Goal: Task Accomplishment & Management: Use online tool/utility

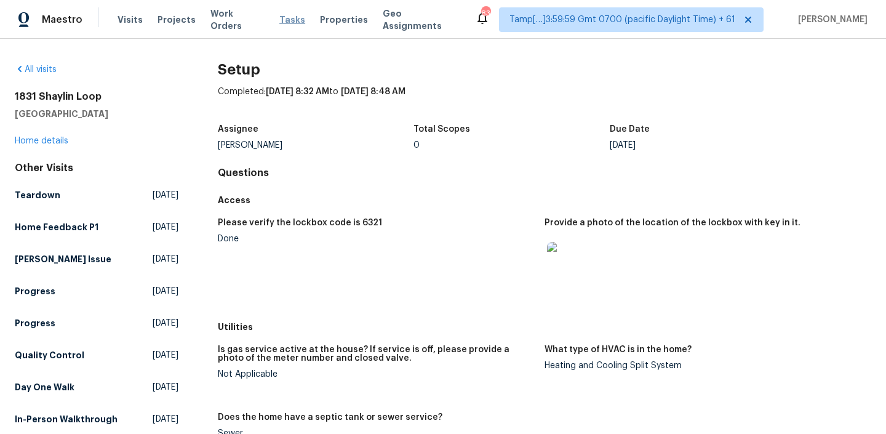
click at [279, 22] on span "Tasks" at bounding box center [292, 19] width 26 height 9
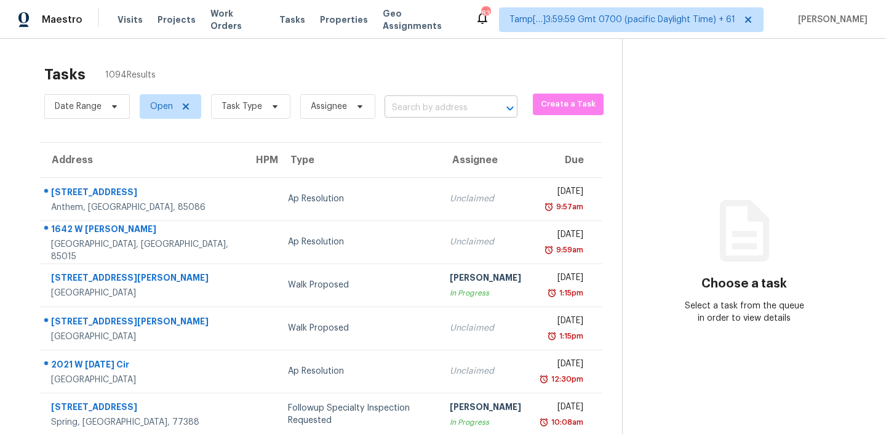
click at [433, 110] on input "text" at bounding box center [434, 107] width 98 height 19
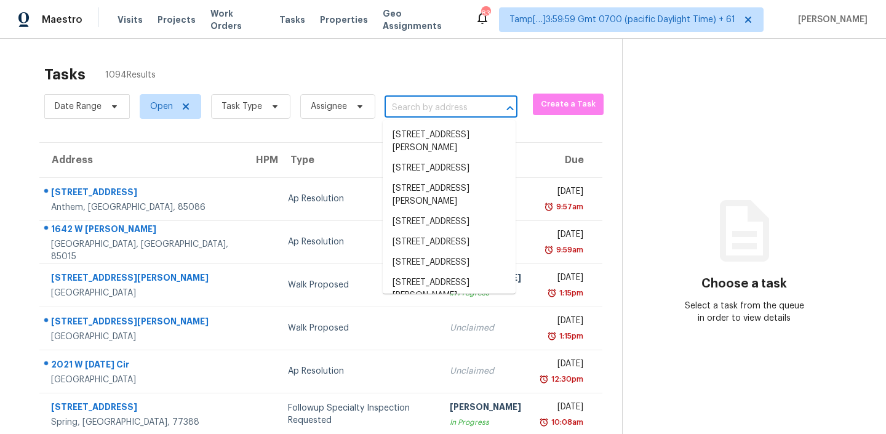
paste input "20980 W Maiden Ln Buckeye, AZ, 85396"
type input "20980 W Maiden Ln Buckeye, AZ, 85396"
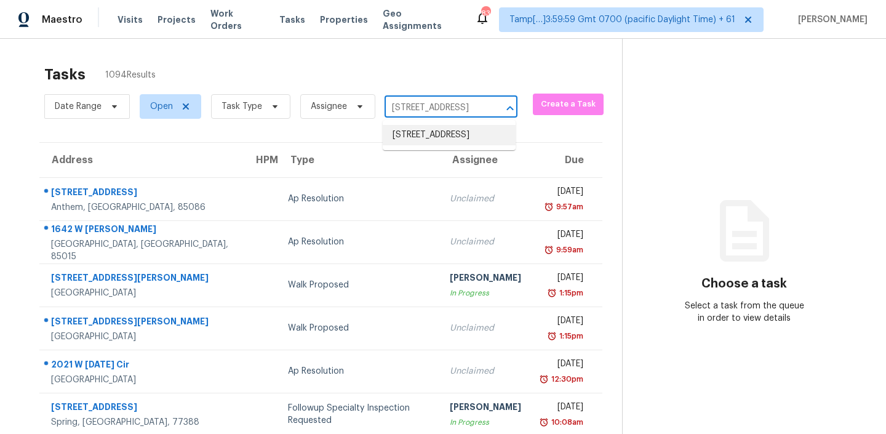
click at [421, 142] on li "[STREET_ADDRESS]" at bounding box center [449, 135] width 133 height 20
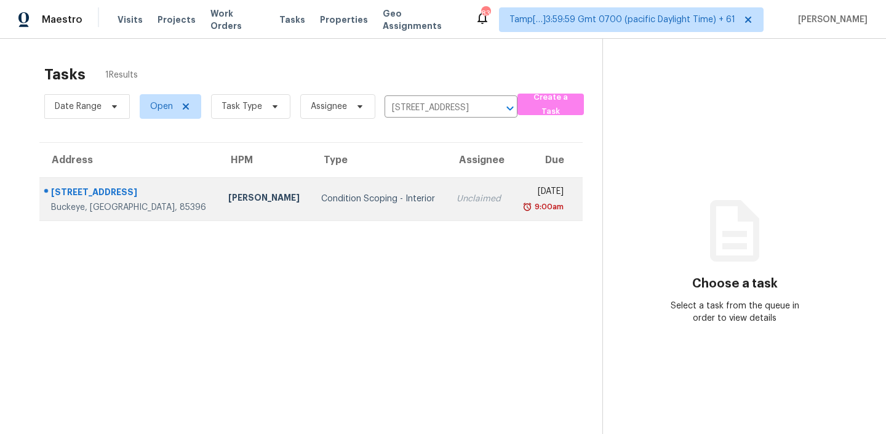
click at [457, 193] on div "Unclaimed" at bounding box center [480, 199] width 46 height 12
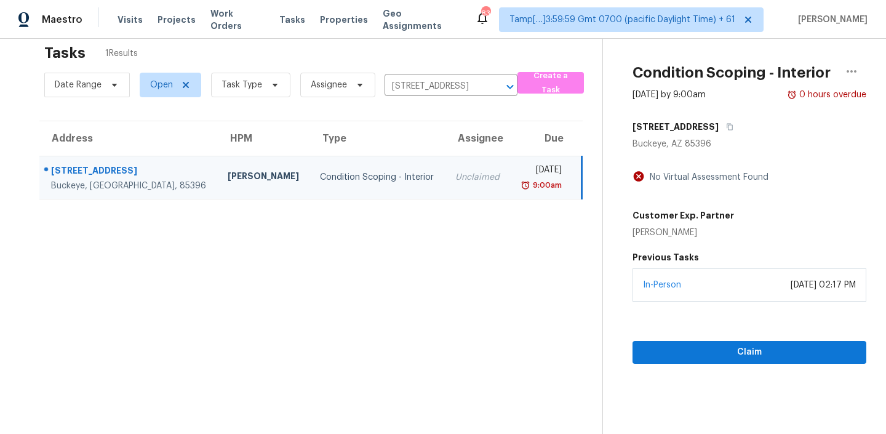
scroll to position [39, 0]
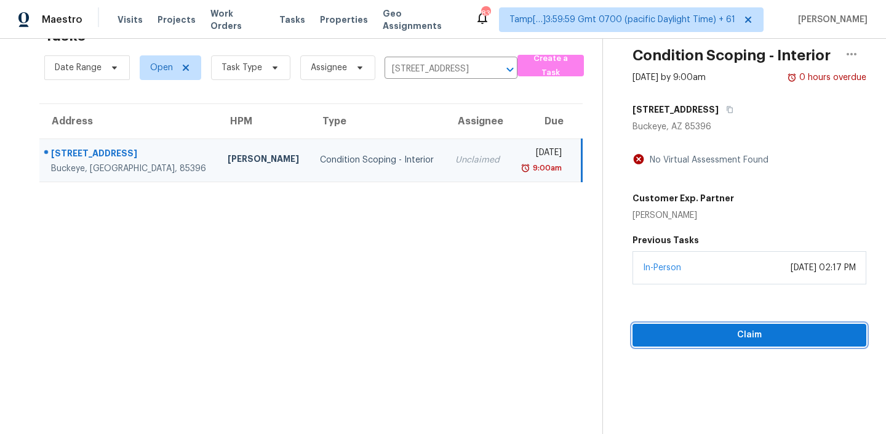
click at [717, 333] on span "Claim" at bounding box center [749, 334] width 214 height 15
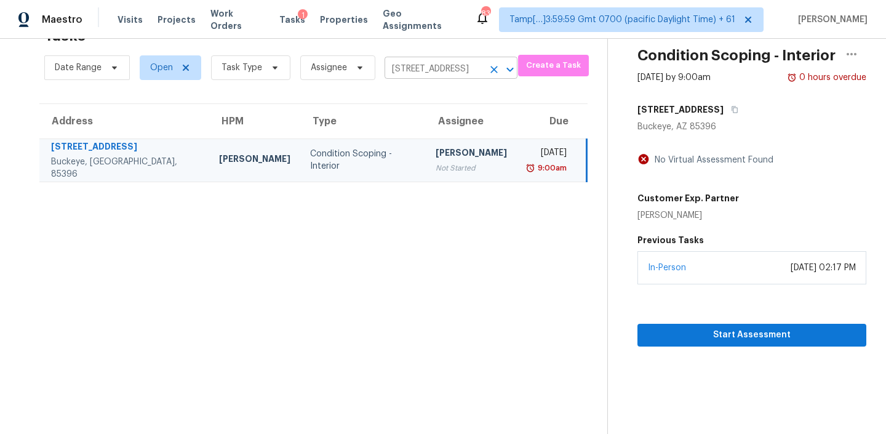
click at [426, 75] on input "[STREET_ADDRESS]" at bounding box center [434, 69] width 98 height 19
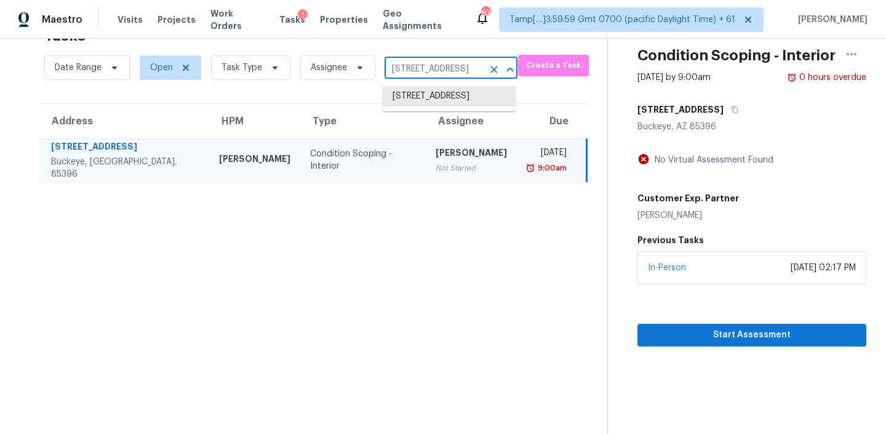
paste input "[STREET_ADDRESS][US_STATE]"
type input "[STREET_ADDRESS][US_STATE]"
click at [444, 96] on li "[STREET_ADDRESS][US_STATE]" at bounding box center [449, 102] width 133 height 33
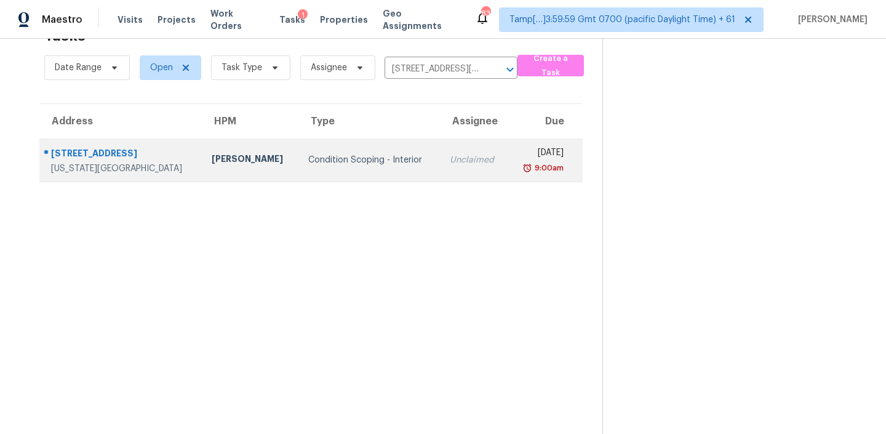
click at [440, 158] on td "Unclaimed" at bounding box center [474, 159] width 68 height 43
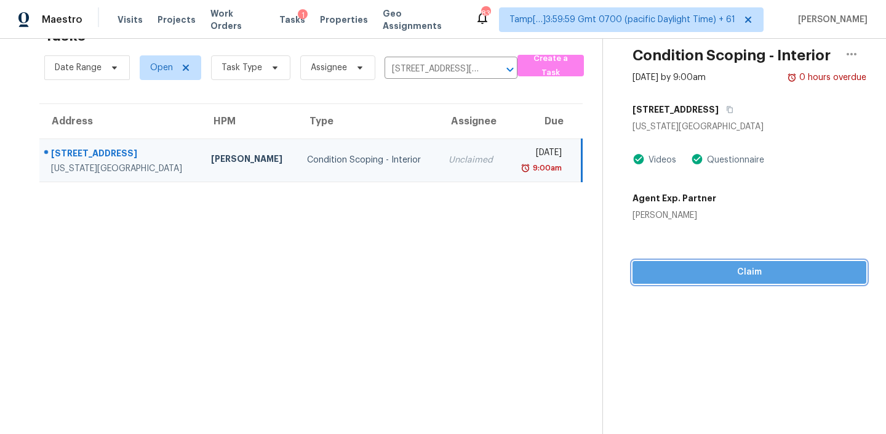
click at [720, 274] on span "Claim" at bounding box center [749, 272] width 214 height 15
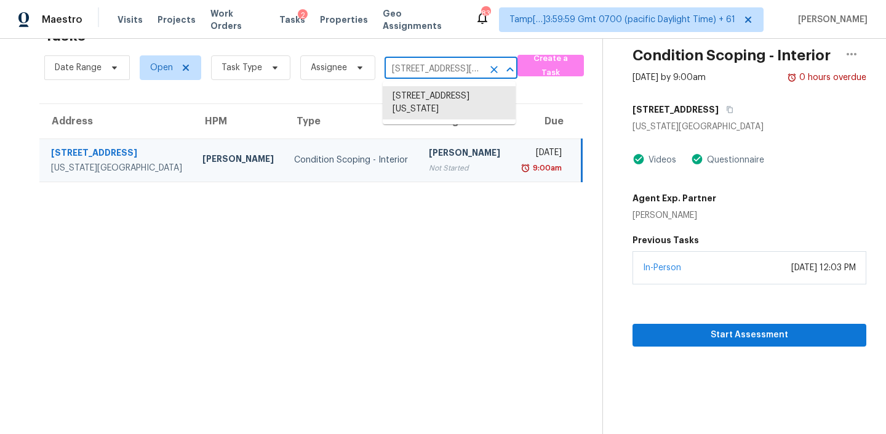
click at [460, 67] on input "[STREET_ADDRESS][US_STATE]" at bounding box center [434, 69] width 98 height 19
paste input "[STREET_ADDRESS][PERSON_NAME]"
type input "[STREET_ADDRESS][PERSON_NAME]"
click at [428, 102] on li "[STREET_ADDRESS][PERSON_NAME]" at bounding box center [449, 102] width 133 height 33
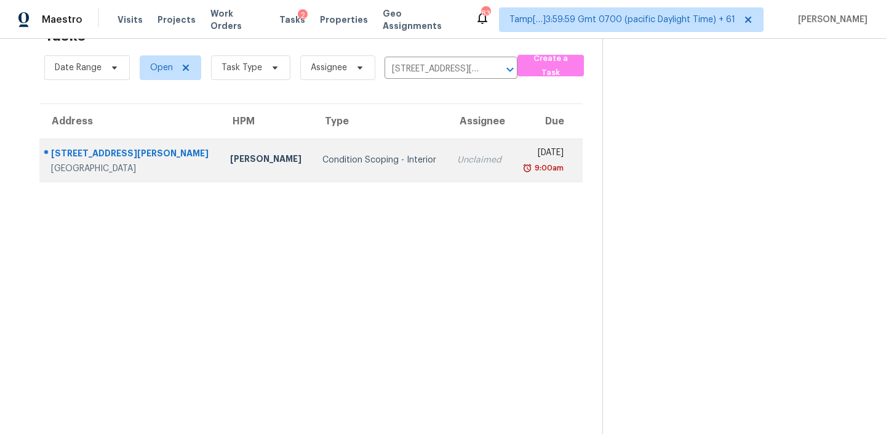
click at [522, 166] on div "9:00am" at bounding box center [543, 168] width 42 height 12
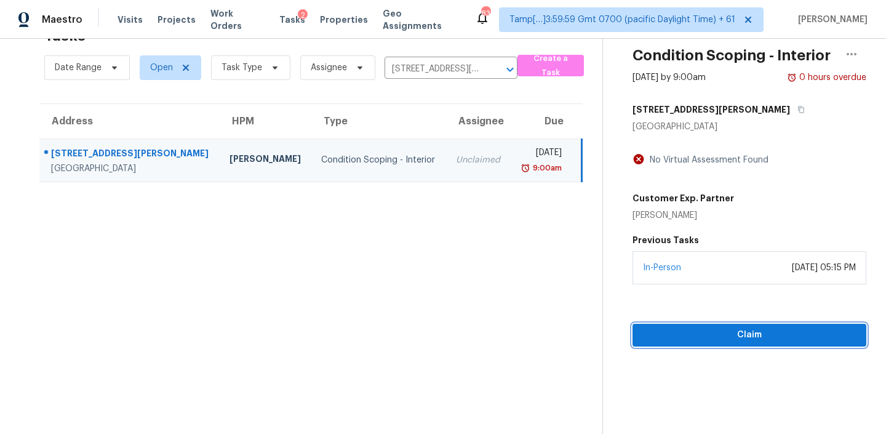
click at [719, 329] on span "Claim" at bounding box center [749, 334] width 214 height 15
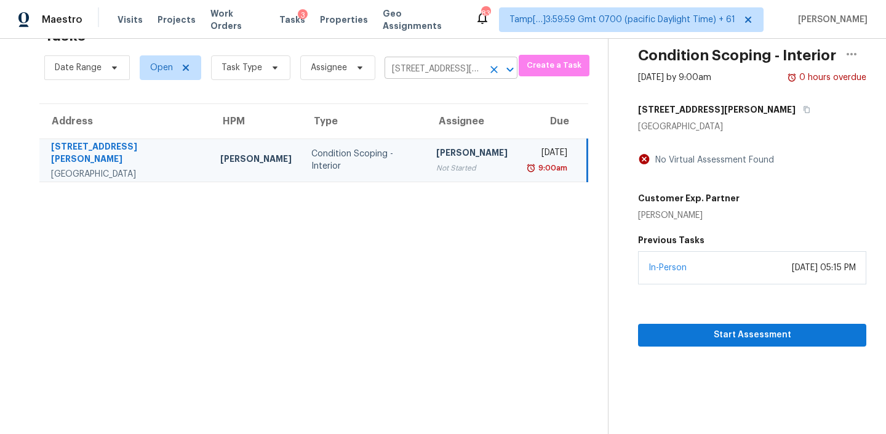
click at [493, 68] on icon "Clear" at bounding box center [494, 69] width 12 height 12
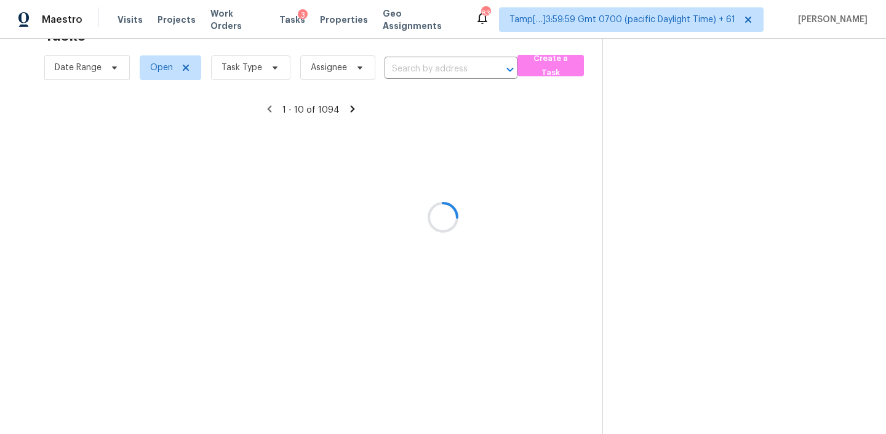
click at [454, 68] on div at bounding box center [443, 217] width 886 height 434
click at [429, 66] on div at bounding box center [443, 217] width 886 height 434
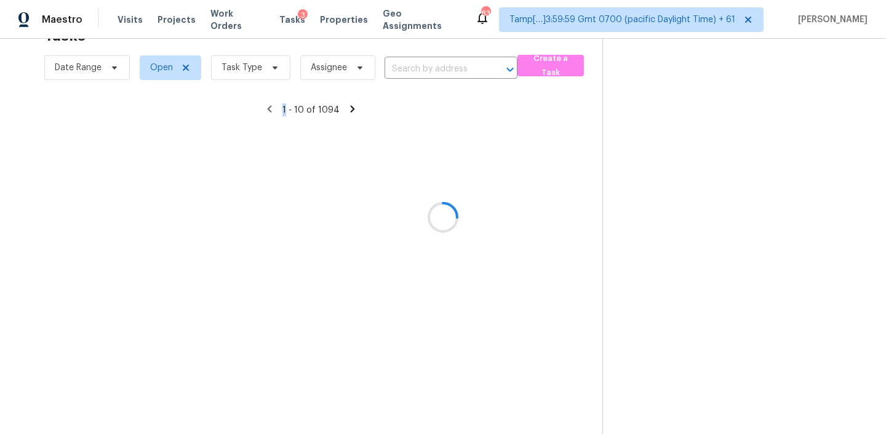
click at [429, 66] on div at bounding box center [443, 217] width 886 height 434
click at [411, 65] on div at bounding box center [443, 217] width 886 height 434
click at [442, 63] on div at bounding box center [443, 217] width 886 height 434
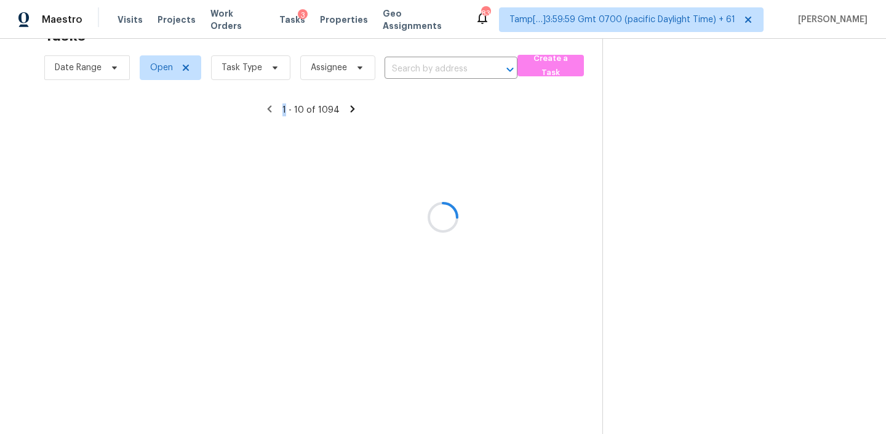
click at [442, 63] on div at bounding box center [443, 217] width 886 height 434
click at [428, 68] on div at bounding box center [443, 217] width 886 height 434
click at [420, 67] on div at bounding box center [443, 217] width 886 height 434
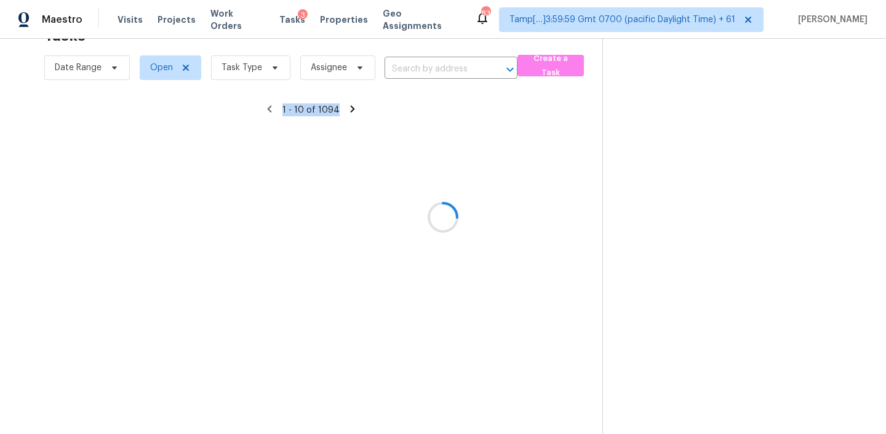
click at [420, 67] on div at bounding box center [443, 217] width 886 height 434
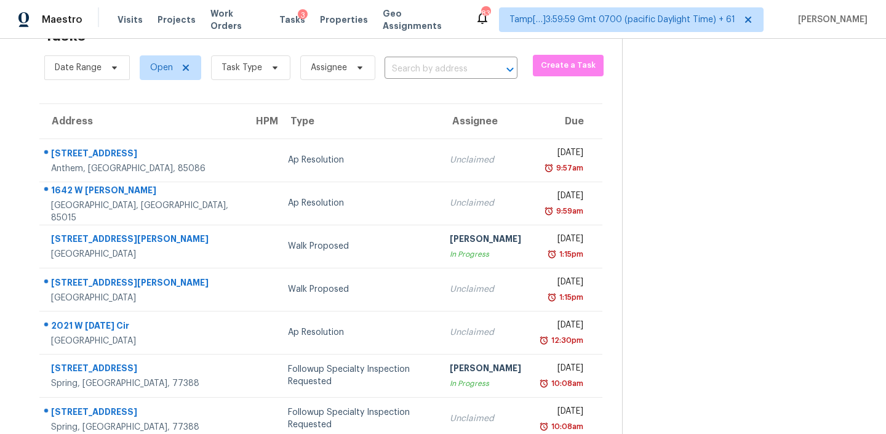
click at [420, 67] on input "text" at bounding box center [434, 69] width 98 height 19
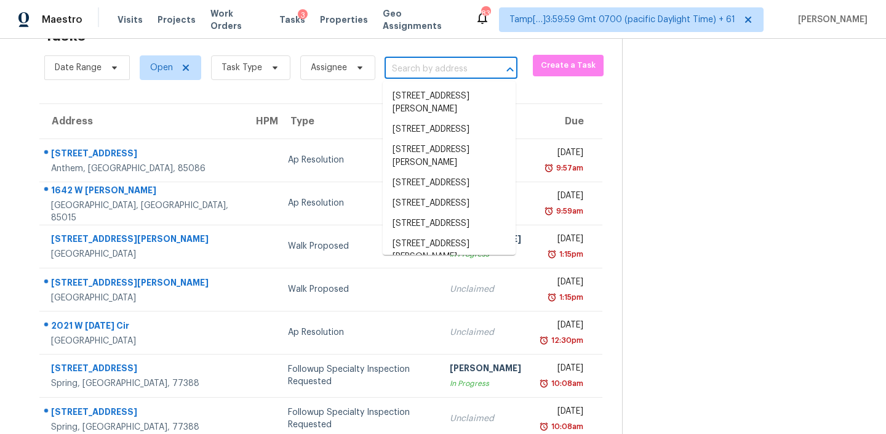
paste input "19726 Morning Glory Terrace Ct Cypress, TX, 77433"
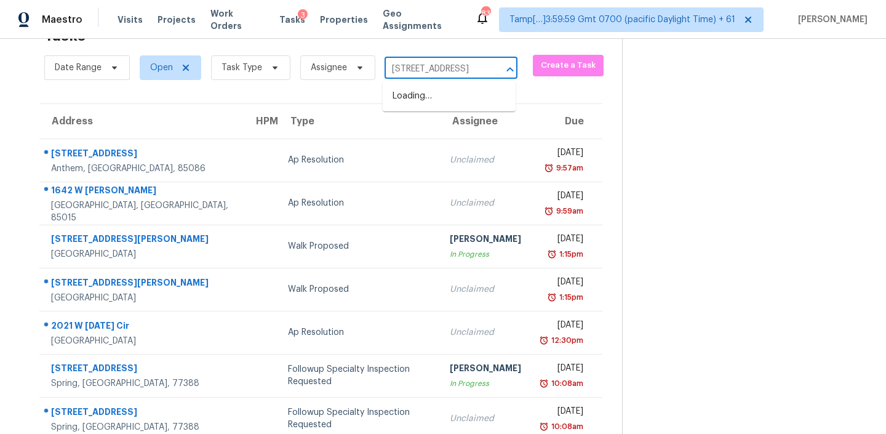
scroll to position [0, 114]
type input "19726 Morning Glory Terrace Ct Cypress, TX, 77433"
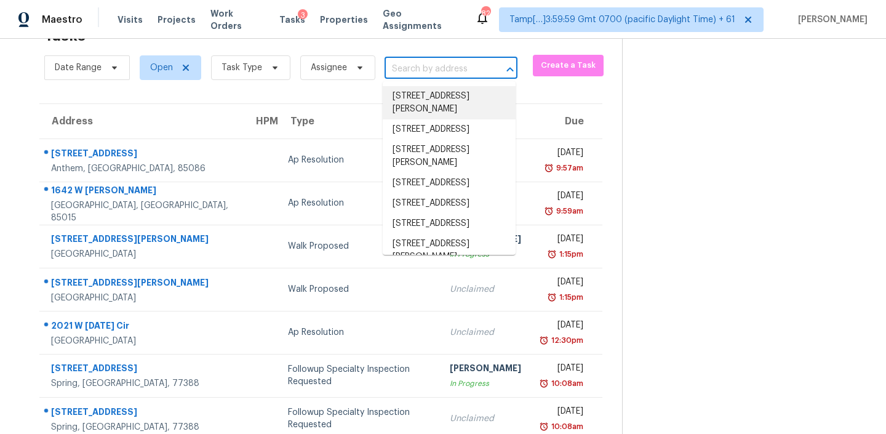
click at [433, 68] on input "text" at bounding box center [434, 69] width 98 height 19
paste input "19726 Morning Glory Terrace Ct Cypress, TX, 77433"
type input "19726 Morning Glory Terrace Ct Cypress, TX, 77433"
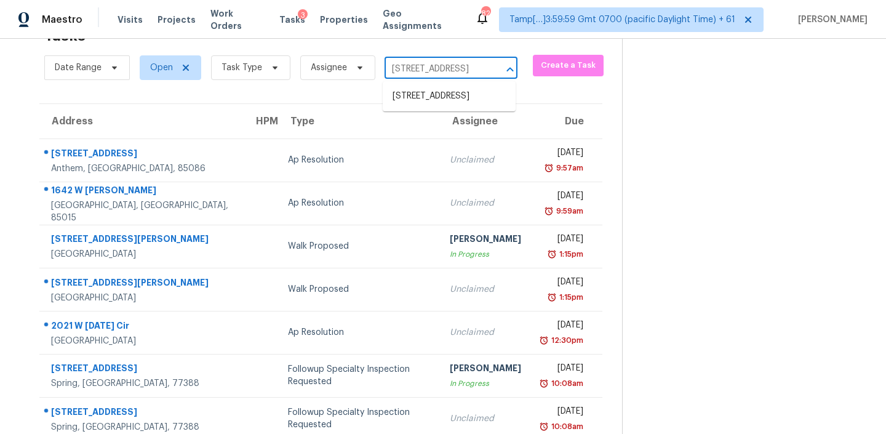
scroll to position [0, 114]
click at [420, 106] on li "19726 Morning Glory Terrace Ct, Cypress, TX 77433" at bounding box center [449, 96] width 133 height 20
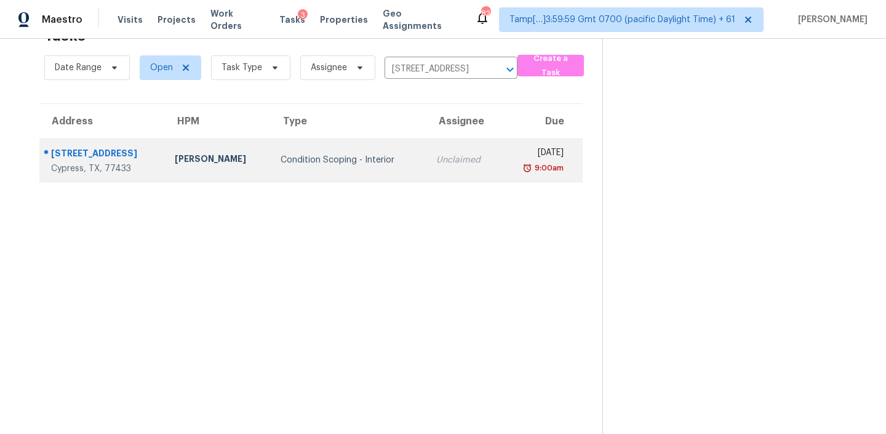
click at [383, 165] on div "Condition Scoping - Interior" at bounding box center [349, 160] width 136 height 12
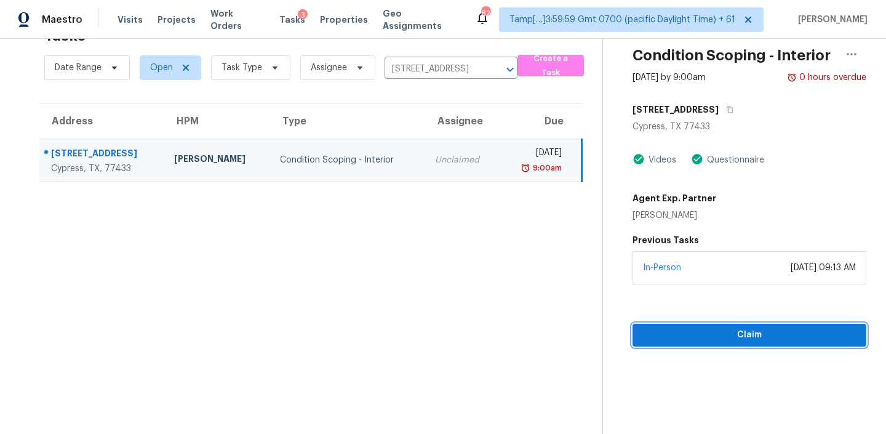
click at [702, 336] on span "Claim" at bounding box center [749, 334] width 214 height 15
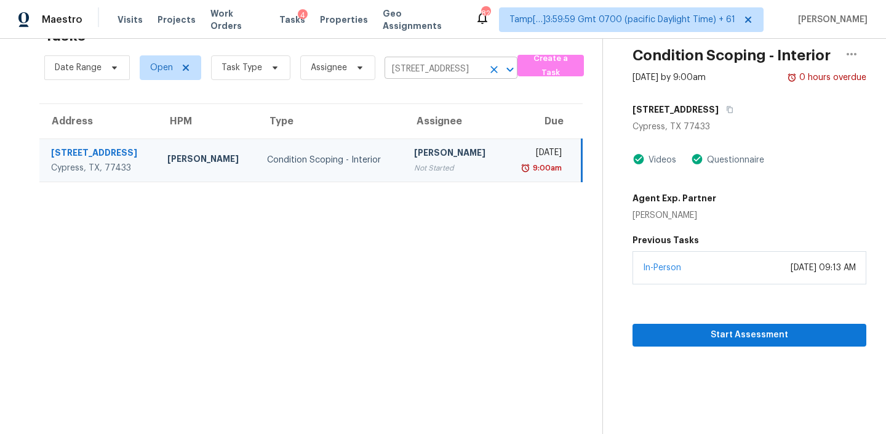
click at [444, 71] on input "19726 Morning Glory Terrace Ct, Cypress, TX 77433" at bounding box center [434, 69] width 98 height 19
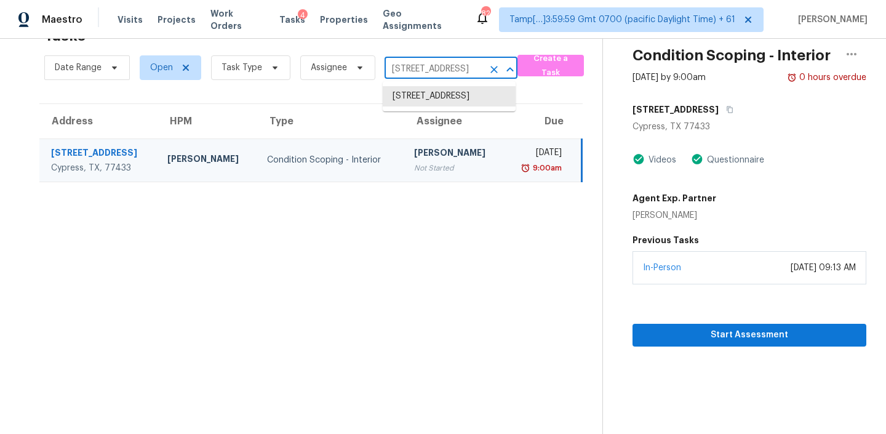
paste input "0810 Rolling Moss Rd Tampa, FL, 33647"
type input "10810 Rolling Moss Rd Tampa, FL, 33647"
click at [413, 107] on li "10810 Rolling Moss Rd, Tampa, FL 33647" at bounding box center [449, 102] width 133 height 33
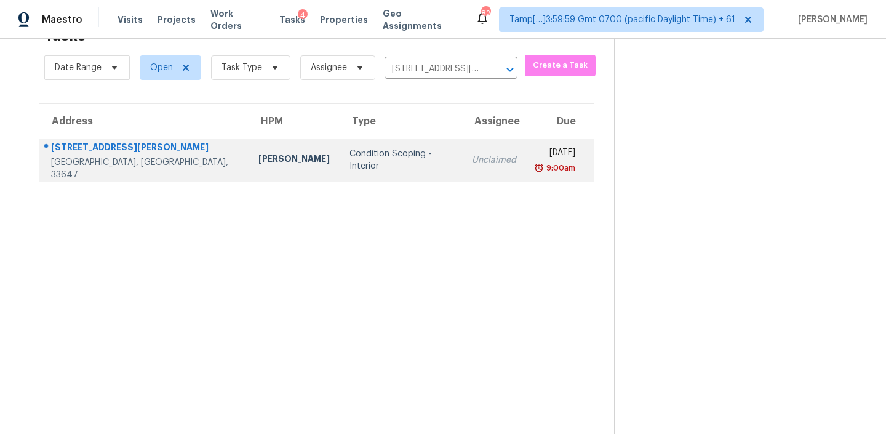
click at [340, 149] on td "Condition Scoping - Interior" at bounding box center [401, 159] width 122 height 43
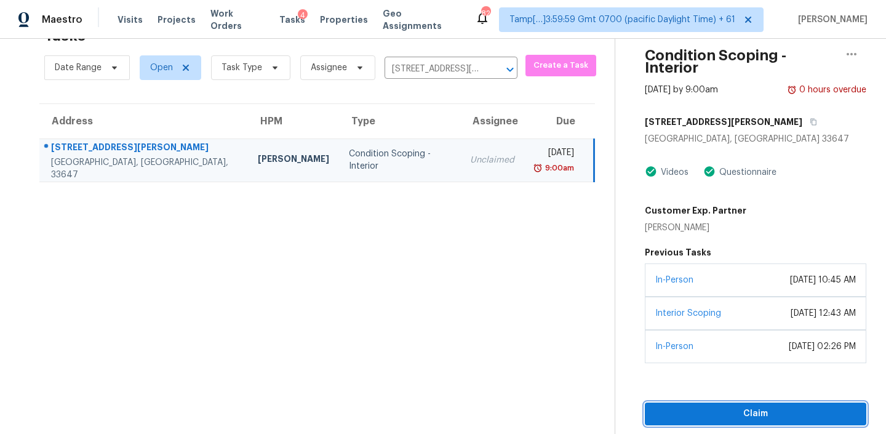
click at [700, 406] on span "Claim" at bounding box center [756, 413] width 202 height 15
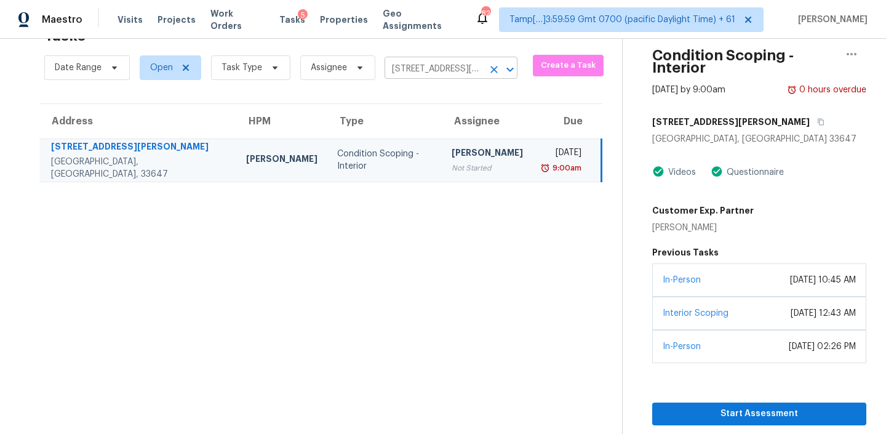
click at [421, 65] on input "10810 Rolling Moss Rd, Tampa, FL 33647" at bounding box center [434, 69] width 98 height 19
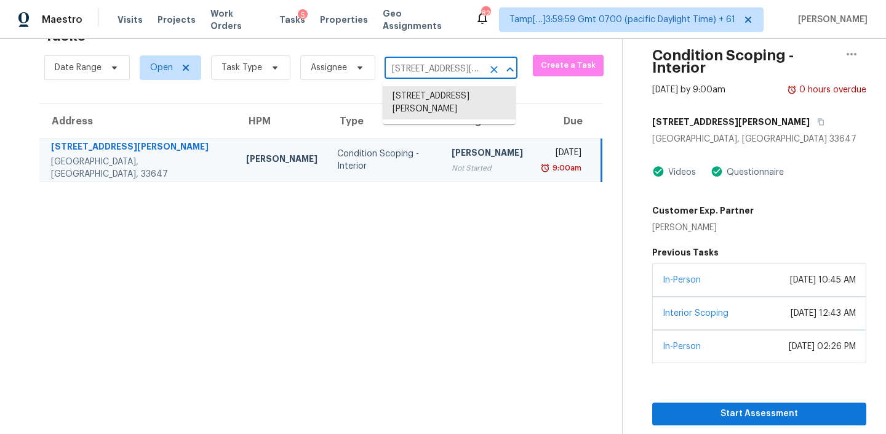
paste input "8 Creektree Dr Houston, TX, 77070"
type input "10818 Creektree Dr Houston, TX, 77070"
click at [431, 98] on li "10818 Creektree Dr, Houston, TX 77070" at bounding box center [449, 96] width 133 height 20
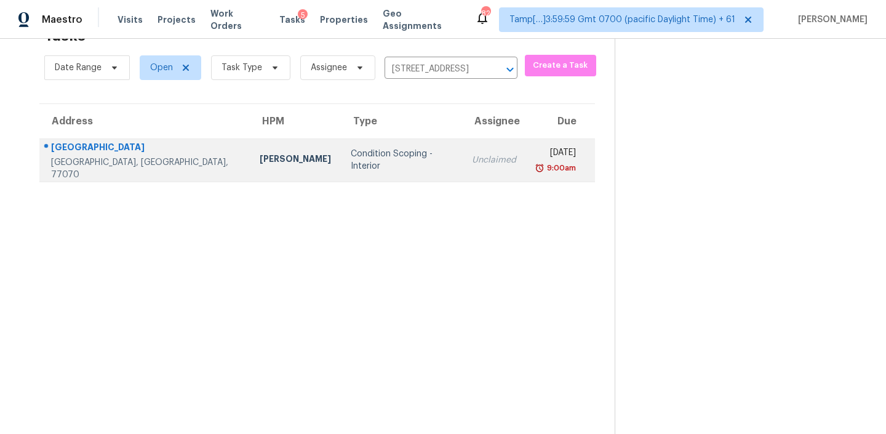
click at [462, 168] on td "Unclaimed" at bounding box center [494, 159] width 64 height 43
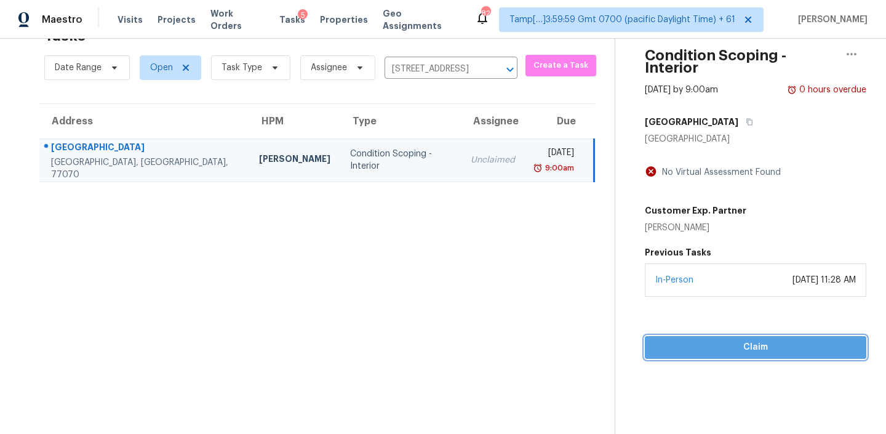
click at [703, 340] on span "Claim" at bounding box center [756, 347] width 202 height 15
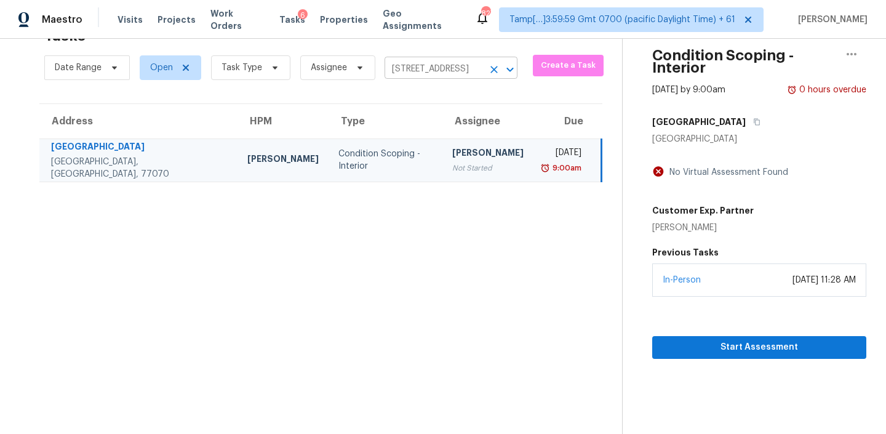
click at [434, 75] on input "10818 Creektree Dr, Houston, TX 77070" at bounding box center [434, 69] width 98 height 19
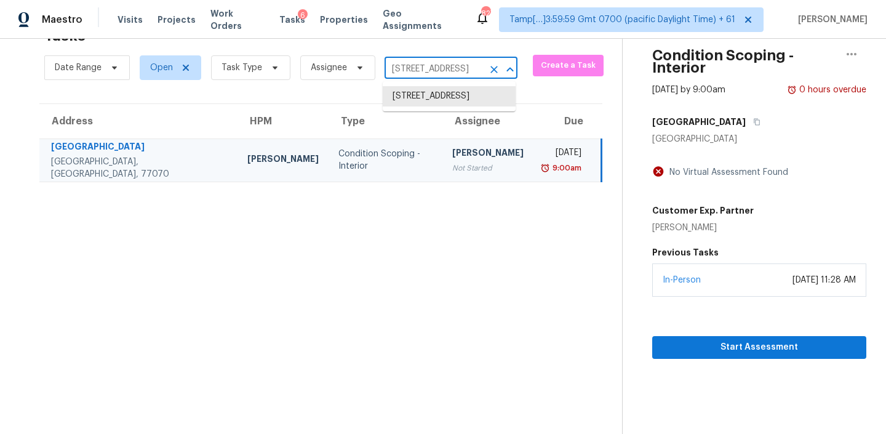
paste input "20980 W Maiden Ln Buckeye, AZ, 85396"
type input "20980 W Maiden Ln Buckeye, AZ, 85396"
click at [421, 97] on li "[STREET_ADDRESS]" at bounding box center [449, 96] width 133 height 20
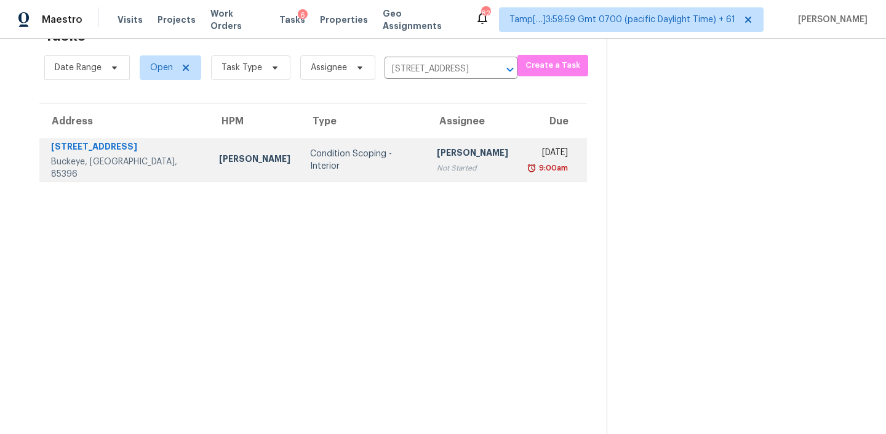
click at [346, 155] on div "Condition Scoping - Interior" at bounding box center [363, 160] width 106 height 25
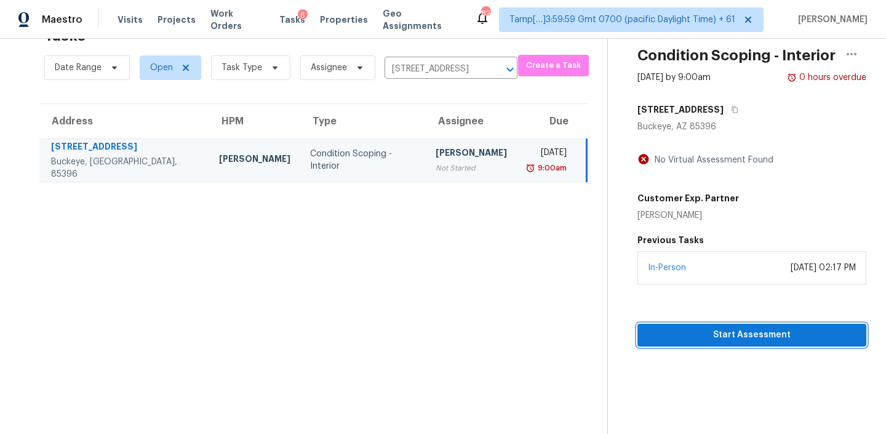
click at [687, 336] on span "Start Assessment" at bounding box center [751, 334] width 209 height 15
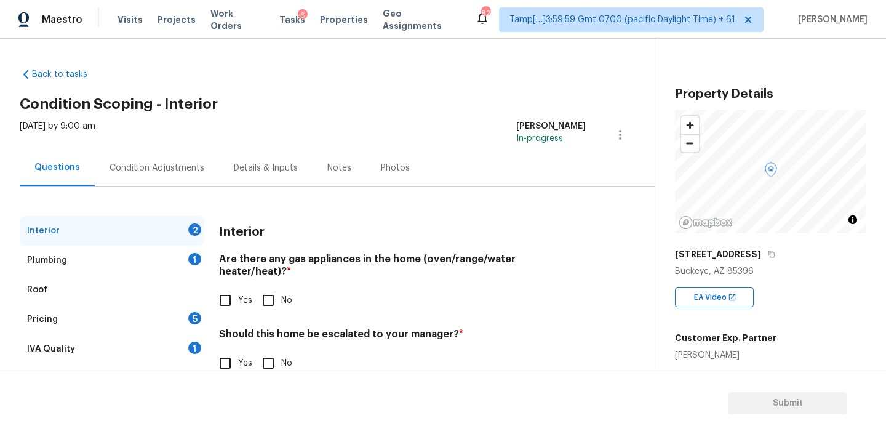
click at [158, 168] on div "Condition Adjustments" at bounding box center [157, 168] width 95 height 12
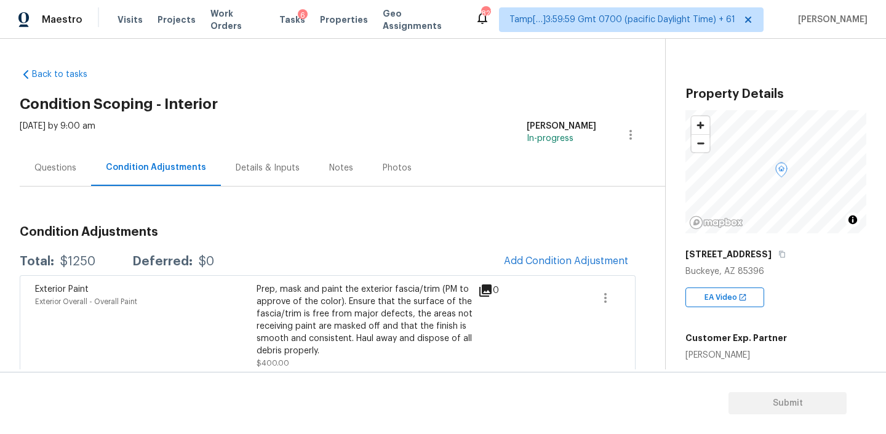
click at [496, 58] on div "Back to tasks Condition Scoping - Interior Mon, Aug 11 2025 by 9:00 am Michael …" at bounding box center [443, 204] width 886 height 330
click at [779, 252] on icon "button" at bounding box center [782, 254] width 6 height 7
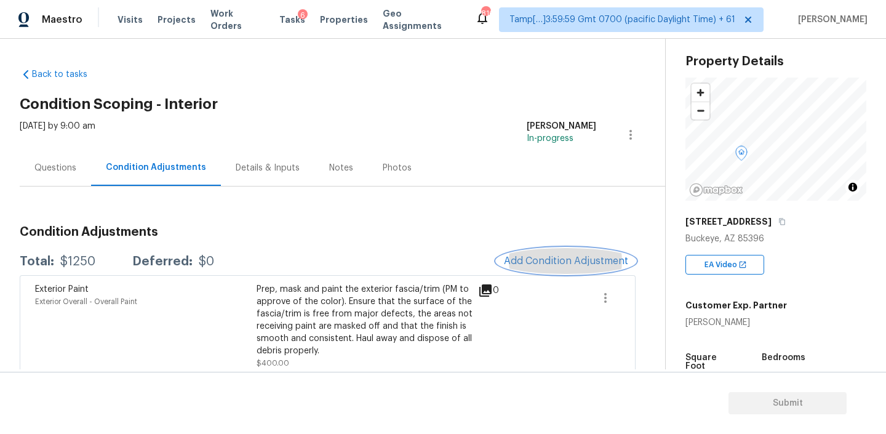
click at [535, 253] on button "Add Condition Adjustment" at bounding box center [566, 261] width 139 height 26
click at [567, 249] on button "Add Condition Adjustment" at bounding box center [566, 261] width 139 height 26
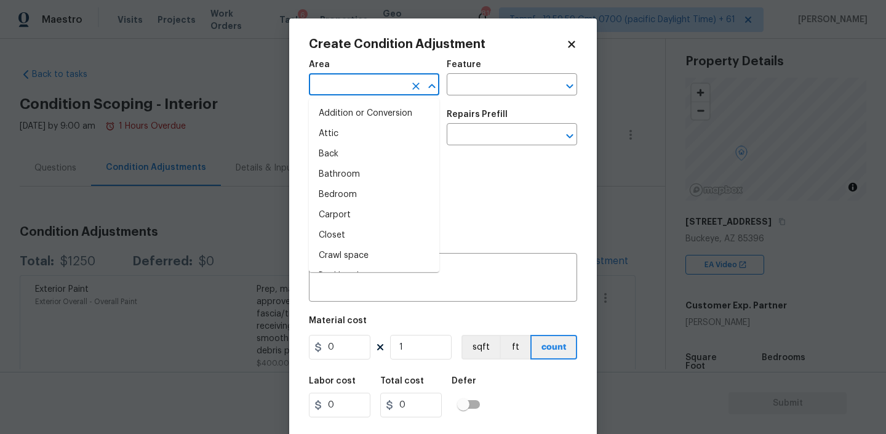
click at [375, 88] on input "text" at bounding box center [357, 85] width 96 height 19
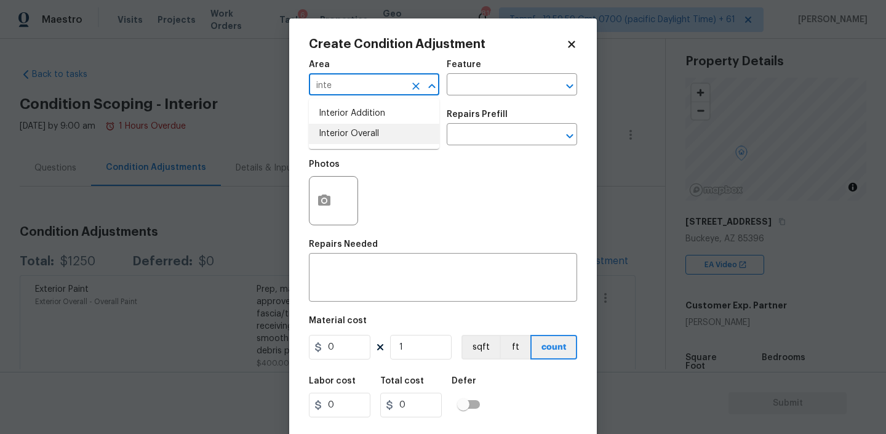
click at [362, 135] on li "Interior Overall" at bounding box center [374, 134] width 130 height 20
type input "Interior Overall"
click at [498, 92] on input "text" at bounding box center [495, 85] width 96 height 19
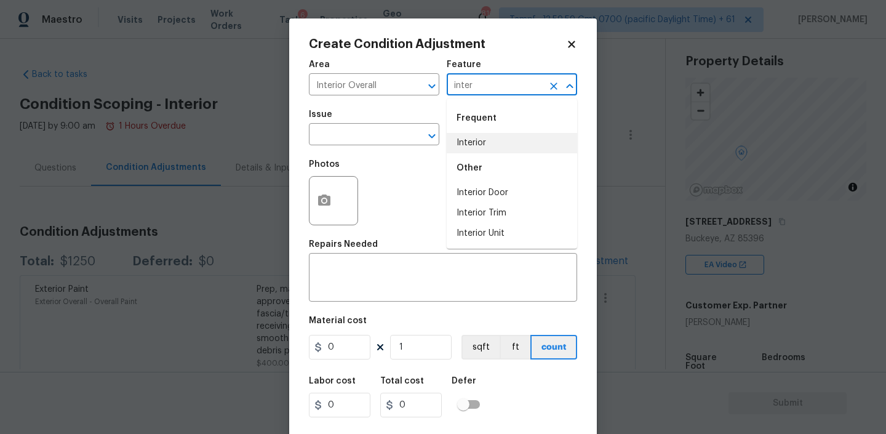
click at [477, 146] on li "Interior" at bounding box center [512, 143] width 130 height 20
type input "Interior"
click at [372, 87] on input "Interior Overall" at bounding box center [357, 85] width 96 height 19
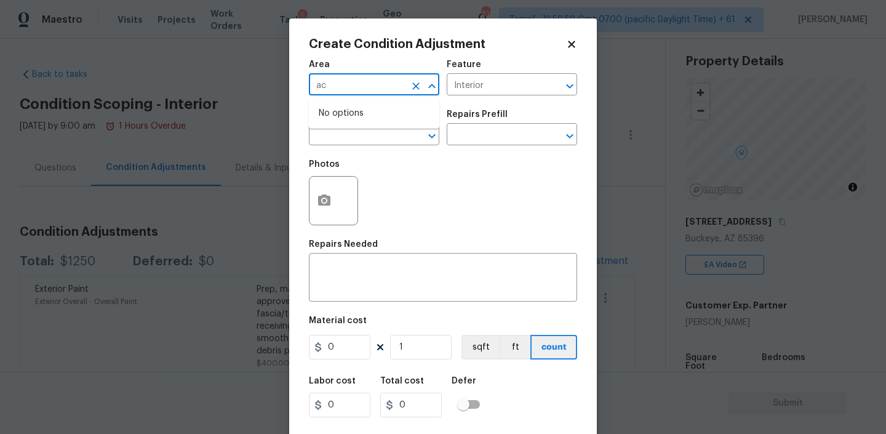
type input "a"
click at [353, 135] on li "Interior Overall" at bounding box center [374, 134] width 130 height 20
type input "Interior Overall"
click at [493, 85] on input "Interior" at bounding box center [495, 85] width 96 height 19
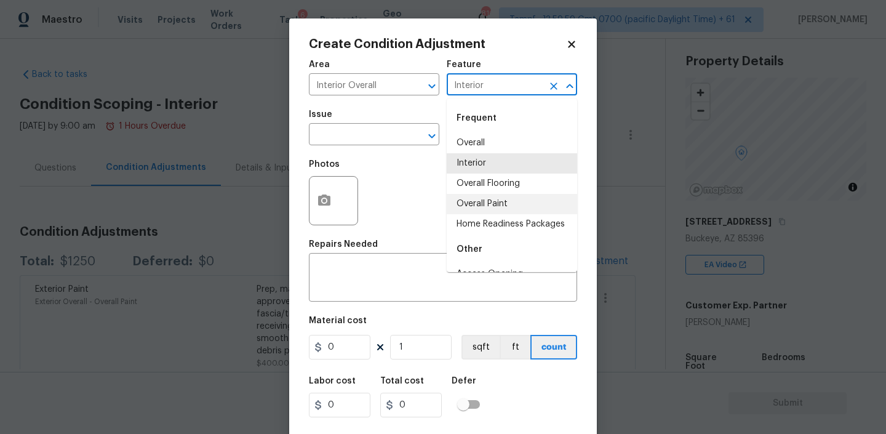
click at [473, 197] on li "Overall Paint" at bounding box center [512, 204] width 130 height 20
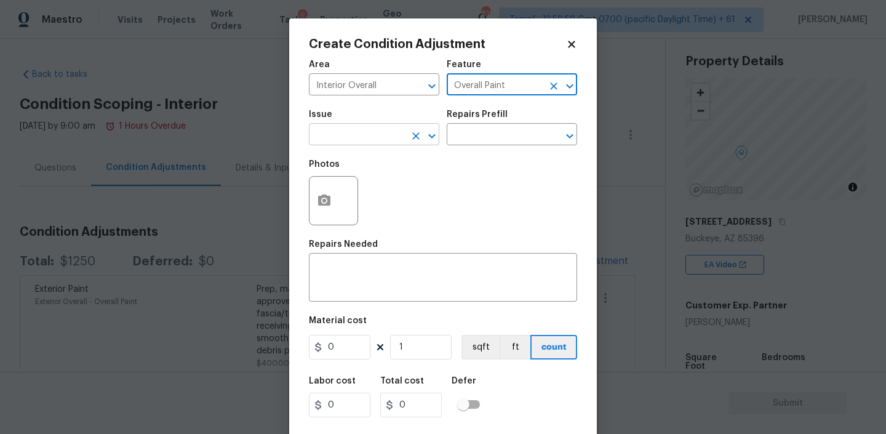
click at [377, 142] on input "text" at bounding box center [357, 135] width 96 height 19
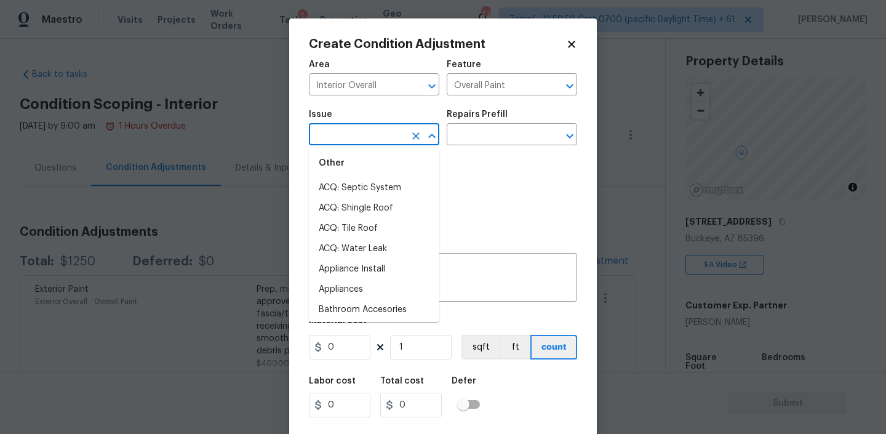
scroll to position [169, 0]
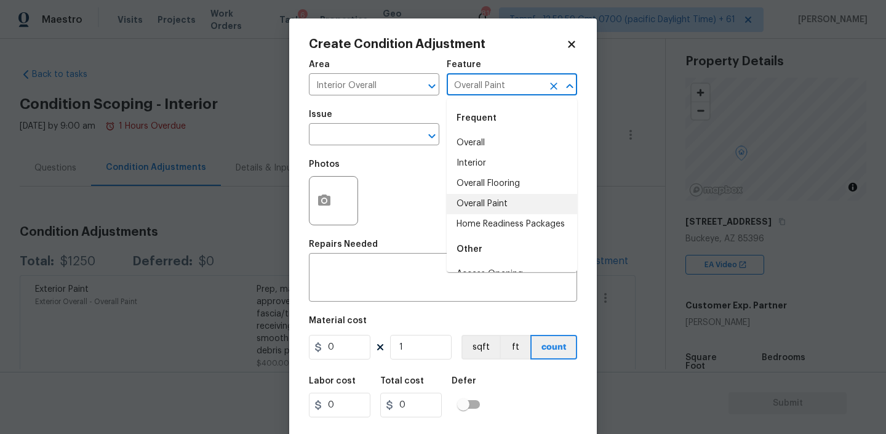
click at [490, 87] on input "Overall Paint" at bounding box center [495, 85] width 96 height 19
click at [473, 159] on li "Interior" at bounding box center [512, 163] width 130 height 20
type input "Interior"
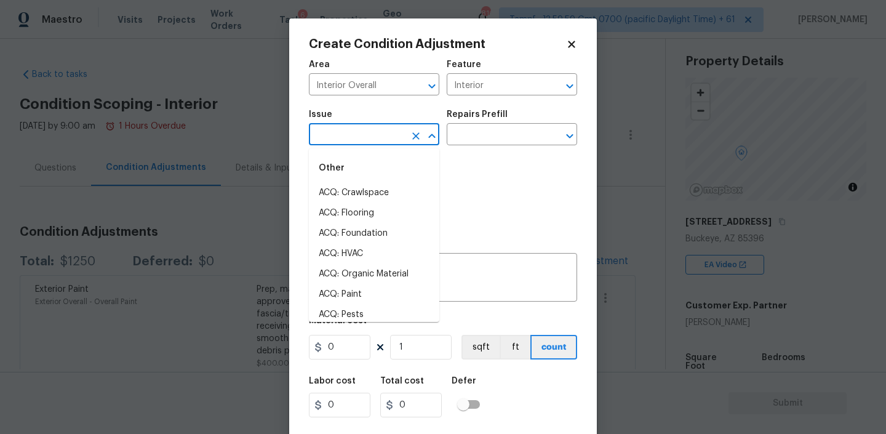
click at [402, 126] on input "text" at bounding box center [357, 135] width 96 height 19
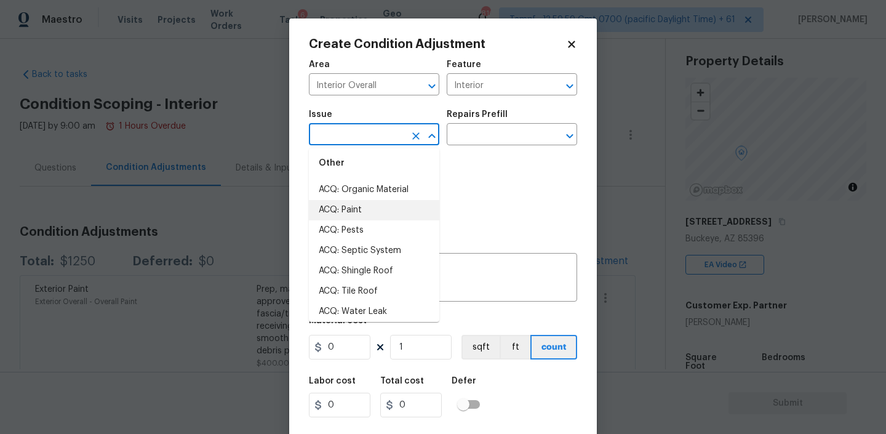
click at [357, 205] on li "ACQ: Paint" at bounding box center [374, 210] width 130 height 20
type input "ACQ: Paint"
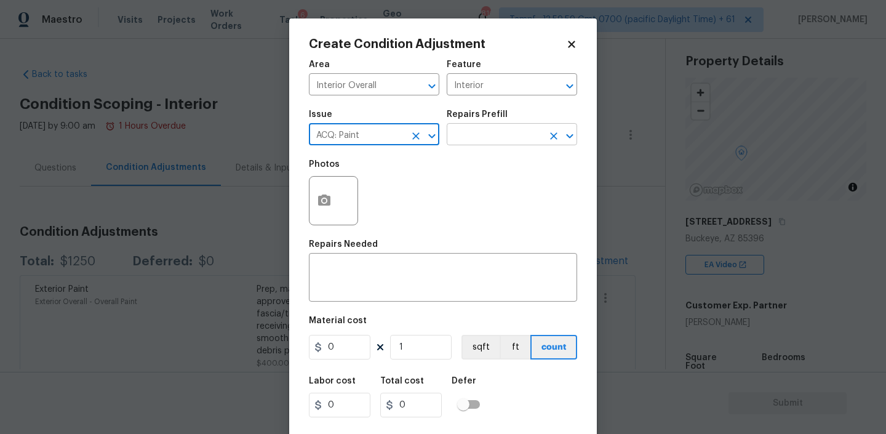
click at [483, 139] on input "text" at bounding box center [495, 135] width 96 height 19
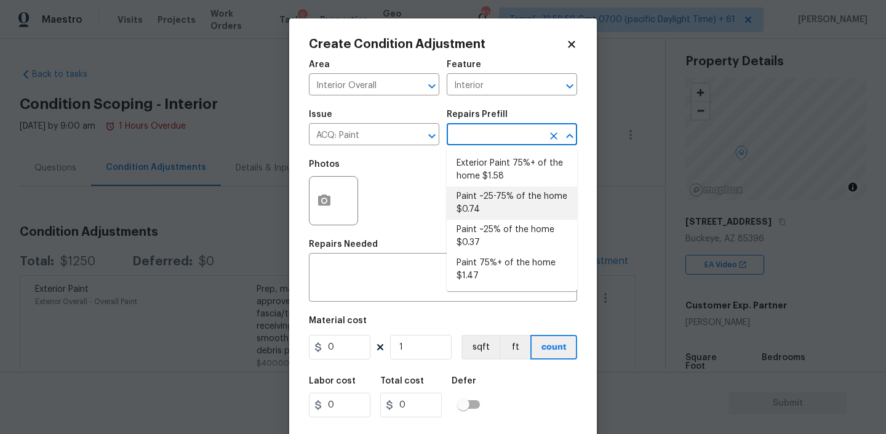
click at [486, 205] on li "Paint ~25-75% of the home $0.74" at bounding box center [512, 202] width 130 height 33
type input "Acquisition"
type textarea "Acquisition Scope: ~25 - 75% of the home needs interior paint"
type input "0.74"
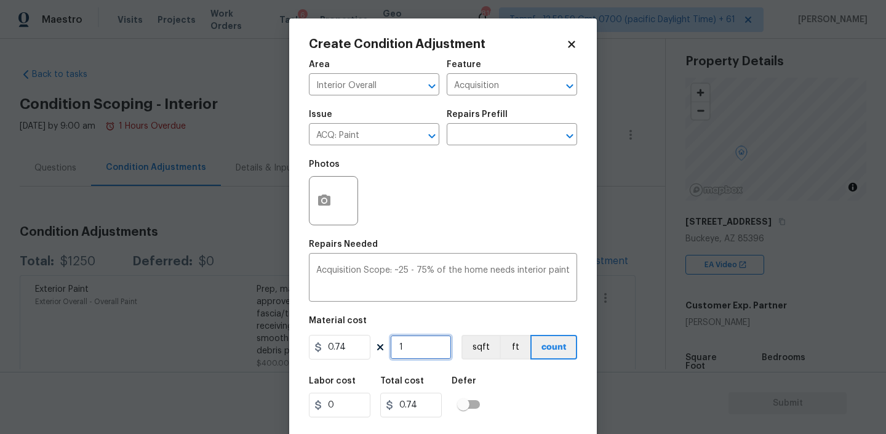
click at [408, 349] on input "1" at bounding box center [421, 347] width 62 height 25
type input "2"
type input "1.48"
type input "22"
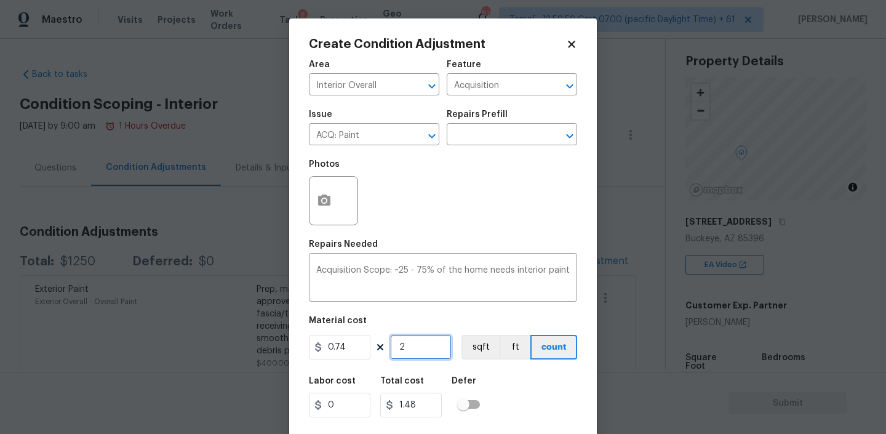
type input "16.28"
type input "221"
type input "163.54"
type input "2219"
type input "1642.06"
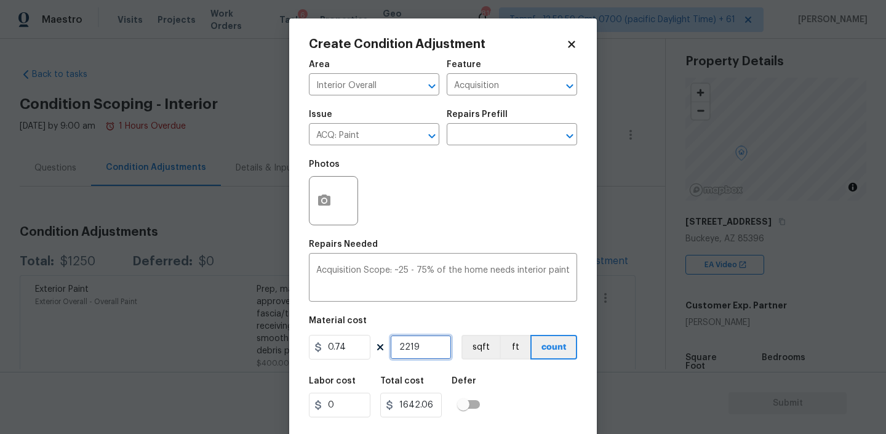
type input "2219"
click at [330, 203] on icon "button" at bounding box center [324, 199] width 12 height 11
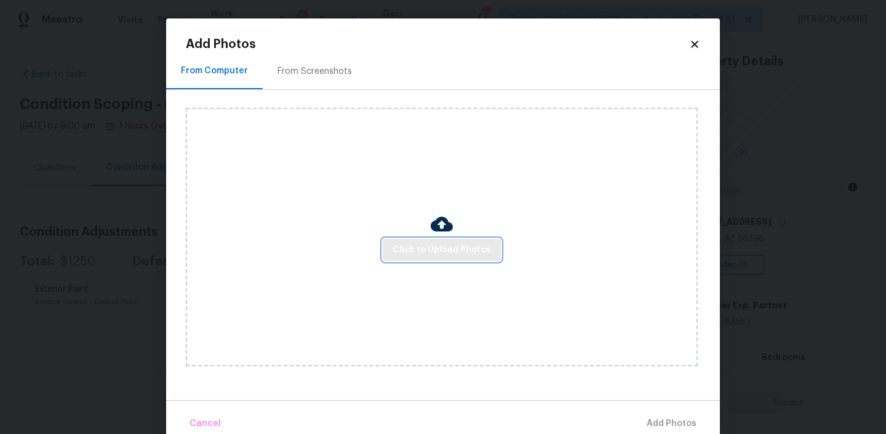
click at [428, 253] on span "Click to Upload Photos" at bounding box center [442, 249] width 98 height 15
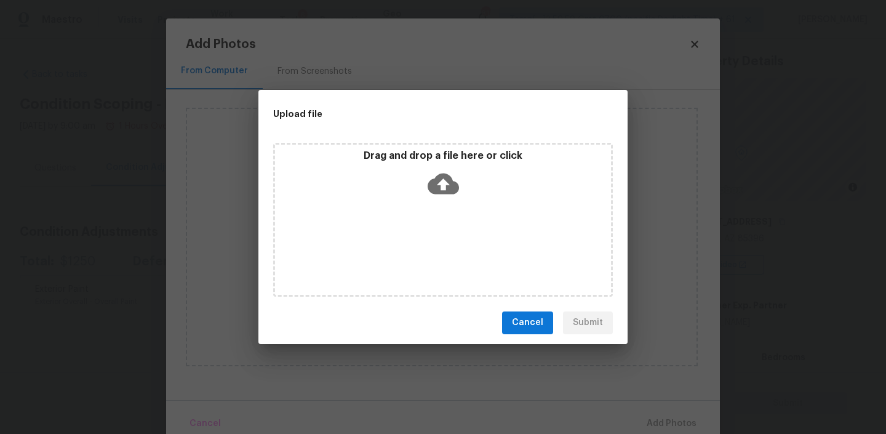
click at [447, 185] on icon at bounding box center [443, 183] width 31 height 21
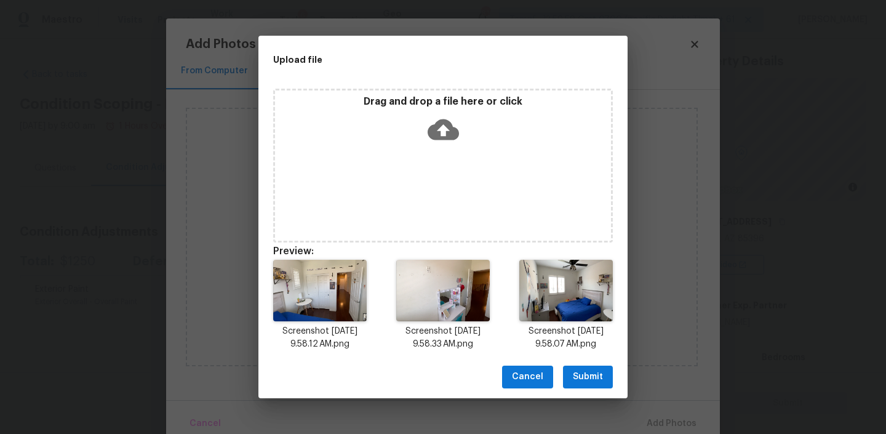
click at [581, 367] on button "Submit" at bounding box center [588, 376] width 50 height 23
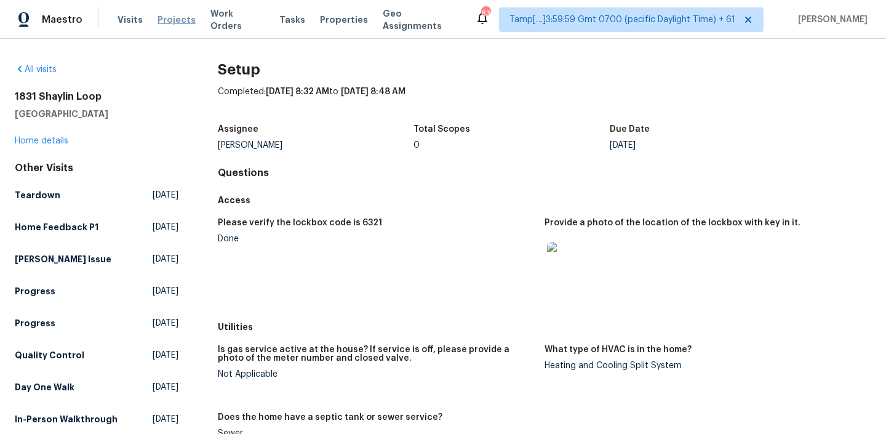
click at [167, 22] on span "Projects" at bounding box center [177, 20] width 38 height 12
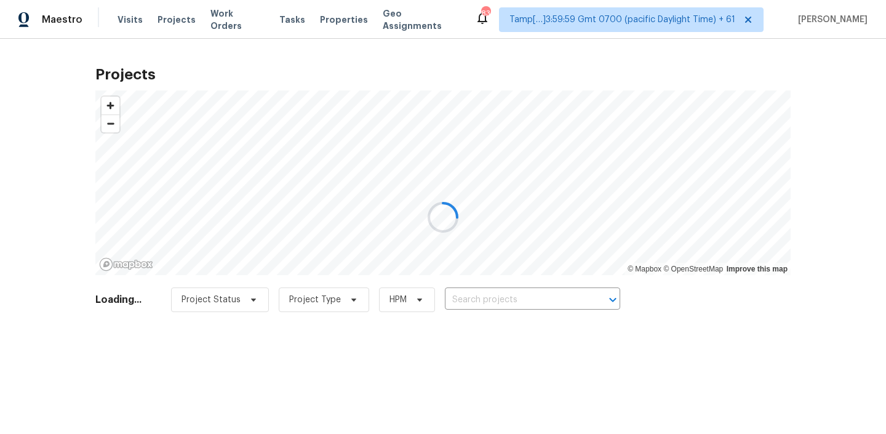
click at [234, 23] on div at bounding box center [443, 217] width 886 height 434
click at [233, 16] on div at bounding box center [443, 217] width 886 height 434
click at [231, 18] on div at bounding box center [443, 217] width 886 height 434
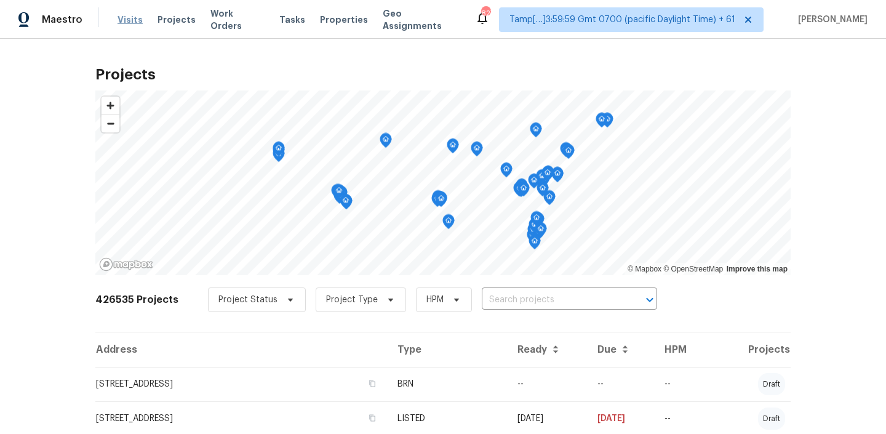
click at [134, 14] on span "Visits" at bounding box center [130, 20] width 25 height 12
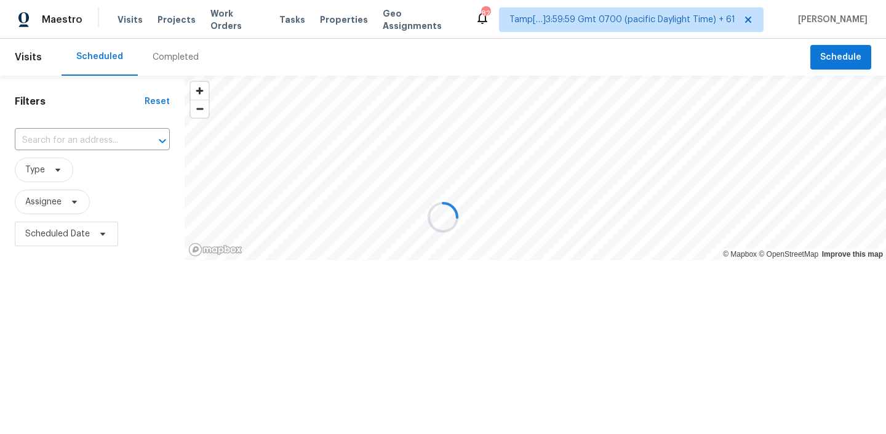
click at [175, 66] on div at bounding box center [443, 217] width 886 height 434
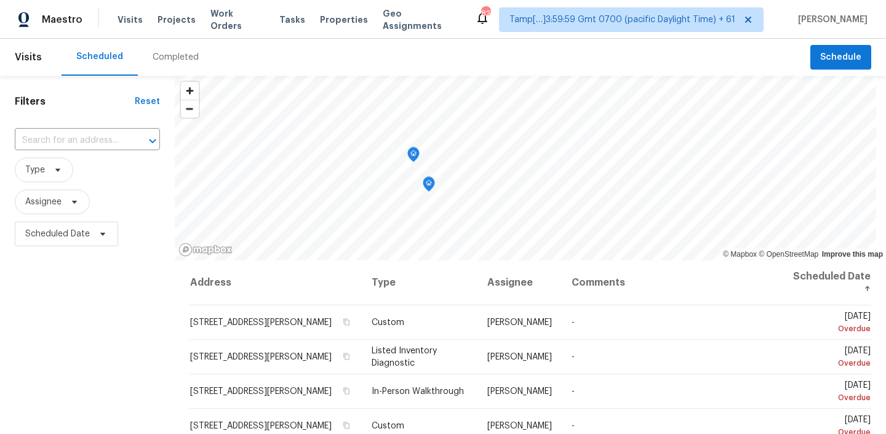
click at [175, 63] on div "Completed" at bounding box center [176, 57] width 46 height 12
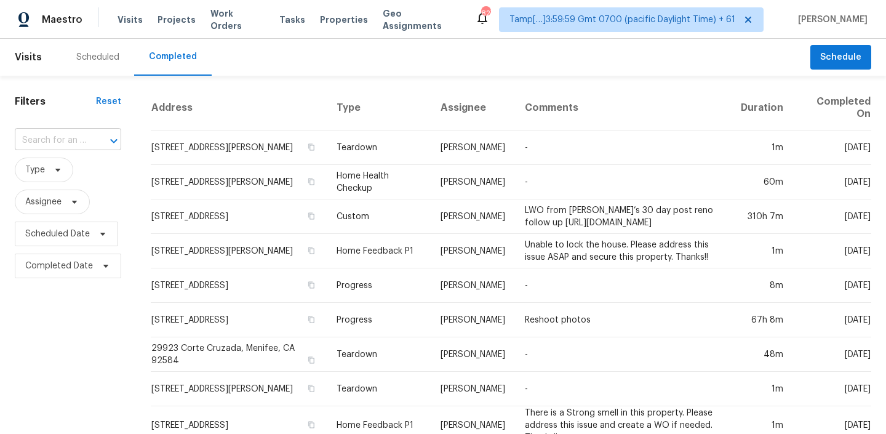
click at [85, 138] on div "​" at bounding box center [68, 140] width 106 height 19
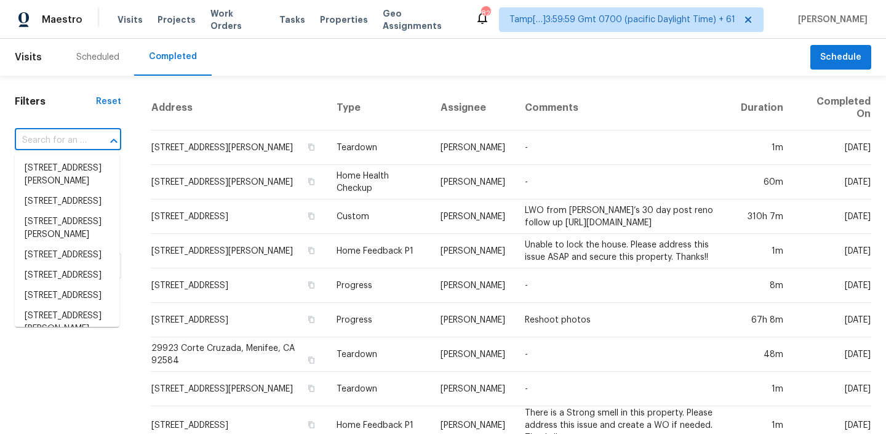
paste input "20980 W Maiden Ln, Buckeye, AZ 85396"
type input "20980 W Maiden Ln, Buckeye, AZ 85396"
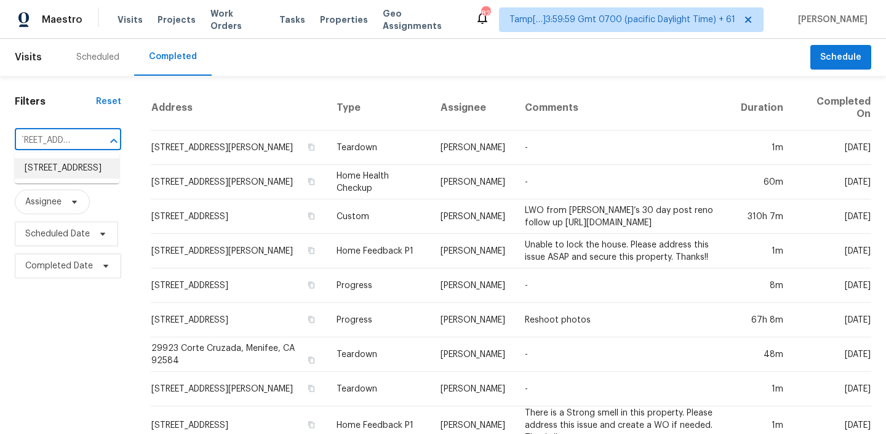
click at [66, 166] on li "20980 W Maiden Ln, Buckeye, AZ 85396" at bounding box center [67, 168] width 105 height 20
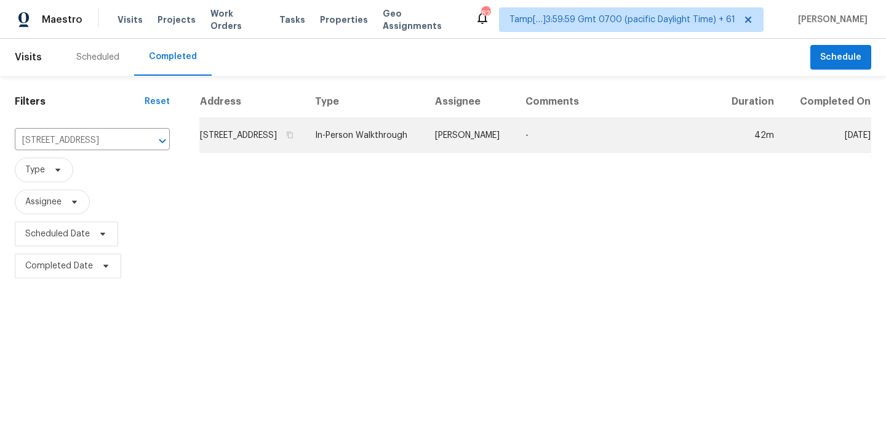
click at [286, 147] on td "20980 W Maiden Ln, Buckeye, AZ 85396" at bounding box center [252, 135] width 106 height 34
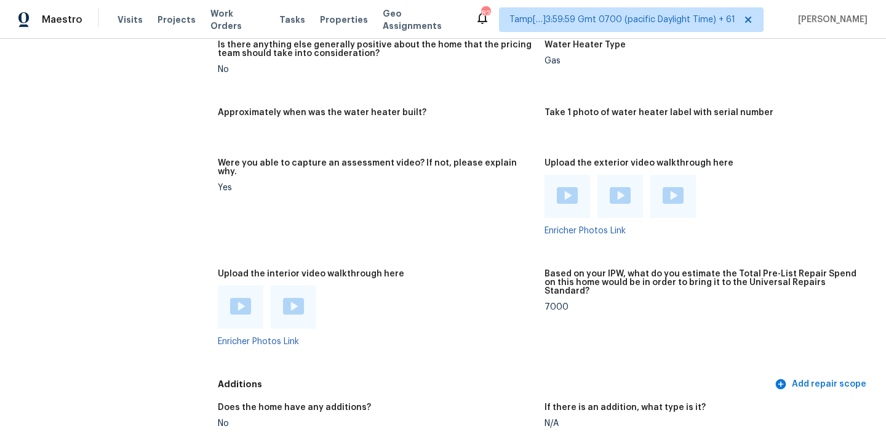
scroll to position [2618, 0]
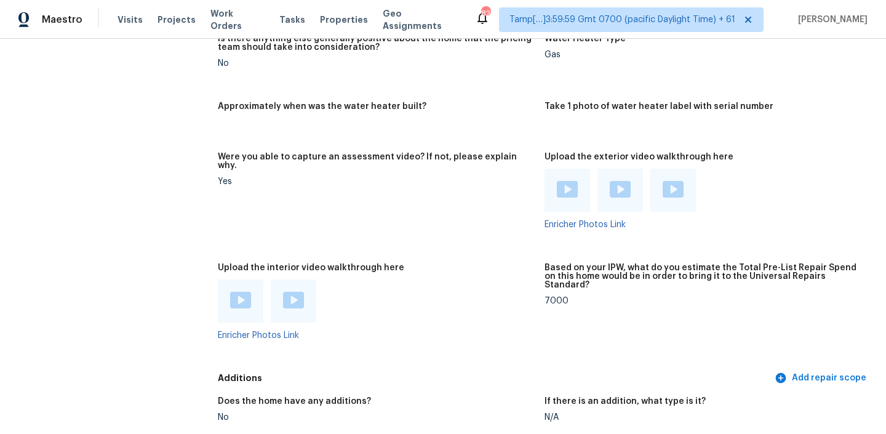
click at [242, 292] on img at bounding box center [240, 300] width 21 height 17
click at [297, 292] on img at bounding box center [293, 300] width 21 height 17
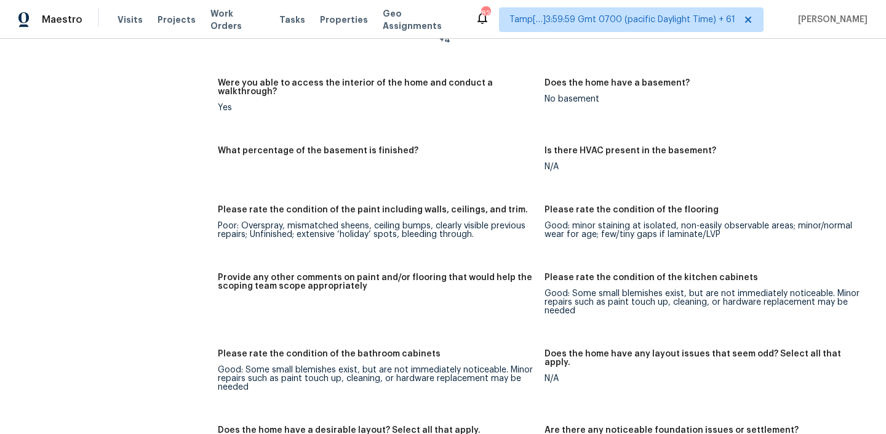
scroll to position [2099, 0]
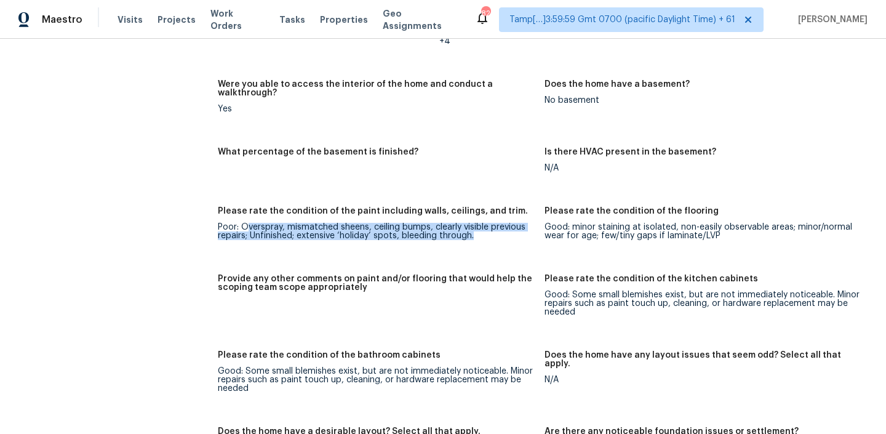
drag, startPoint x: 246, startPoint y: 212, endPoint x: 489, endPoint y: 217, distance: 243.1
click at [489, 223] on div "Poor: Overspray, mismatched sheens, ceiling bumps, clearly visible previous rep…" at bounding box center [376, 231] width 317 height 17
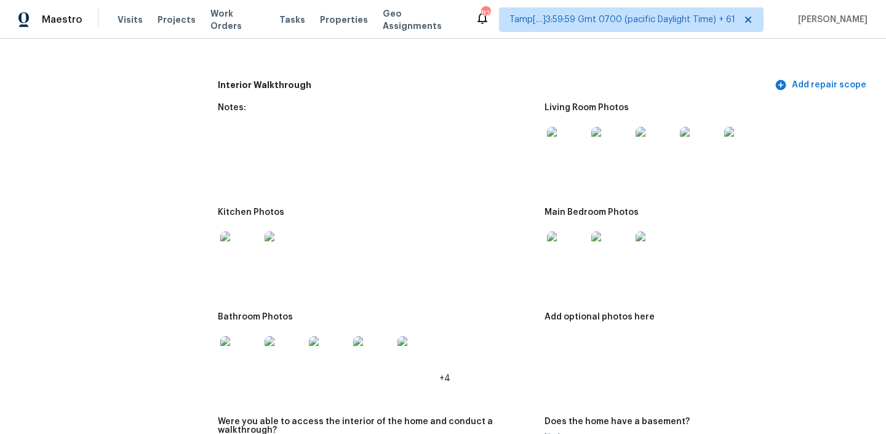
scroll to position [1712, 0]
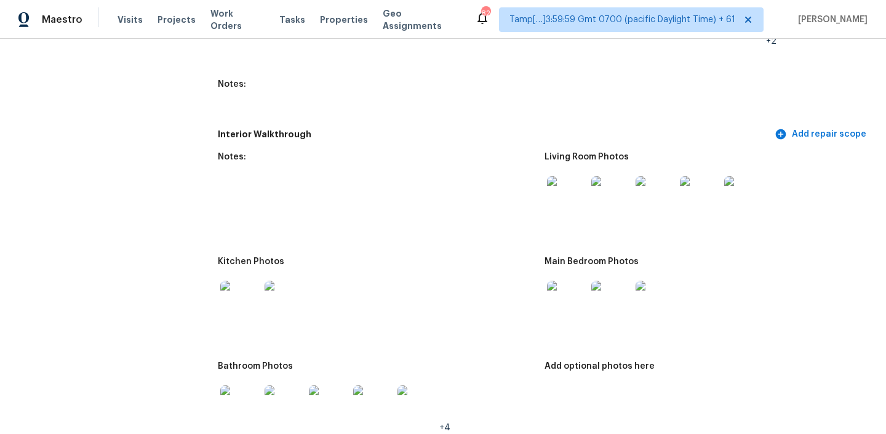
click at [570, 183] on img at bounding box center [566, 195] width 39 height 39
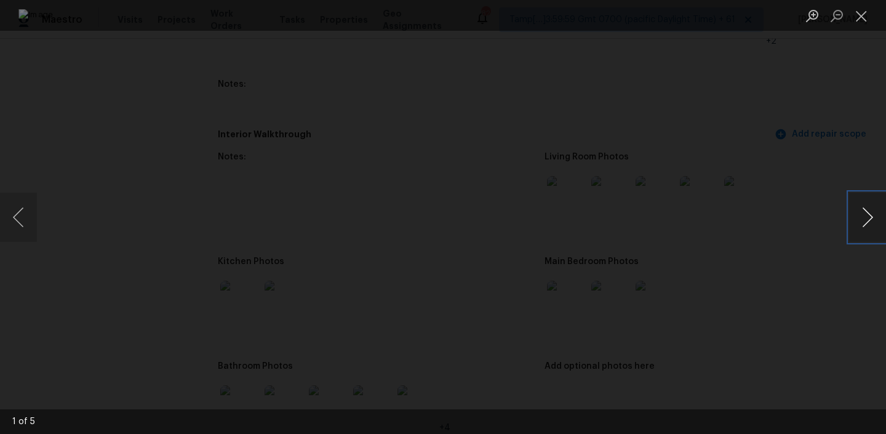
click at [862, 217] on button "Next image" at bounding box center [867, 217] width 37 height 49
click at [852, 217] on button "Next image" at bounding box center [867, 217] width 37 height 49
click at [863, 213] on button "Next image" at bounding box center [867, 217] width 37 height 49
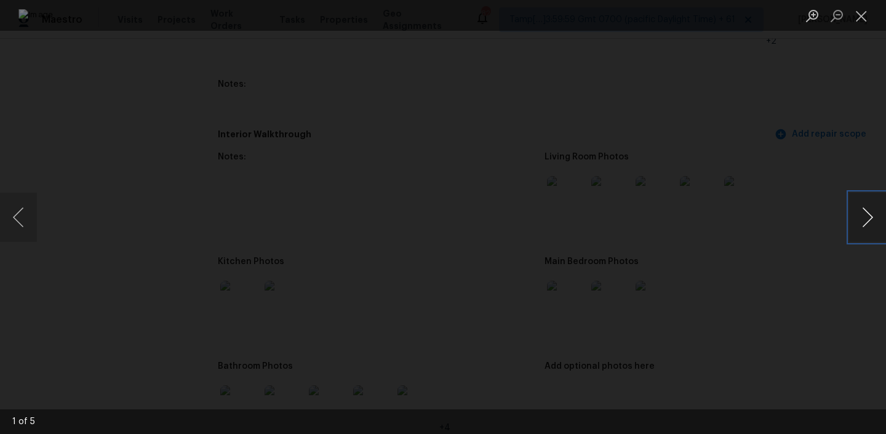
click at [863, 213] on button "Next image" at bounding box center [867, 217] width 37 height 49
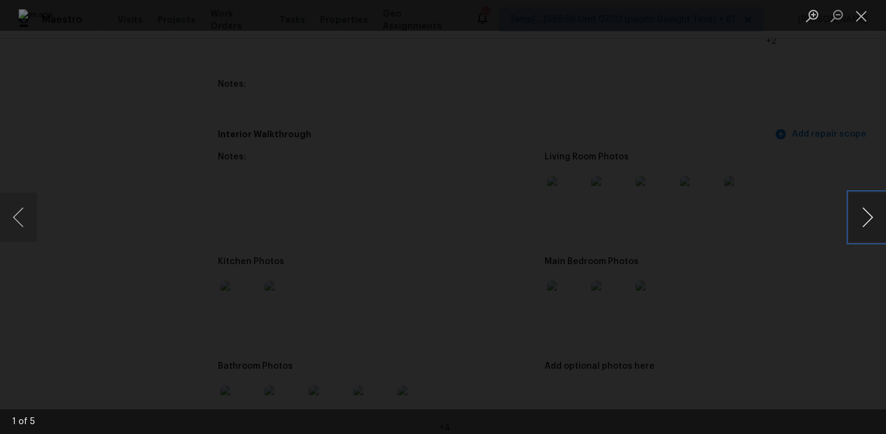
click at [863, 213] on button "Next image" at bounding box center [867, 217] width 37 height 49
click at [873, 223] on button "Next image" at bounding box center [867, 217] width 37 height 49
click at [864, 220] on button "Next image" at bounding box center [867, 217] width 37 height 49
click at [854, 14] on button "Close lightbox" at bounding box center [861, 16] width 25 height 22
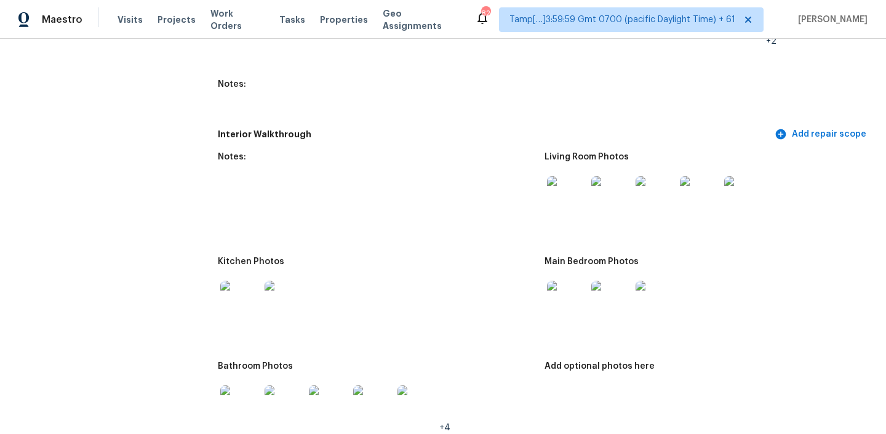
click at [564, 300] on img at bounding box center [566, 300] width 39 height 39
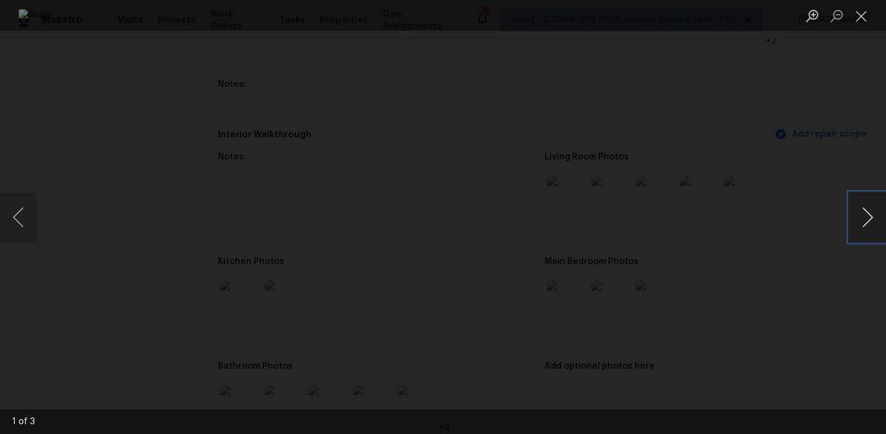
click at [868, 220] on button "Next image" at bounding box center [867, 217] width 37 height 49
click at [856, 17] on button "Close lightbox" at bounding box center [861, 16] width 25 height 22
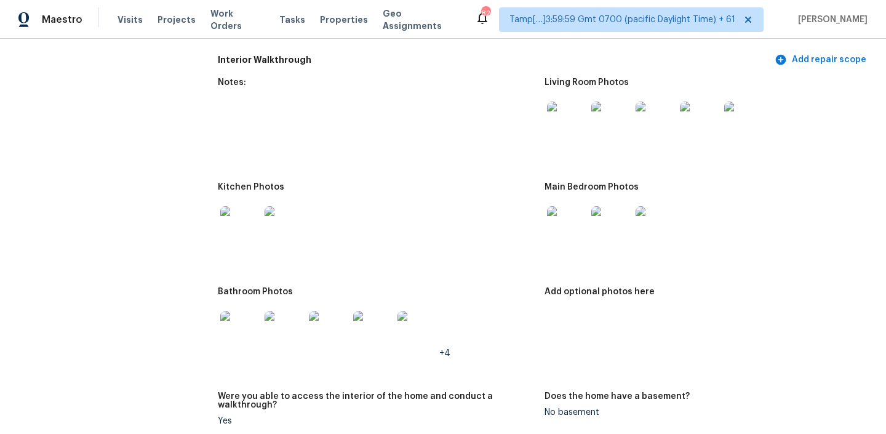
scroll to position [1789, 0]
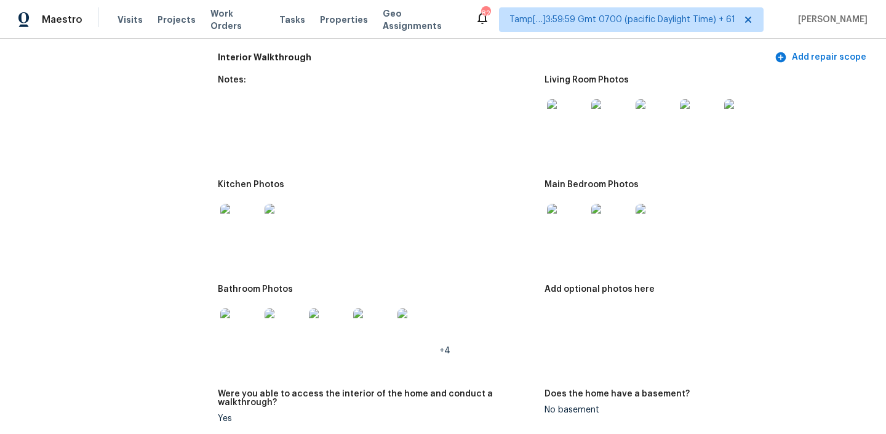
click at [242, 308] on img at bounding box center [239, 327] width 39 height 39
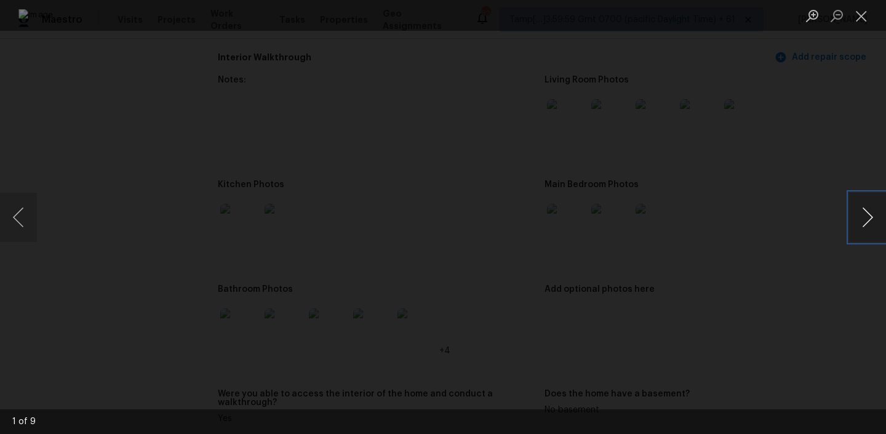
click at [853, 209] on button "Next image" at bounding box center [867, 217] width 37 height 49
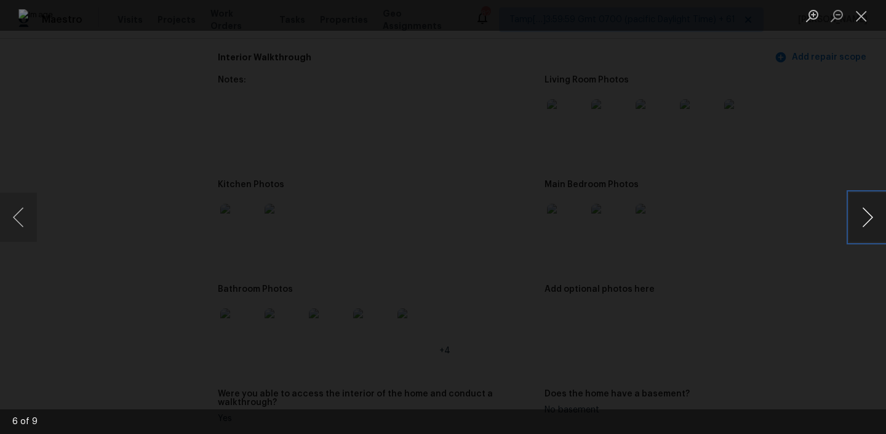
click at [853, 204] on button "Next image" at bounding box center [867, 217] width 37 height 49
click at [857, 215] on button "Next image" at bounding box center [867, 217] width 37 height 49
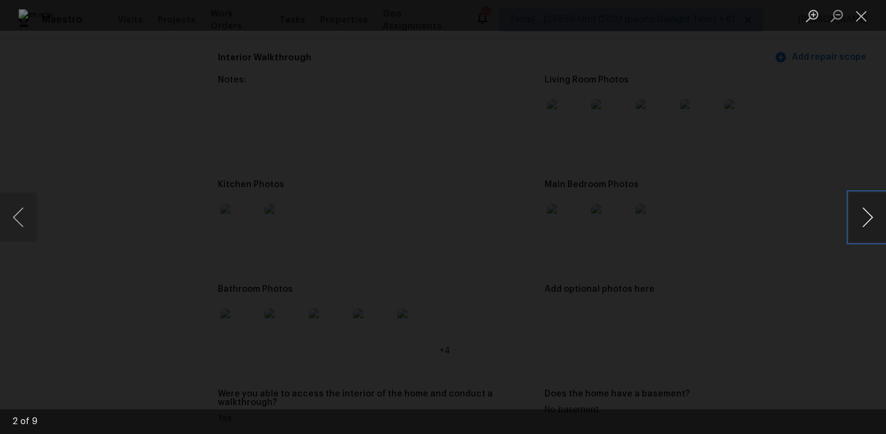
click at [857, 215] on button "Next image" at bounding box center [867, 217] width 37 height 49
click at [853, 20] on button "Close lightbox" at bounding box center [861, 16] width 25 height 22
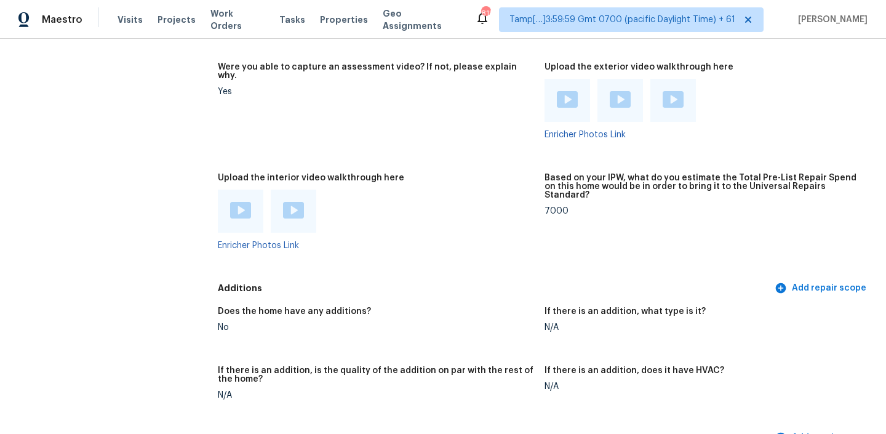
scroll to position [2759, 0]
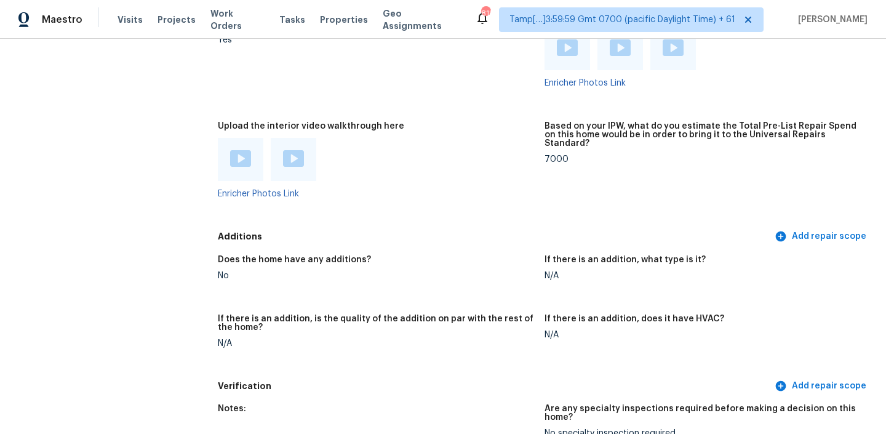
click at [292, 150] on img at bounding box center [293, 158] width 21 height 17
click at [284, 150] on img at bounding box center [293, 158] width 21 height 17
click at [244, 150] on img at bounding box center [240, 158] width 21 height 17
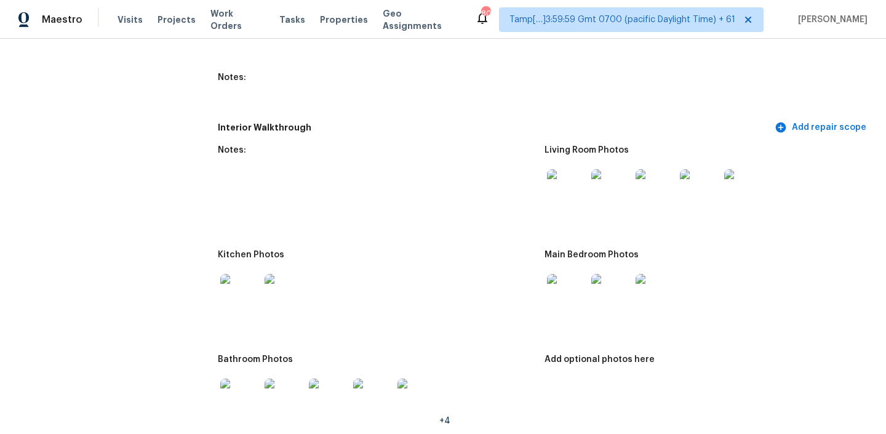
scroll to position [130, 0]
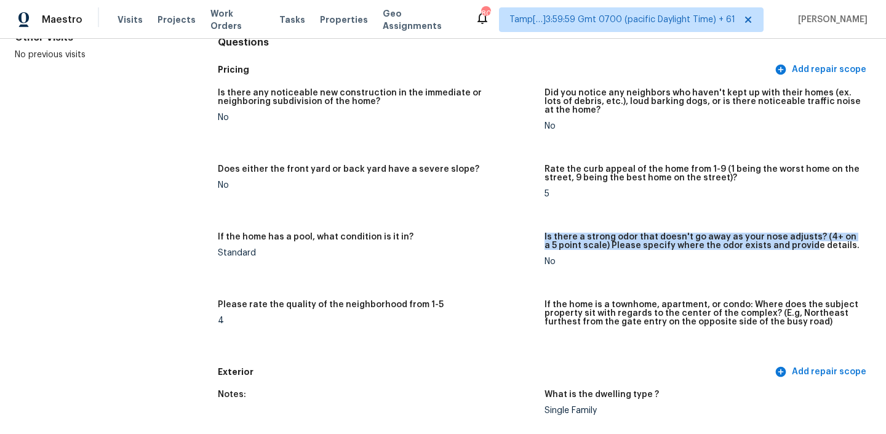
drag, startPoint x: 544, startPoint y: 234, endPoint x: 789, endPoint y: 249, distance: 245.9
click at [789, 249] on h5 "Is there a strong odor that doesn't go away as your nose adjusts? (4+ on a 5 po…" at bounding box center [702, 241] width 317 height 17
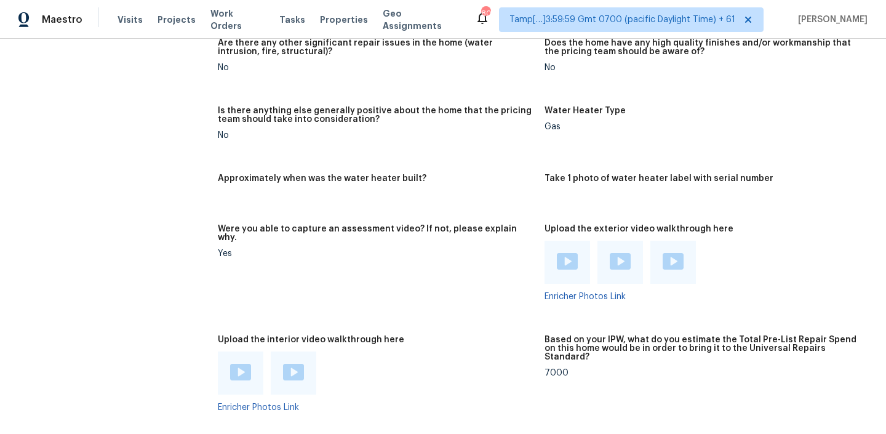
scroll to position [2657, 0]
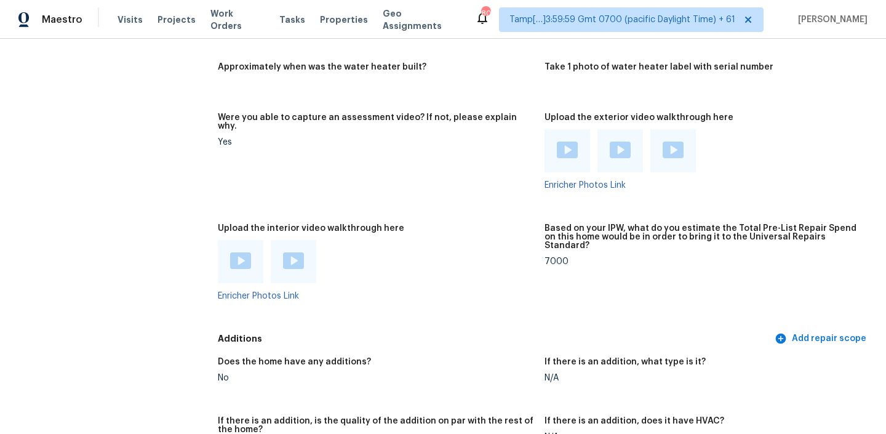
click at [554, 257] on div "7000" at bounding box center [702, 261] width 317 height 9
copy div "7000"
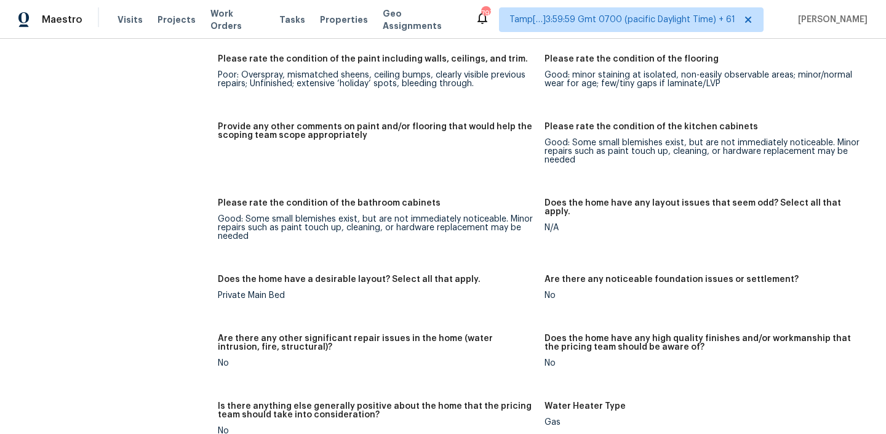
scroll to position [2250, 0]
drag, startPoint x: 221, startPoint y: 200, endPoint x: 251, endPoint y: 203, distance: 30.3
click at [251, 215] on div "Good: Some small blemishes exist, but are not immediately noticeable. Minor rep…" at bounding box center [376, 228] width 317 height 26
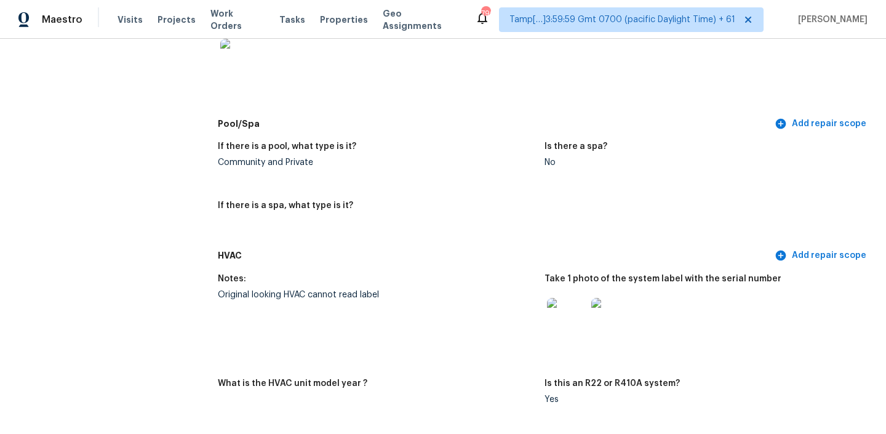
scroll to position [0, 0]
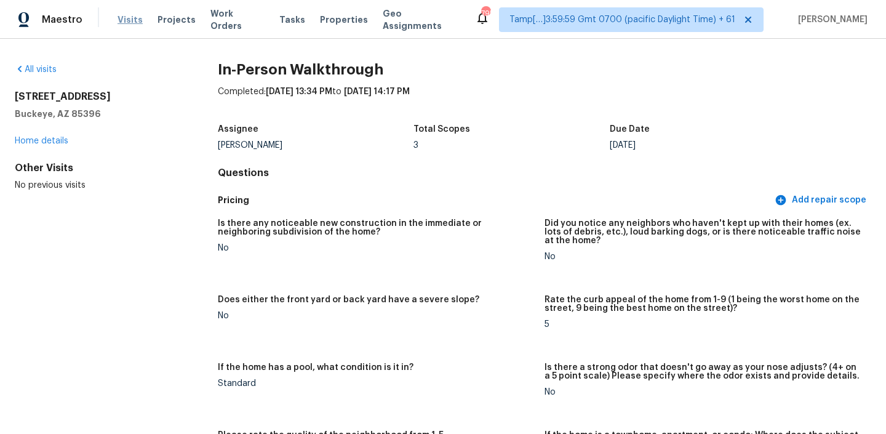
click at [127, 17] on span "Visits" at bounding box center [130, 20] width 25 height 12
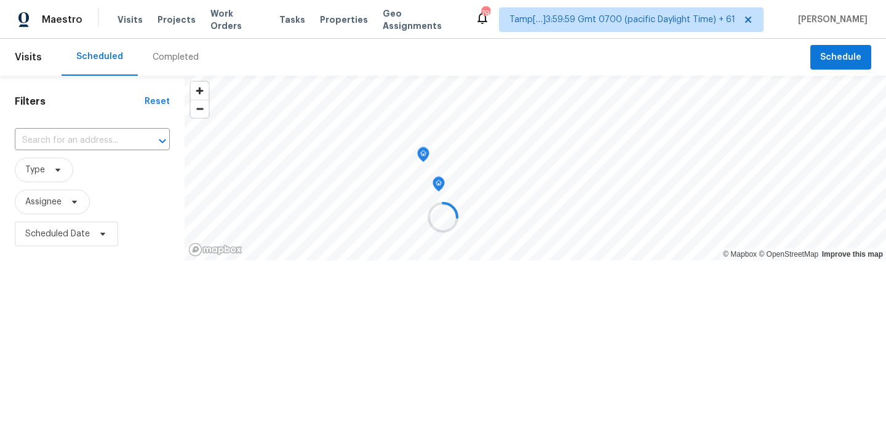
click at [159, 76] on div at bounding box center [443, 217] width 886 height 434
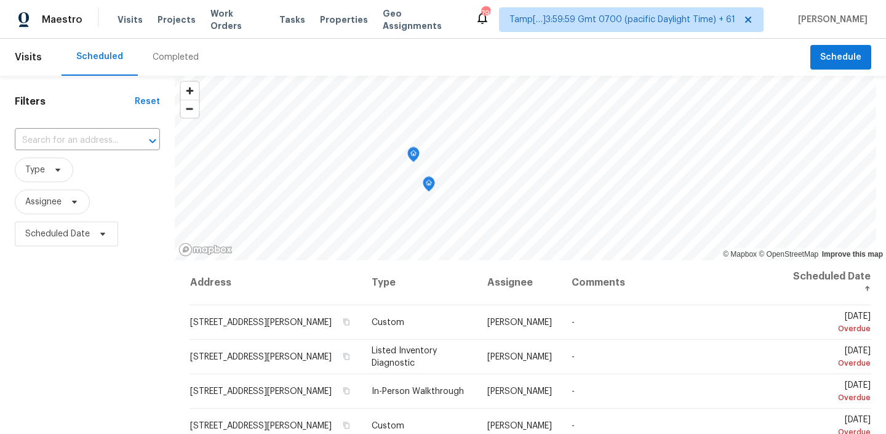
click at [167, 61] on div "Completed" at bounding box center [176, 57] width 46 height 12
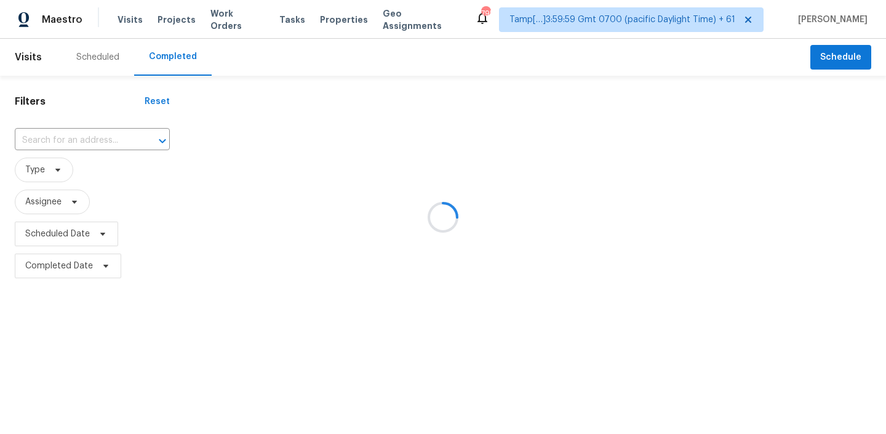
click at [82, 140] on div at bounding box center [443, 217] width 886 height 434
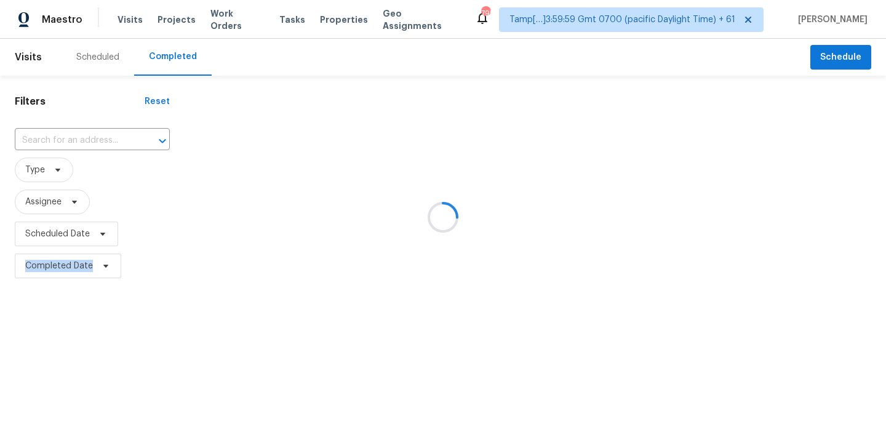
click at [82, 140] on div at bounding box center [443, 217] width 886 height 434
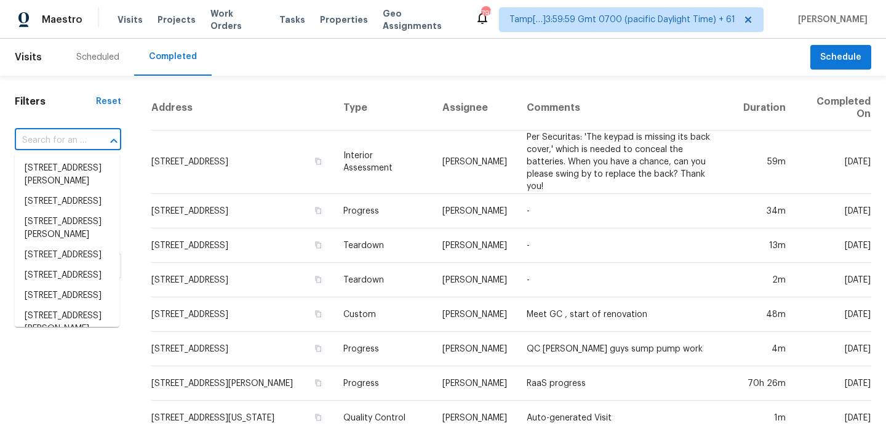
click at [55, 139] on input "text" at bounding box center [51, 140] width 72 height 19
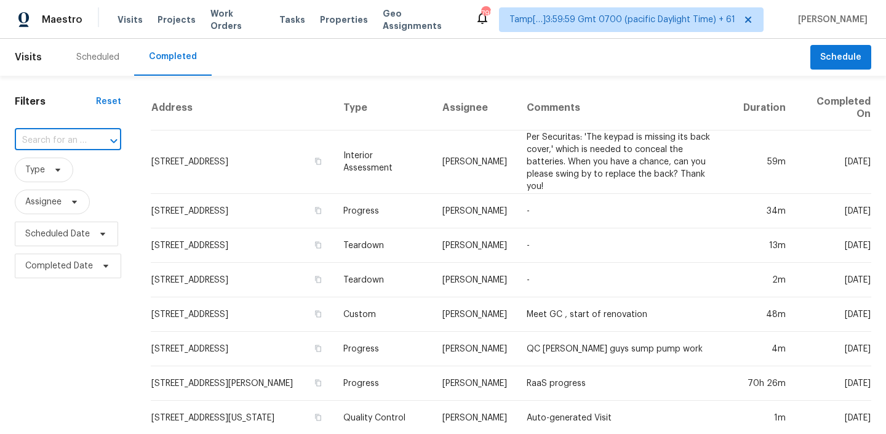
click at [55, 139] on input "text" at bounding box center [51, 140] width 72 height 19
paste input "12729 Cobblestone Pkwy Oklahoma City, OK, 73142"
type input "12729 Cobblestone Pkwy Oklahoma City, OK, 73142"
click at [54, 169] on li "12729 Cobblestone Pkwy, Oklahoma City, OK 73142" at bounding box center [67, 174] width 105 height 33
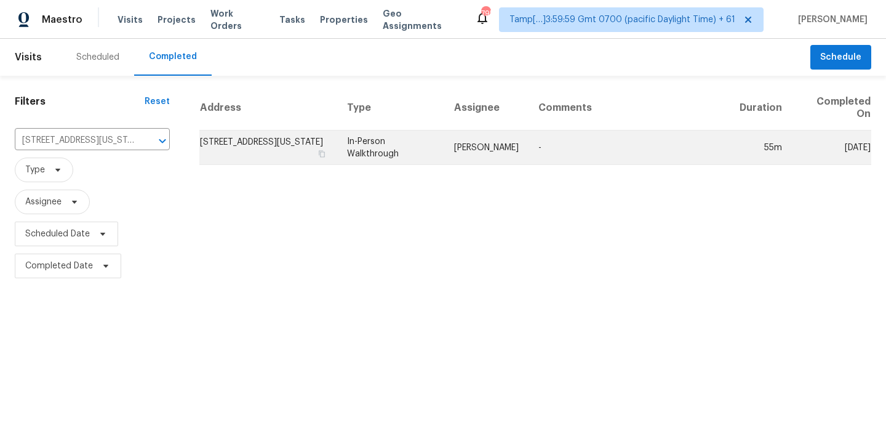
click at [296, 143] on td "12729 Cobblestone Pkwy, Oklahoma City, OK 73142" at bounding box center [268, 147] width 138 height 34
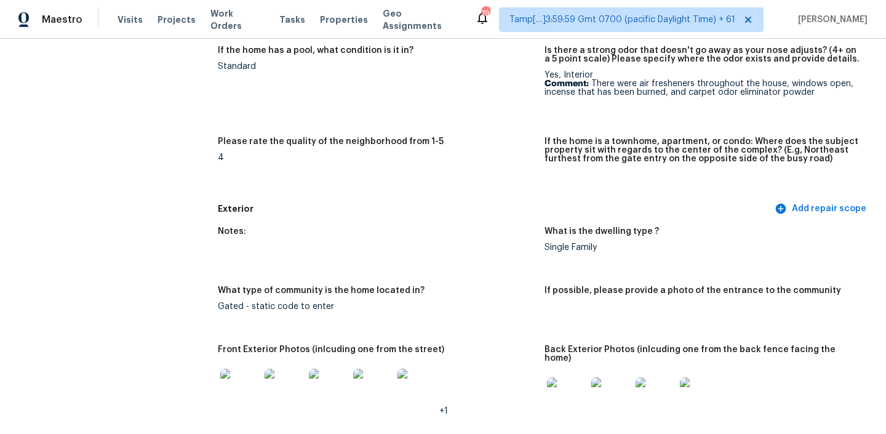
scroll to position [271, 0]
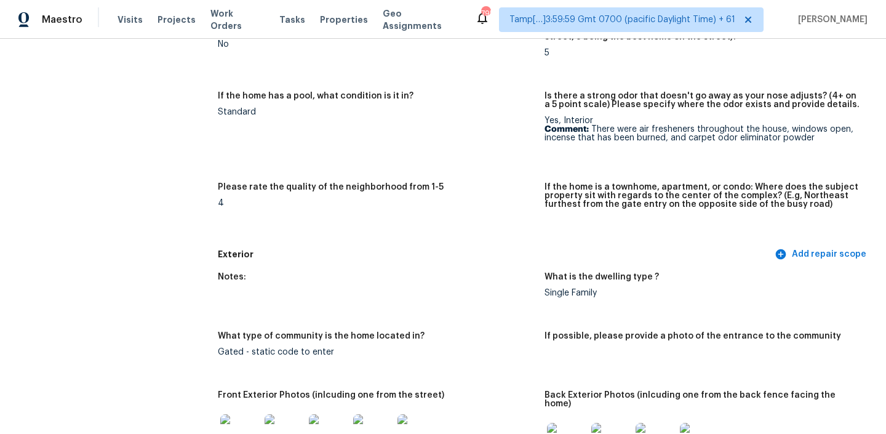
click at [356, 199] on div "4" at bounding box center [376, 203] width 317 height 9
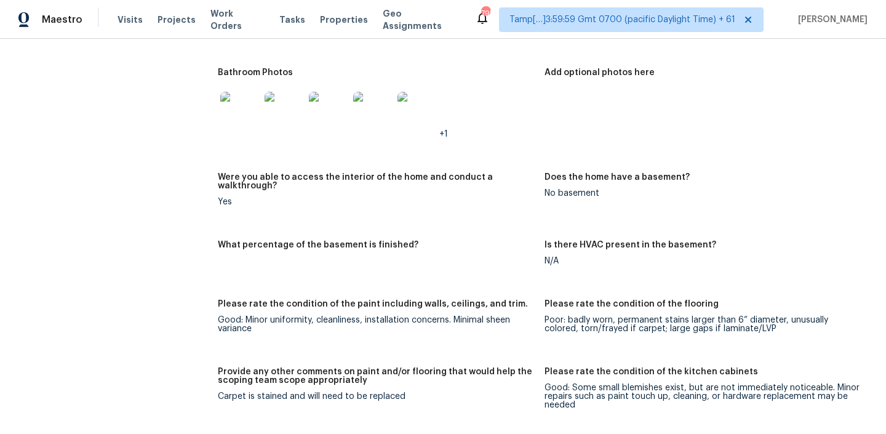
scroll to position [2023, 0]
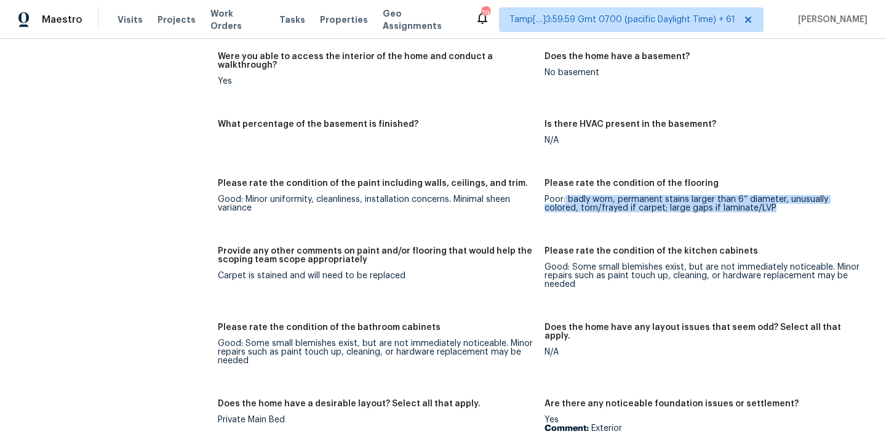
drag, startPoint x: 565, startPoint y: 185, endPoint x: 835, endPoint y: 196, distance: 269.7
click at [835, 196] on figure "Please rate the condition of the flooring Poor: badly worn, permanent stains la…" at bounding box center [707, 205] width 327 height 53
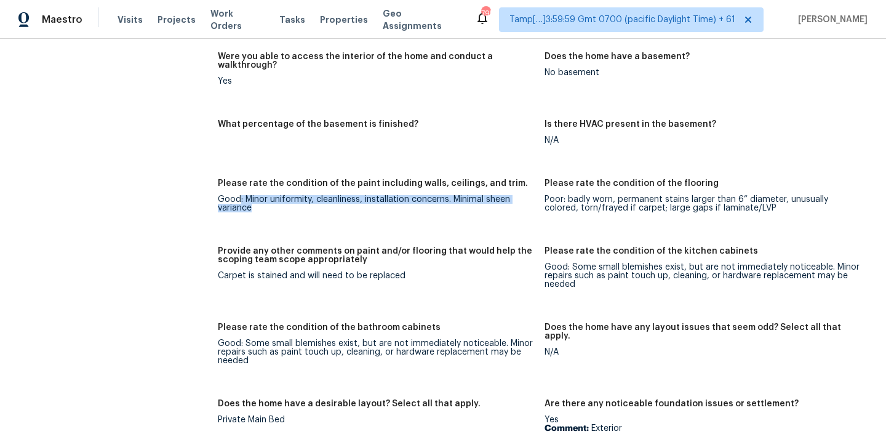
drag, startPoint x: 241, startPoint y: 181, endPoint x: 525, endPoint y: 194, distance: 283.9
click at [526, 196] on figure "Please rate the condition of the paint including walls, ceilings, and trim. Goo…" at bounding box center [381, 205] width 327 height 53
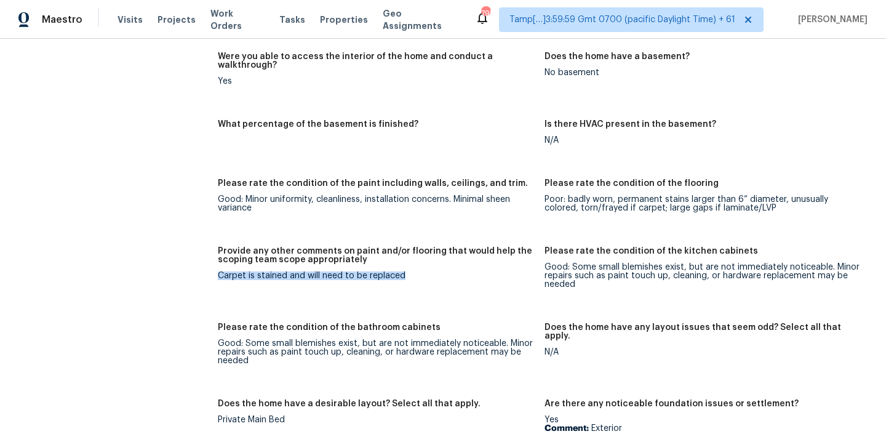
drag, startPoint x: 217, startPoint y: 255, endPoint x: 505, endPoint y: 272, distance: 289.0
click at [505, 272] on div "All visits 12729 Cobblestone Pkwy Oklahoma City, OK 73142 Home details Other Vi…" at bounding box center [443, 102] width 856 height 4125
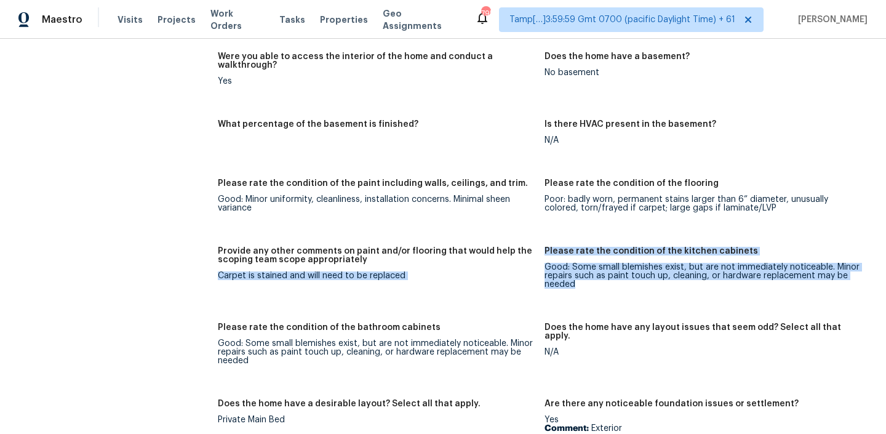
drag, startPoint x: 543, startPoint y: 243, endPoint x: 741, endPoint y: 282, distance: 202.0
click at [741, 282] on div "Notes: Living Room Photos Kitchen Photos +1 Main Bedroom Photos +4 Bathroom Pho…" at bounding box center [544, 329] width 653 height 1196
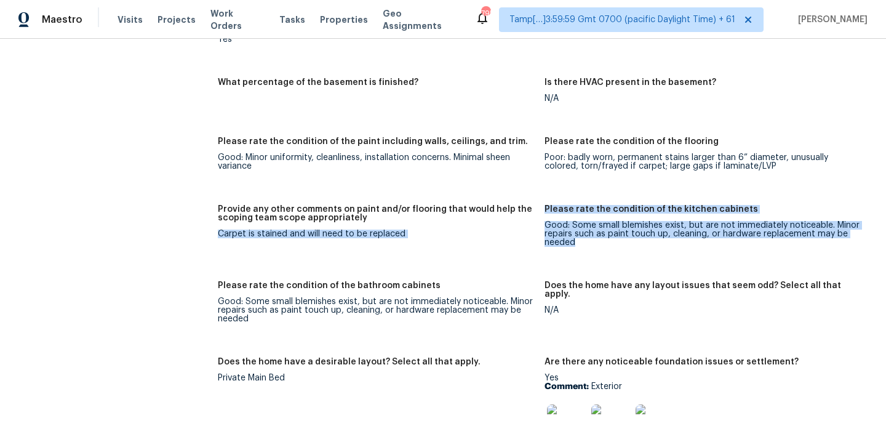
scroll to position [2066, 0]
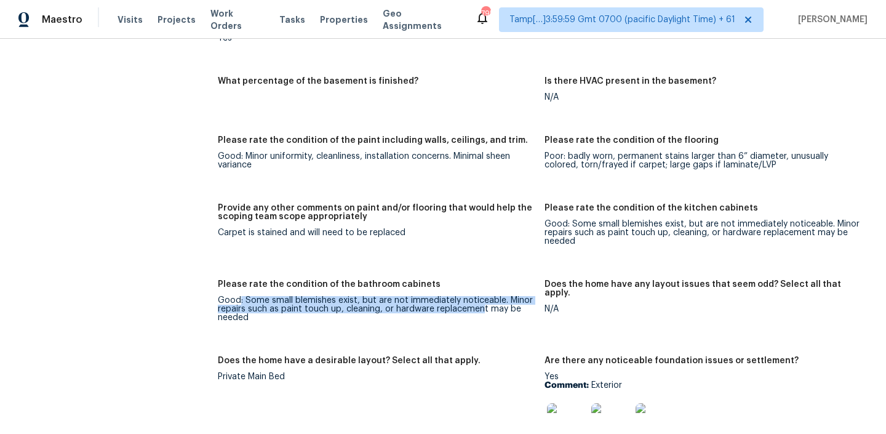
drag, startPoint x: 240, startPoint y: 282, endPoint x: 481, endPoint y: 295, distance: 240.9
click at [481, 296] on div "Good: Some small blemishes exist, but are not immediately noticeable. Minor rep…" at bounding box center [376, 309] width 317 height 26
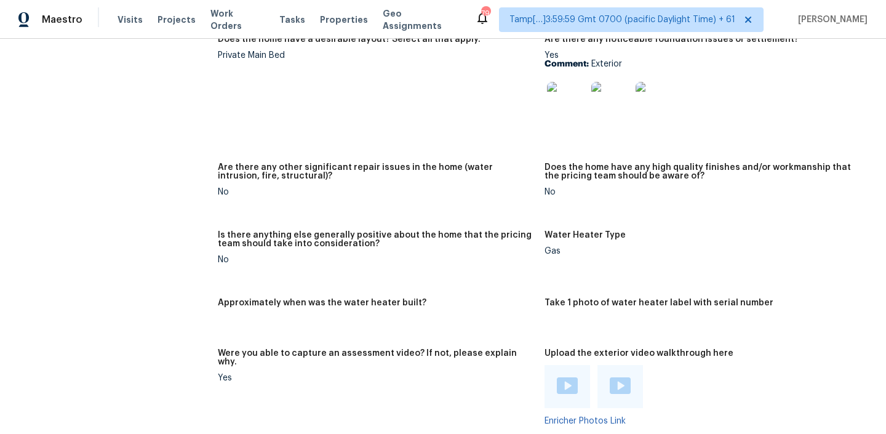
scroll to position [2281, 0]
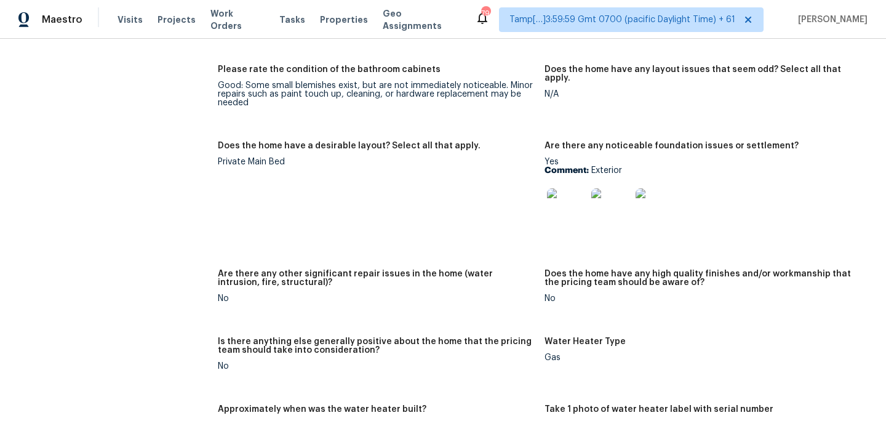
click at [564, 191] on img at bounding box center [566, 207] width 39 height 39
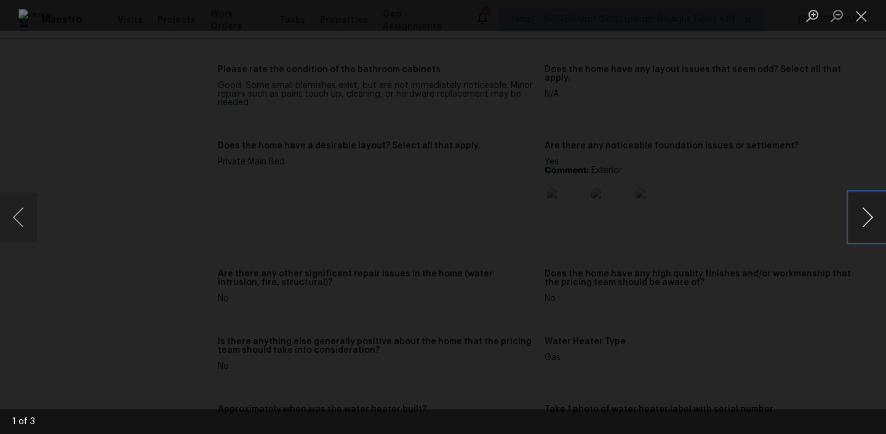
click at [863, 207] on button "Next image" at bounding box center [867, 217] width 37 height 49
click at [859, 212] on button "Next image" at bounding box center [867, 217] width 37 height 49
click at [855, 17] on button "Close lightbox" at bounding box center [861, 16] width 25 height 22
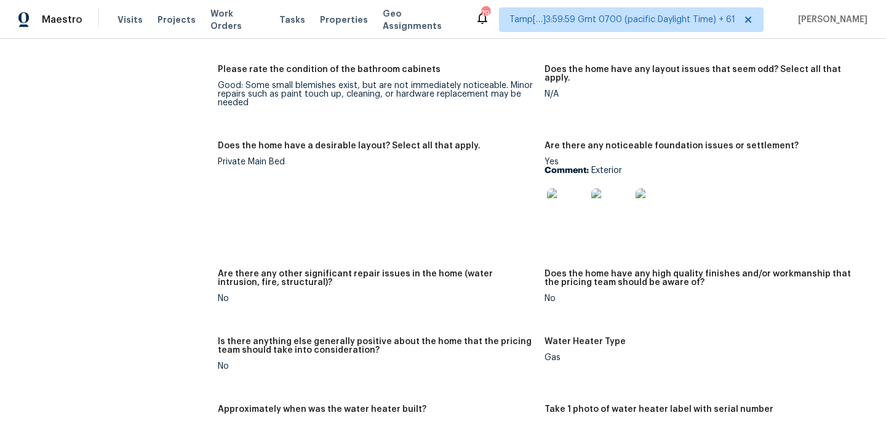
click at [570, 188] on img at bounding box center [566, 207] width 39 height 39
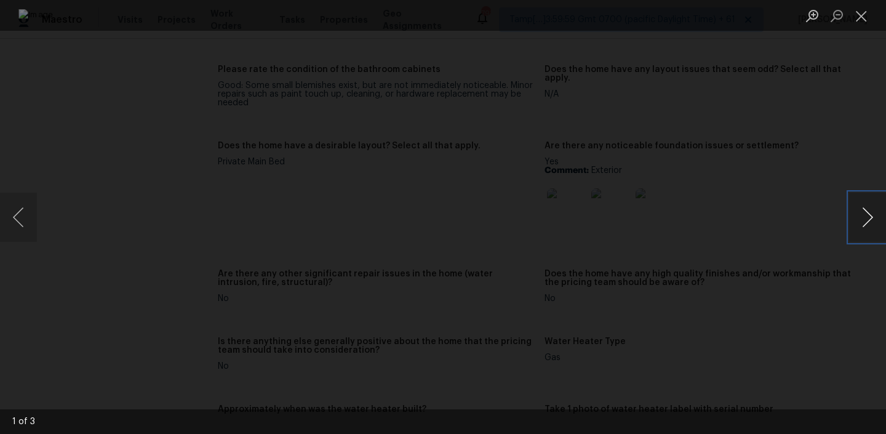
click at [851, 220] on button "Next image" at bounding box center [867, 217] width 37 height 49
click at [866, 214] on button "Next image" at bounding box center [867, 217] width 37 height 49
click at [824, 81] on div "Lightbox" at bounding box center [443, 217] width 886 height 434
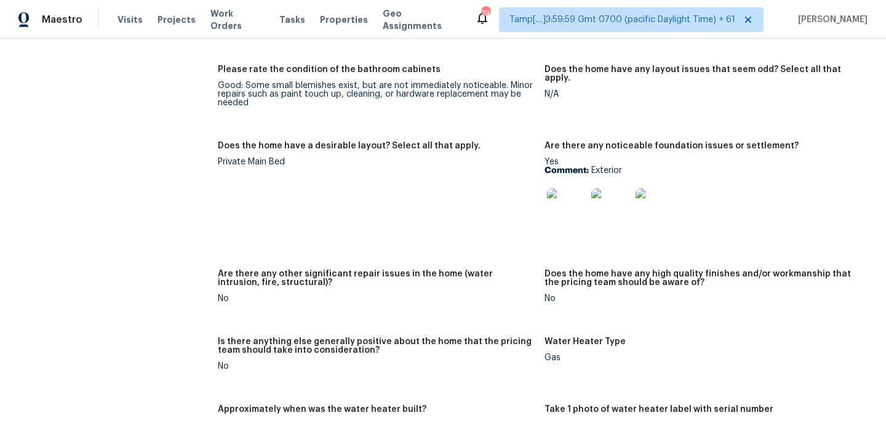
click at [562, 188] on img at bounding box center [566, 207] width 39 height 39
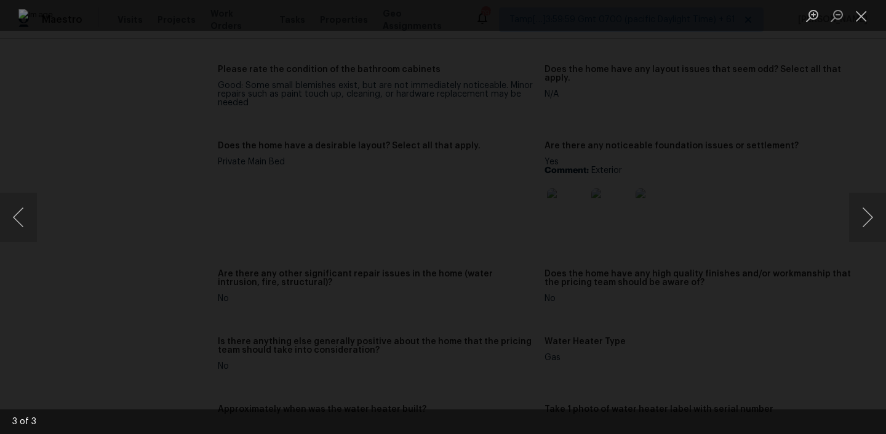
click at [679, 157] on img "Lightbox" at bounding box center [442, 216] width 849 height 415
click at [729, 95] on img "Lightbox" at bounding box center [442, 216] width 849 height 415
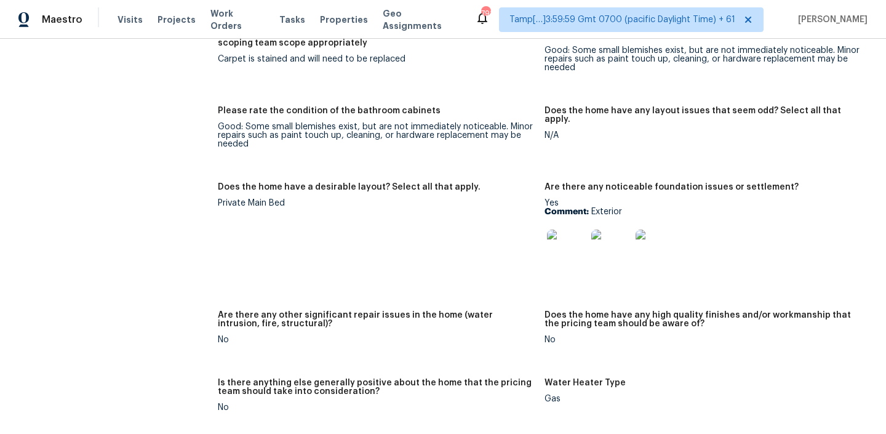
scroll to position [2236, 0]
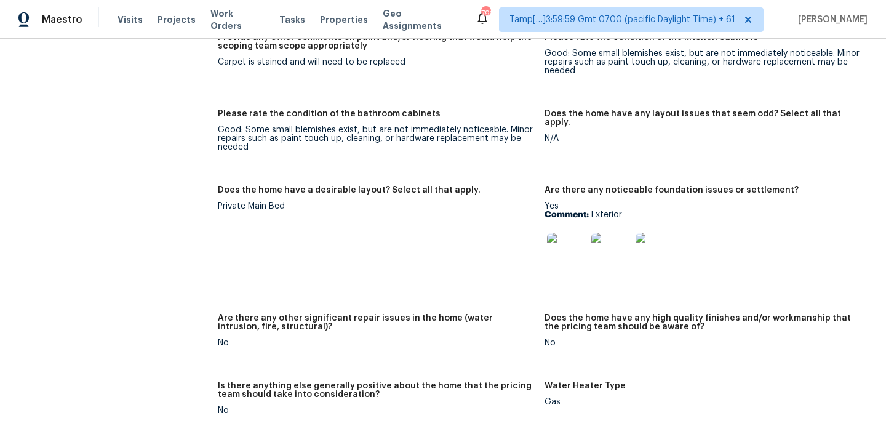
click at [569, 239] on img at bounding box center [566, 252] width 39 height 39
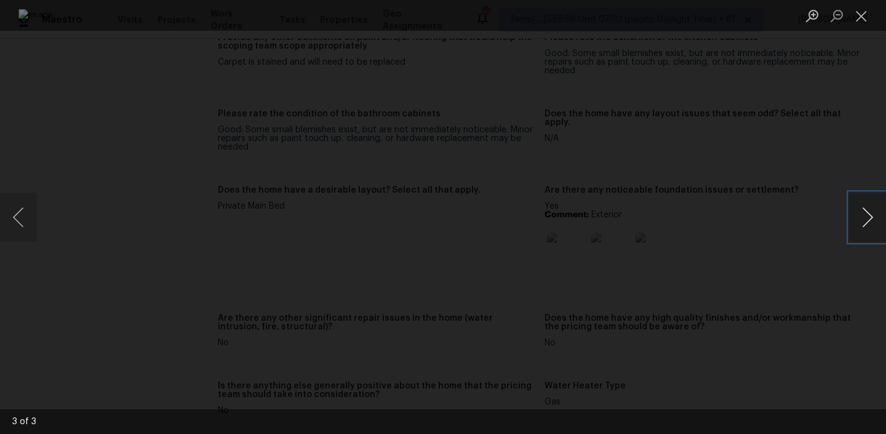
click at [867, 213] on button "Next image" at bounding box center [867, 217] width 37 height 49
click at [871, 210] on button "Next image" at bounding box center [867, 217] width 37 height 49
click at [31, 209] on button "Previous image" at bounding box center [18, 217] width 37 height 49
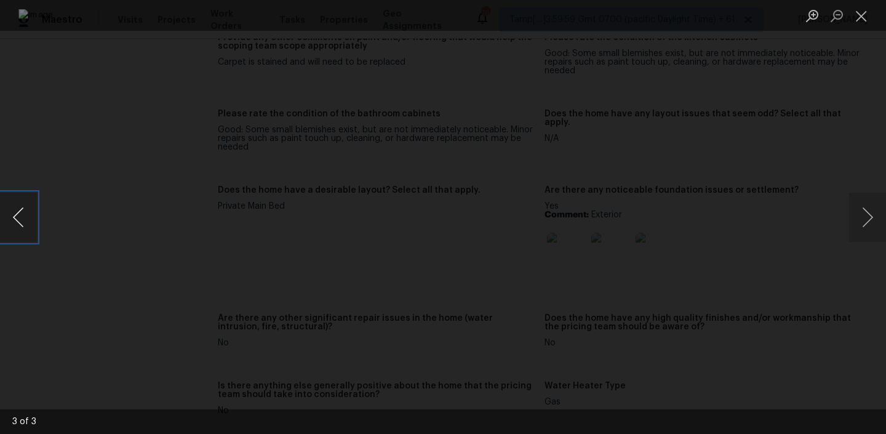
click at [31, 209] on button "Previous image" at bounding box center [18, 217] width 37 height 49
click at [863, 11] on button "Close lightbox" at bounding box center [861, 16] width 25 height 22
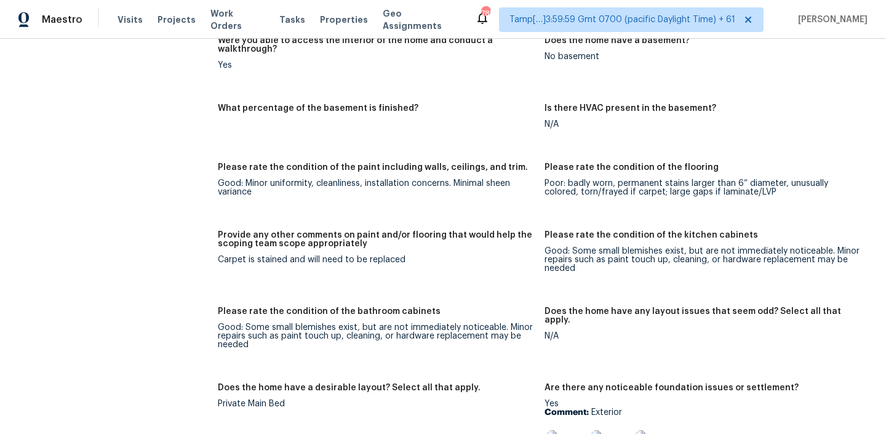
scroll to position [1995, 0]
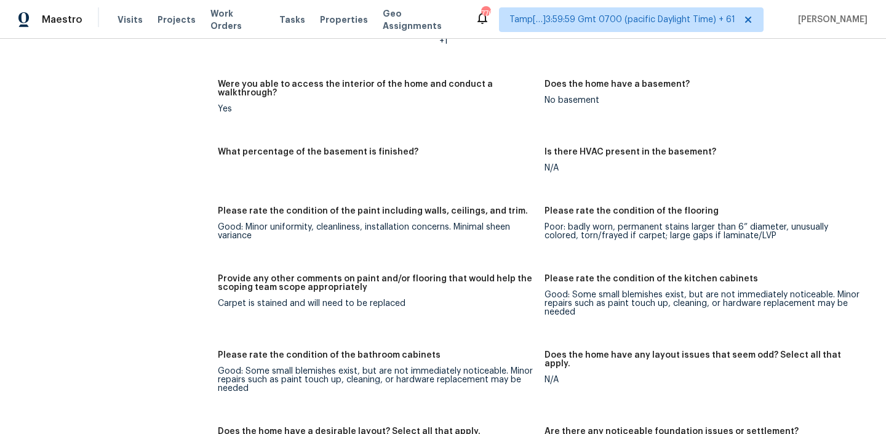
click at [243, 223] on div "Good: Minor uniformity, cleanliness, installation concerns. Minimal sheen varia…" at bounding box center [376, 231] width 317 height 17
click at [553, 223] on div "Poor: badly worn, permanent stains larger than 6” diameter, unusually colored, …" at bounding box center [702, 231] width 317 height 17
drag, startPoint x: 567, startPoint y: 203, endPoint x: 792, endPoint y: 221, distance: 225.9
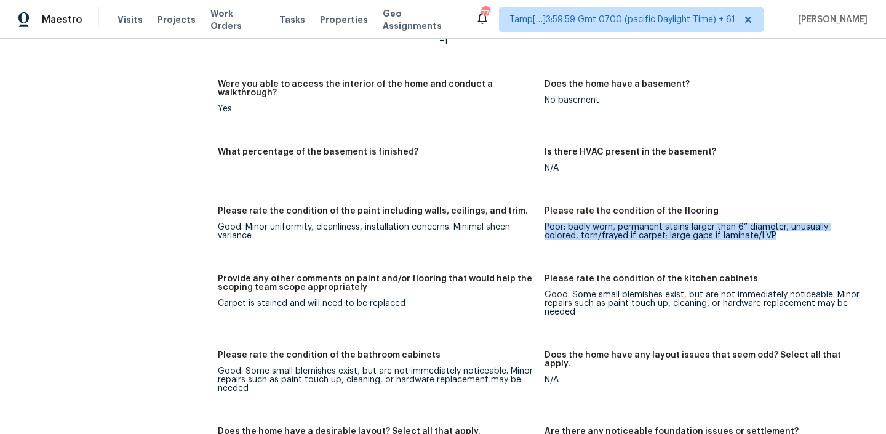
click at [798, 220] on figure "Please rate the condition of the flooring Poor: badly worn, permanent stains la…" at bounding box center [707, 233] width 327 height 53
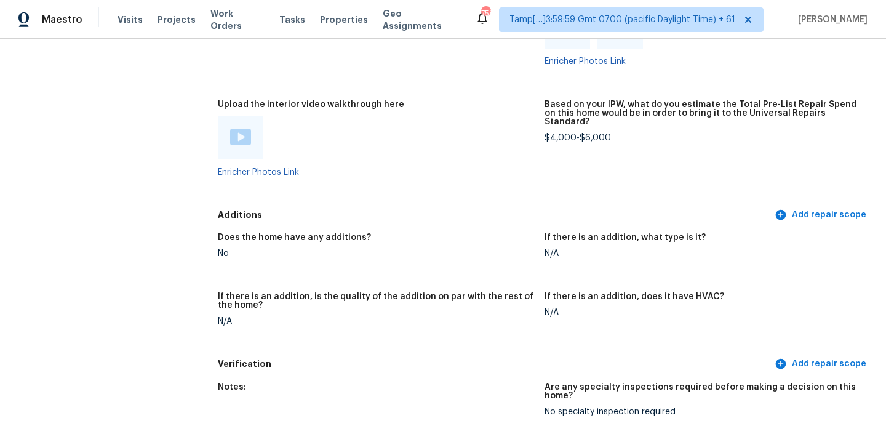
scroll to position [2743, 0]
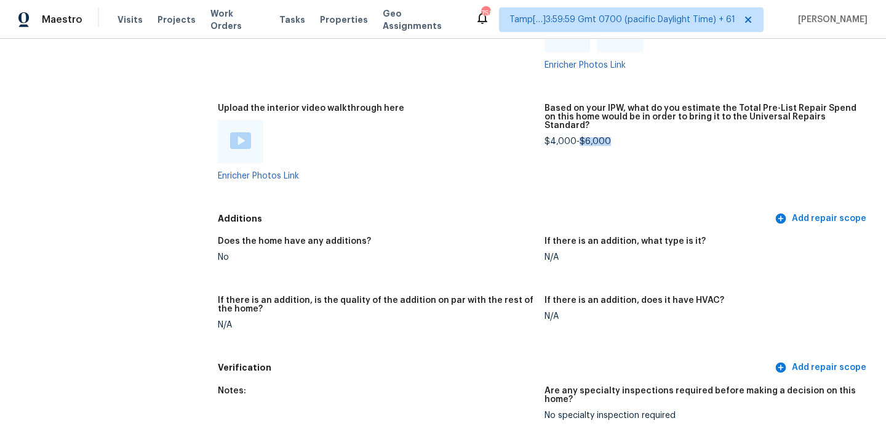
drag, startPoint x: 578, startPoint y: 114, endPoint x: 631, endPoint y: 114, distance: 52.3
click at [631, 137] on div "$4,000-$6,000" at bounding box center [702, 141] width 317 height 9
copy div "$6,000"
click at [595, 137] on div "$4,000-$6,000" at bounding box center [702, 141] width 317 height 9
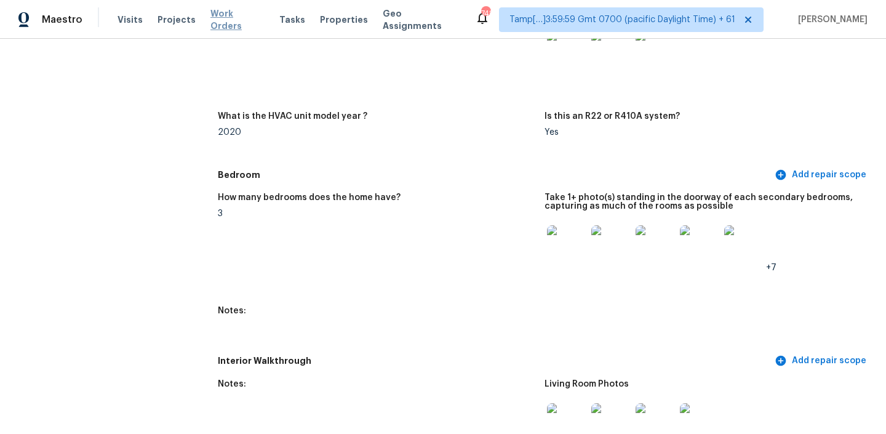
scroll to position [1308, 0]
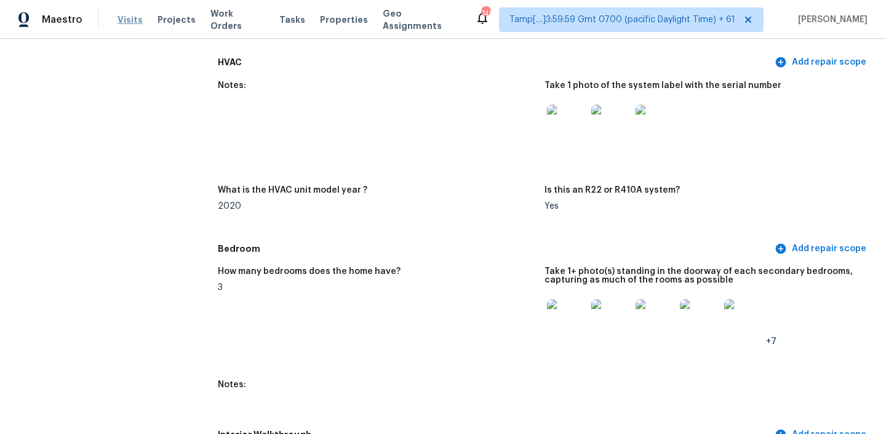
click at [119, 23] on span "Visits" at bounding box center [130, 20] width 25 height 12
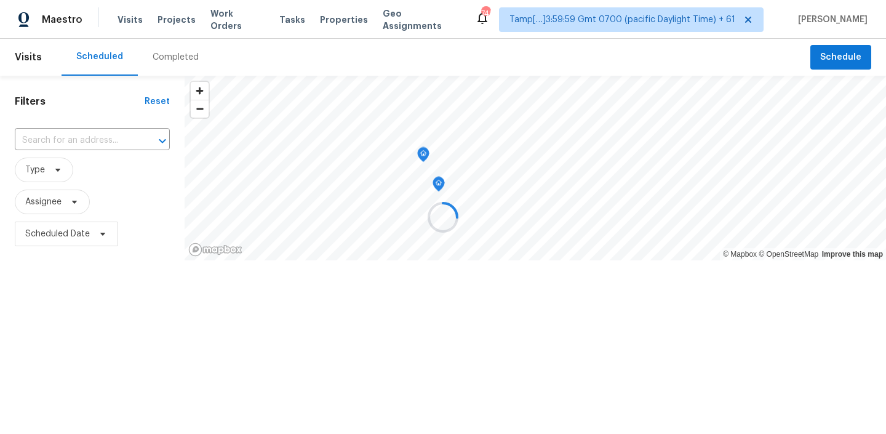
click at [167, 49] on div at bounding box center [443, 217] width 886 height 434
click at [167, 61] on div at bounding box center [443, 217] width 886 height 434
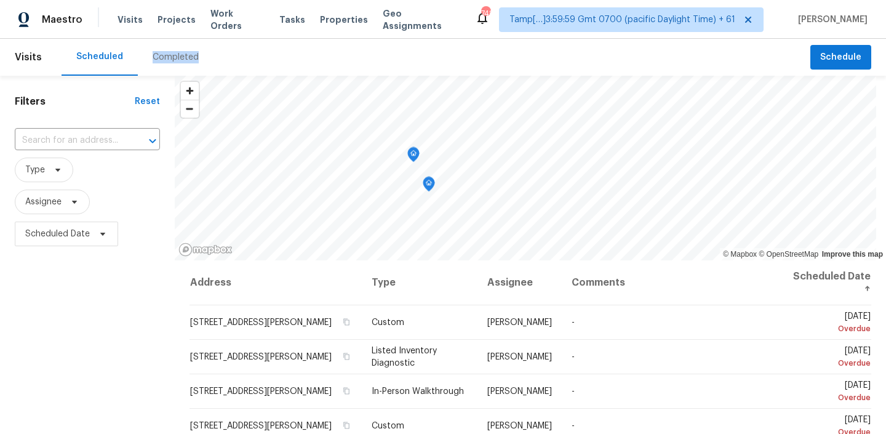
click at [167, 61] on div "Completed" at bounding box center [176, 57] width 46 height 12
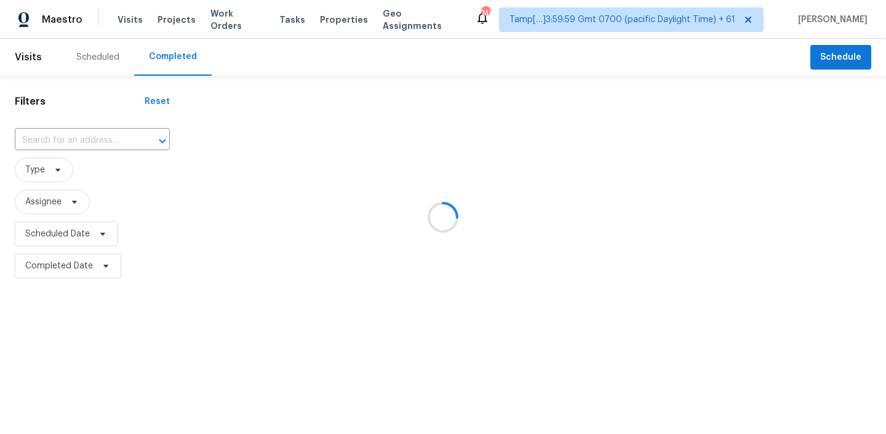
click at [111, 135] on div at bounding box center [443, 217] width 886 height 434
click at [79, 142] on div at bounding box center [443, 217] width 886 height 434
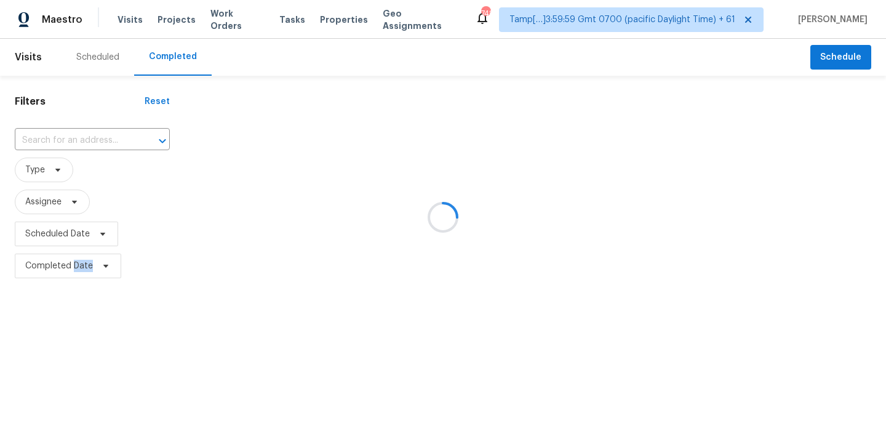
click at [79, 142] on div at bounding box center [443, 217] width 886 height 434
click at [79, 132] on div at bounding box center [443, 217] width 886 height 434
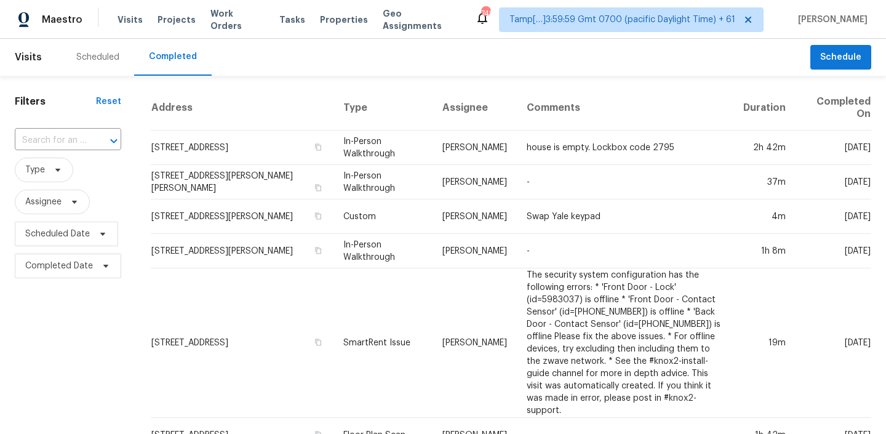
click at [79, 132] on input "text" at bounding box center [51, 140] width 72 height 19
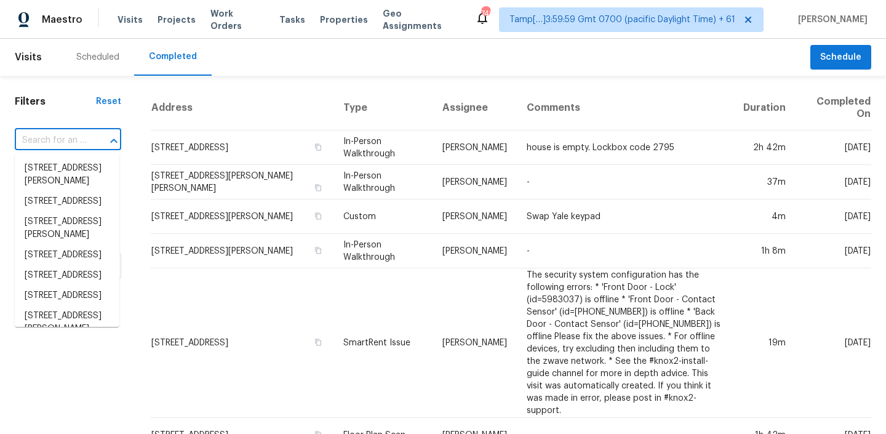
paste input "[STREET_ADDRESS][PERSON_NAME]"
type input "[STREET_ADDRESS][PERSON_NAME]"
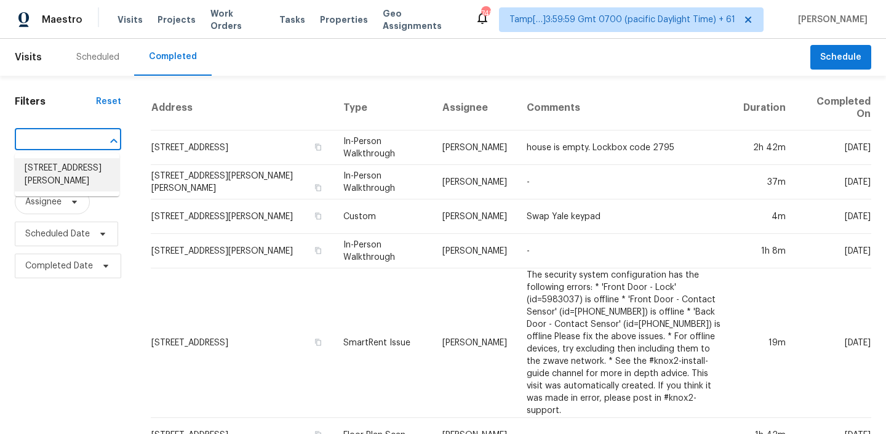
click at [62, 169] on li "[STREET_ADDRESS][PERSON_NAME]" at bounding box center [67, 174] width 105 height 33
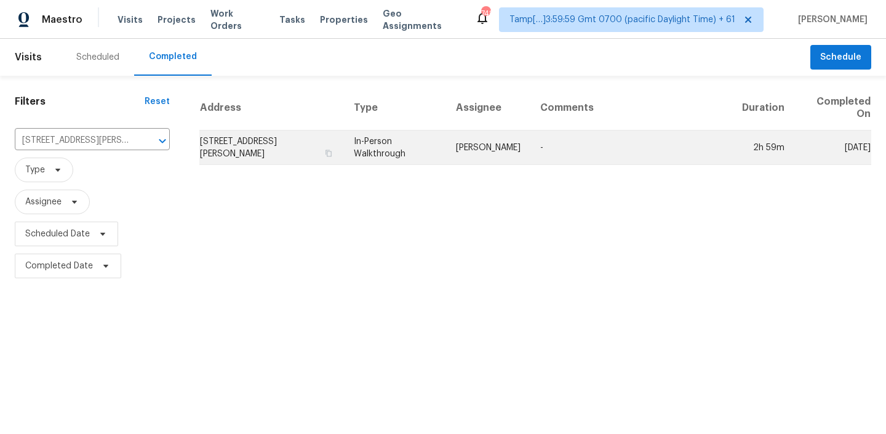
click at [269, 150] on td "[STREET_ADDRESS][PERSON_NAME]" at bounding box center [271, 147] width 145 height 34
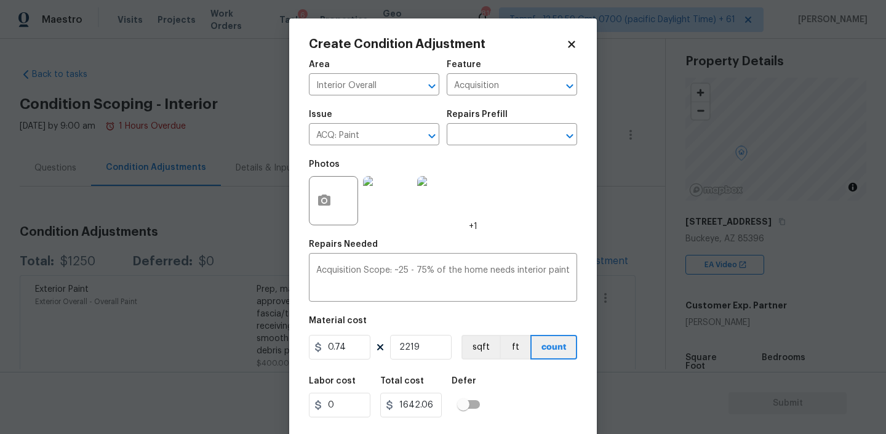
scroll to position [26, 0]
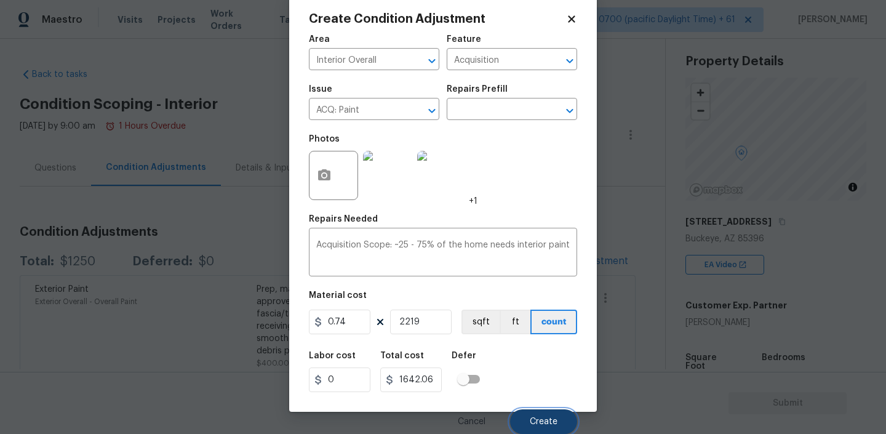
click at [548, 417] on span "Create" at bounding box center [544, 421] width 28 height 9
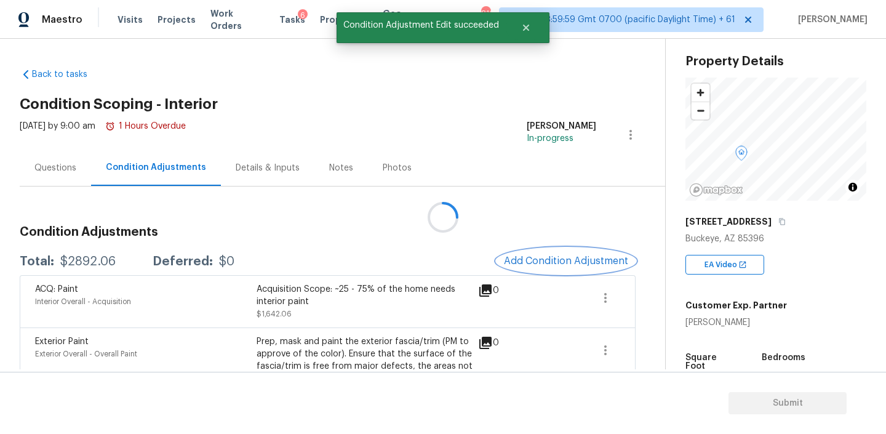
scroll to position [0, 0]
click at [563, 255] on span "Add Condition Adjustment" at bounding box center [566, 260] width 124 height 11
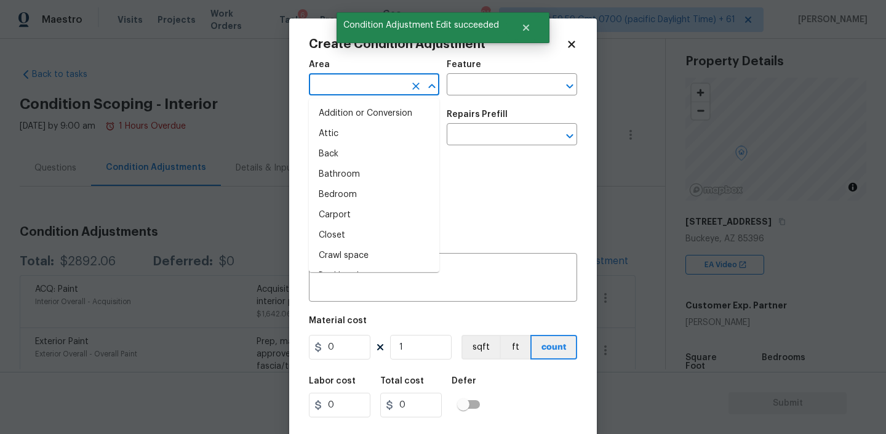
click at [356, 76] on input "text" at bounding box center [357, 85] width 96 height 19
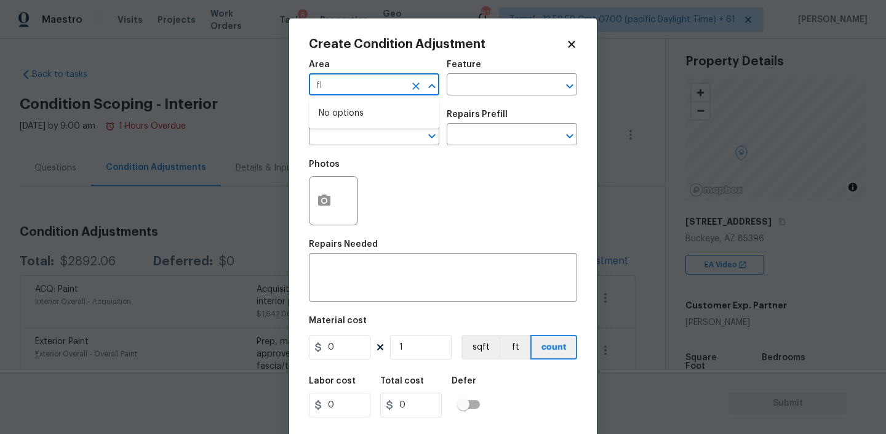
type input "f"
click at [350, 136] on li "Interior Overall" at bounding box center [374, 134] width 130 height 20
type input "Interior Overall"
click at [489, 85] on input "text" at bounding box center [495, 85] width 96 height 19
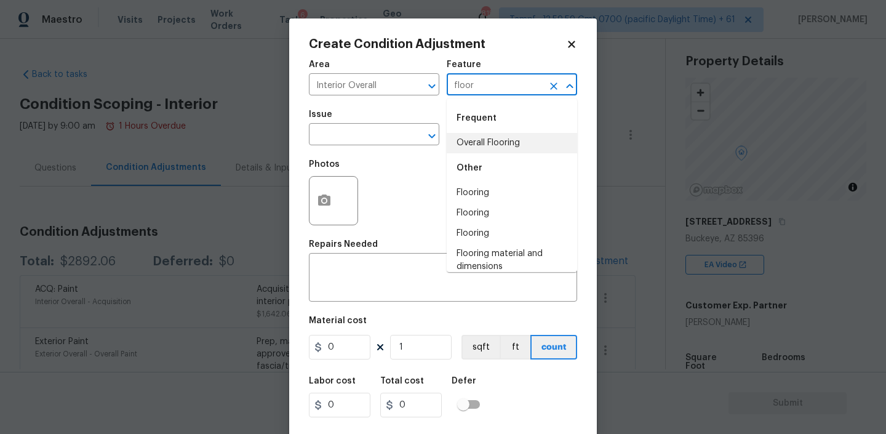
click at [479, 143] on li "Overall Flooring" at bounding box center [512, 143] width 130 height 20
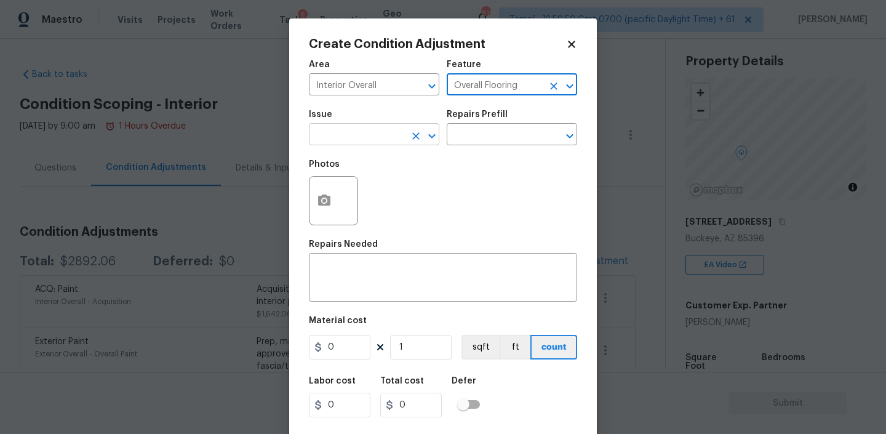
type input "Overall Flooring"
click at [360, 140] on input "text" at bounding box center [357, 135] width 96 height 19
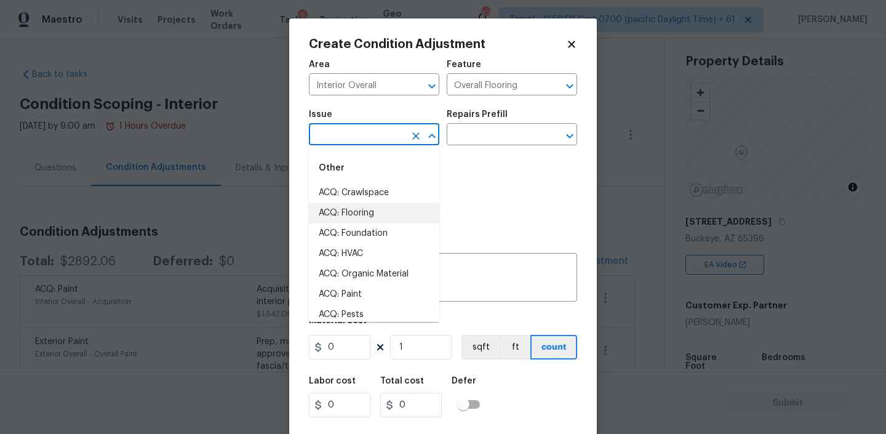
click at [351, 217] on li "ACQ: Flooring" at bounding box center [374, 213] width 130 height 20
type input "ACQ: Flooring"
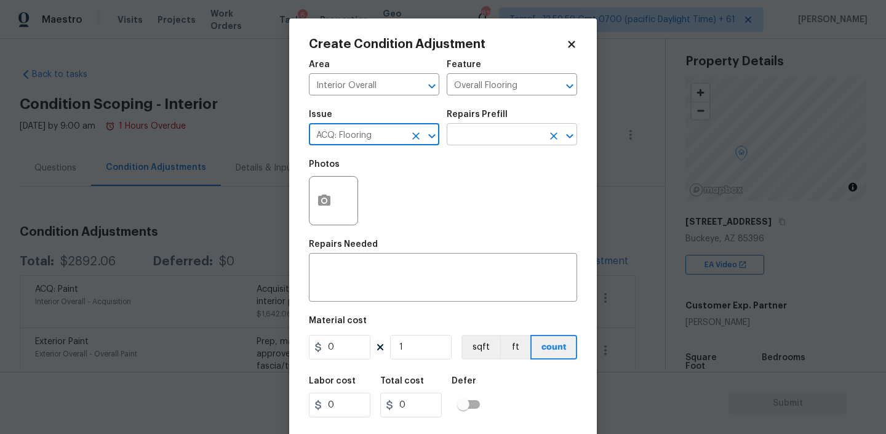
click at [474, 134] on input "text" at bounding box center [495, 135] width 96 height 19
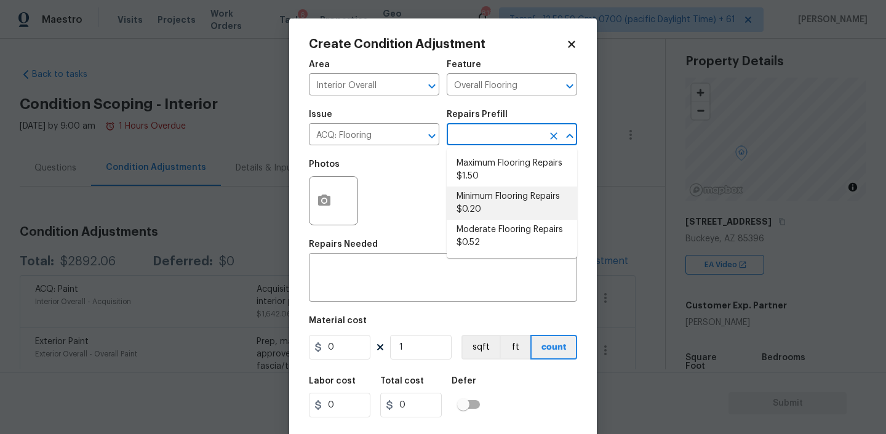
click at [478, 201] on li "Minimum Flooring Repairs $0.20" at bounding box center [512, 202] width 130 height 33
type input "Acquisition"
type textarea "Acquisition Scope: Minimum flooring repairs"
type input "0.2"
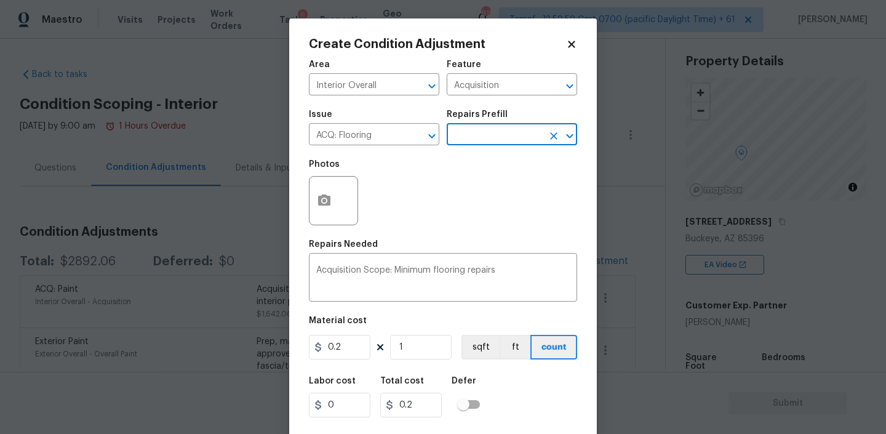
click at [344, 201] on div at bounding box center [333, 200] width 49 height 49
click at [330, 204] on icon "button" at bounding box center [324, 199] width 12 height 11
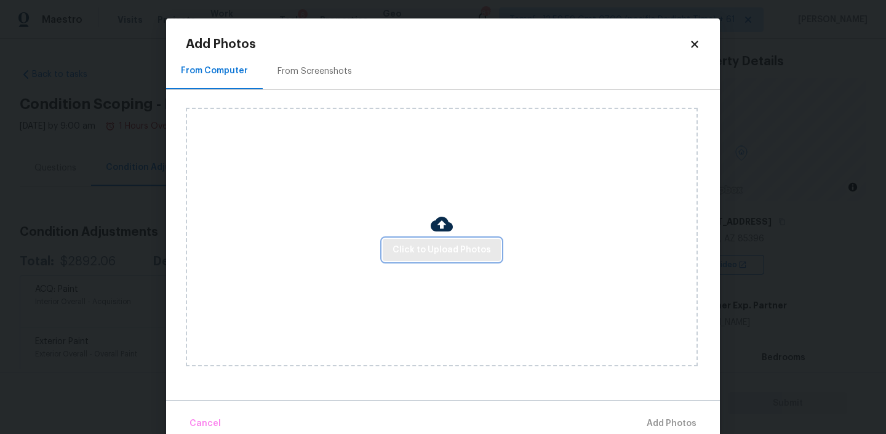
click at [421, 252] on span "Click to Upload Photos" at bounding box center [442, 249] width 98 height 15
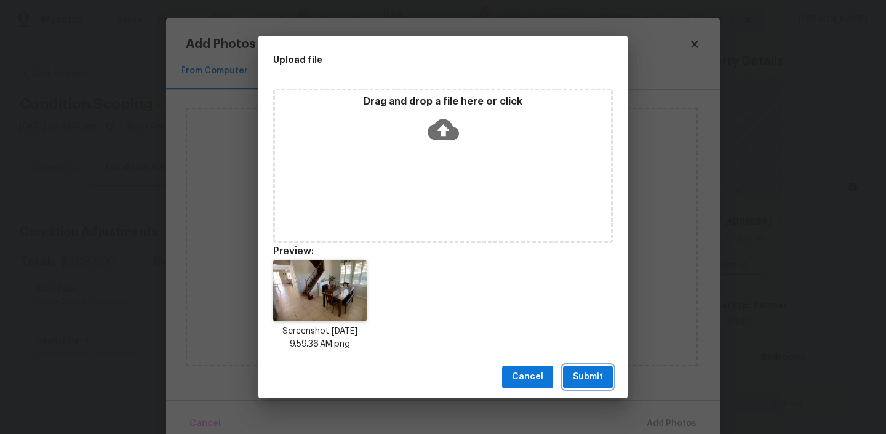
click at [584, 379] on span "Submit" at bounding box center [588, 376] width 30 height 15
click at [584, 379] on div "Upload file Drag and drop a file here or click Preview: Screenshot 2025-08-11 a…" at bounding box center [443, 217] width 886 height 434
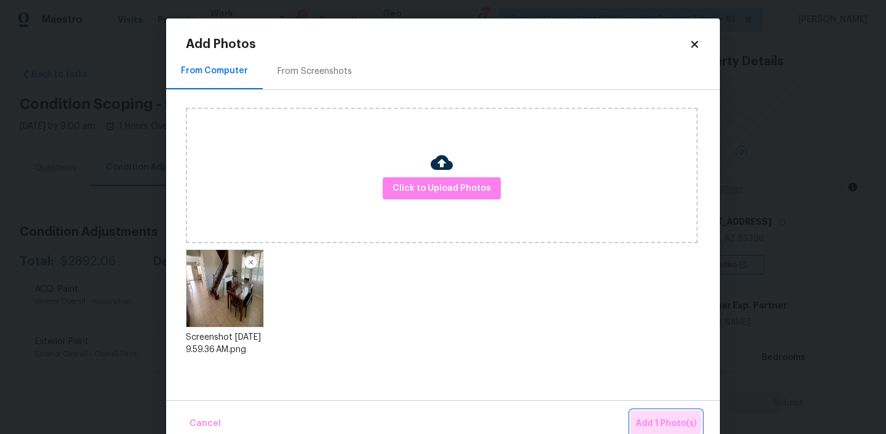
click at [650, 423] on span "Add 1 Photo(s)" at bounding box center [666, 423] width 61 height 15
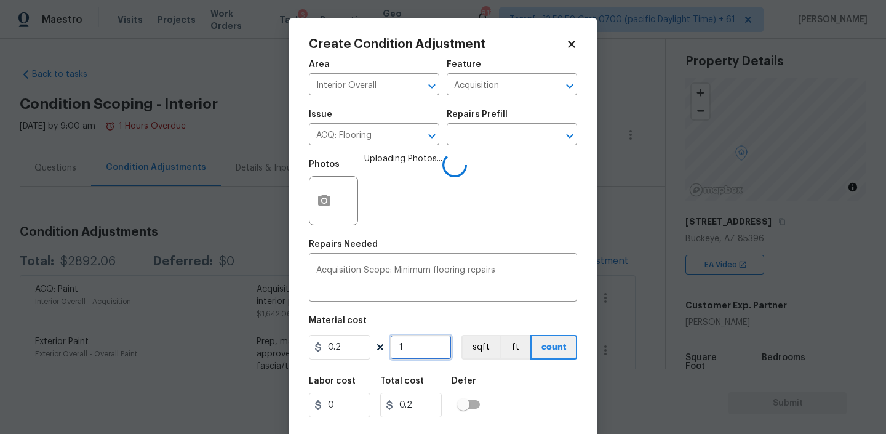
click at [415, 348] on input "1" at bounding box center [421, 347] width 62 height 25
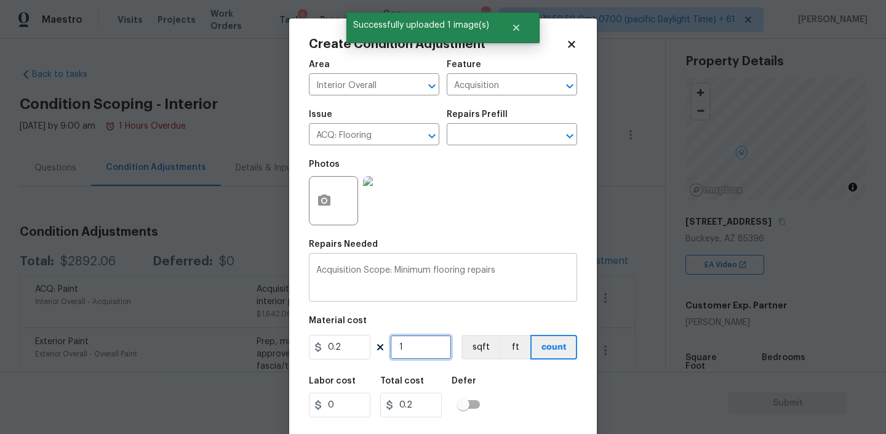
type input "2"
type input "0.4"
type input "22"
type input "4.4"
type input "221"
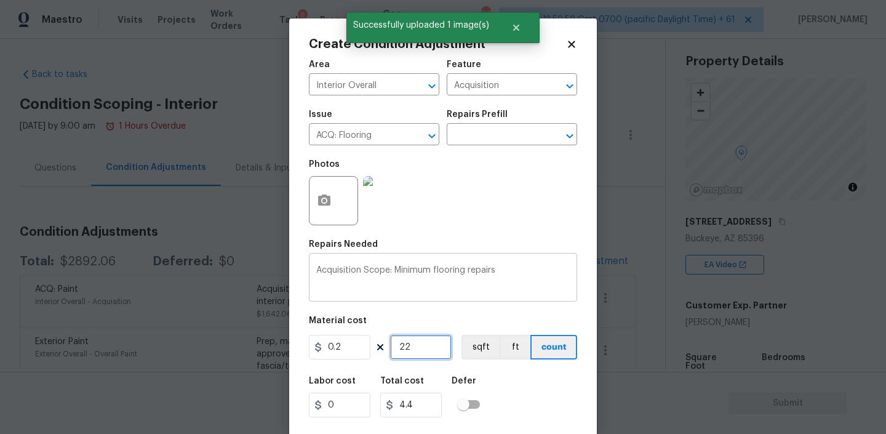
type input "44.2"
type input "2219"
type input "443.8"
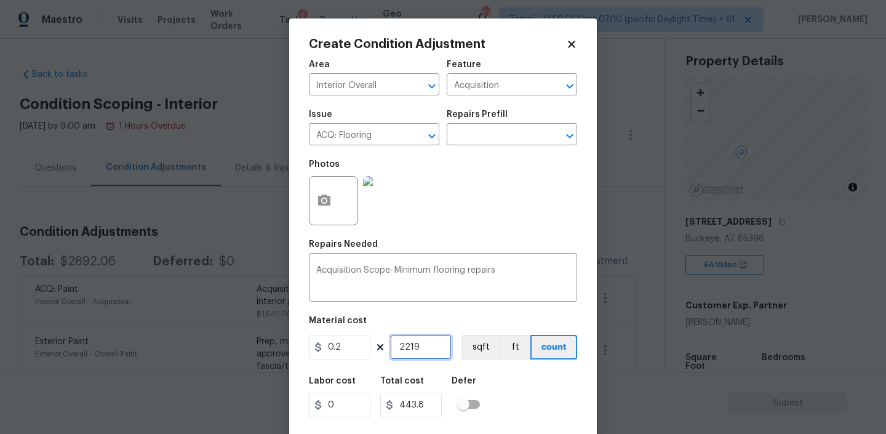
scroll to position [26, 0]
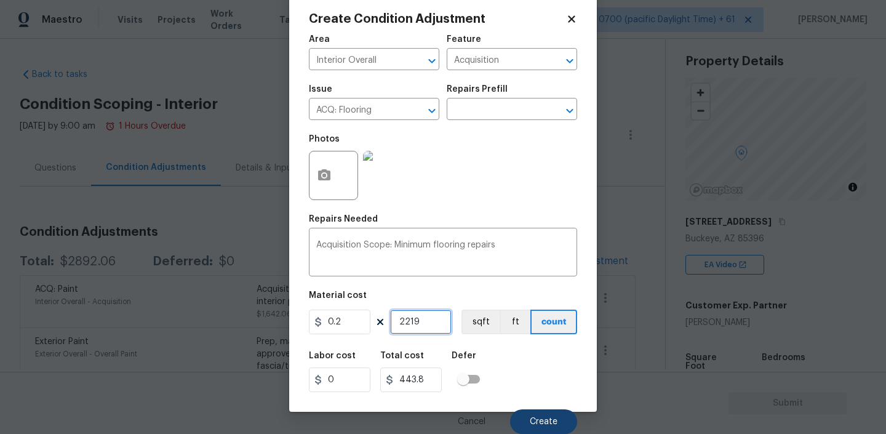
type input "2219"
click at [536, 420] on span "Create" at bounding box center [544, 421] width 28 height 9
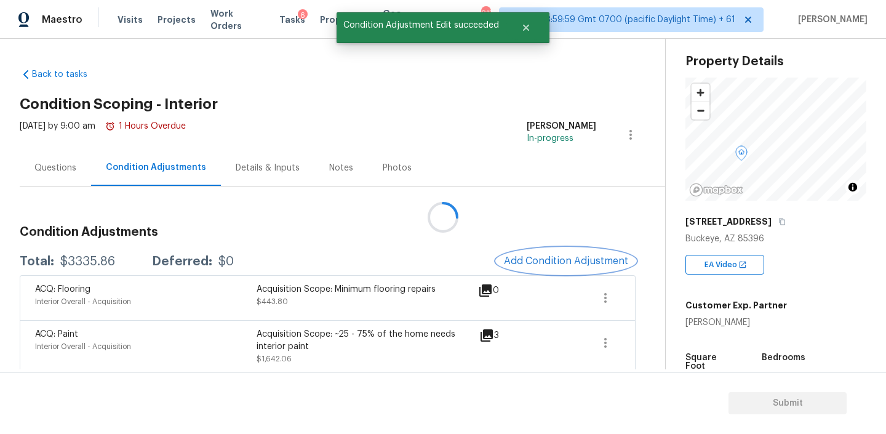
scroll to position [0, 0]
click at [554, 259] on span "Add Condition Adjustment" at bounding box center [566, 260] width 124 height 11
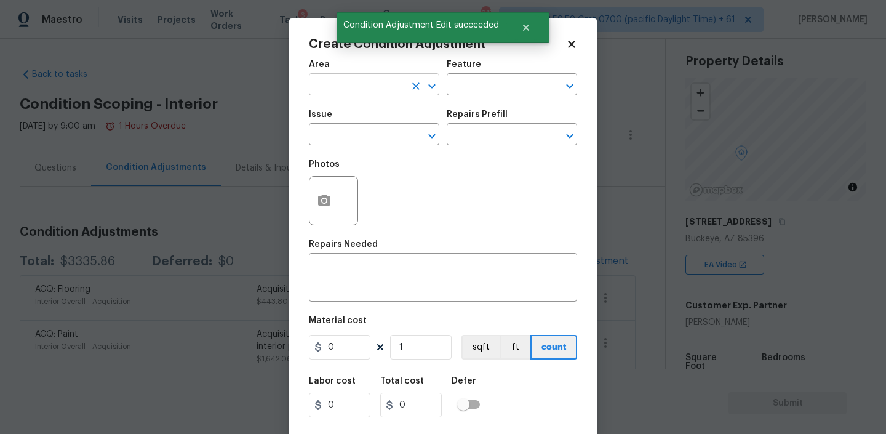
click at [354, 85] on input "text" at bounding box center [357, 85] width 96 height 19
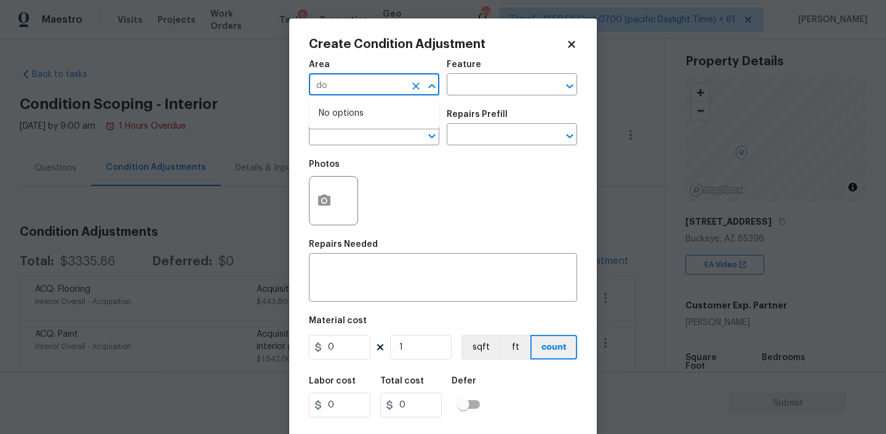
type input "d"
click at [365, 131] on li "Interior Overall" at bounding box center [374, 134] width 130 height 20
type input "Interior Overall"
click at [358, 138] on input "text" at bounding box center [357, 135] width 96 height 19
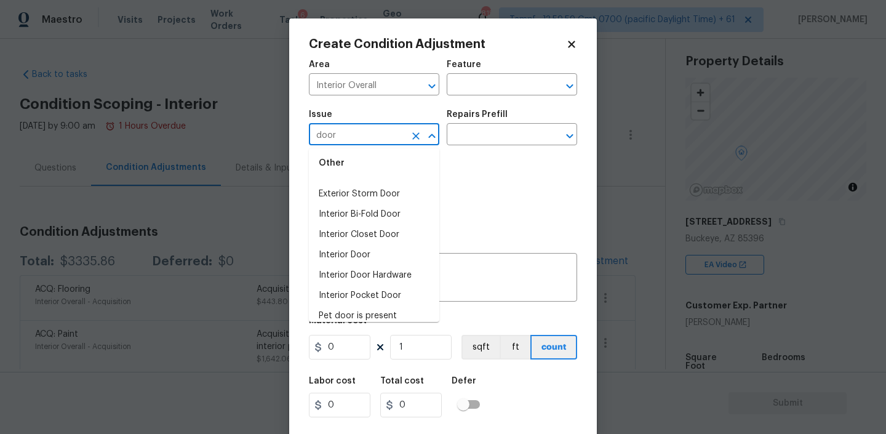
scroll to position [103, 0]
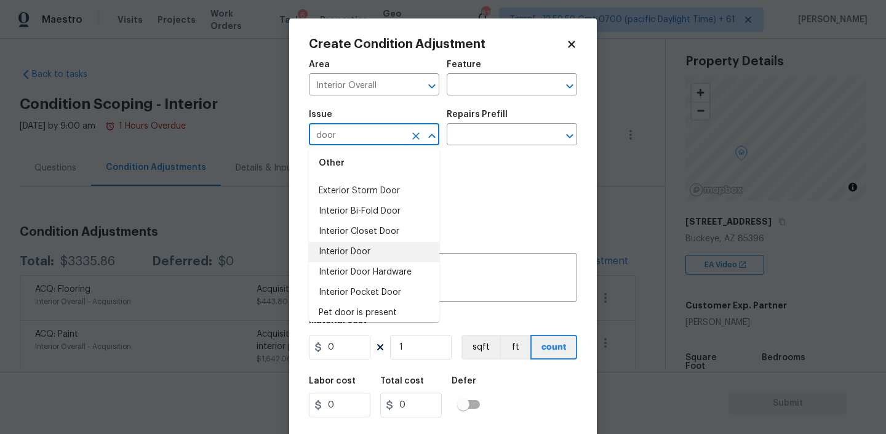
click at [346, 254] on li "Interior Door" at bounding box center [374, 252] width 130 height 20
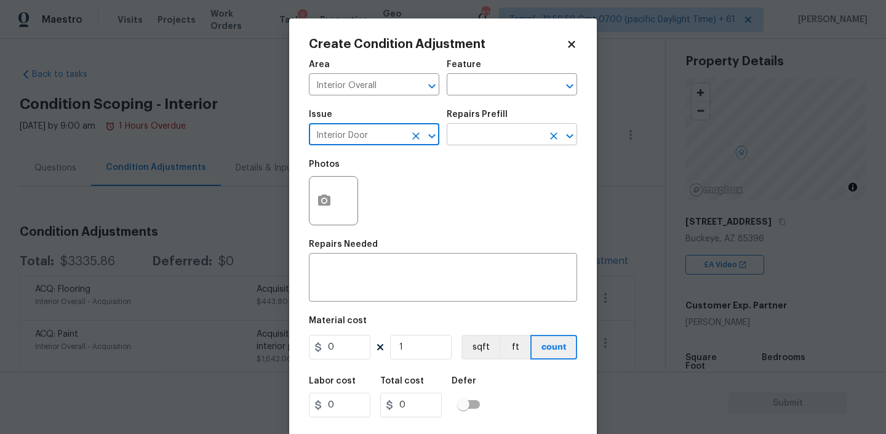
type input "Interior Door"
click at [490, 138] on input "text" at bounding box center [495, 135] width 96 height 19
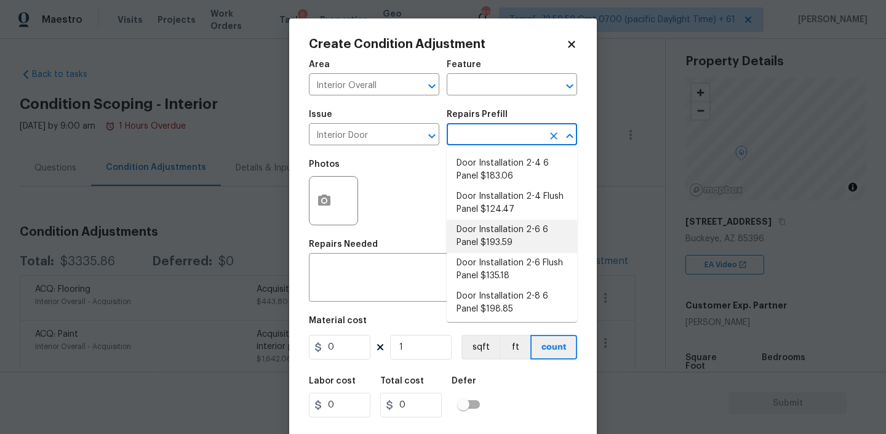
scroll to position [0, 0]
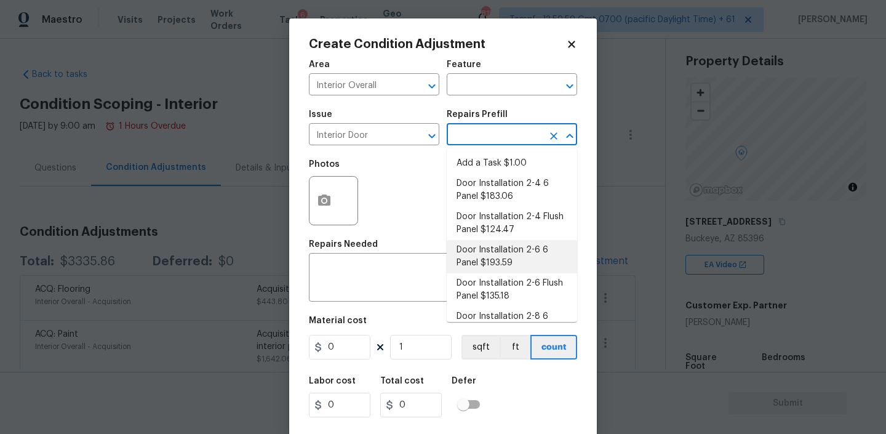
click at [509, 264] on li "Door Installation 2-6 6 Panel $193.59" at bounding box center [512, 256] width 130 height 33
type input "Interior Door"
type textarea "Remove the existing door (if present). Install a new pre-hung 2-6 6 panel inter…"
type input "193.59"
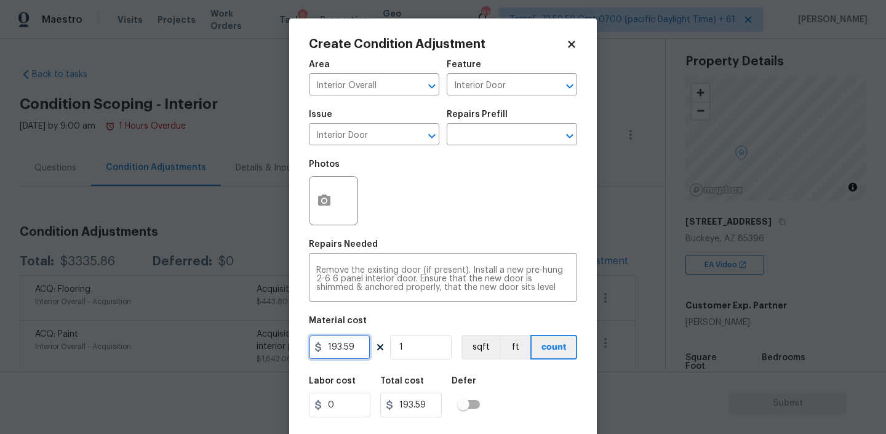
click at [346, 349] on input "193.59" at bounding box center [340, 347] width 62 height 25
type input "200"
click at [425, 348] on input "1" at bounding box center [421, 347] width 62 height 25
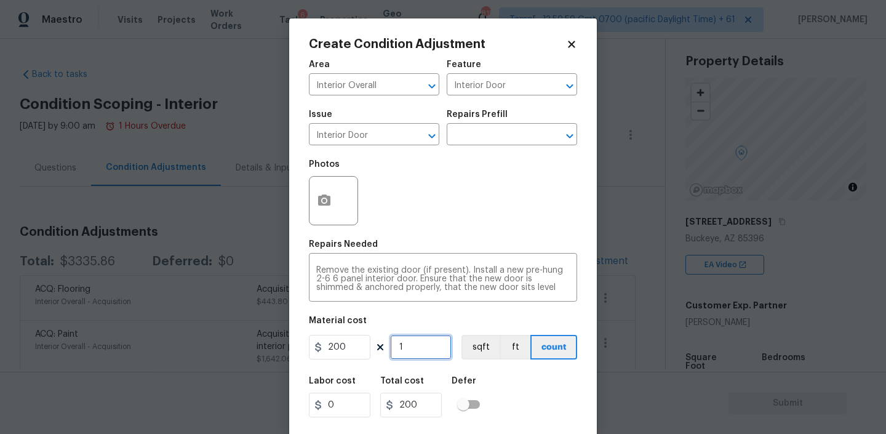
click at [425, 348] on input "1" at bounding box center [421, 347] width 62 height 25
type input "2"
type input "400"
type input "2"
click at [321, 191] on button "button" at bounding box center [324, 201] width 30 height 48
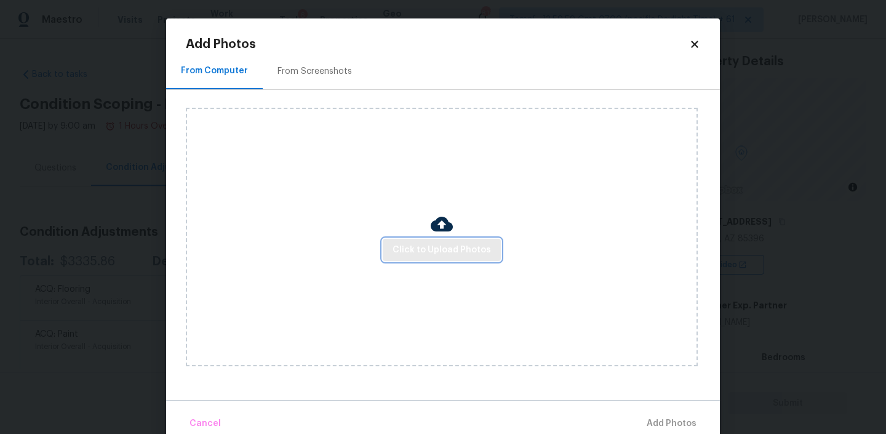
click at [434, 241] on button "Click to Upload Photos" at bounding box center [442, 250] width 118 height 23
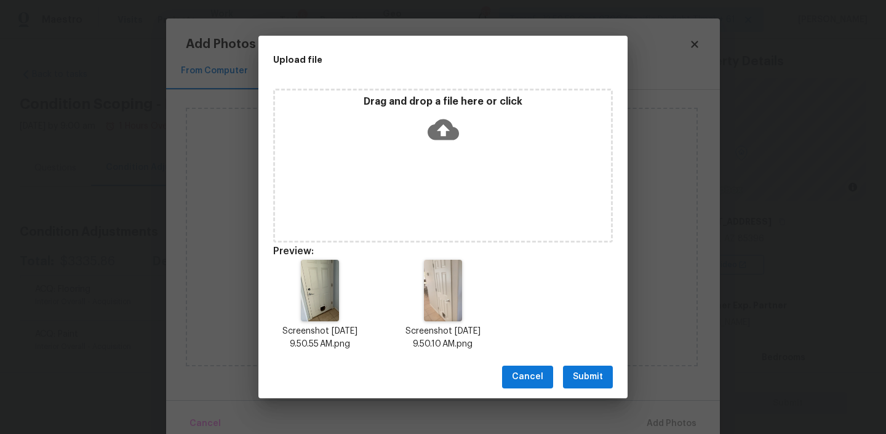
click at [585, 375] on span "Submit" at bounding box center [588, 376] width 30 height 15
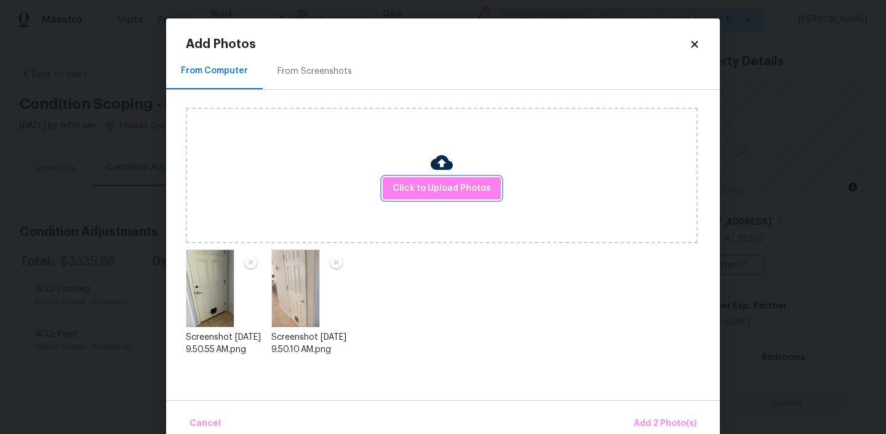
scroll to position [22, 0]
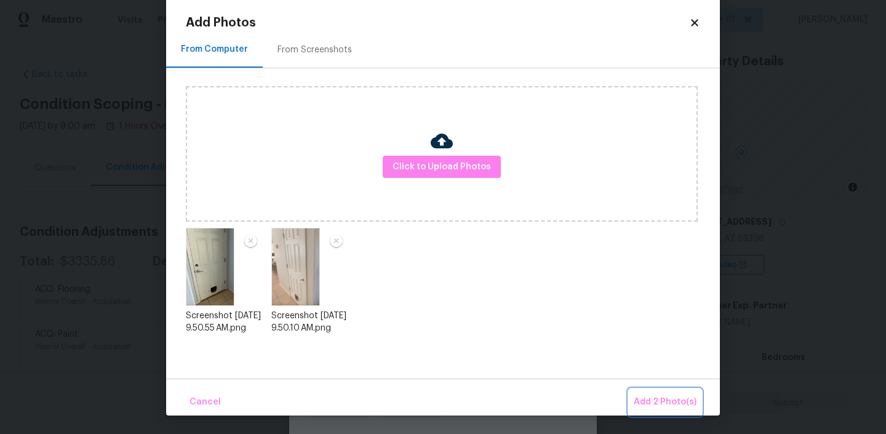
click at [669, 396] on span "Add 2 Photo(s)" at bounding box center [665, 401] width 63 height 15
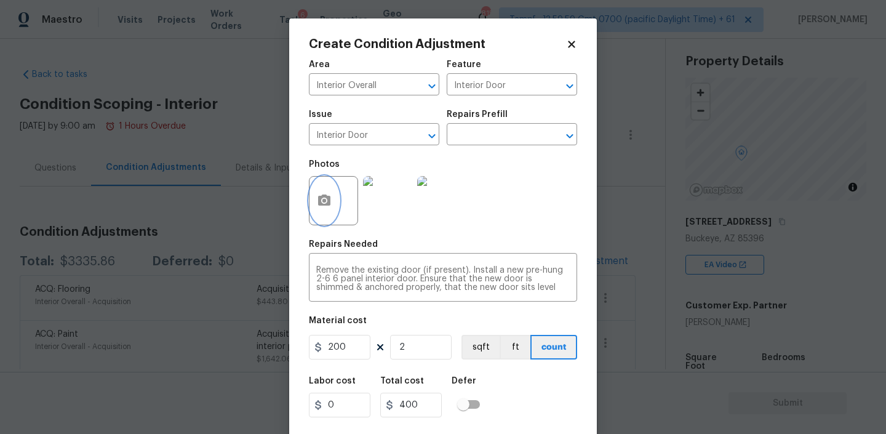
scroll to position [26, 0]
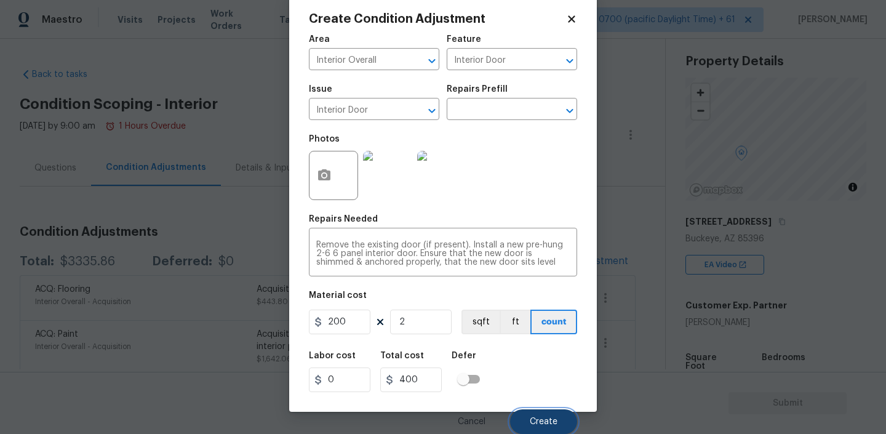
click at [538, 416] on button "Create" at bounding box center [543, 421] width 67 height 25
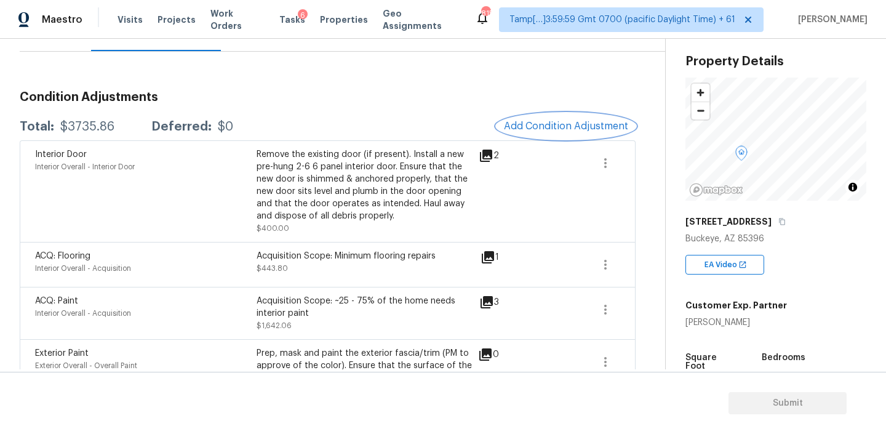
scroll to position [0, 0]
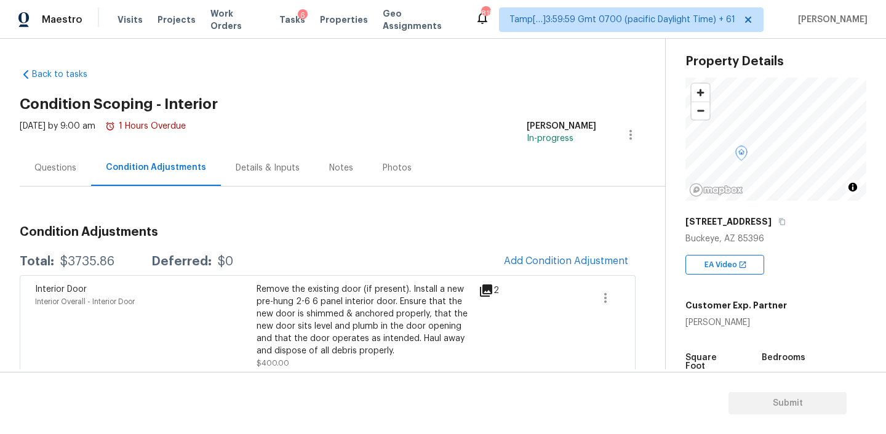
click at [67, 175] on div "Questions" at bounding box center [55, 168] width 71 height 36
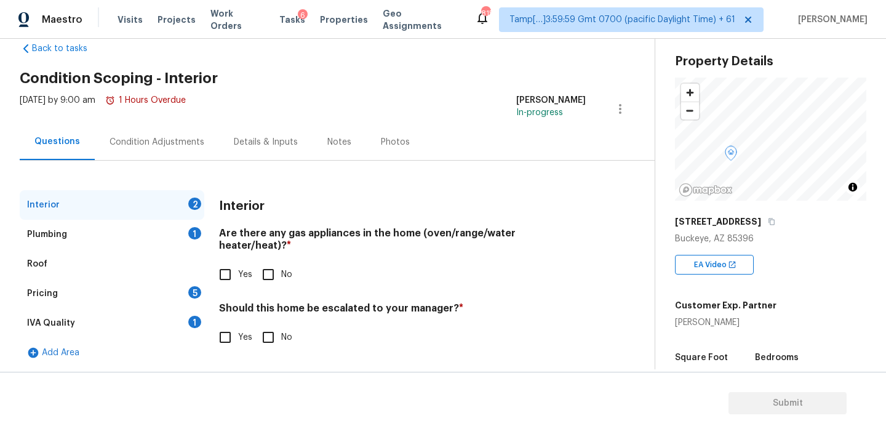
scroll to position [28, 0]
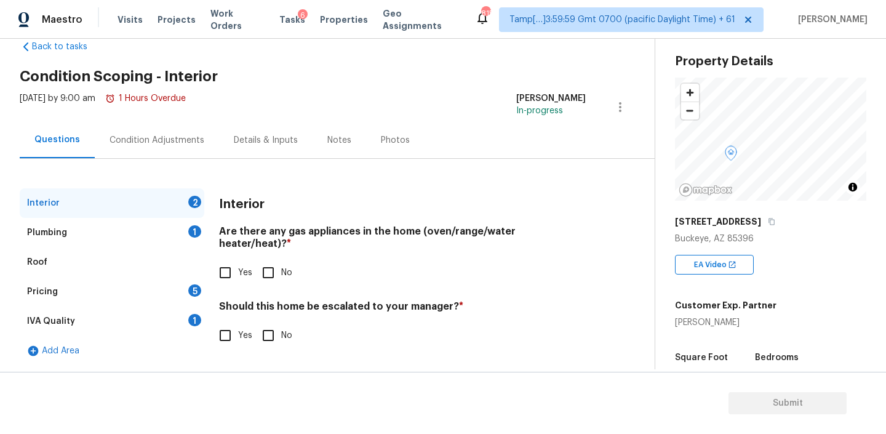
click at [222, 263] on input "Yes" at bounding box center [225, 273] width 26 height 26
checkbox input "true"
click at [266, 322] on input "No" at bounding box center [268, 335] width 26 height 26
checkbox input "true"
click at [128, 236] on div "Plumbing 1" at bounding box center [112, 233] width 185 height 30
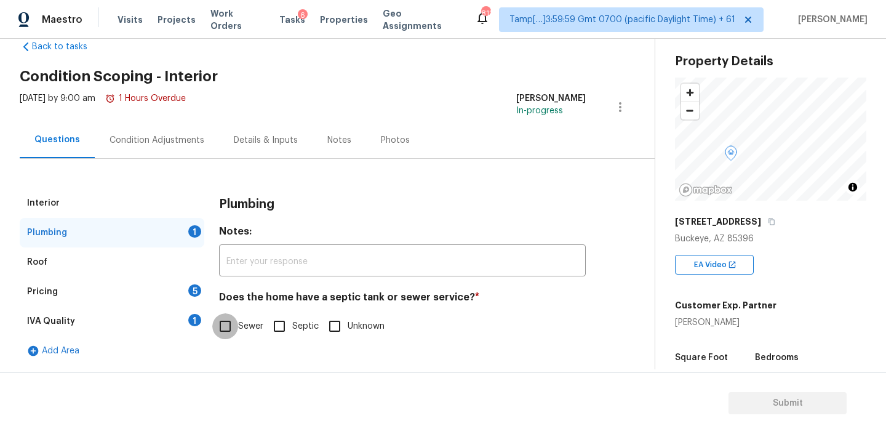
click at [226, 325] on input "Sewer" at bounding box center [225, 326] width 26 height 26
checkbox input "true"
click at [103, 290] on div "Pricing 5" at bounding box center [112, 292] width 185 height 30
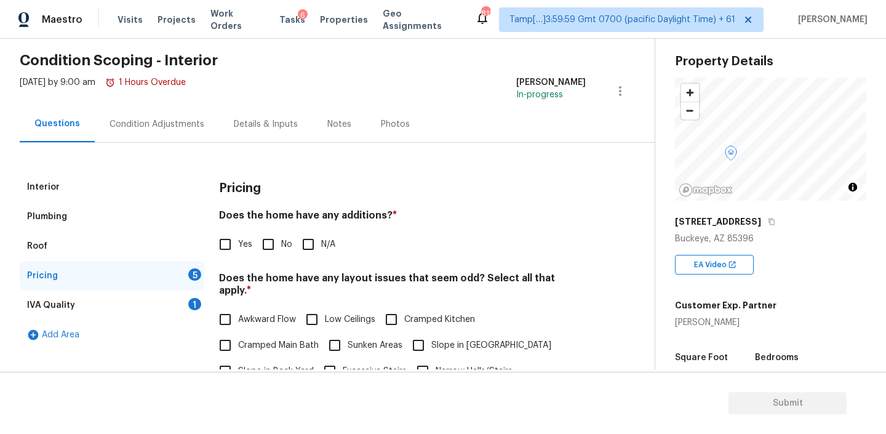
scroll to position [47, 0]
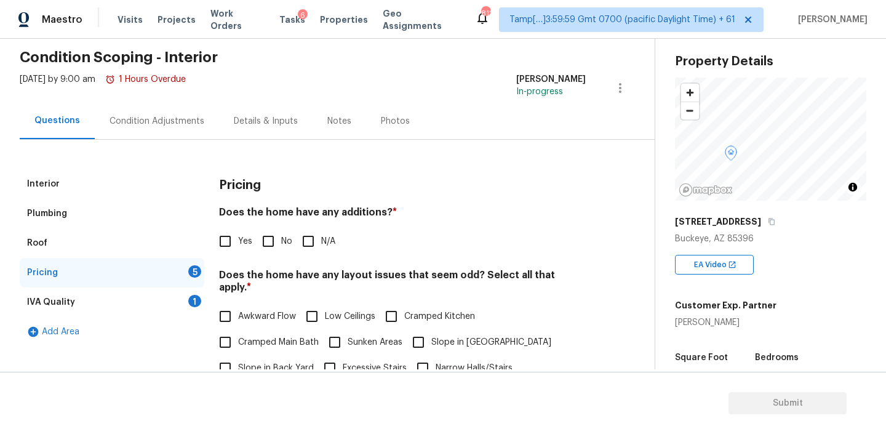
click at [302, 247] on input "N/A" at bounding box center [308, 241] width 26 height 26
checkbox input "true"
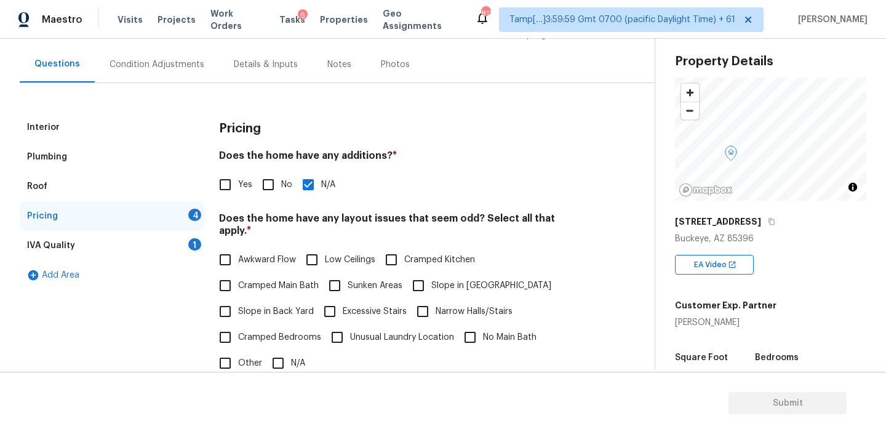
scroll to position [126, 0]
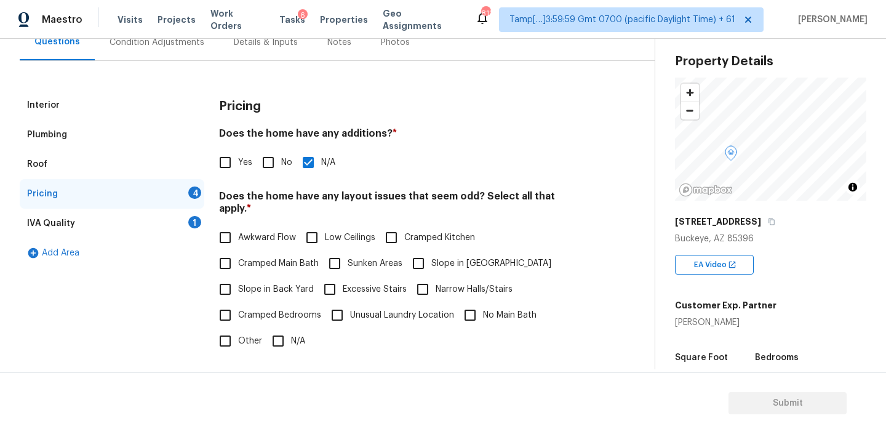
click at [281, 328] on input "N/A" at bounding box center [278, 341] width 26 height 26
checkbox input "true"
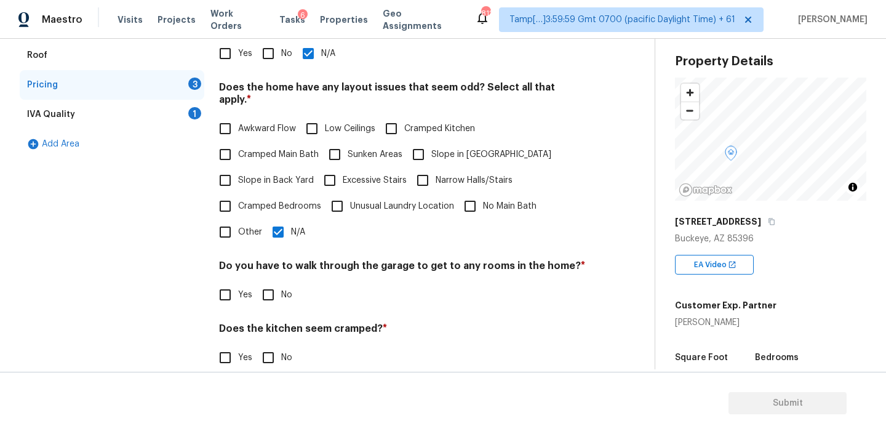
scroll to position [270, 0]
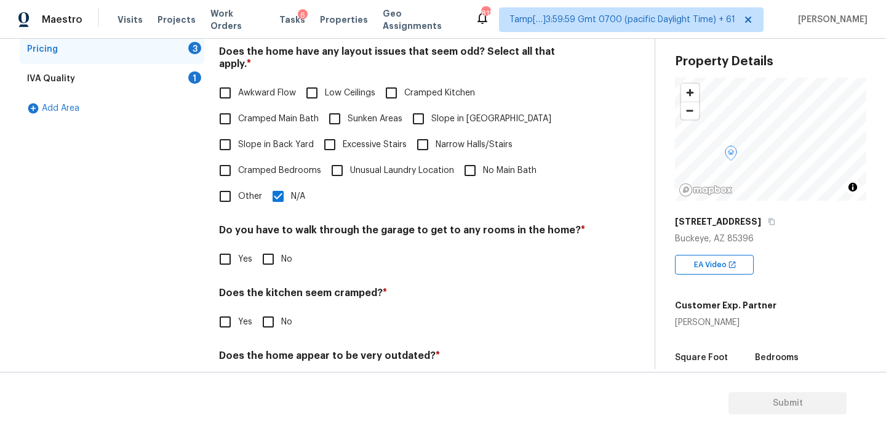
click at [343, 52] on h4 "Does the home have any layout issues that seem odd? Select all that apply. *" at bounding box center [402, 61] width 367 height 30
copy h4 "layout"
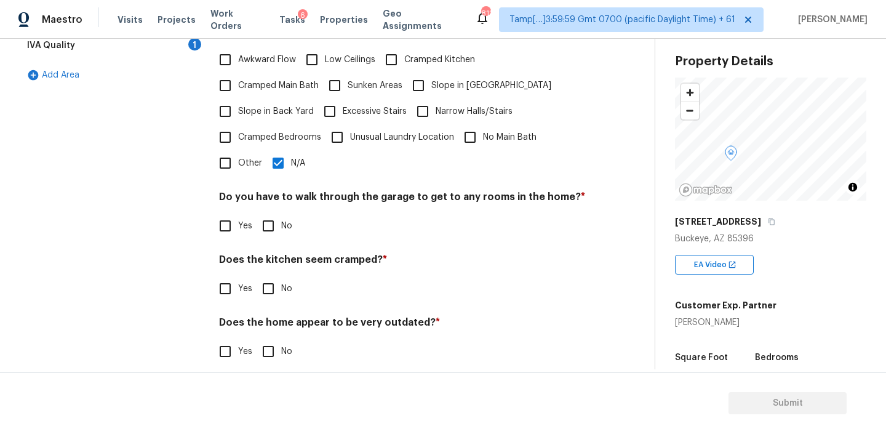
scroll to position [305, 0]
click at [268, 217] on input "No" at bounding box center [268, 225] width 26 height 26
checkbox input "true"
click at [270, 274] on input "No" at bounding box center [268, 287] width 26 height 26
checkbox input "true"
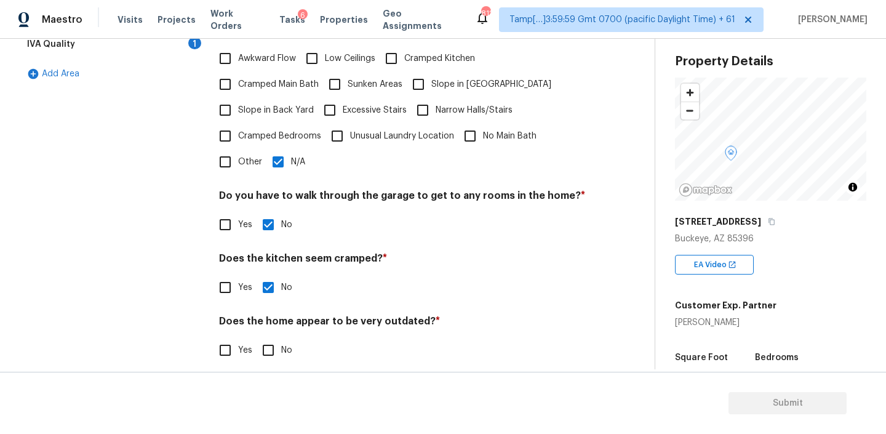
click at [265, 341] on input "No" at bounding box center [268, 350] width 26 height 26
checkbox input "true"
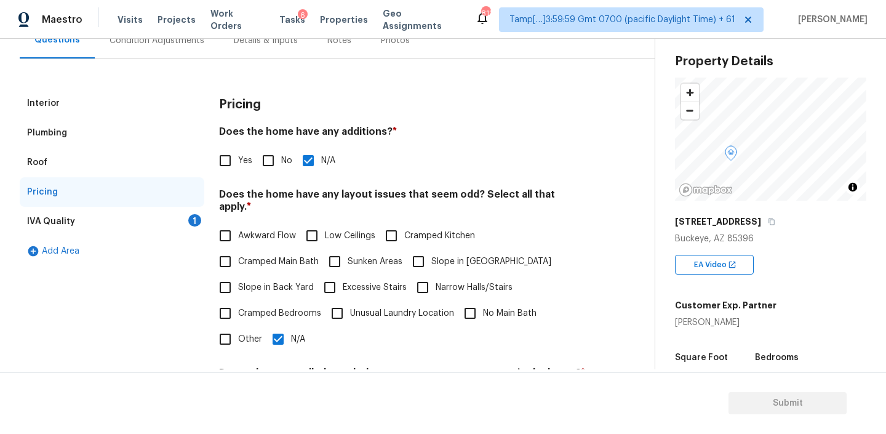
click at [90, 215] on div "IVA Quality 1" at bounding box center [112, 222] width 185 height 30
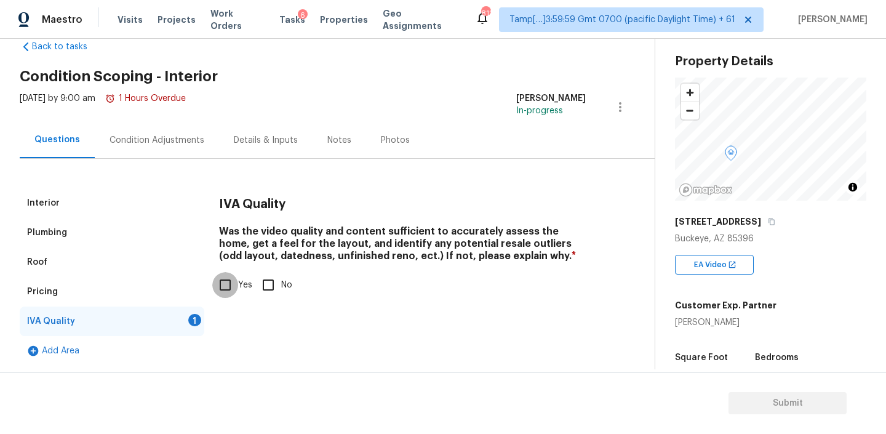
click at [225, 284] on input "Yes" at bounding box center [225, 285] width 26 height 26
checkbox input "true"
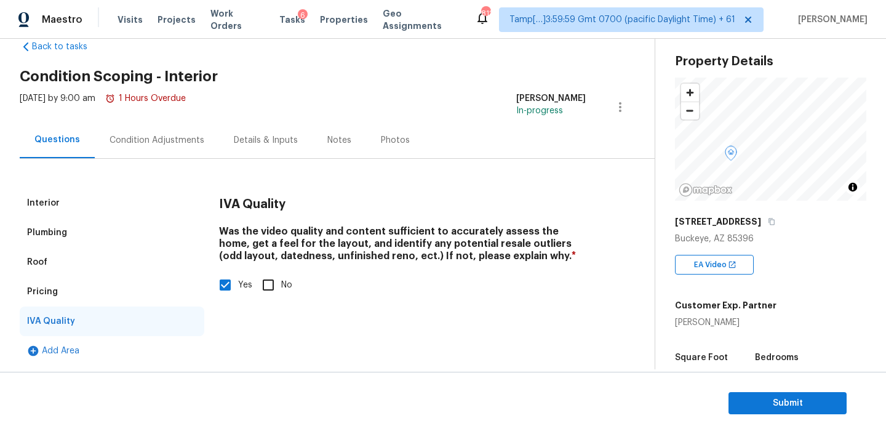
click at [177, 133] on div "Condition Adjustments" at bounding box center [157, 140] width 124 height 36
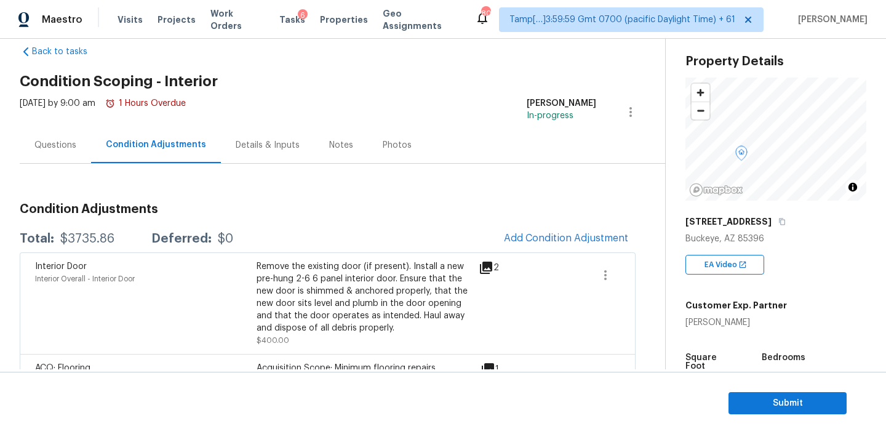
scroll to position [24, 0]
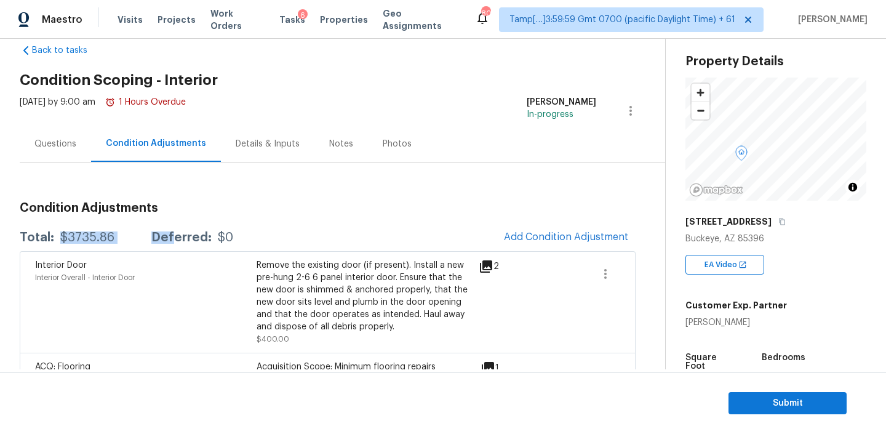
drag, startPoint x: 60, startPoint y: 233, endPoint x: 169, endPoint y: 240, distance: 108.5
click at [169, 240] on div "Total: $3735.86 Deferred: $0" at bounding box center [126, 237] width 213 height 12
click at [111, 235] on div "$3735.86" at bounding box center [87, 237] width 54 height 12
drag, startPoint x: 61, startPoint y: 234, endPoint x: 111, endPoint y: 234, distance: 50.5
click at [111, 234] on div "$3735.86" at bounding box center [87, 237] width 54 height 12
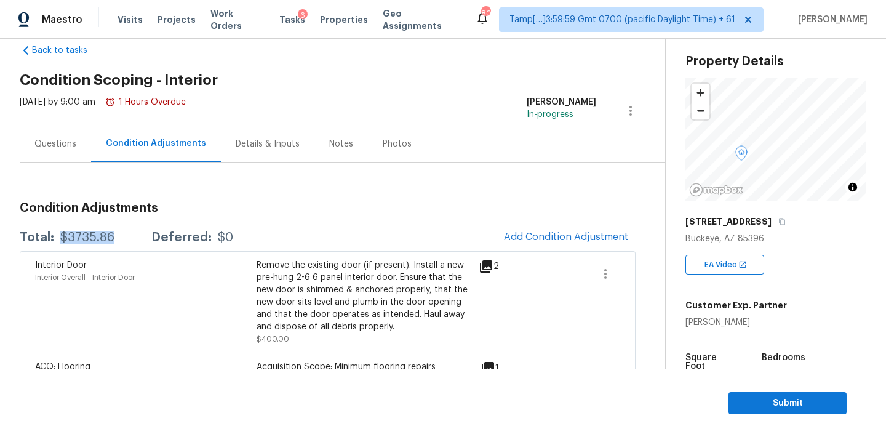
copy div "$3735.86"
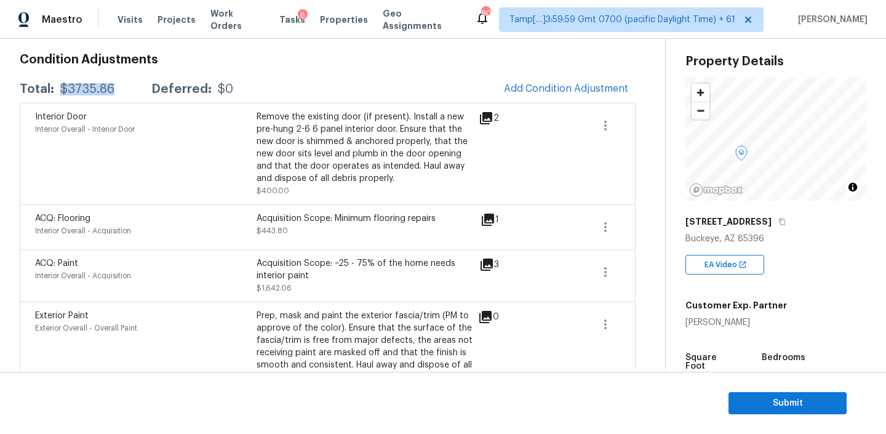
scroll to position [178, 0]
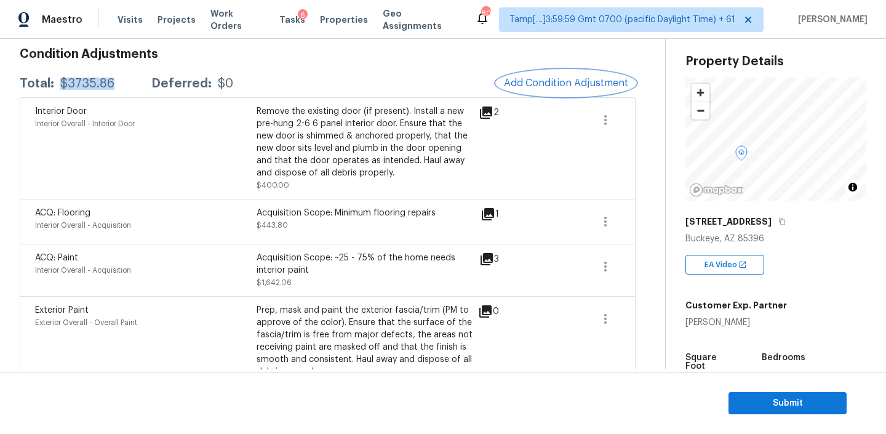
click at [560, 87] on span "Add Condition Adjustment" at bounding box center [566, 83] width 124 height 11
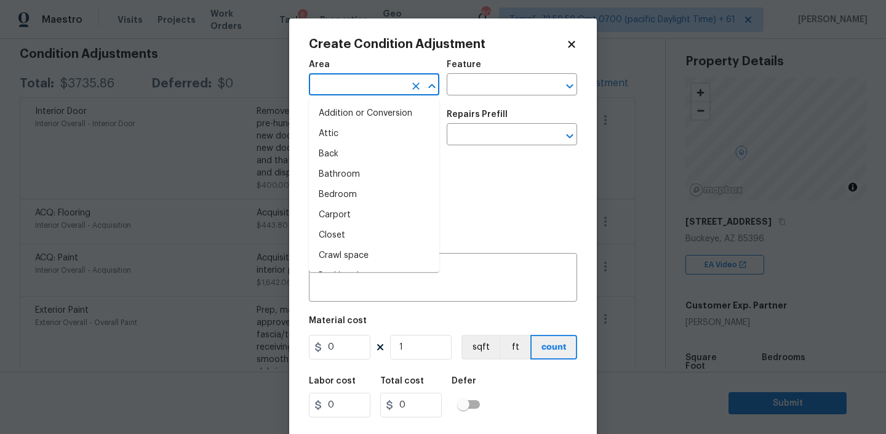
click at [383, 86] on input "text" at bounding box center [357, 85] width 96 height 19
type input "c"
click at [485, 108] on div "Issue ​ Repairs Prefill ​" at bounding box center [443, 128] width 268 height 50
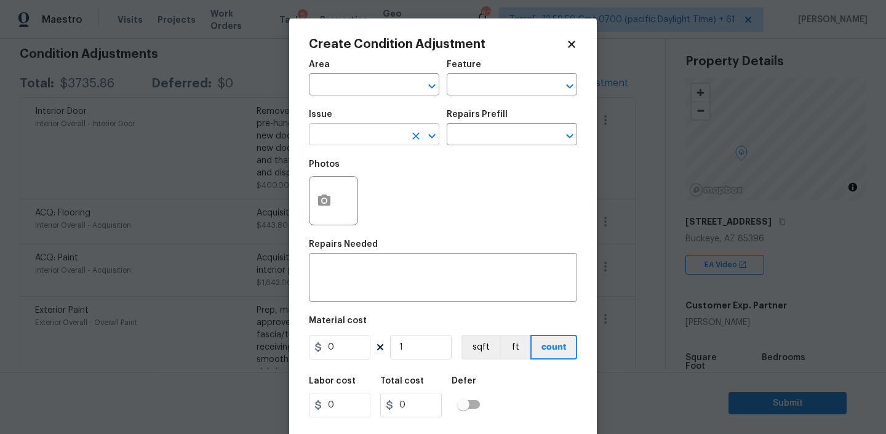
click at [382, 132] on input "text" at bounding box center [357, 135] width 96 height 19
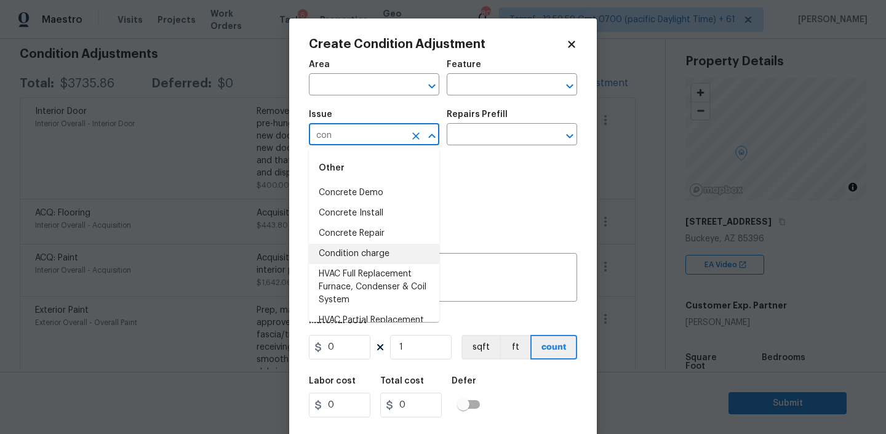
click at [342, 251] on li "Condition charge" at bounding box center [374, 254] width 130 height 20
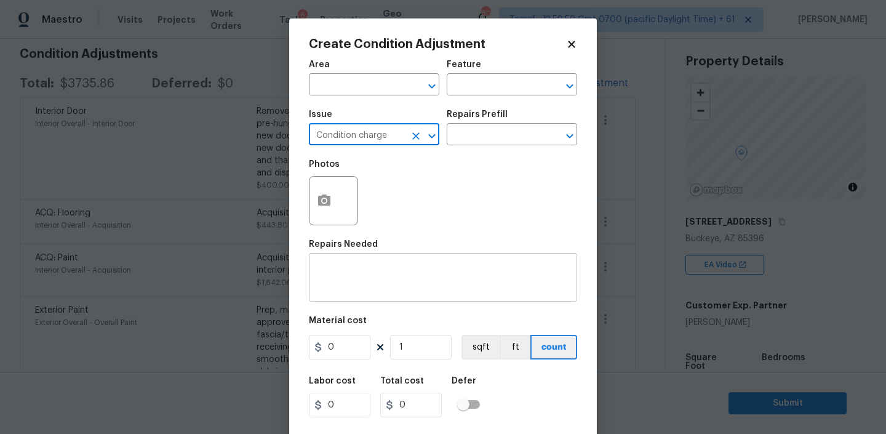
type input "Condition charge"
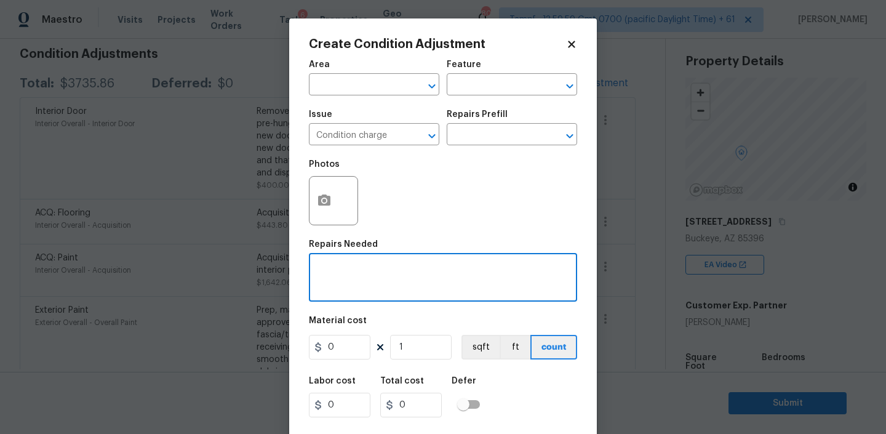
click at [363, 272] on textarea at bounding box center [442, 279] width 253 height 26
click at [479, 138] on input "text" at bounding box center [495, 135] width 96 height 19
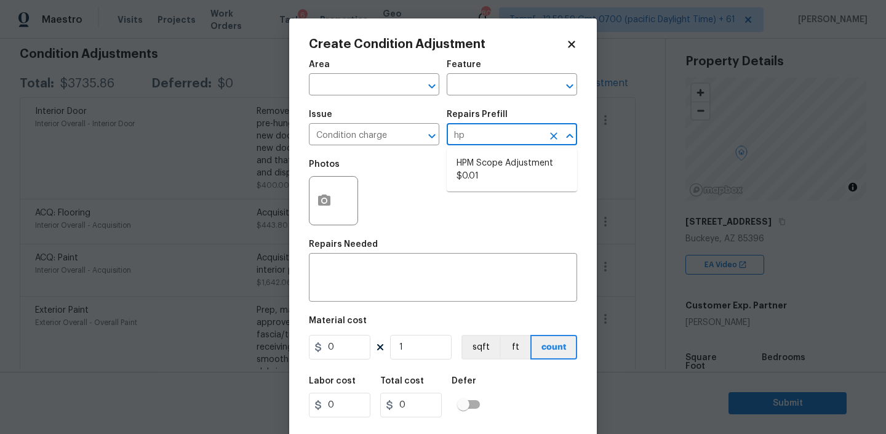
type input "hpm"
click at [476, 167] on li "HPM Scope Adjustment $0.01" at bounding box center [512, 169] width 130 height 33
type input "Home Readiness Packages"
type textarea "HPM Scope Adjustment"
type input "0.01"
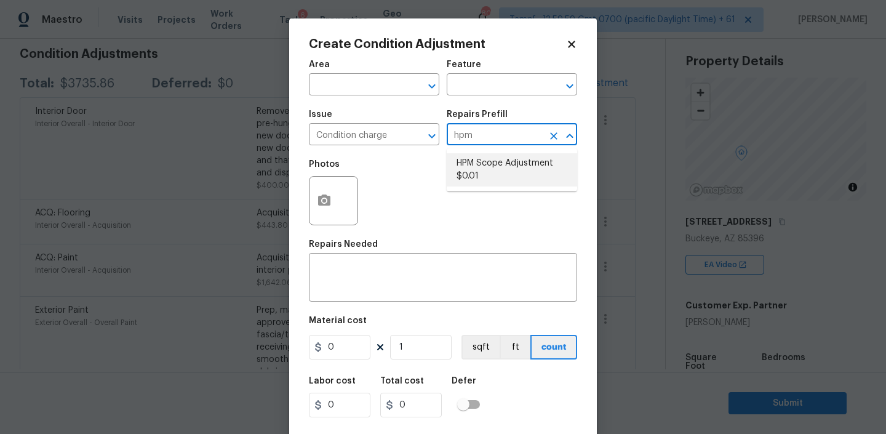
type input "0.01"
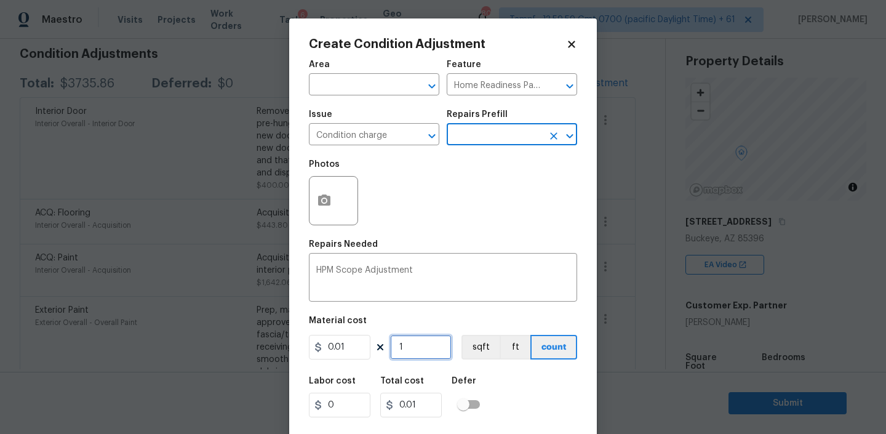
click at [412, 348] on input "1" at bounding box center [421, 347] width 62 height 25
type input "3"
type input "0.03"
type input "32"
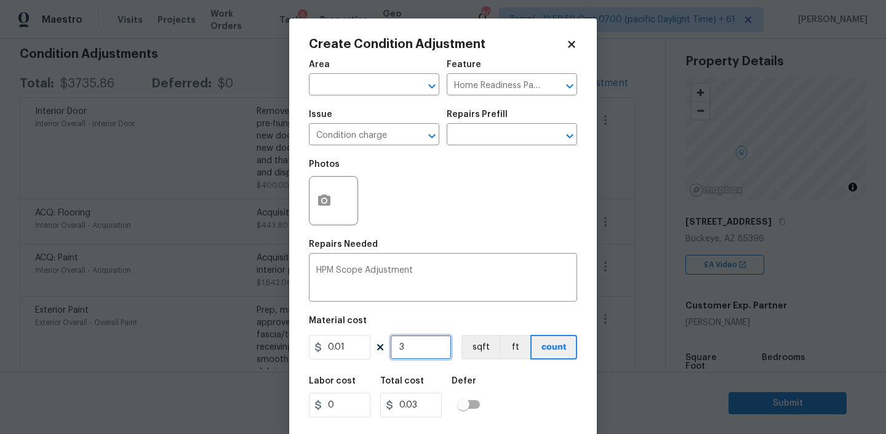
type input "0.32"
type input "326"
type input "3.26"
type input "3264"
type input "32.64"
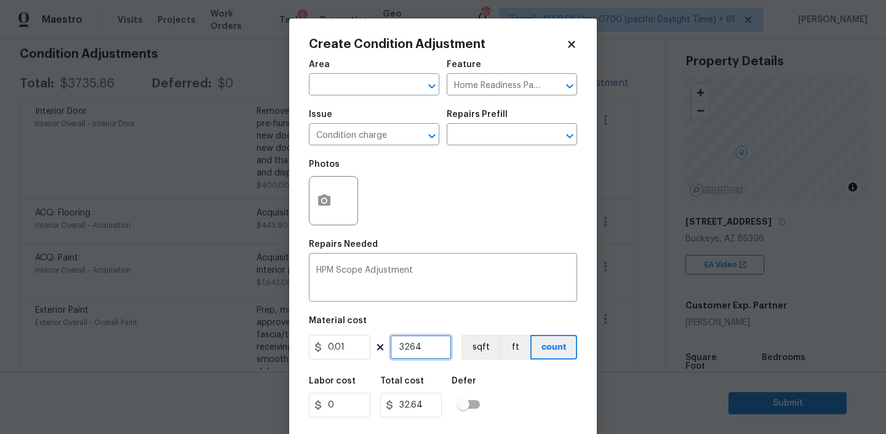
type input "1"
type input "0.01"
click at [349, 349] on input "0.01" at bounding box center [340, 347] width 62 height 25
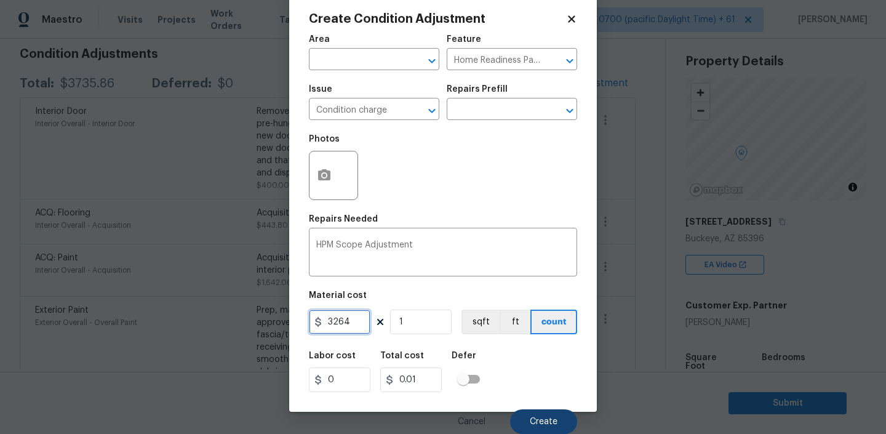
type input "3264"
click at [538, 412] on button "Create" at bounding box center [543, 421] width 67 height 25
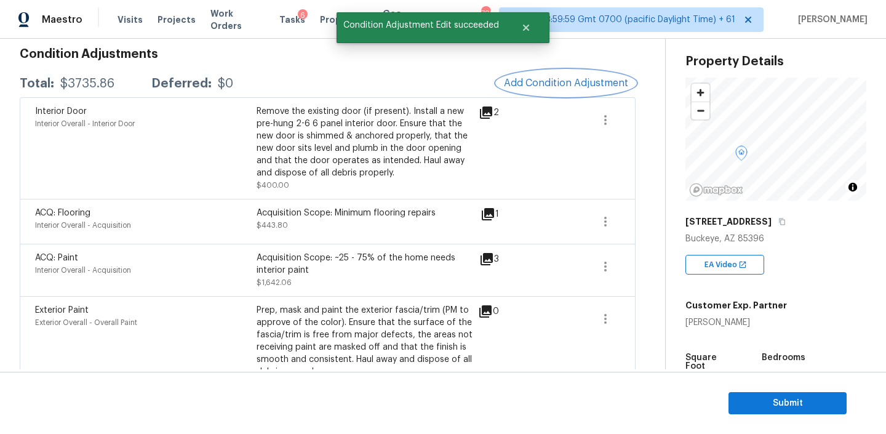
scroll to position [0, 0]
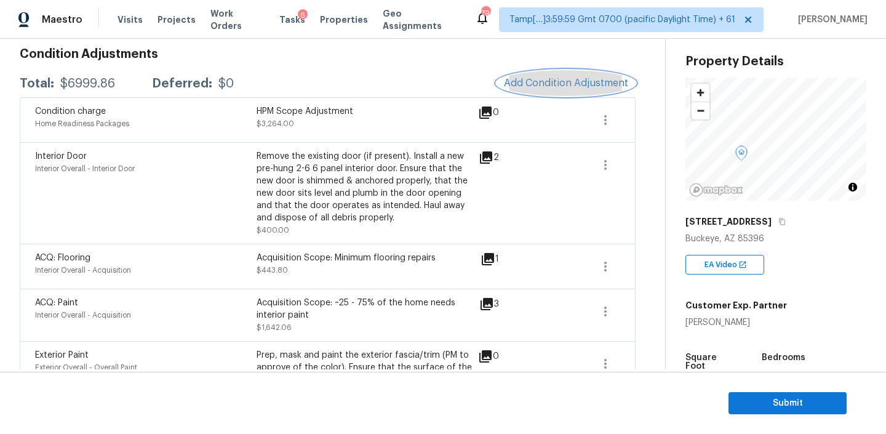
click at [560, 87] on span "Add Condition Adjustment" at bounding box center [566, 83] width 124 height 11
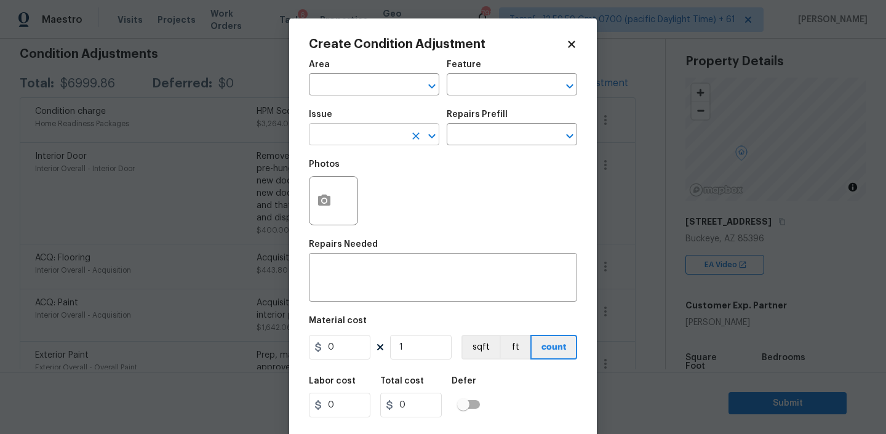
click at [399, 135] on input "text" at bounding box center [357, 135] width 96 height 19
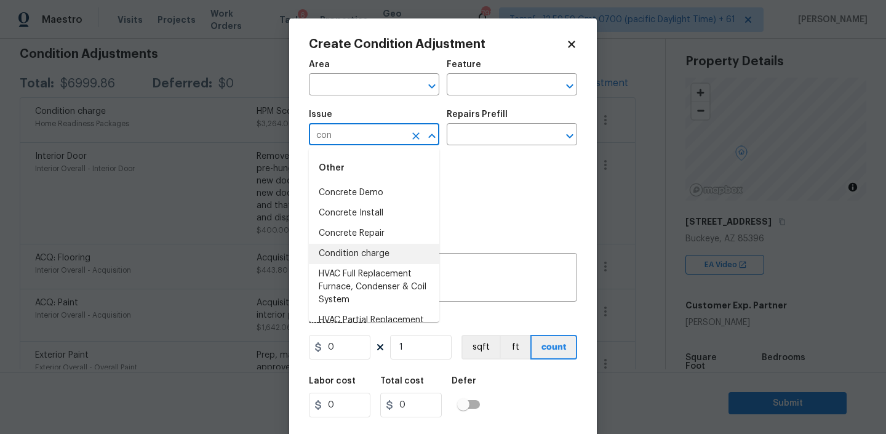
click at [360, 249] on li "Condition charge" at bounding box center [374, 254] width 130 height 20
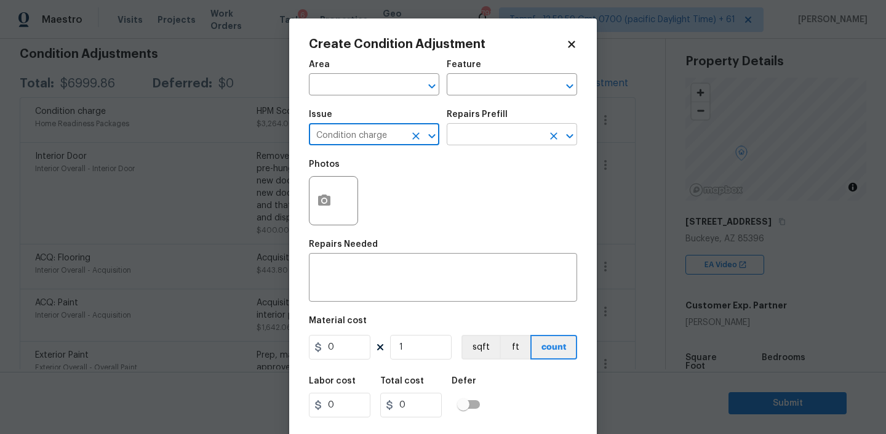
type input "Condition charge"
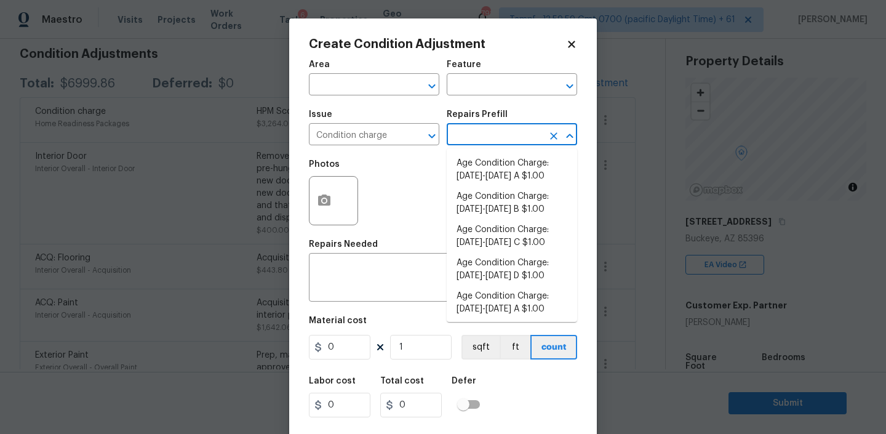
click at [474, 136] on input "text" at bounding box center [495, 135] width 96 height 19
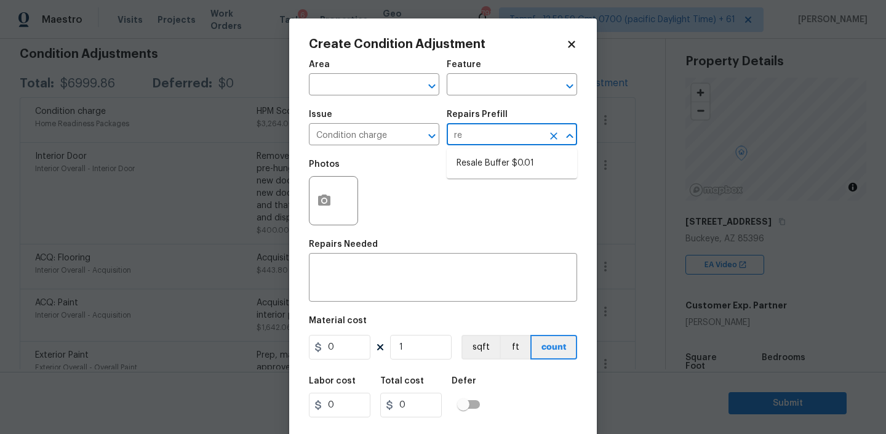
type input "res"
click at [514, 167] on li "Resale Buffer $0.01" at bounding box center [512, 163] width 130 height 20
type input "Home Readiness Packages"
type textarea "Resale Buffer"
type input "0.01"
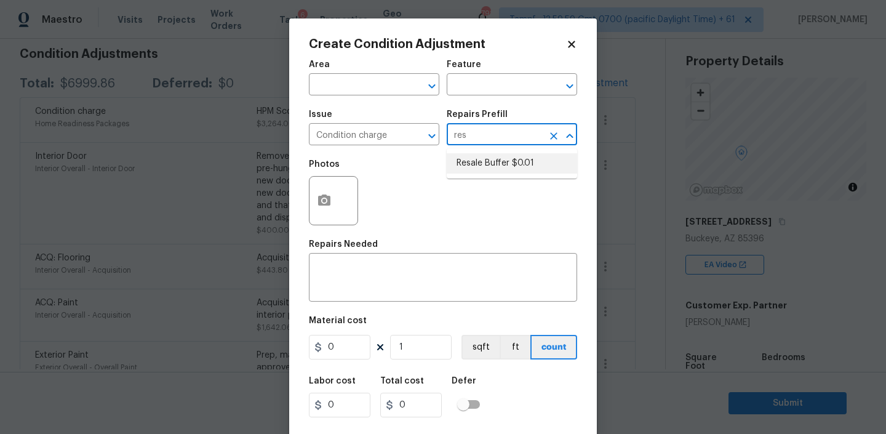
type input "0.01"
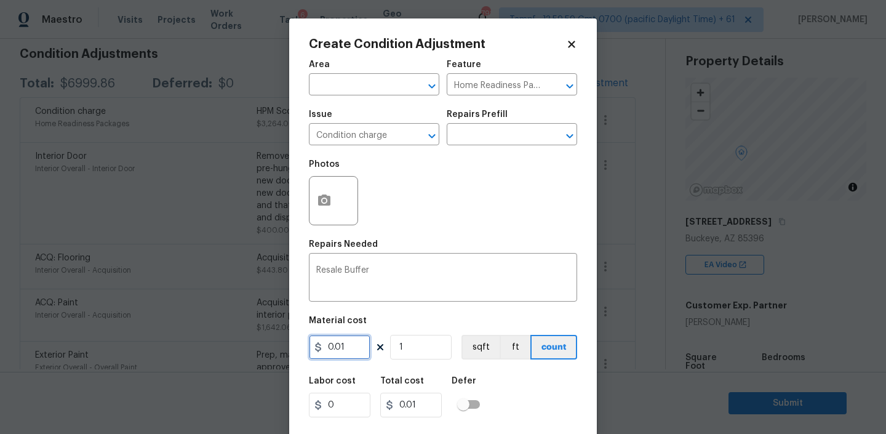
click at [346, 352] on input "0.01" at bounding box center [340, 347] width 62 height 25
type input "4600"
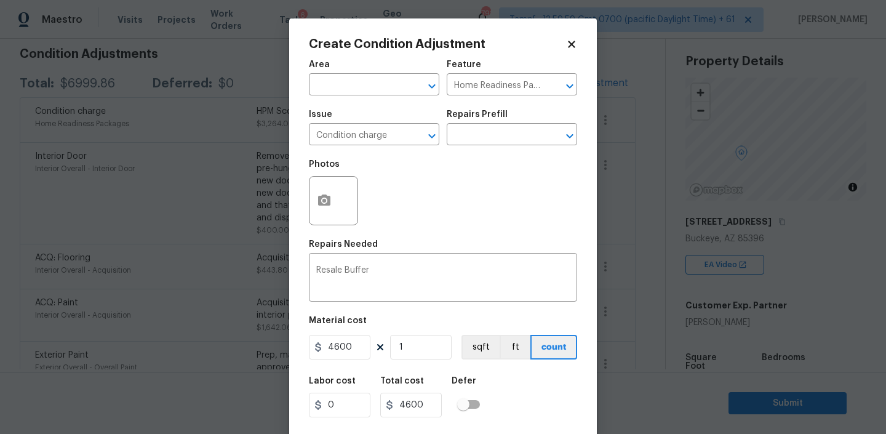
click at [508, 383] on div "Labor cost 0 Total cost 4600 Defer" at bounding box center [443, 396] width 268 height 55
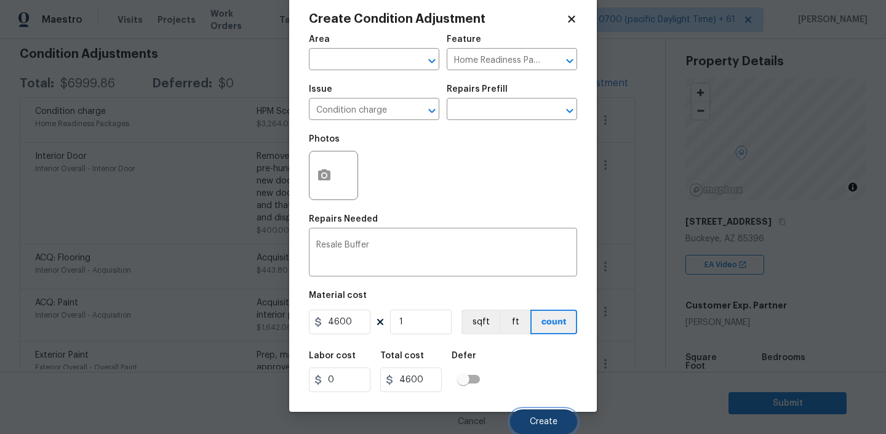
click at [536, 415] on button "Create" at bounding box center [543, 421] width 67 height 25
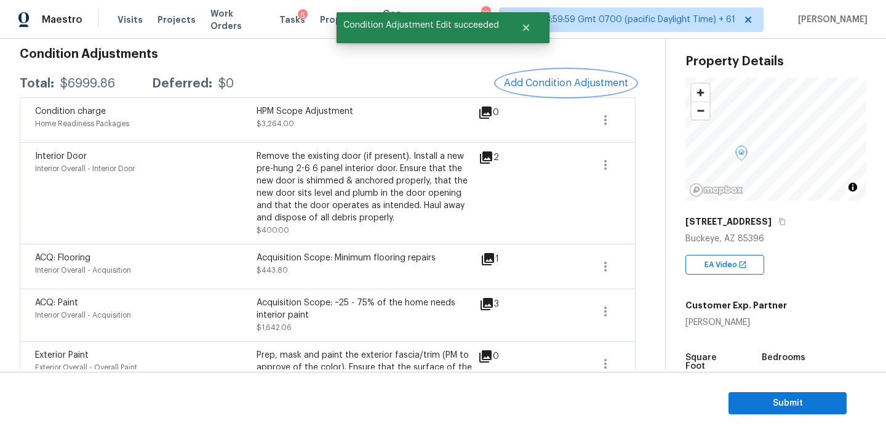
scroll to position [0, 0]
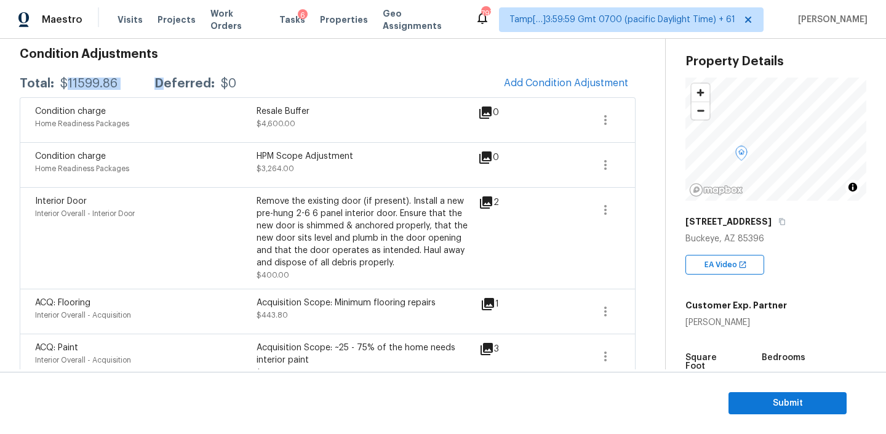
drag, startPoint x: 67, startPoint y: 85, endPoint x: 164, endPoint y: 85, distance: 97.2
click at [164, 85] on div "Total: $11599.86 Deferred: $0" at bounding box center [128, 84] width 217 height 12
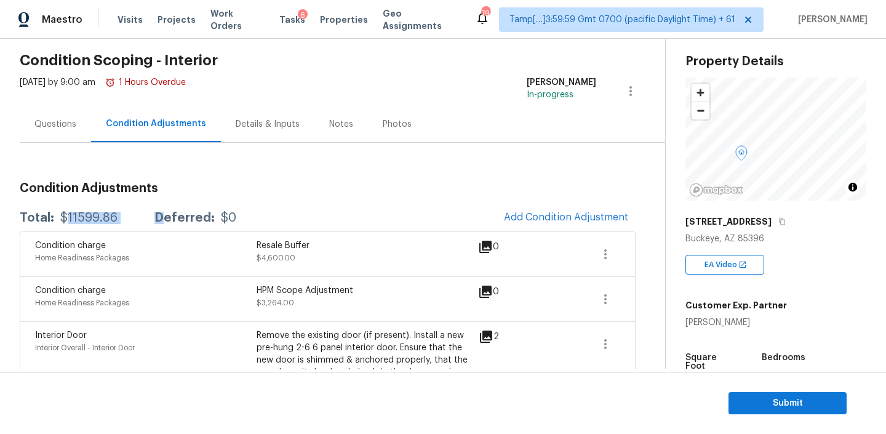
scroll to position [47, 0]
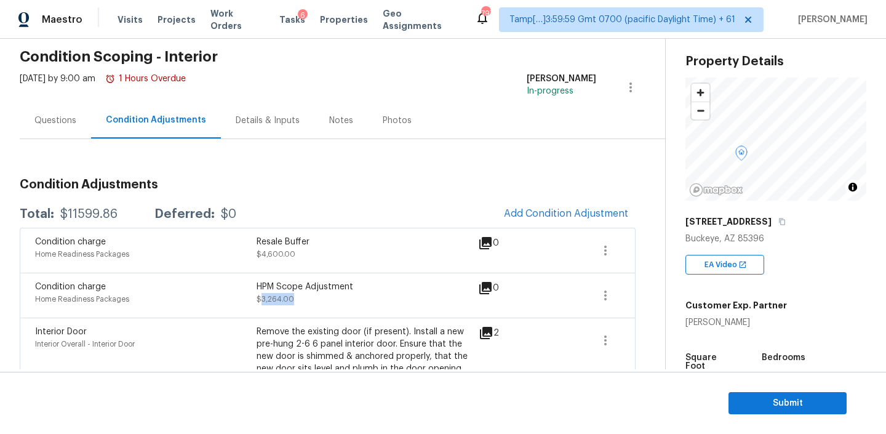
drag, startPoint x: 260, startPoint y: 293, endPoint x: 393, endPoint y: 293, distance: 132.9
click at [393, 293] on div "HPM Scope Adjustment $3,264.00" at bounding box center [367, 296] width 221 height 30
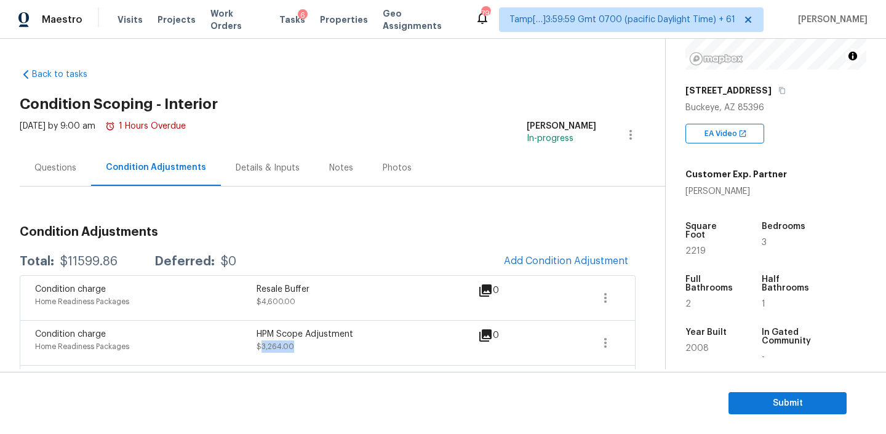
scroll to position [212, 0]
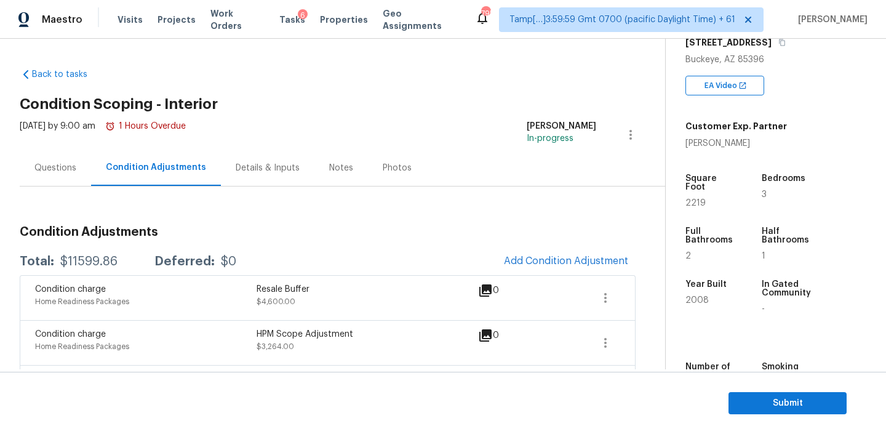
click at [327, 174] on div "Notes" at bounding box center [341, 168] width 54 height 36
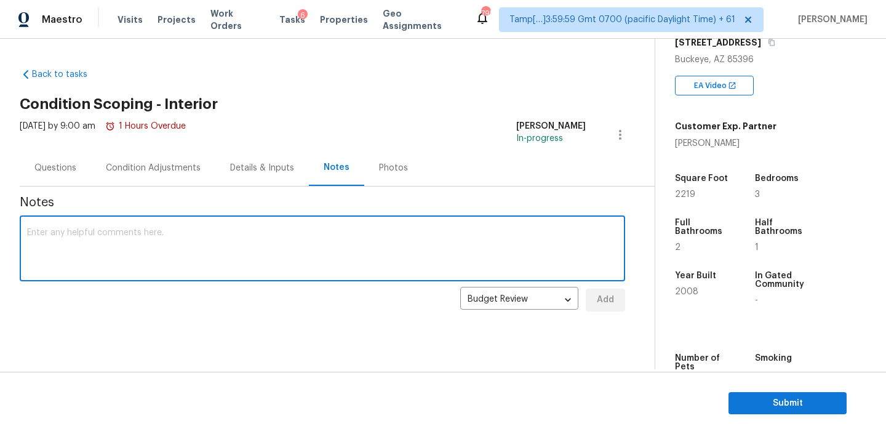
click at [163, 253] on textarea at bounding box center [322, 249] width 591 height 43
type textarea "S"
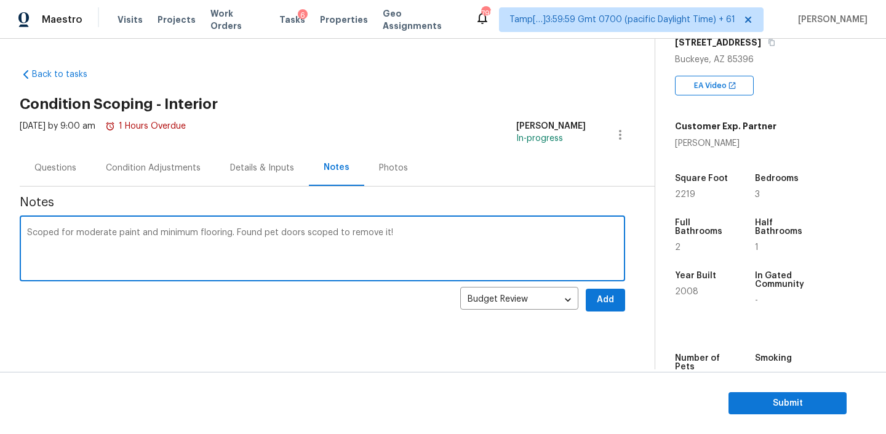
type textarea "Scoped for moderate paint and minimum flooring. Found pet doors scoped to remov…"
click at [597, 298] on span "Add" at bounding box center [606, 299] width 20 height 15
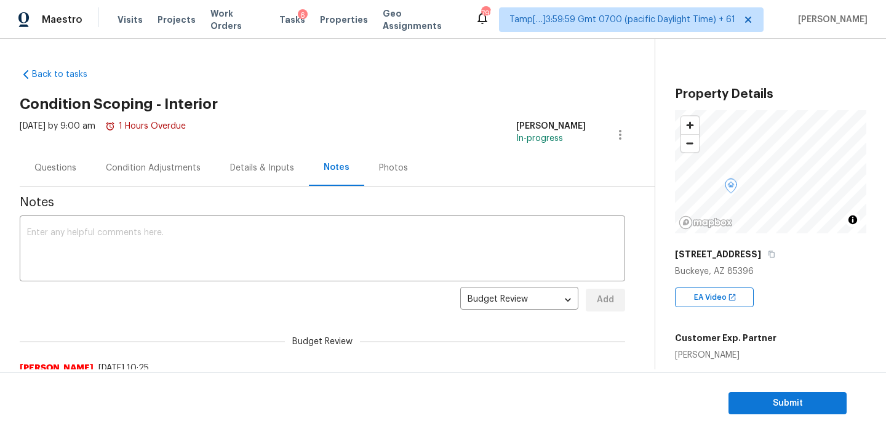
scroll to position [307, 0]
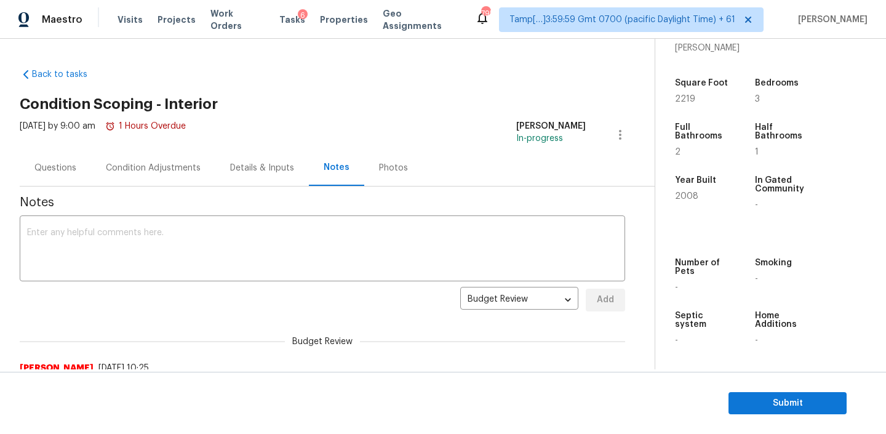
click at [258, 176] on div "Details & Inputs" at bounding box center [262, 168] width 94 height 36
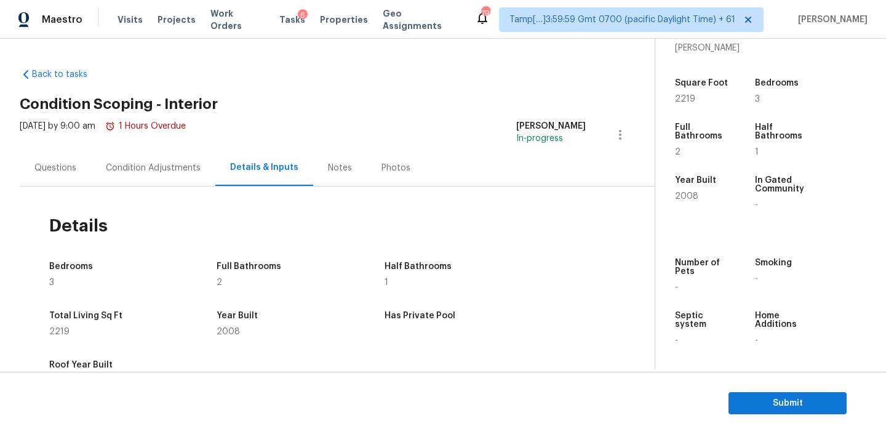
click at [328, 172] on div "Notes" at bounding box center [340, 168] width 24 height 12
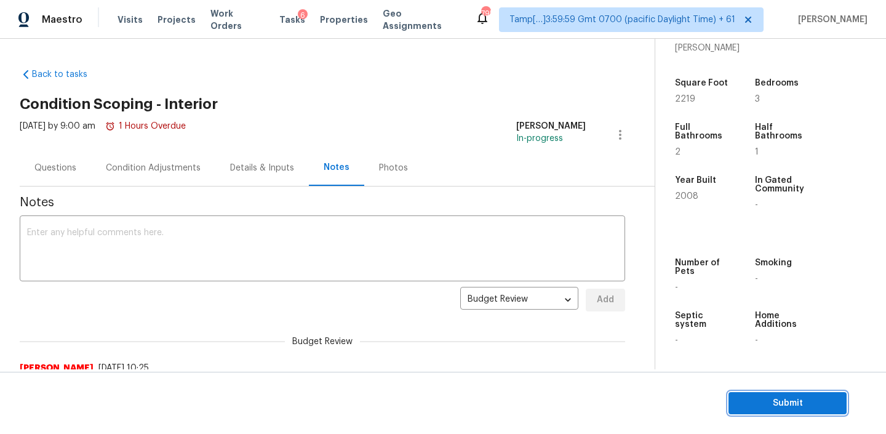
click at [779, 402] on span "Submit" at bounding box center [787, 403] width 98 height 15
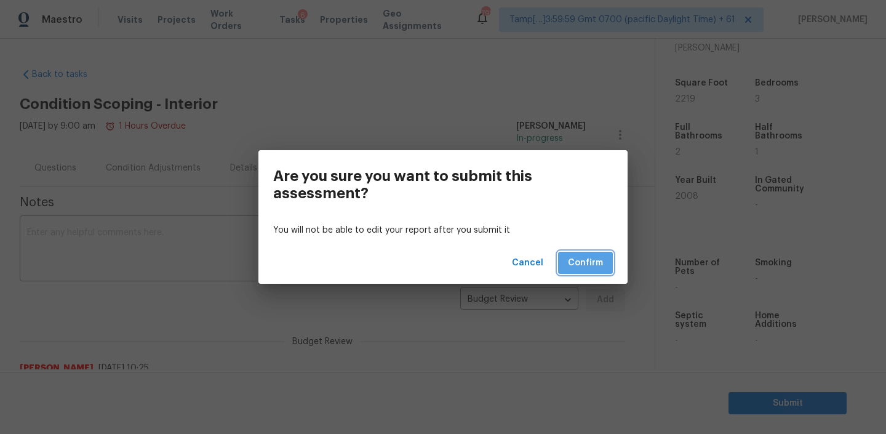
click at [578, 265] on span "Confirm" at bounding box center [585, 262] width 35 height 15
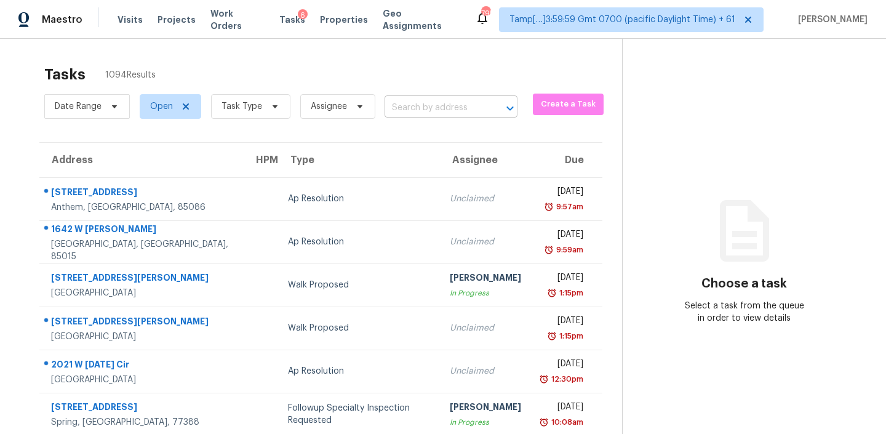
click at [453, 102] on input "text" at bounding box center [434, 107] width 98 height 19
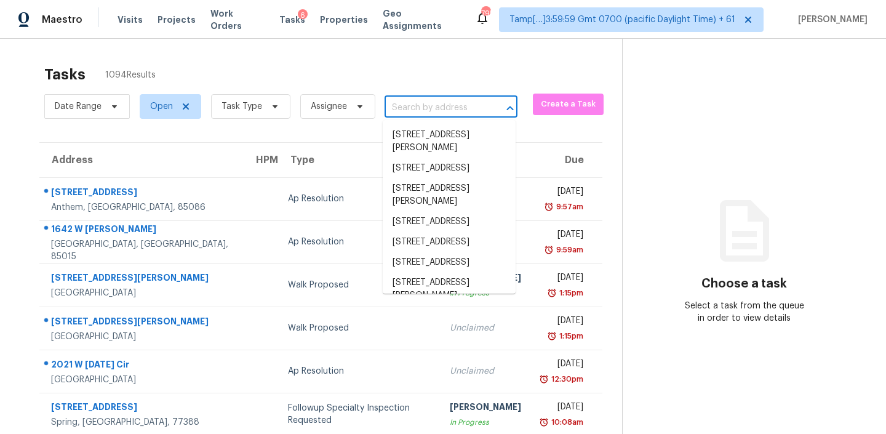
paste input "12729 Cobblestone Pkwy Oklahoma City, OK, 73142"
type input "12729 Cobblestone Pkwy Oklahoma City, OK, 73142"
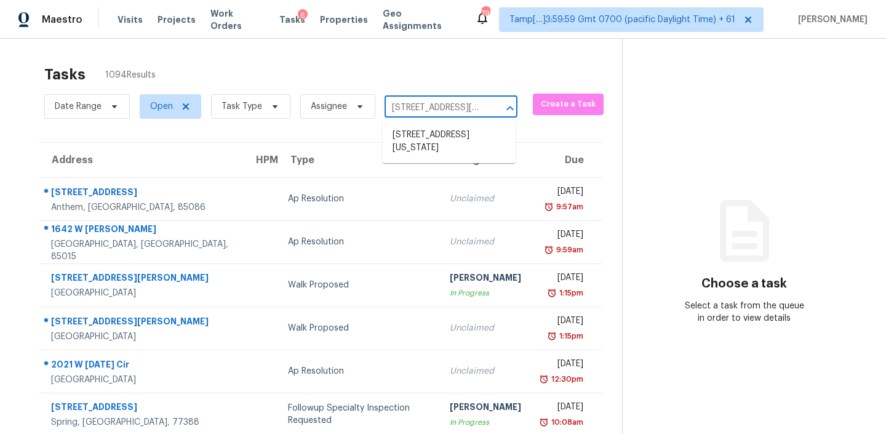
scroll to position [0, 115]
click at [438, 140] on li "12729 Cobblestone Pkwy, Oklahoma City, OK 73142" at bounding box center [449, 141] width 133 height 33
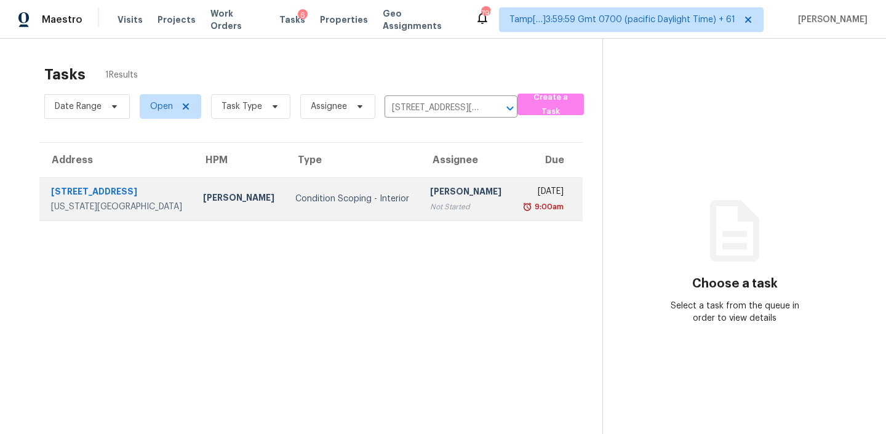
click at [420, 213] on td "Michael Jackson Not Started" at bounding box center [466, 198] width 92 height 43
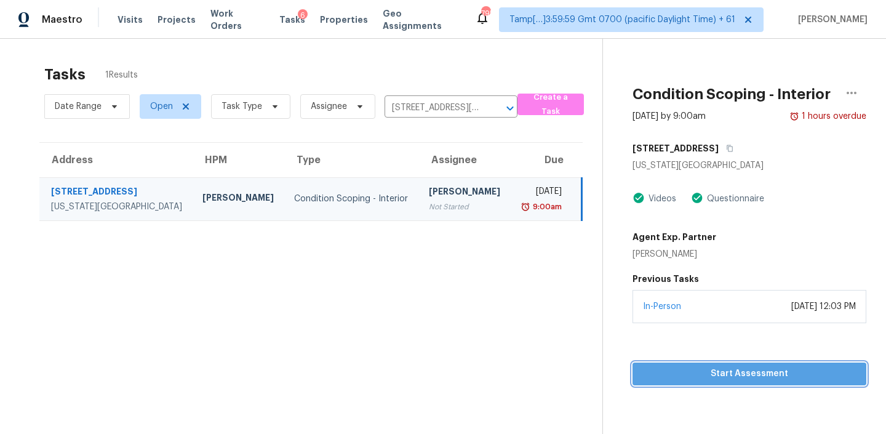
click at [695, 370] on span "Start Assessment" at bounding box center [749, 373] width 214 height 15
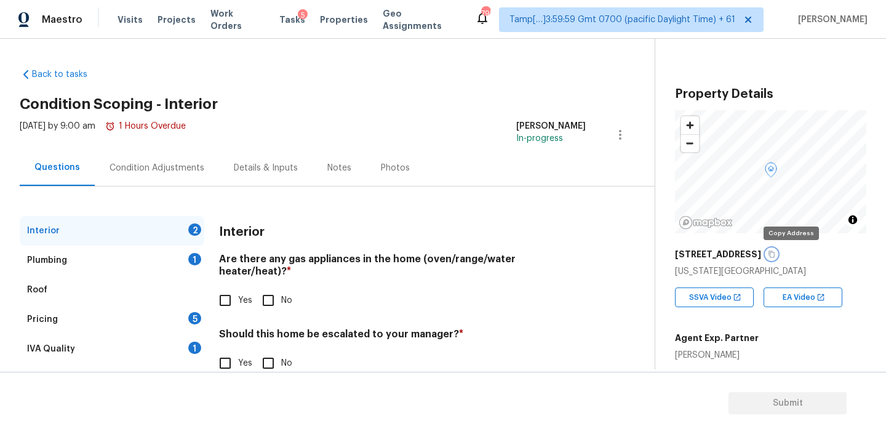
click at [775, 253] on icon "button" at bounding box center [771, 253] width 7 height 7
click at [225, 287] on input "Yes" at bounding box center [225, 300] width 26 height 26
checkbox input "true"
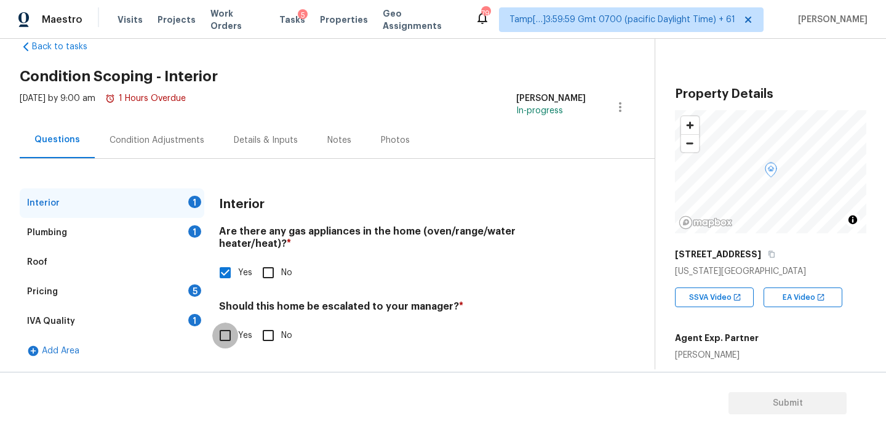
click at [226, 322] on input "Yes" at bounding box center [225, 335] width 26 height 26
checkbox input "true"
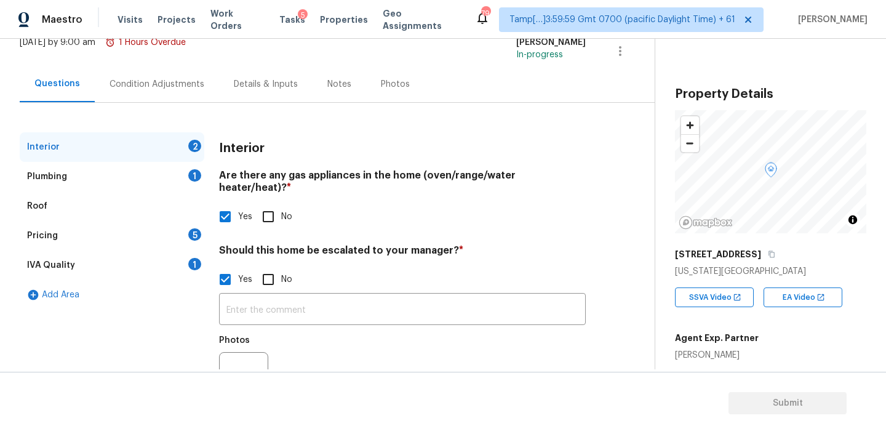
scroll to position [129, 0]
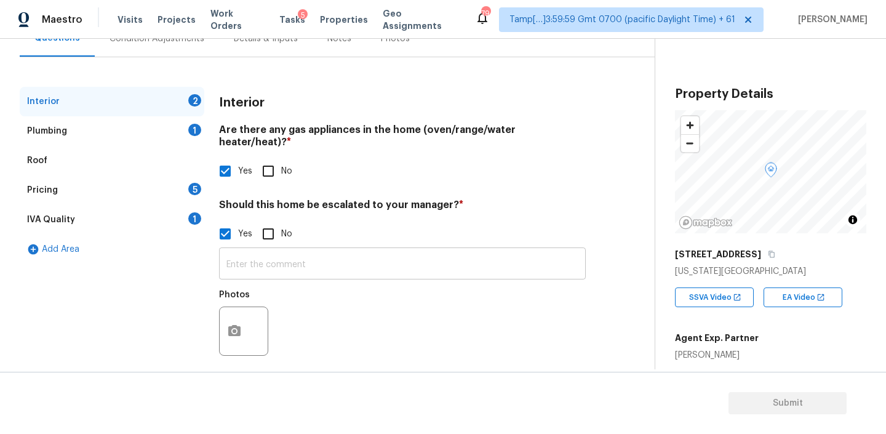
click at [291, 260] on input "text" at bounding box center [402, 264] width 367 height 29
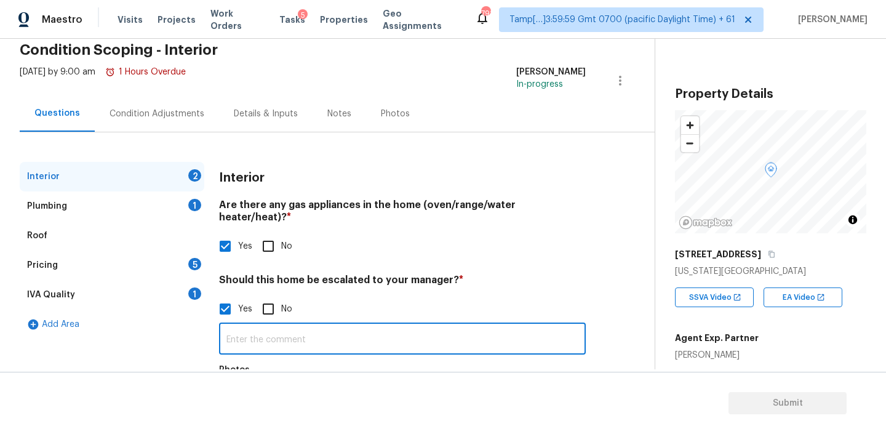
scroll to position [57, 0]
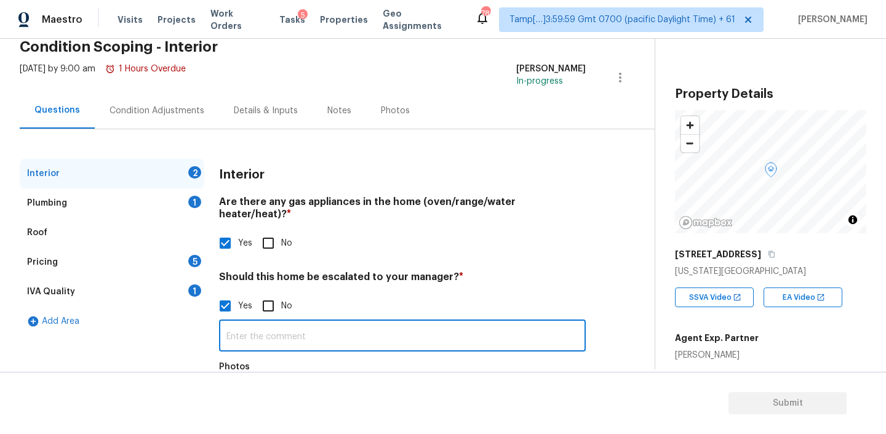
click at [274, 322] on input "text" at bounding box center [402, 336] width 367 height 29
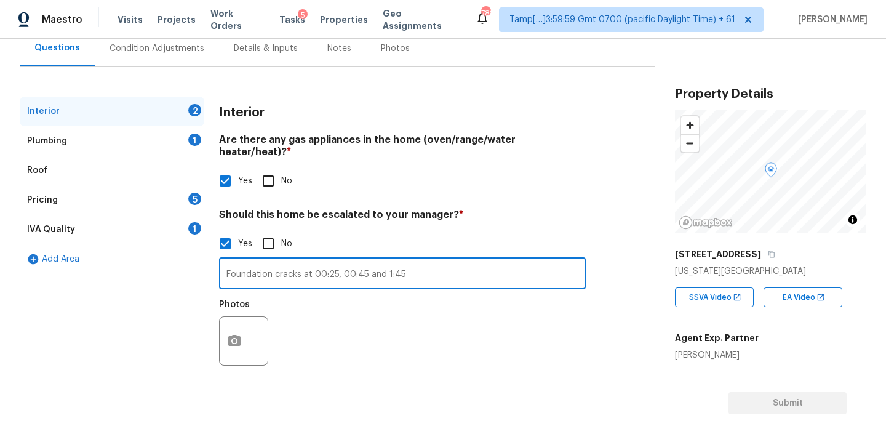
scroll to position [129, 0]
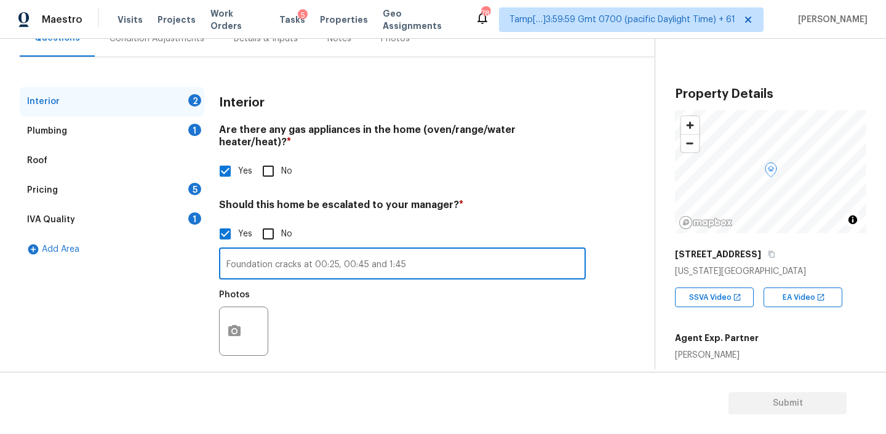
type input "Foundation cracks at 00:25, 00:45 and 1:45"
click at [237, 324] on icon "button" at bounding box center [234, 331] width 15 height 15
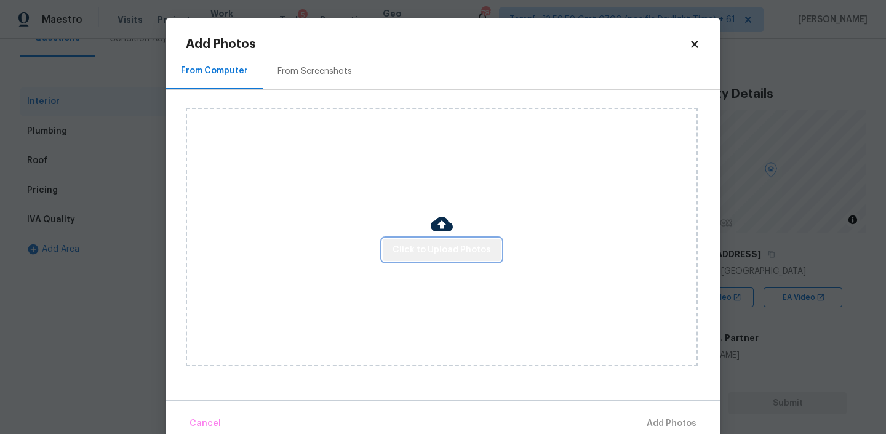
click at [452, 247] on span "Click to Upload Photos" at bounding box center [442, 249] width 98 height 15
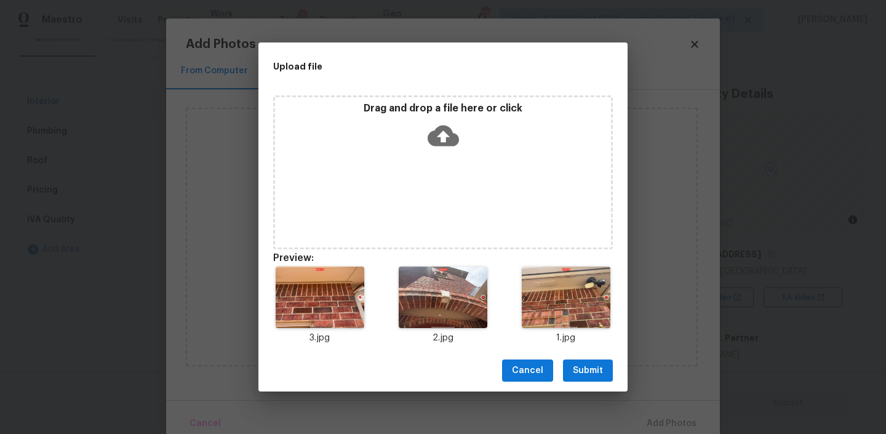
click at [590, 369] on span "Submit" at bounding box center [588, 370] width 30 height 15
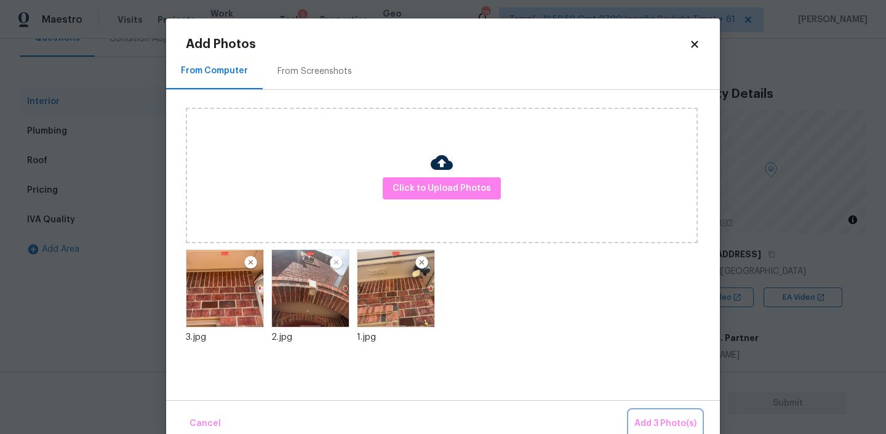
click at [658, 412] on button "Add 3 Photo(s)" at bounding box center [665, 423] width 72 height 26
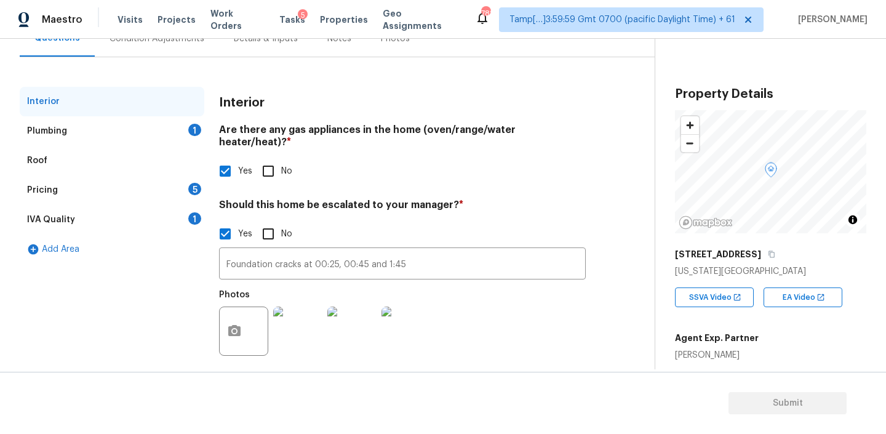
click at [114, 123] on div "Plumbing 1" at bounding box center [112, 131] width 185 height 30
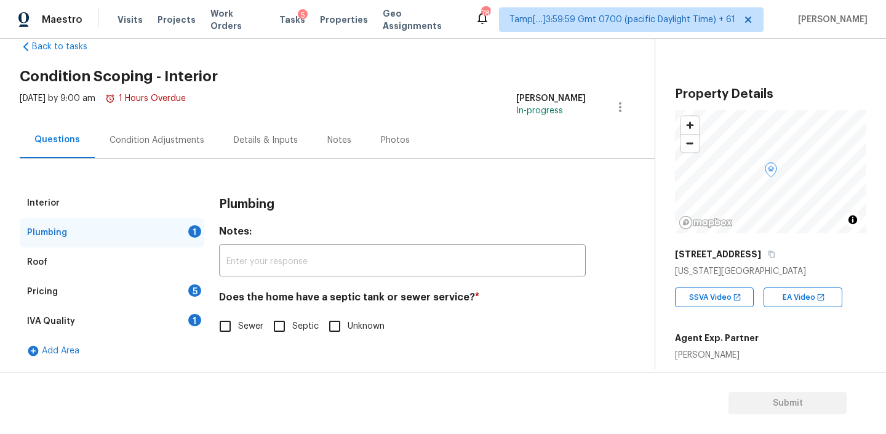
click at [234, 330] on input "Sewer" at bounding box center [225, 326] width 26 height 26
checkbox input "true"
click at [107, 290] on div "Pricing 5" at bounding box center [112, 292] width 185 height 30
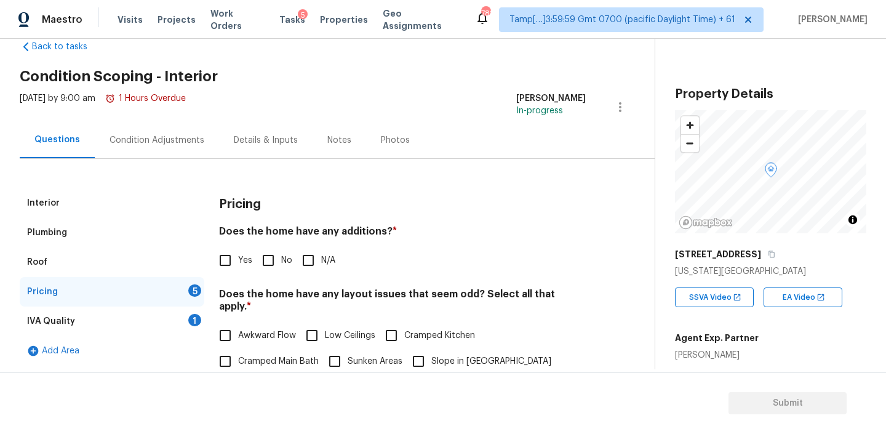
click at [362, 233] on h4 "Does the home have any additions? *" at bounding box center [402, 233] width 367 height 17
copy h4 "additions"
click at [268, 257] on input "No" at bounding box center [268, 260] width 26 height 26
checkbox input "true"
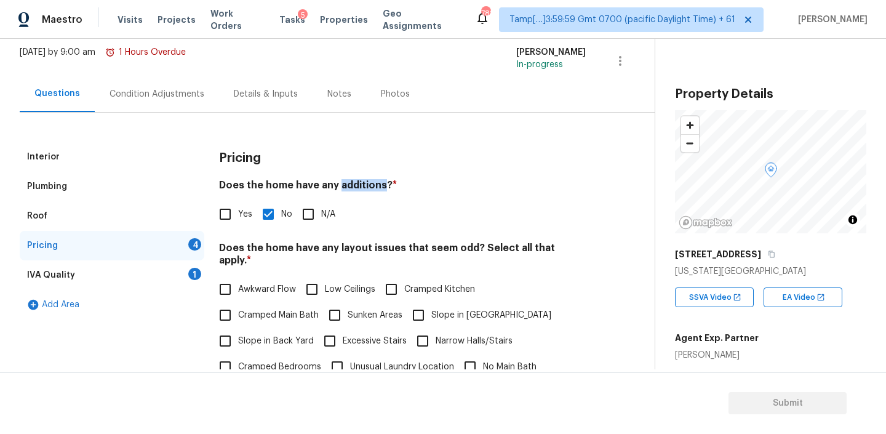
scroll to position [99, 0]
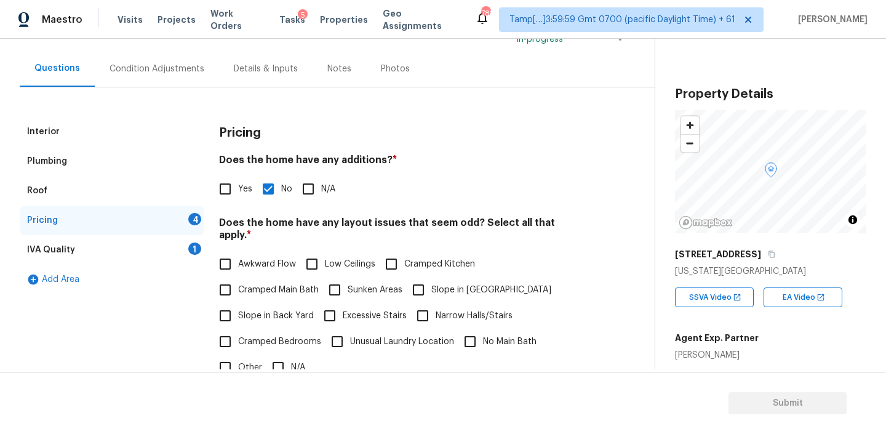
click at [356, 220] on h4 "Does the home have any layout issues that seem odd? Select all that apply. *" at bounding box center [402, 232] width 367 height 30
copy h4 "layout"
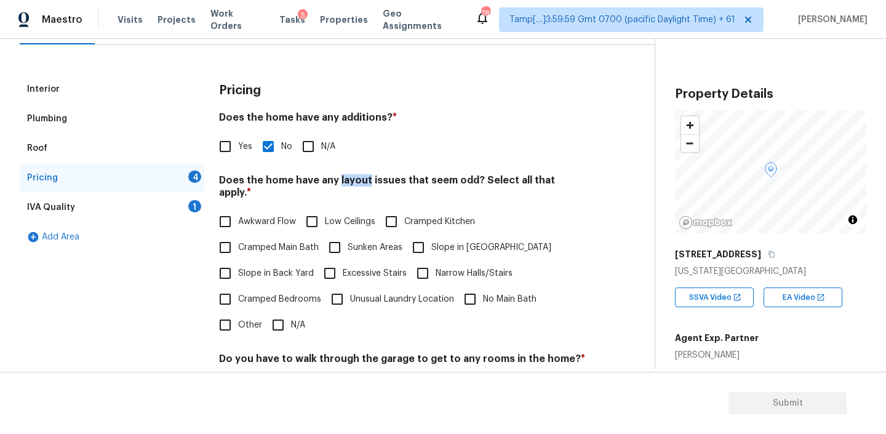
scroll to position [153, 0]
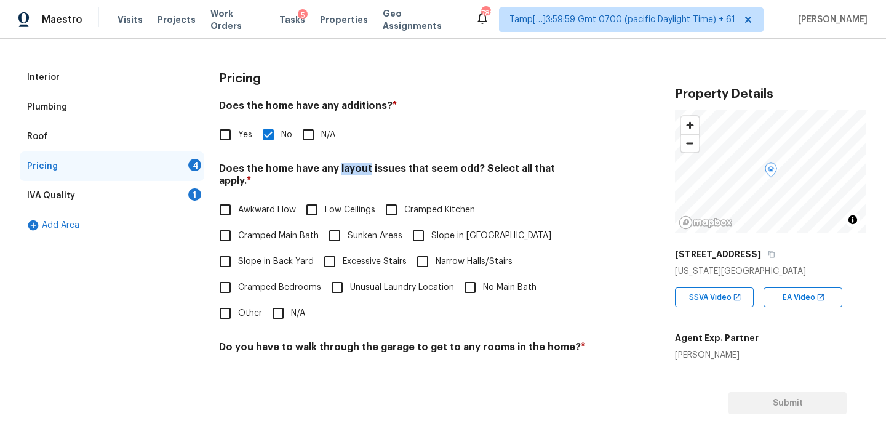
click at [281, 302] on input "N/A" at bounding box center [278, 313] width 26 height 26
checkbox input "true"
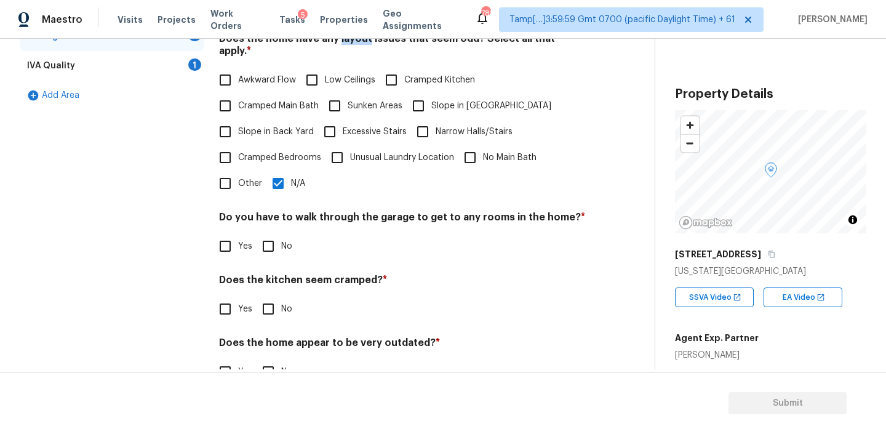
scroll to position [305, 0]
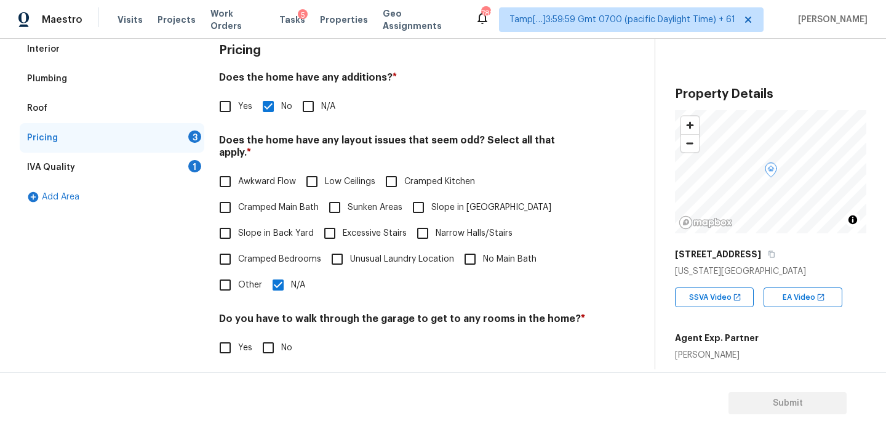
click at [111, 169] on div "IVA Quality 1" at bounding box center [112, 168] width 185 height 30
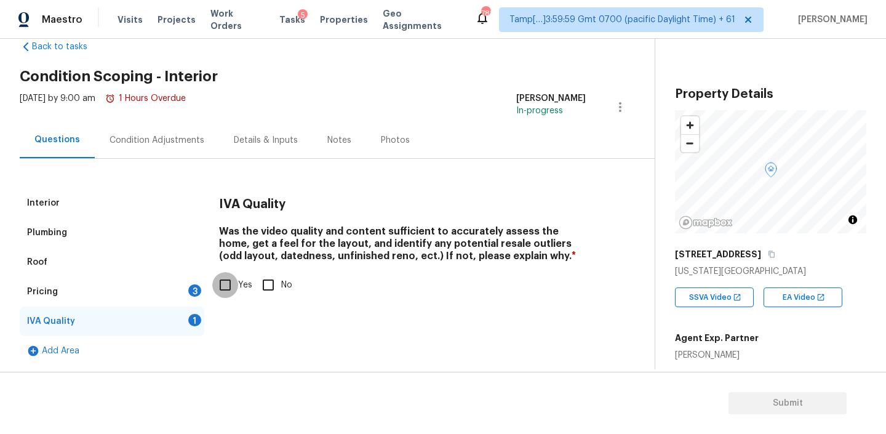
click at [226, 285] on input "Yes" at bounding box center [225, 285] width 26 height 26
checkbox input "true"
click at [160, 153] on div "Condition Adjustments" at bounding box center [157, 140] width 124 height 36
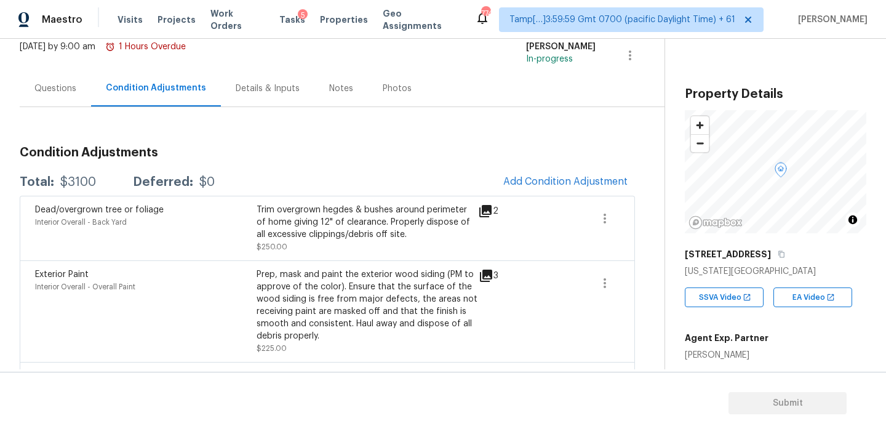
scroll to position [68, 0]
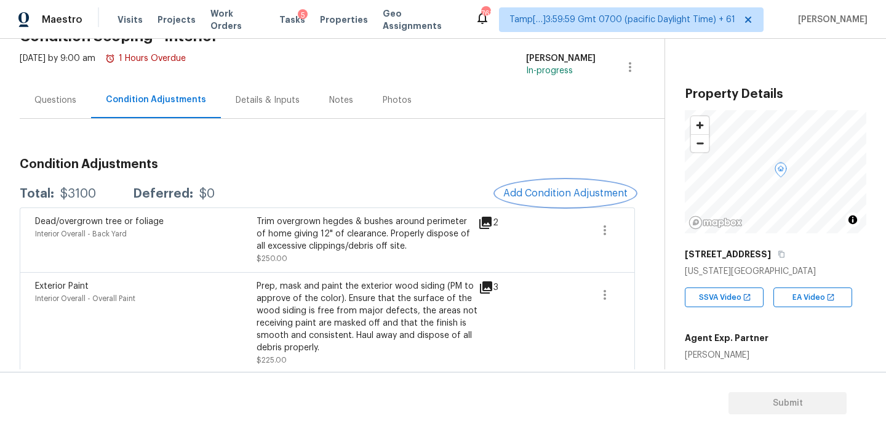
click at [555, 197] on span "Add Condition Adjustment" at bounding box center [565, 193] width 124 height 11
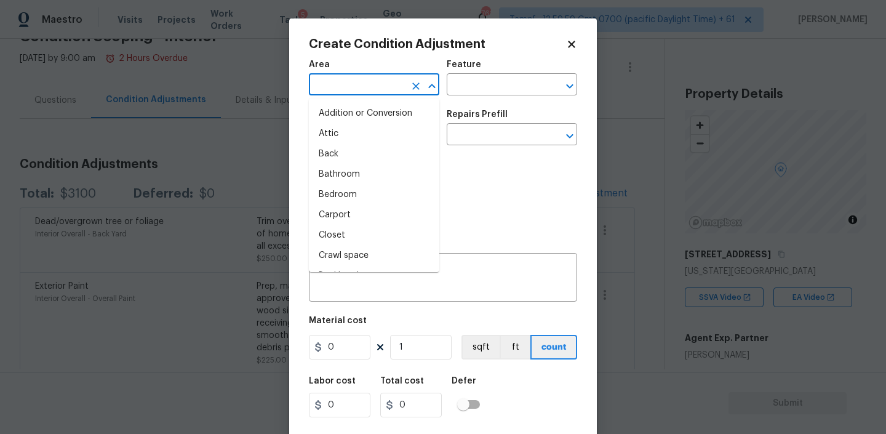
click at [402, 85] on input "text" at bounding box center [357, 85] width 96 height 19
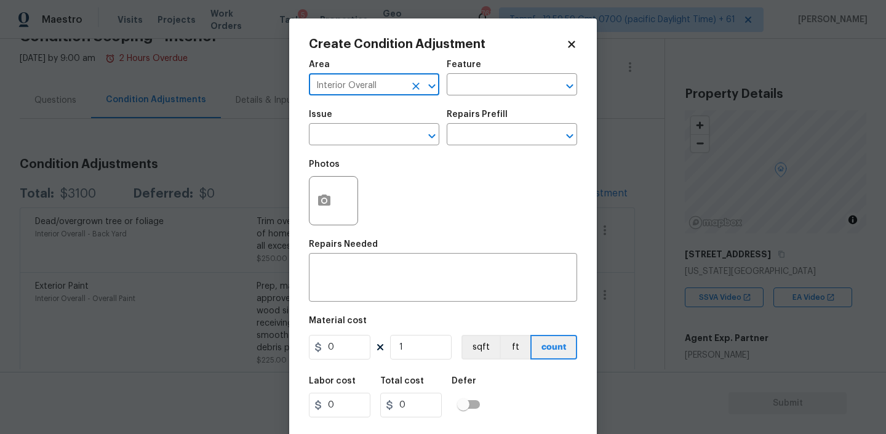
type input "Interior Overall"
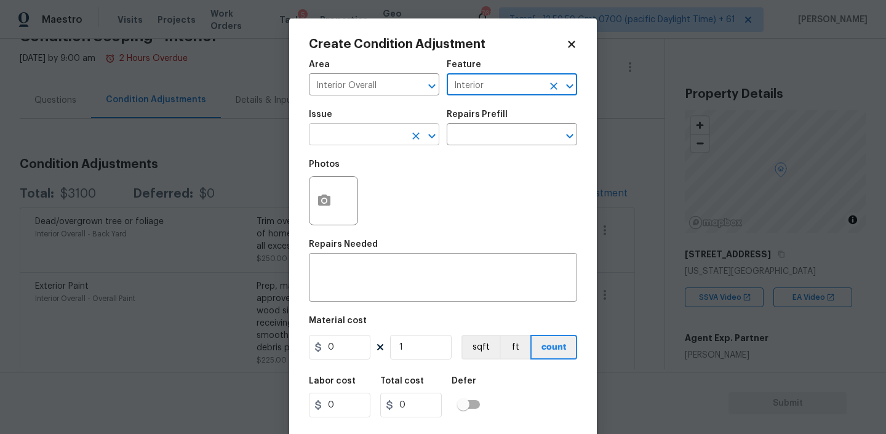
type input "Interior"
click at [351, 136] on input "text" at bounding box center [357, 135] width 96 height 19
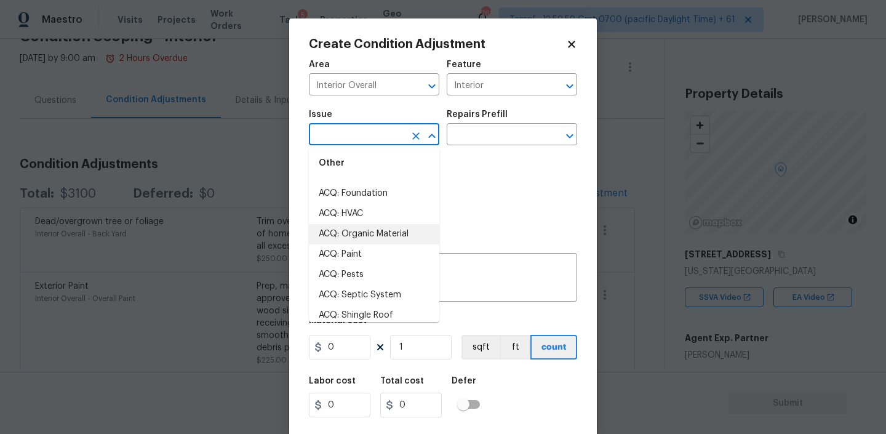
scroll to position [41, 0]
click at [348, 252] on li "ACQ: Paint" at bounding box center [374, 254] width 130 height 20
type input "ACQ: Paint"
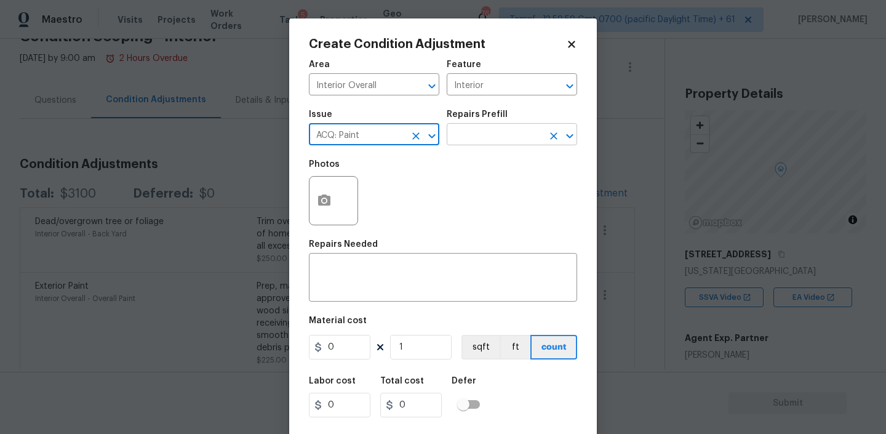
click at [510, 136] on input "text" at bounding box center [495, 135] width 96 height 19
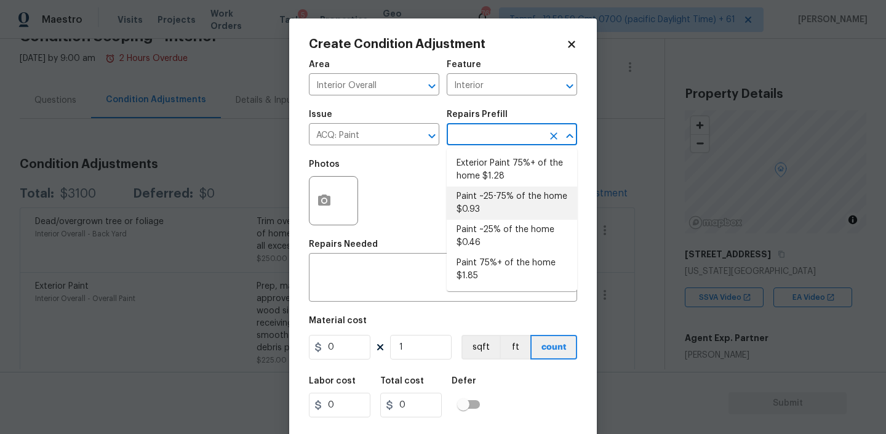
click at [490, 202] on li "Paint ~25-75% of the home $0.93" at bounding box center [512, 202] width 130 height 33
type input "Acquisition"
type textarea "Acquisition Scope: ~25 - 75% of the home needs interior paint"
type input "0.93"
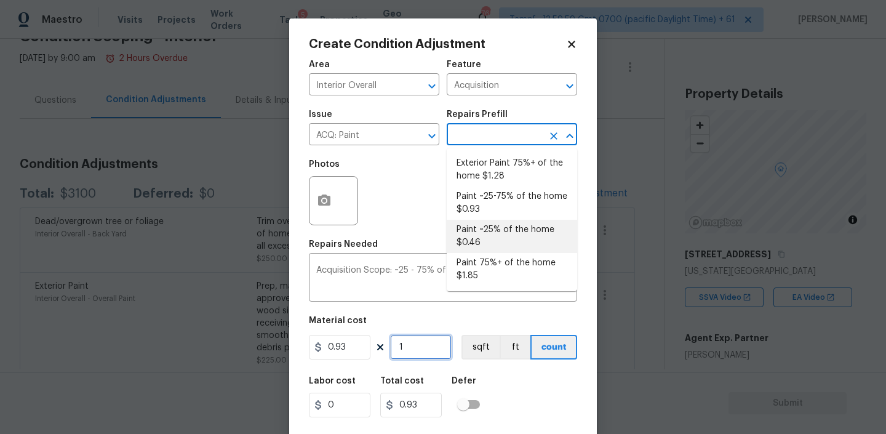
click at [417, 345] on input "1" at bounding box center [421, 347] width 62 height 25
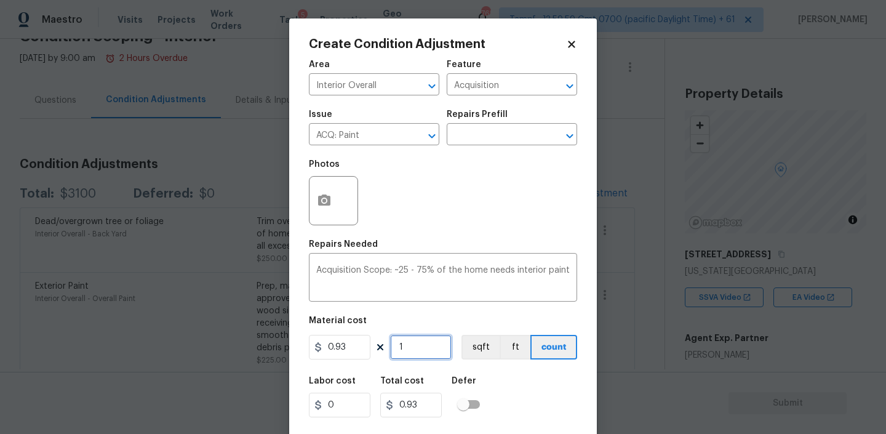
click at [417, 345] on input "1" at bounding box center [421, 347] width 62 height 25
type input "3"
type input "2.79"
type input "39"
type input "36.27"
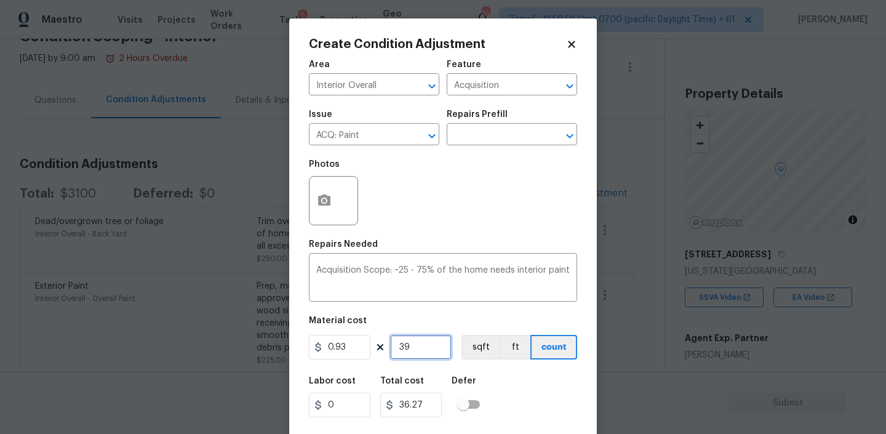
type input "393"
type input "365.49"
type input "3938"
type input "3662.34"
type input "3938"
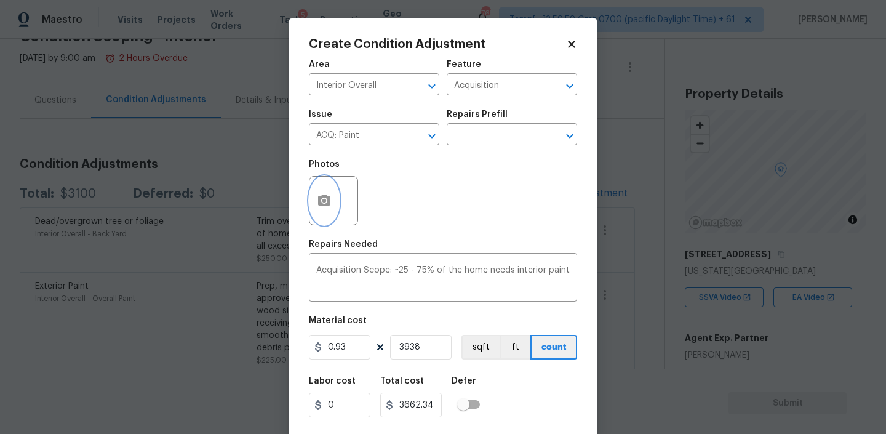
click at [319, 202] on icon "button" at bounding box center [324, 199] width 12 height 11
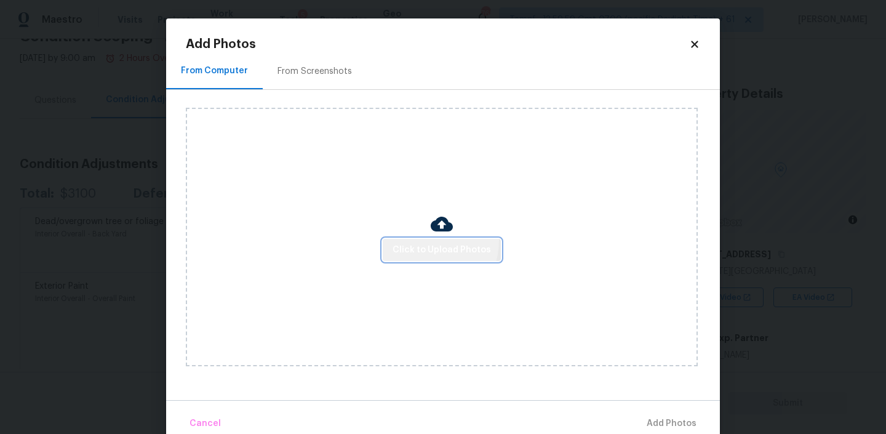
click at [431, 241] on button "Click to Upload Photos" at bounding box center [442, 250] width 118 height 23
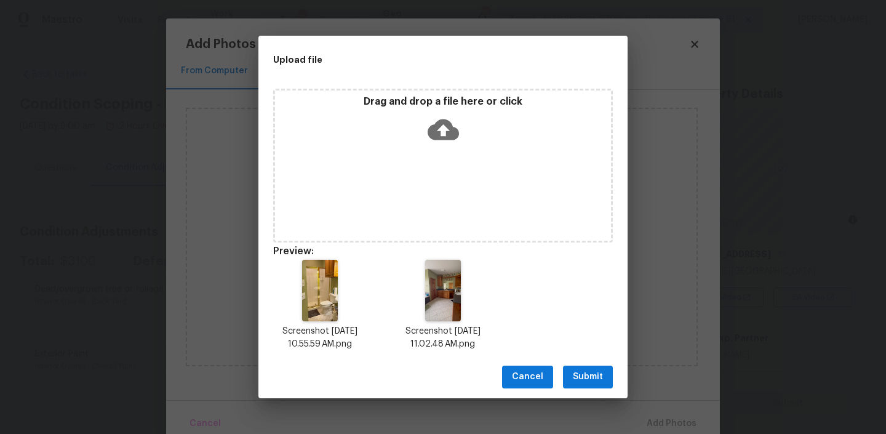
scroll to position [68, 0]
click at [577, 375] on span "Submit" at bounding box center [588, 376] width 30 height 15
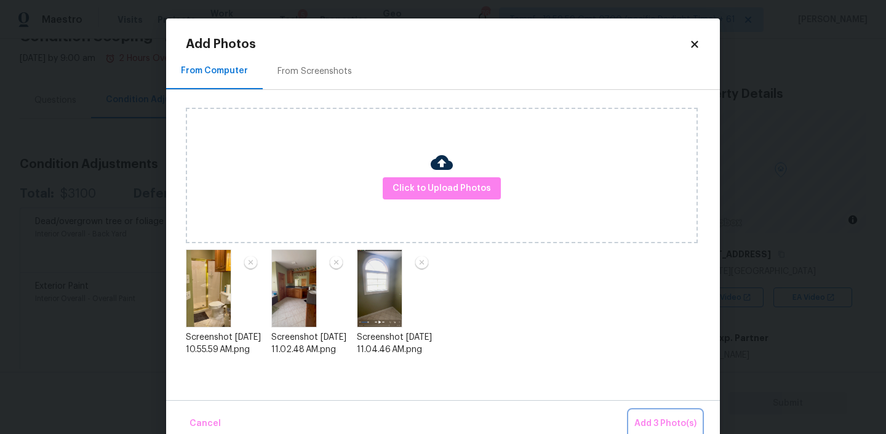
click at [656, 420] on span "Add 3 Photo(s)" at bounding box center [665, 423] width 62 height 15
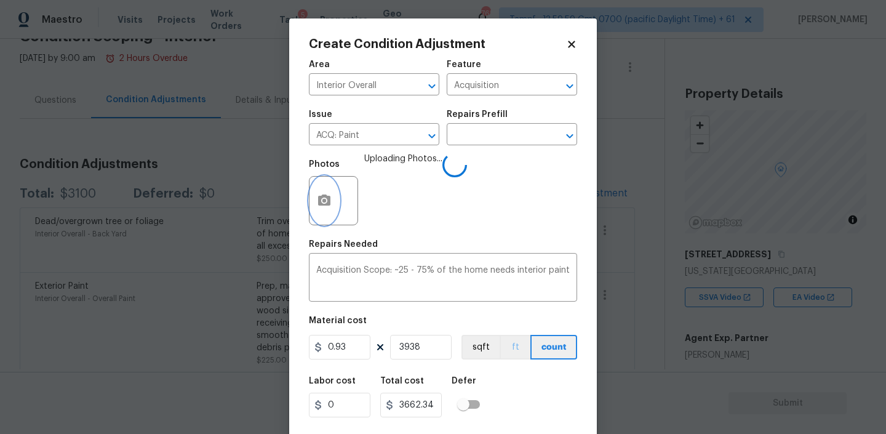
scroll to position [26, 0]
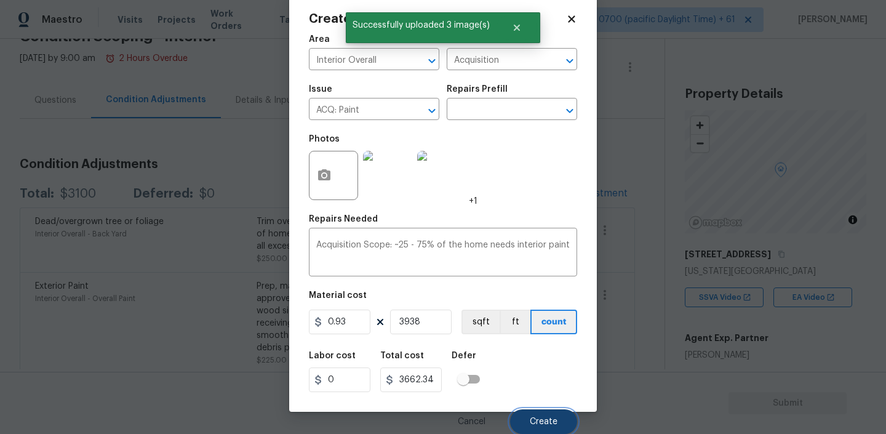
click at [545, 421] on span "Create" at bounding box center [544, 421] width 28 height 9
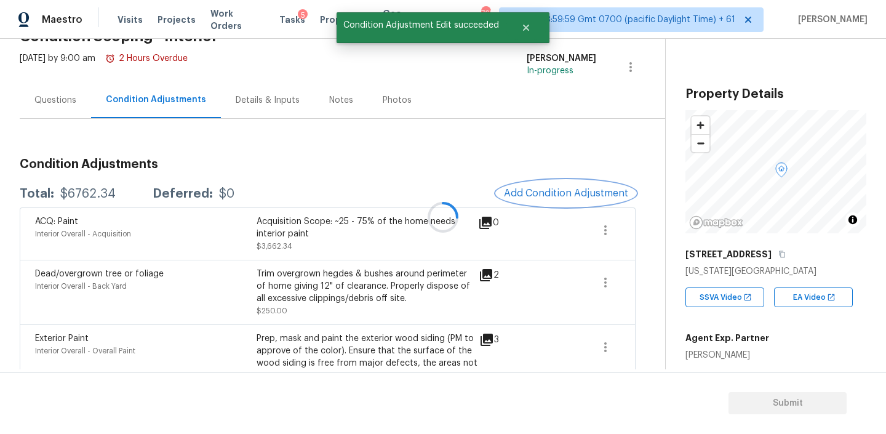
scroll to position [0, 0]
click at [554, 198] on span "Add Condition Adjustment" at bounding box center [565, 193] width 124 height 11
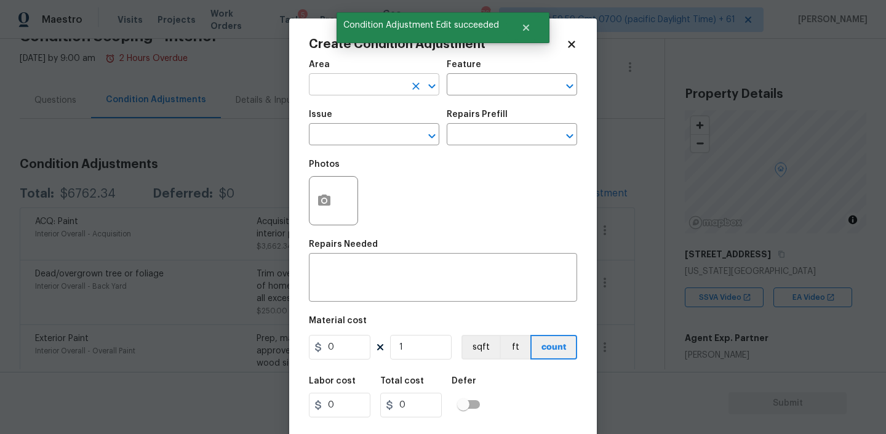
click at [383, 92] on input "text" at bounding box center [357, 85] width 96 height 19
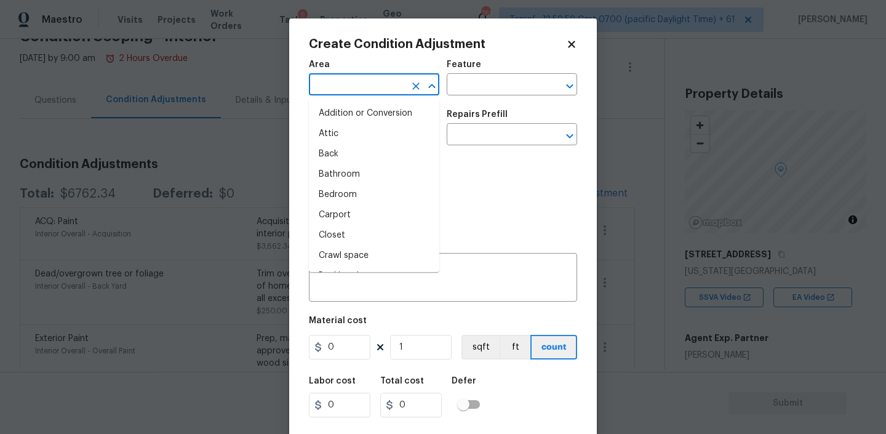
type input "i"
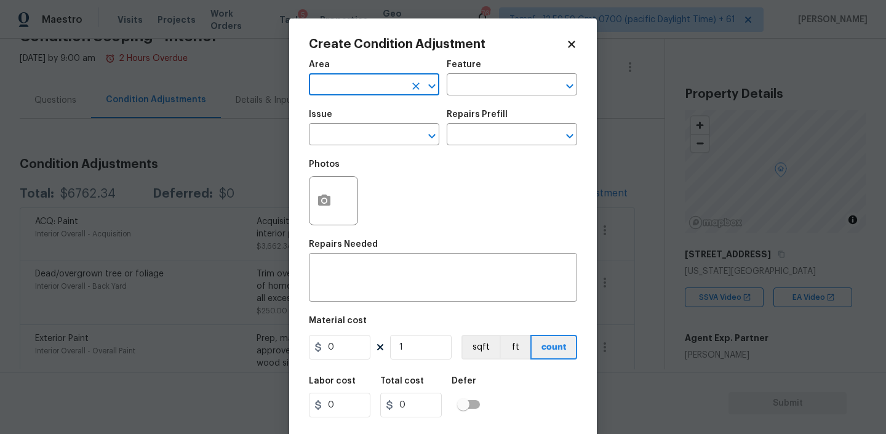
click at [369, 89] on input "text" at bounding box center [357, 85] width 96 height 19
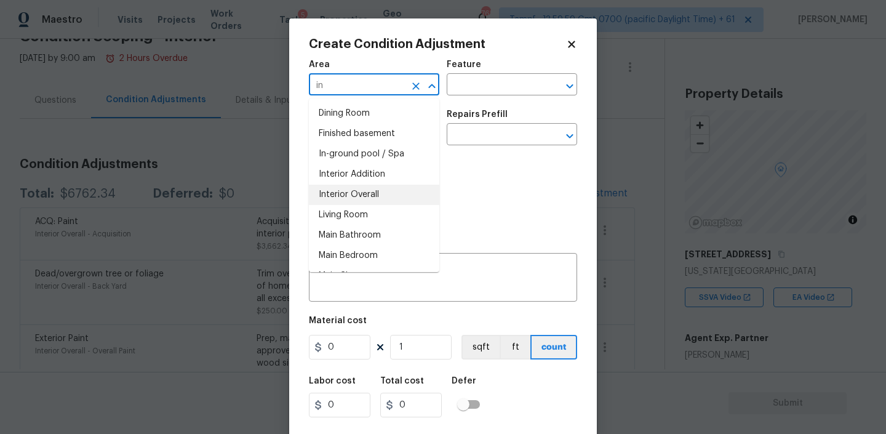
click at [340, 191] on li "Interior Overall" at bounding box center [374, 195] width 130 height 20
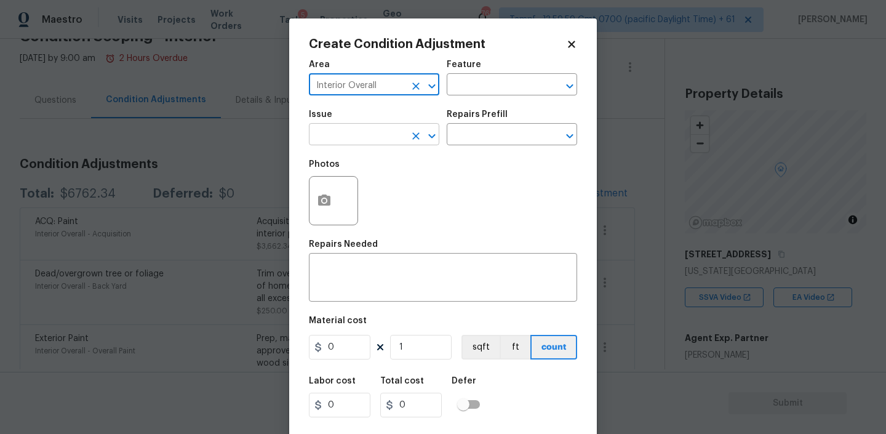
type input "Interior Overall"
click at [388, 135] on input "text" at bounding box center [357, 135] width 96 height 19
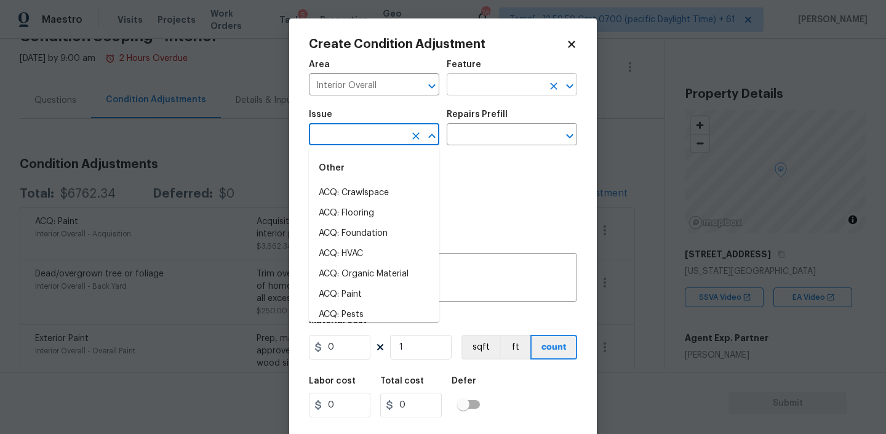
click at [476, 79] on input "text" at bounding box center [495, 85] width 96 height 19
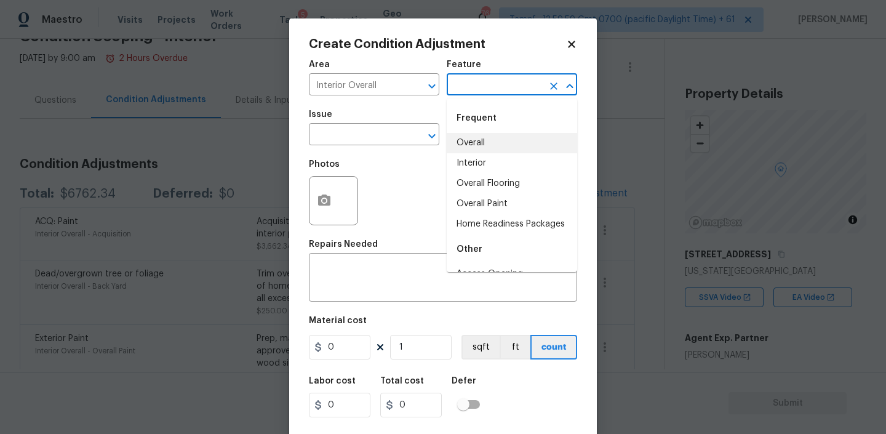
click at [466, 153] on li "Interior" at bounding box center [512, 163] width 130 height 20
type input "Interior"
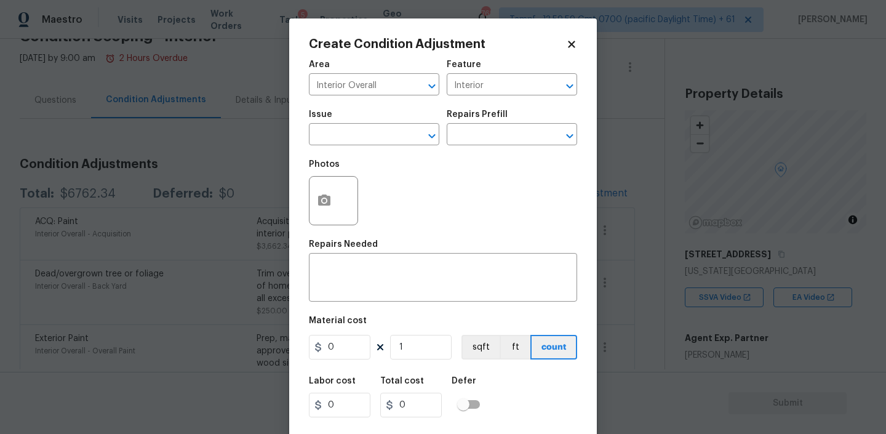
click at [363, 125] on div "Issue" at bounding box center [374, 118] width 130 height 16
click at [362, 134] on input "text" at bounding box center [357, 135] width 96 height 19
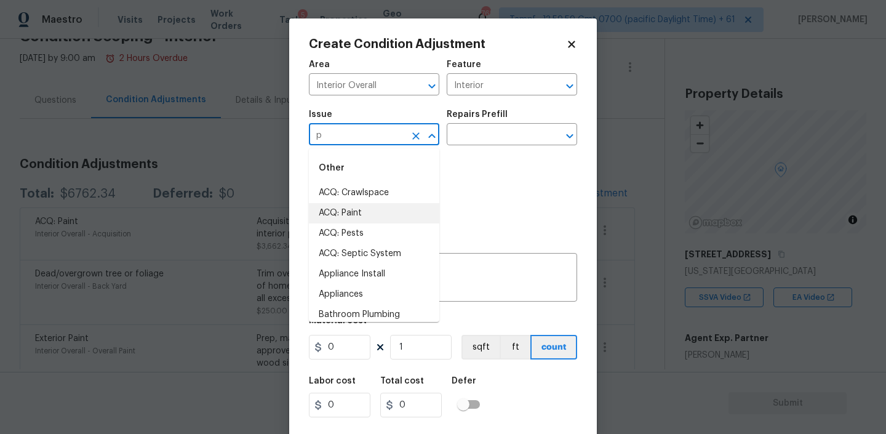
click at [357, 216] on li "ACQ: Paint" at bounding box center [374, 213] width 130 height 20
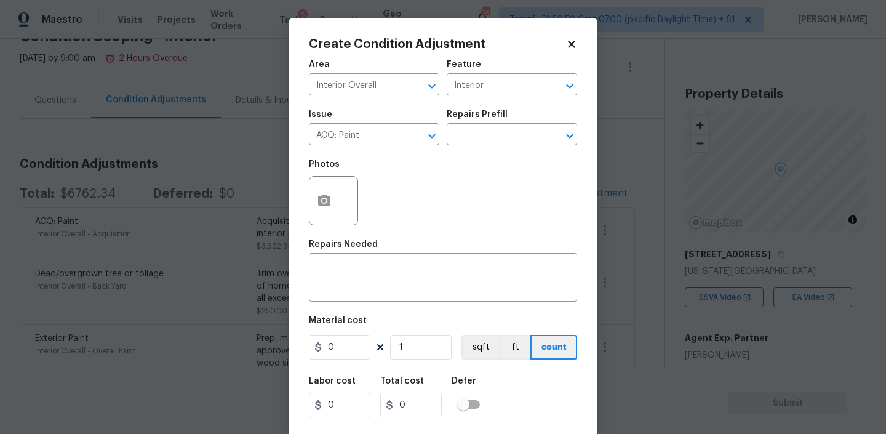
click at [351, 148] on span "Issue ACQ: Paint ​" at bounding box center [374, 128] width 130 height 50
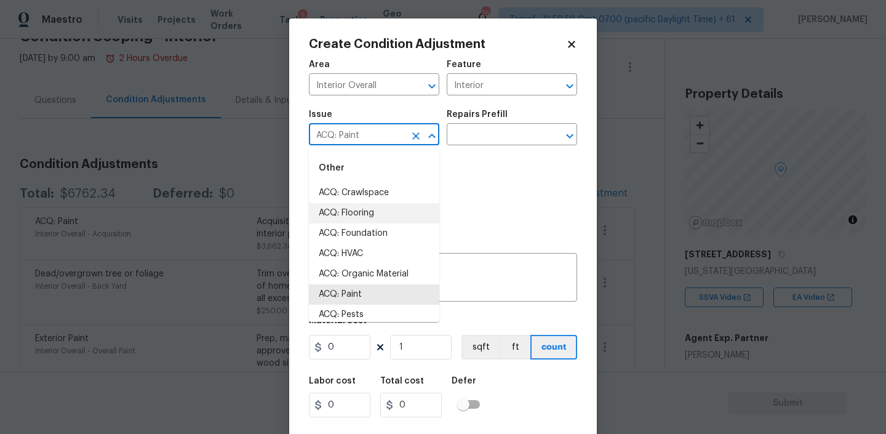
click at [368, 140] on input "ACQ: Paint" at bounding box center [357, 135] width 96 height 19
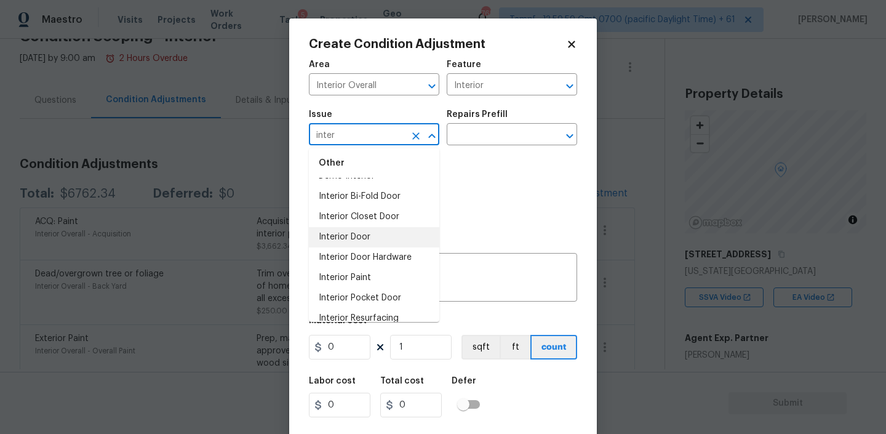
scroll to position [22, 0]
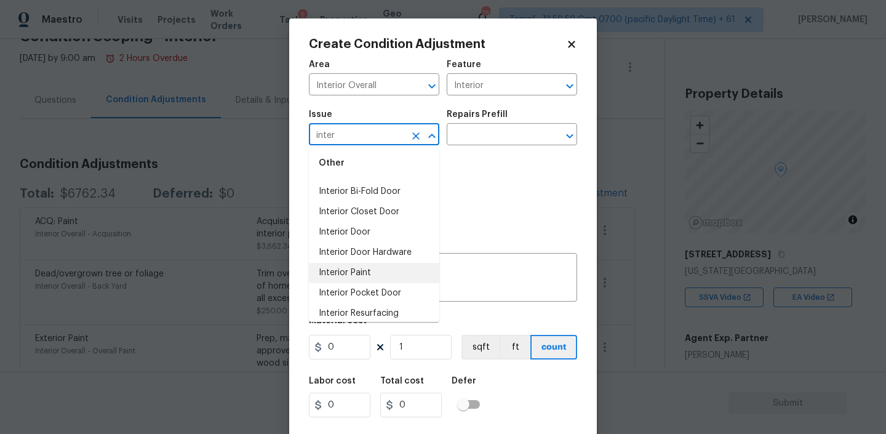
click at [350, 265] on li "Interior Paint" at bounding box center [374, 273] width 130 height 20
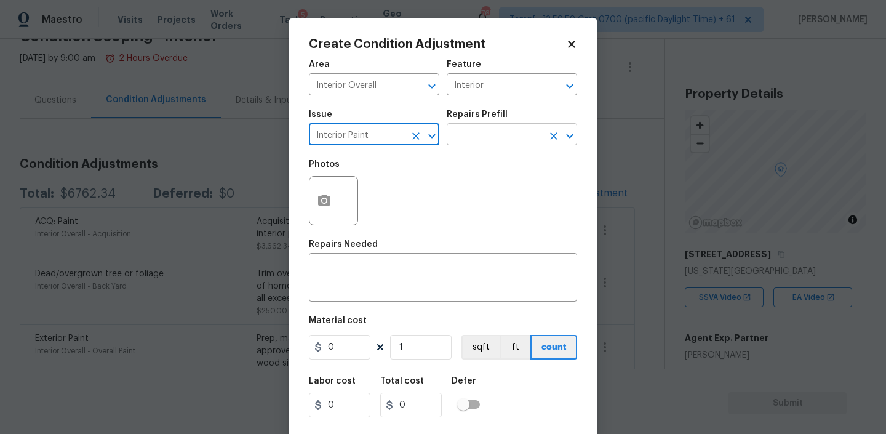
type input "Interior Paint"
click at [480, 140] on input "text" at bounding box center [495, 135] width 96 height 19
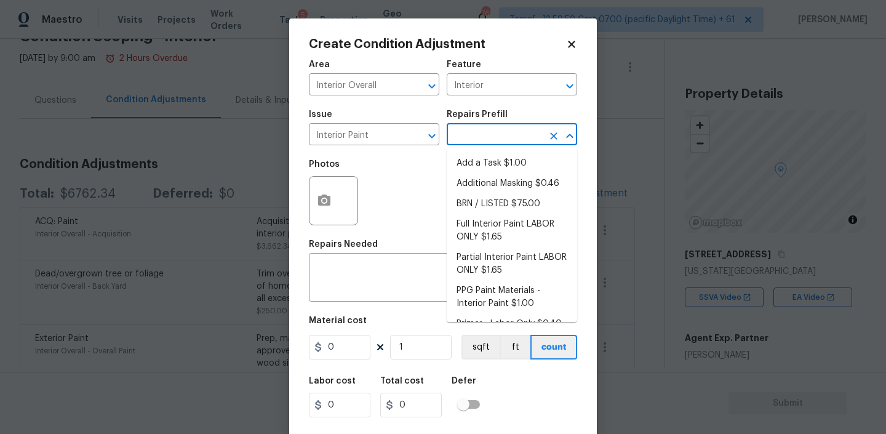
type input "r"
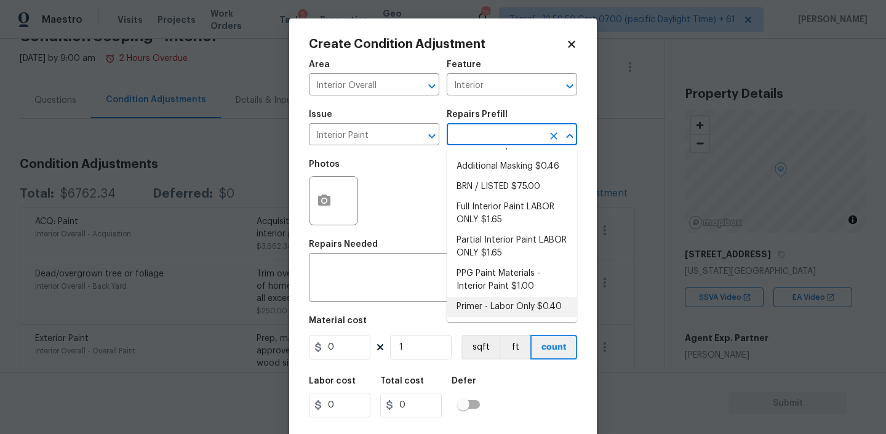
click at [508, 309] on li "Primer - Labor Only $0.40" at bounding box center [512, 307] width 130 height 20
type input "Overall Paint"
type textarea "Interior primer - PRIMER PROVIDED BY OPENDOOR - All nails, screws, drywall anch…"
type input "0.4"
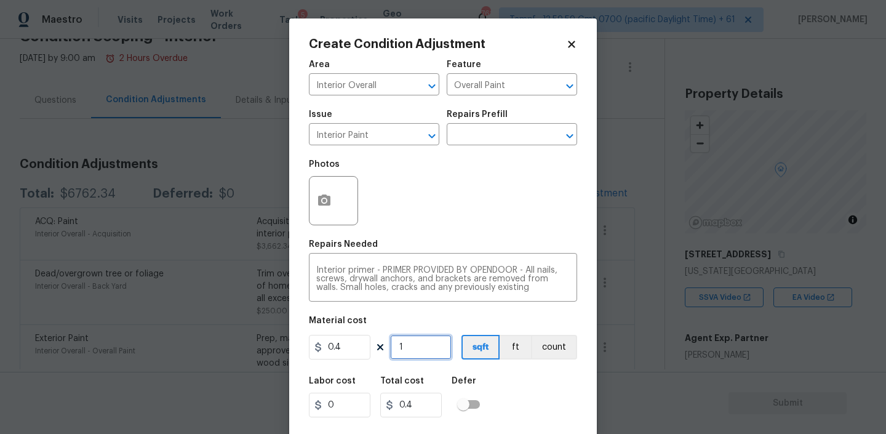
click at [415, 349] on input "1" at bounding box center [421, 347] width 62 height 25
click at [344, 343] on input "0.4" at bounding box center [340, 347] width 62 height 25
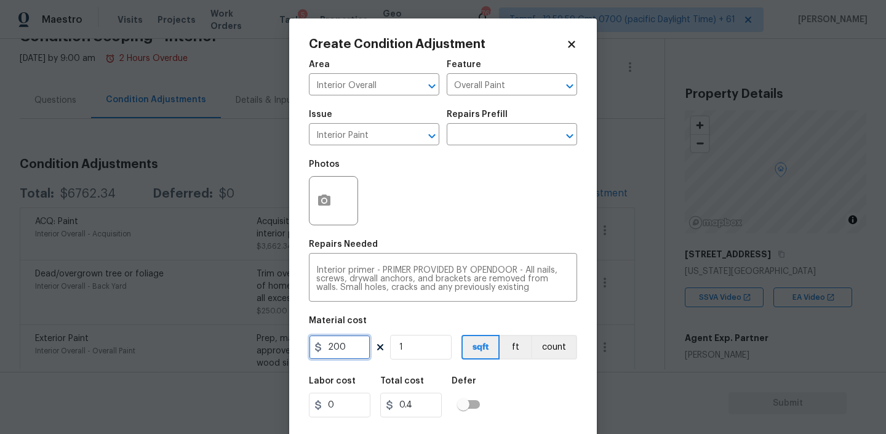
type input "200"
click at [344, 196] on div at bounding box center [333, 200] width 49 height 49
click at [332, 196] on button "button" at bounding box center [324, 201] width 30 height 48
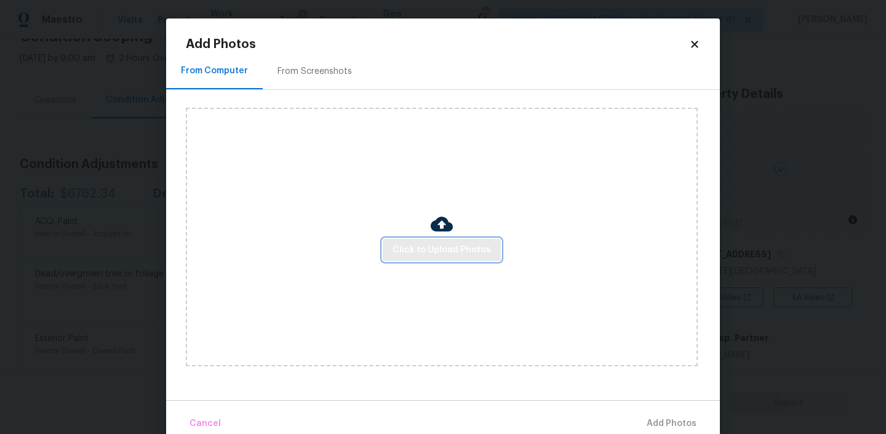
click at [429, 254] on span "Click to Upload Photos" at bounding box center [442, 249] width 98 height 15
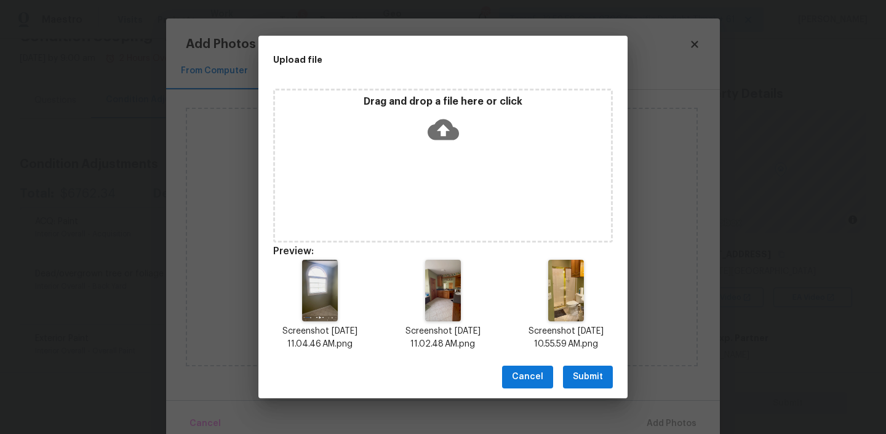
click at [589, 379] on span "Submit" at bounding box center [588, 376] width 30 height 15
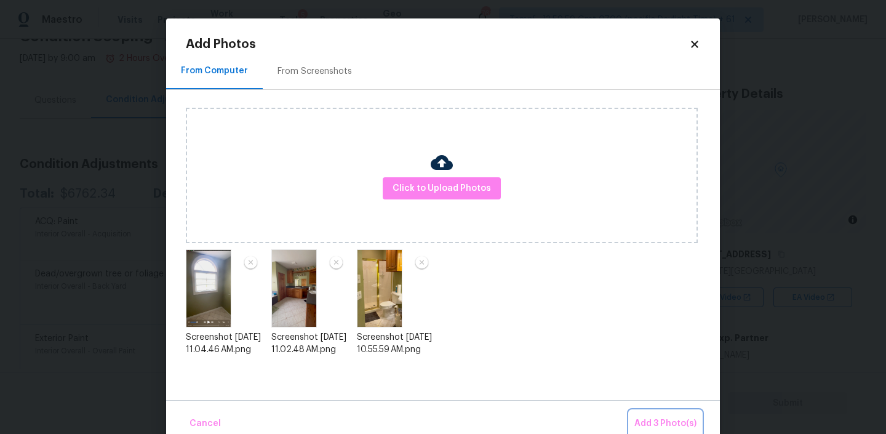
click at [676, 418] on span "Add 3 Photo(s)" at bounding box center [665, 423] width 62 height 15
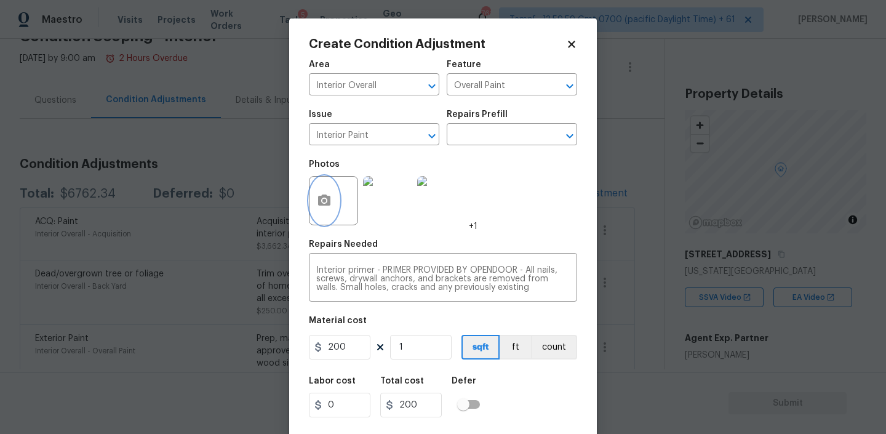
scroll to position [26, 0]
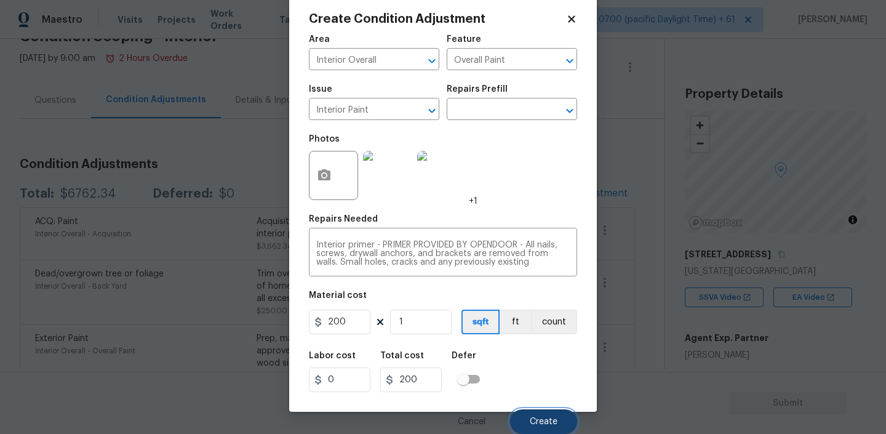
click at [535, 419] on span "Create" at bounding box center [544, 421] width 28 height 9
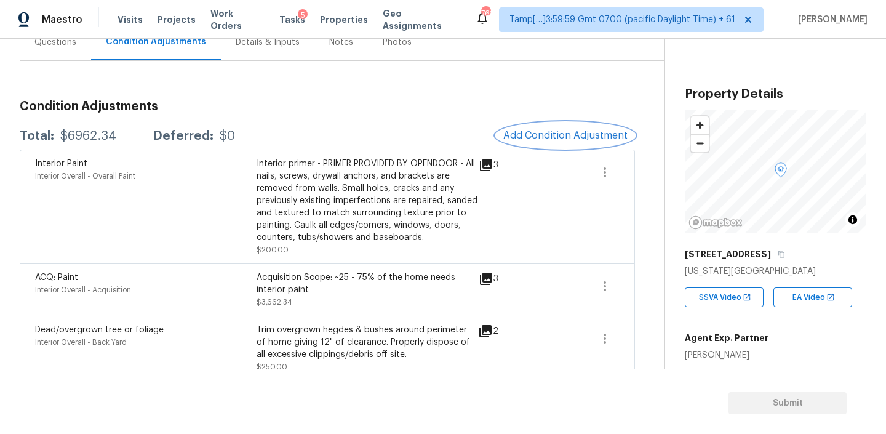
scroll to position [135, 0]
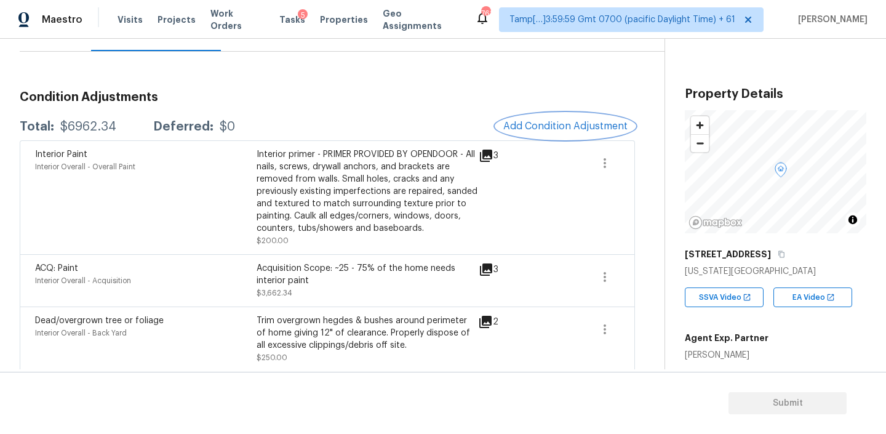
click at [557, 132] on button "Add Condition Adjustment" at bounding box center [565, 126] width 139 height 26
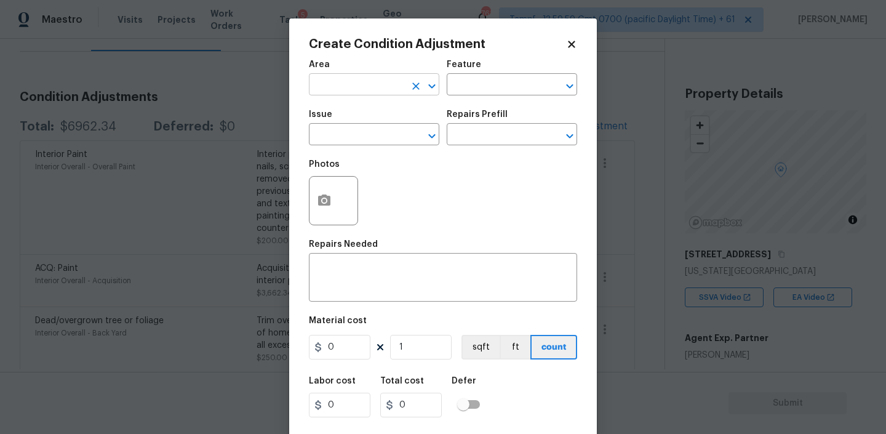
click at [365, 87] on input "text" at bounding box center [357, 85] width 96 height 19
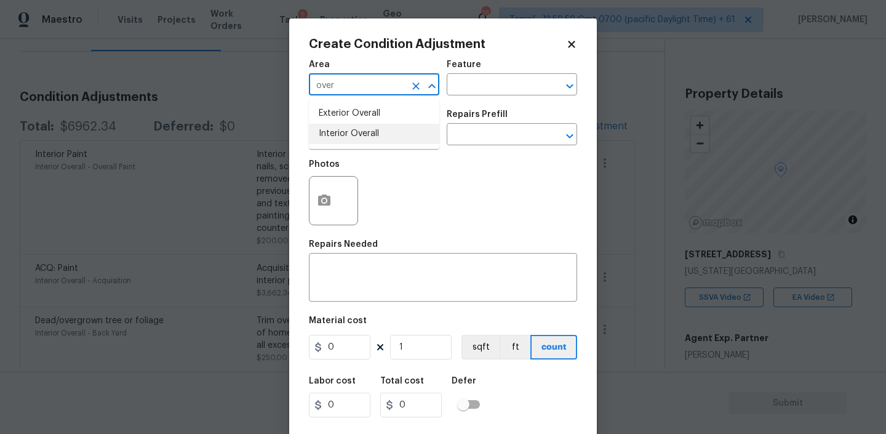
click at [348, 137] on li "Interior Overall" at bounding box center [374, 134] width 130 height 20
type input "Interior Overall"
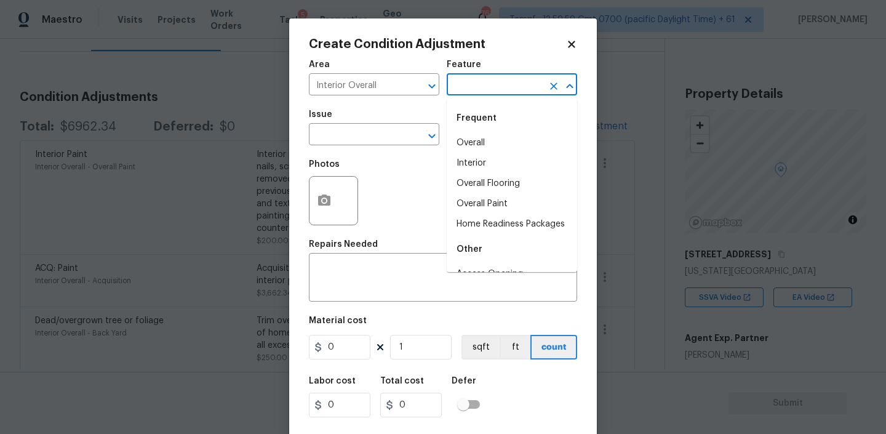
click at [495, 89] on input "text" at bounding box center [495, 85] width 96 height 19
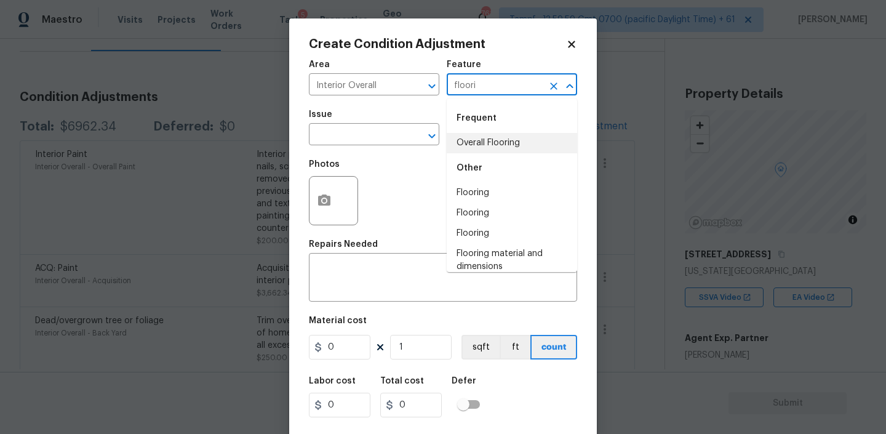
click at [498, 146] on li "Overall Flooring" at bounding box center [512, 143] width 130 height 20
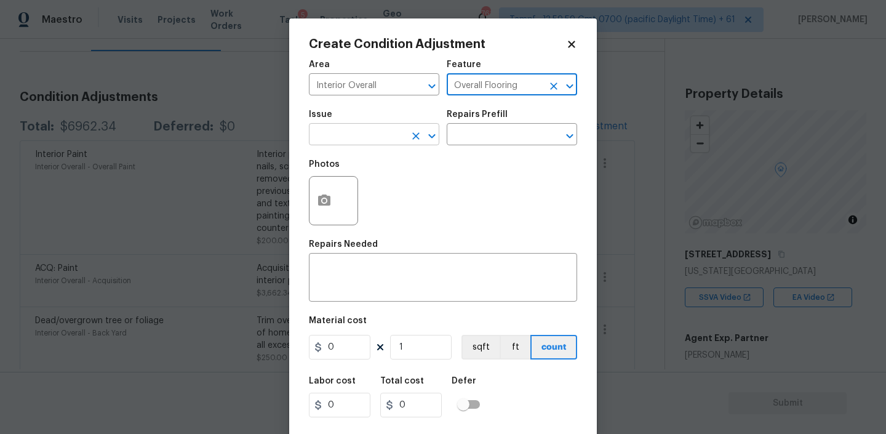
type input "Overall Flooring"
click at [393, 138] on input "text" at bounding box center [357, 135] width 96 height 19
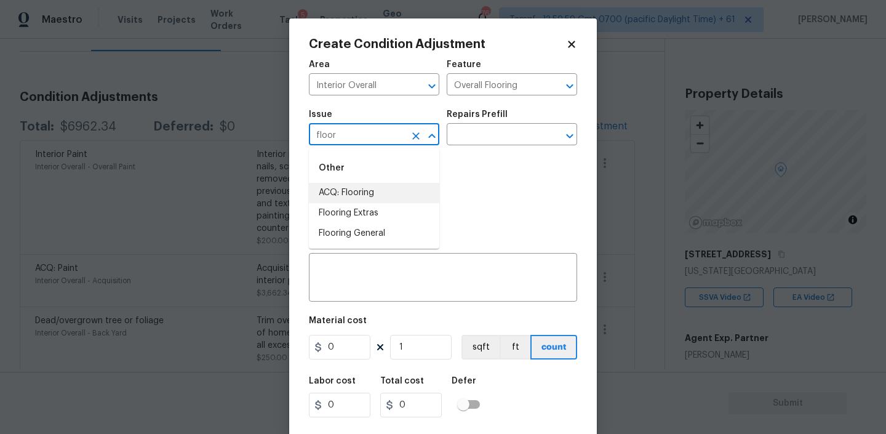
click at [365, 194] on li "ACQ: Flooring" at bounding box center [374, 193] width 130 height 20
type input "ACQ: Flooring"
click at [487, 136] on input "text" at bounding box center [495, 135] width 96 height 19
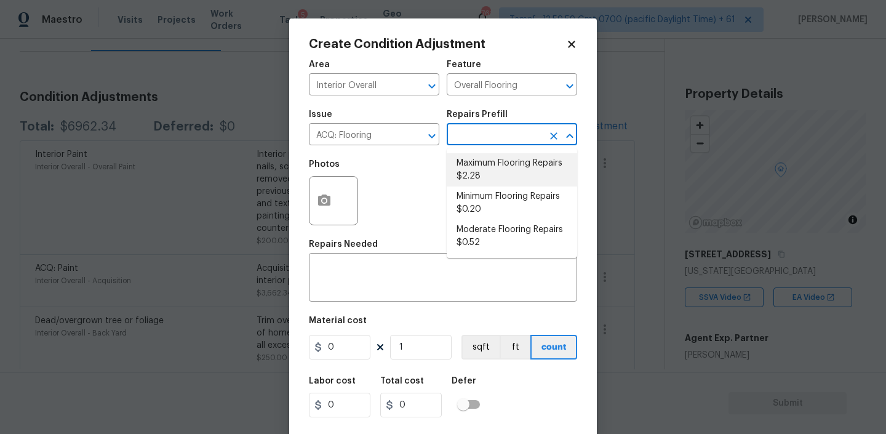
click at [482, 165] on li "Maximum Flooring Repairs $2.28" at bounding box center [512, 169] width 130 height 33
type input "Acquisition"
type textarea "Acquisition Scope: Maximum flooring repairs"
type input "2.28"
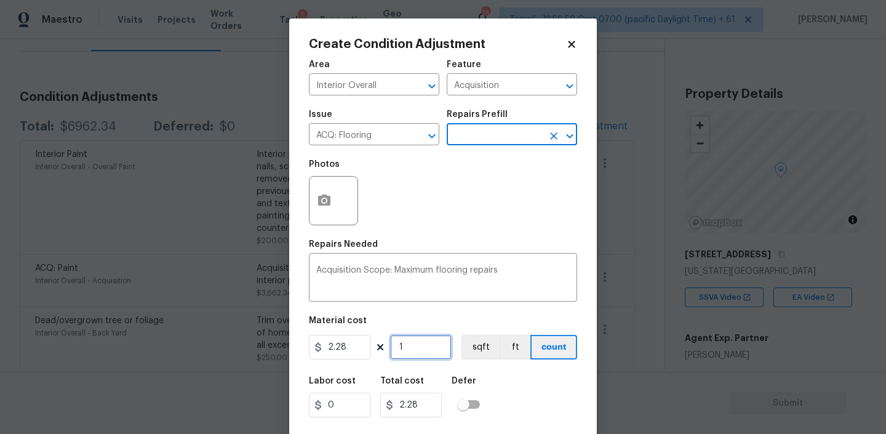
click at [410, 343] on input "1" at bounding box center [421, 347] width 62 height 25
type input "3"
type input "6.84"
type input "39"
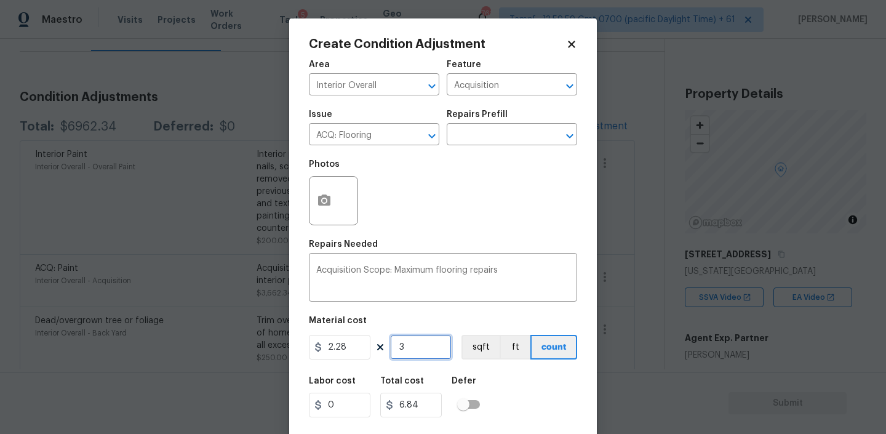
type input "88.92"
type input "393"
type input "896.04"
type input "3938"
type input "8978.64"
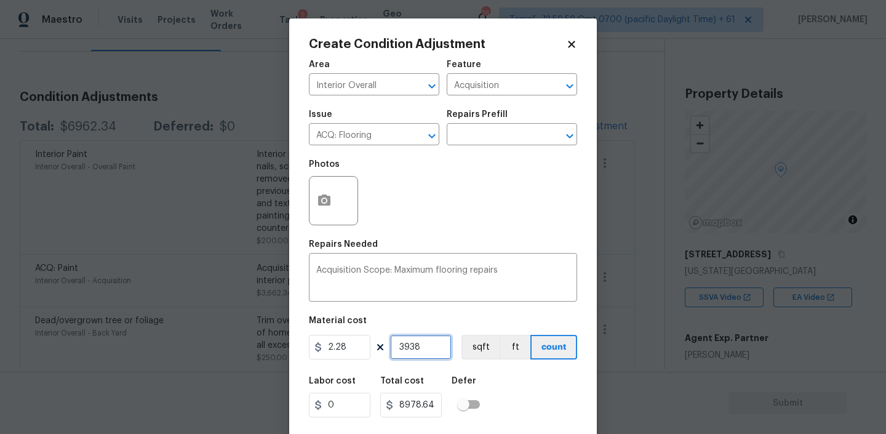
type input "3938"
click at [327, 199] on icon "button" at bounding box center [324, 199] width 12 height 11
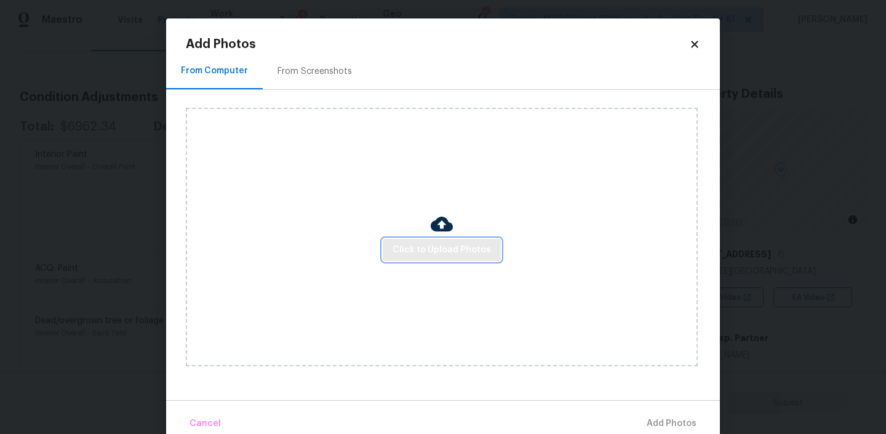
click at [442, 248] on span "Click to Upload Photos" at bounding box center [442, 249] width 98 height 15
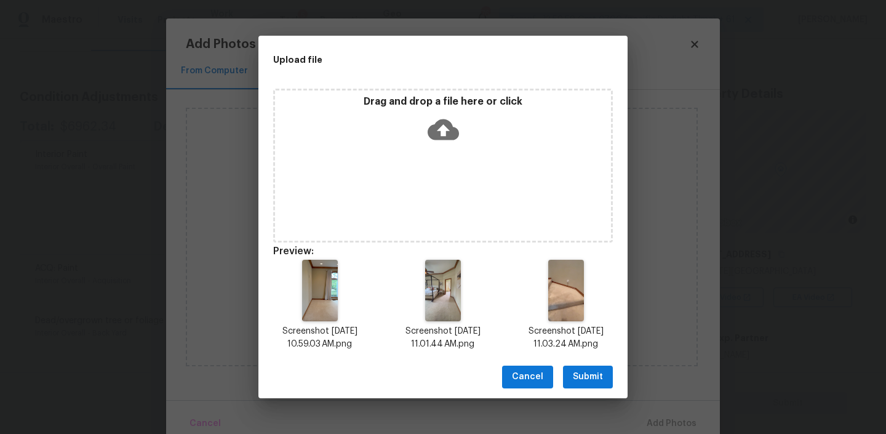
click at [580, 386] on button "Submit" at bounding box center [588, 376] width 50 height 23
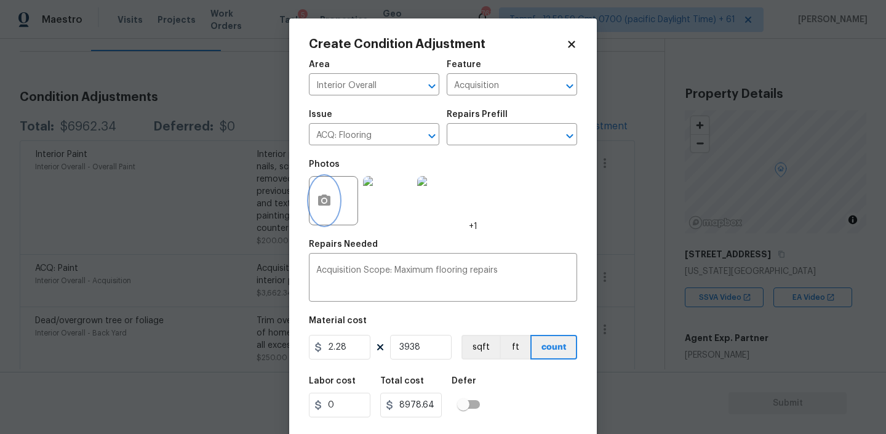
scroll to position [26, 0]
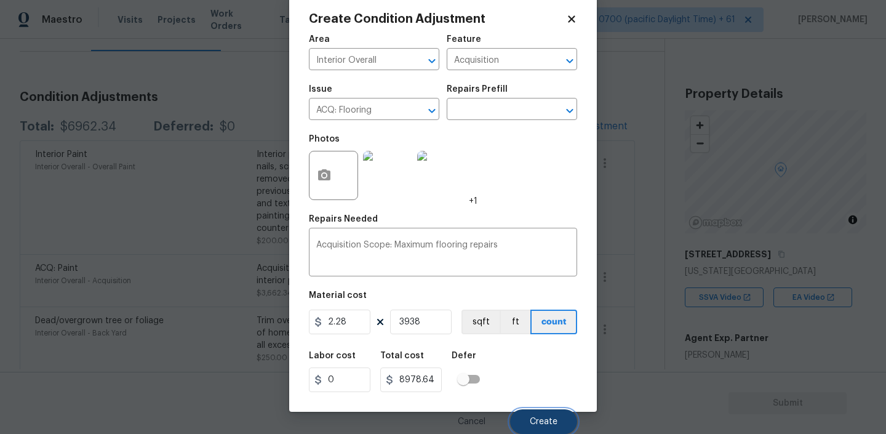
click at [537, 419] on span "Create" at bounding box center [544, 421] width 28 height 9
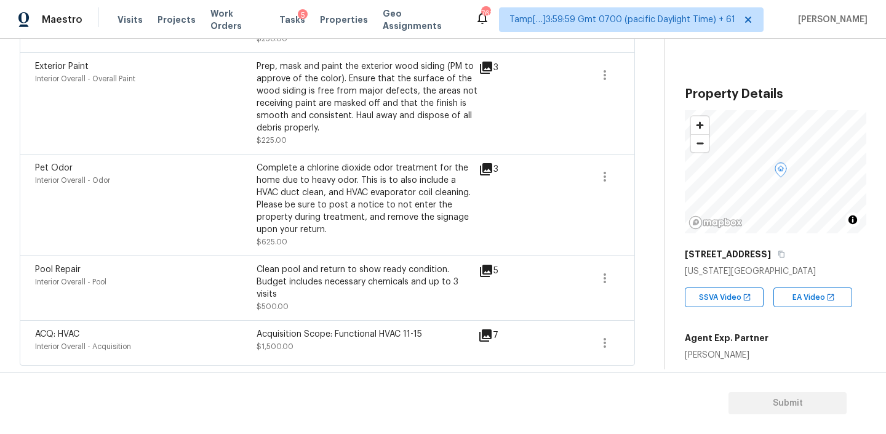
scroll to position [0, 0]
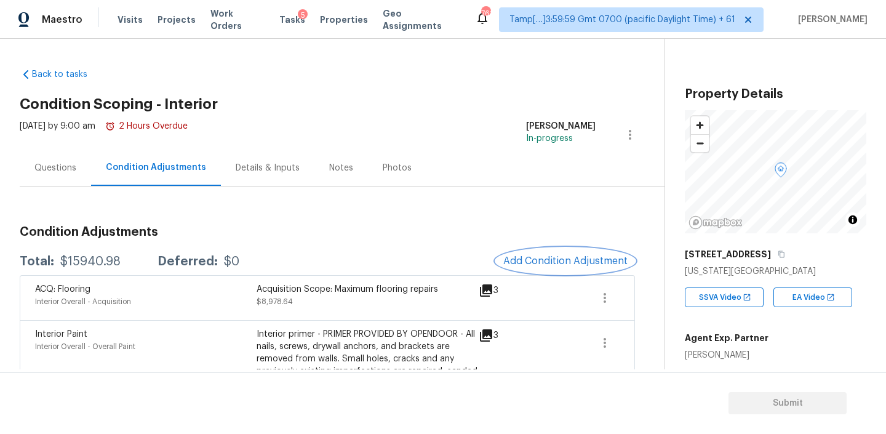
click at [560, 254] on button "Add Condition Adjustment" at bounding box center [565, 261] width 139 height 26
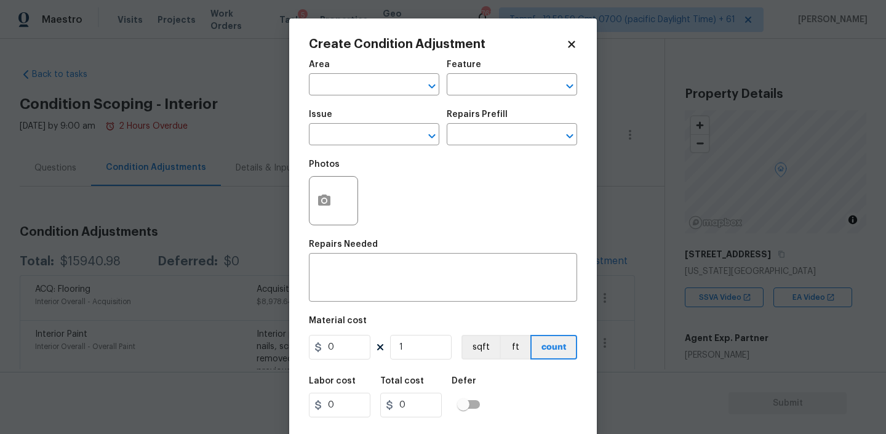
click at [362, 67] on div "Area" at bounding box center [374, 68] width 130 height 16
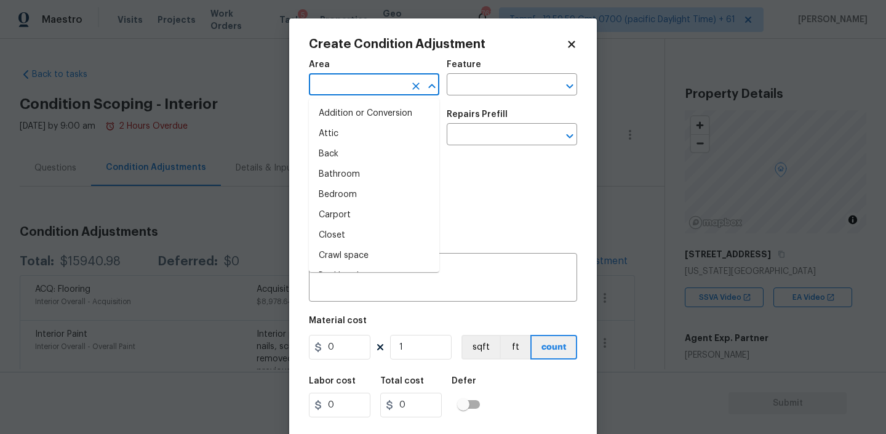
click at [359, 87] on input "text" at bounding box center [357, 85] width 96 height 19
click at [335, 174] on li "Bathroom" at bounding box center [374, 174] width 130 height 20
type input "Bathroom"
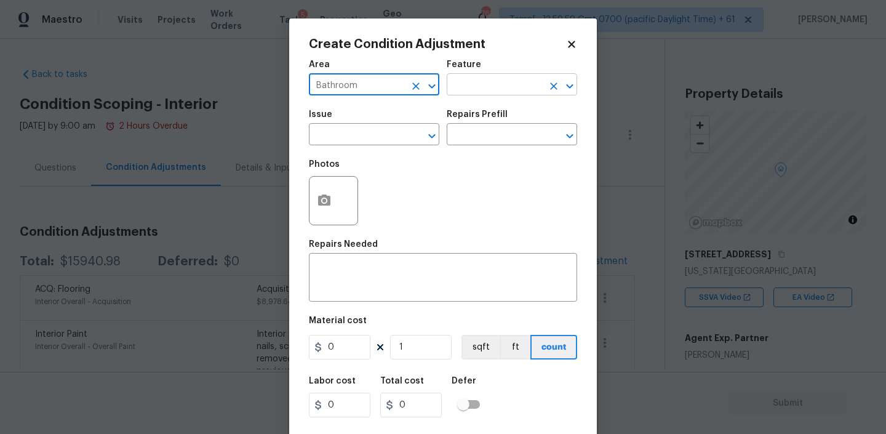
click at [473, 84] on input "text" at bounding box center [495, 85] width 96 height 19
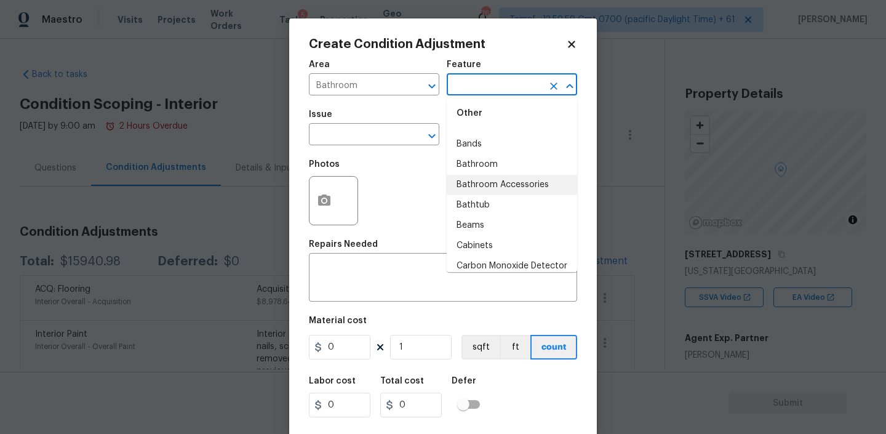
scroll to position [280, 0]
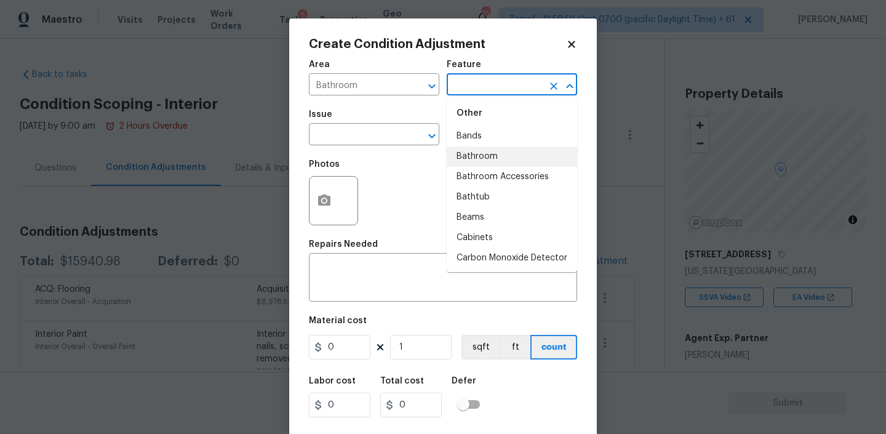
click at [491, 156] on li "Bathroom" at bounding box center [512, 156] width 130 height 20
type input "Bathroom"
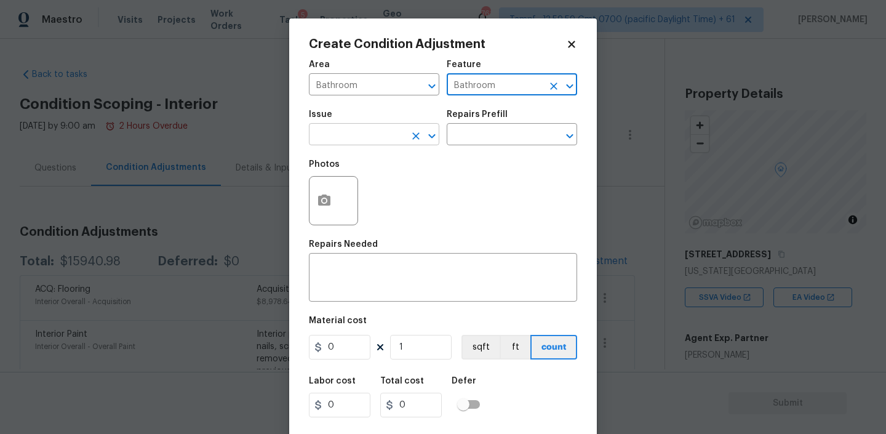
click at [383, 139] on input "text" at bounding box center [357, 135] width 96 height 19
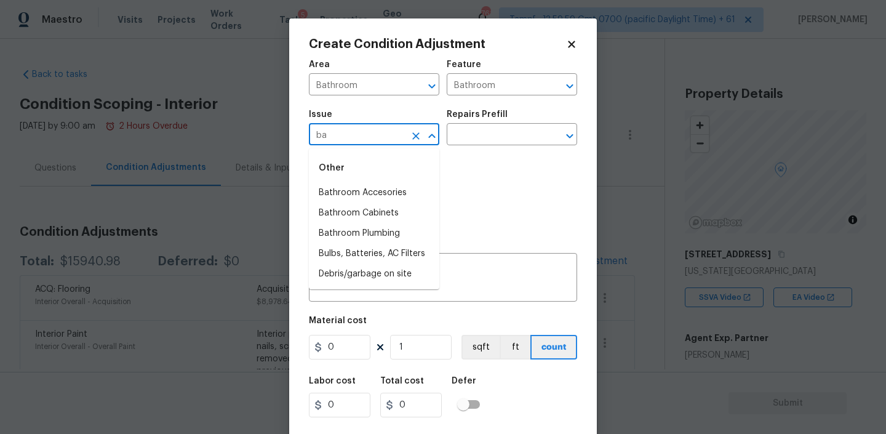
type input "b"
click at [493, 87] on input "Bathroom" at bounding box center [495, 85] width 96 height 19
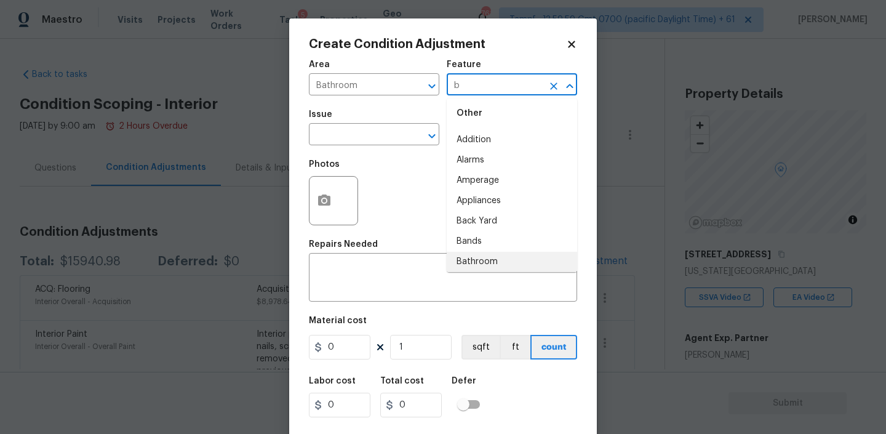
scroll to position [0, 0]
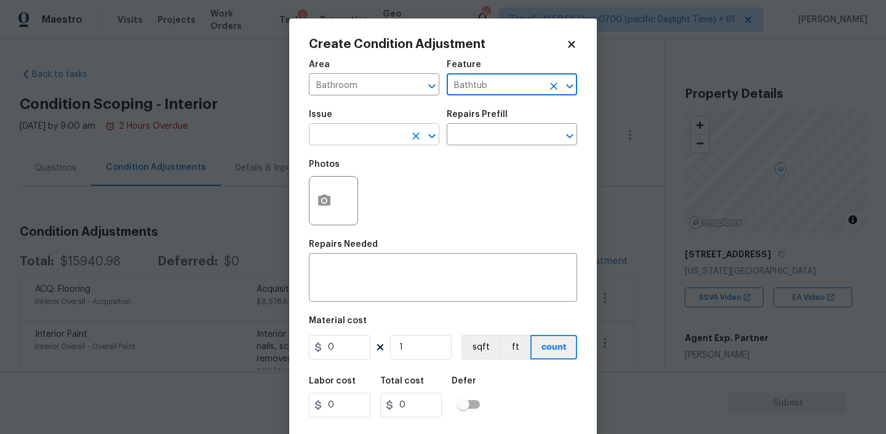
type input "Bathtub"
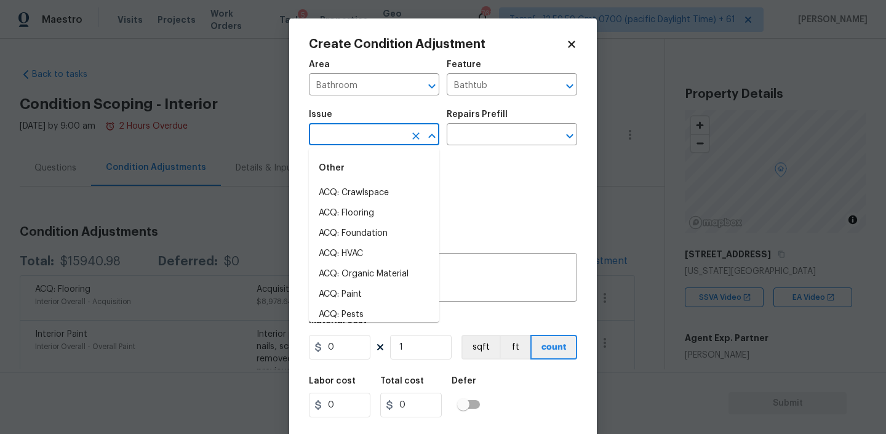
click at [384, 132] on input "text" at bounding box center [357, 135] width 96 height 19
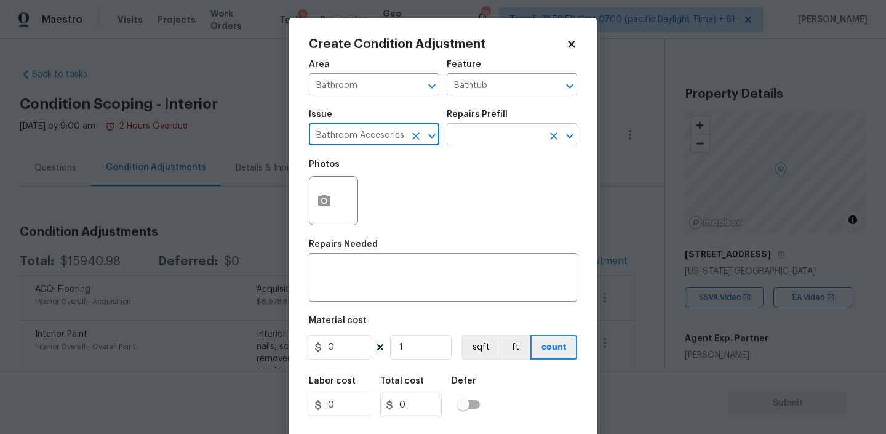
click at [505, 139] on input "text" at bounding box center [495, 135] width 96 height 19
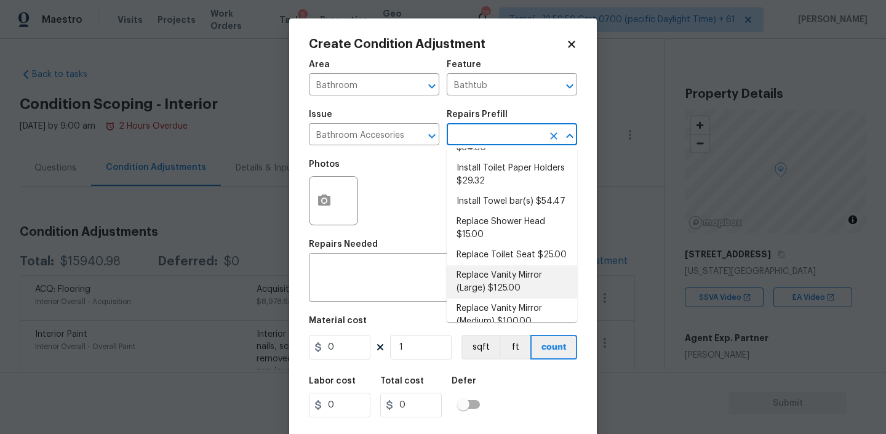
scroll to position [122, 0]
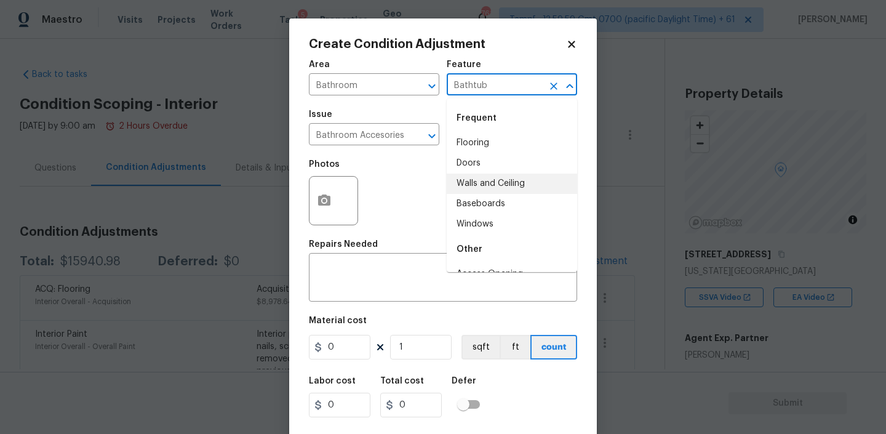
click at [497, 92] on input "Bathtub" at bounding box center [495, 85] width 96 height 19
click at [393, 136] on input "Bathroom Accesories" at bounding box center [357, 135] width 96 height 19
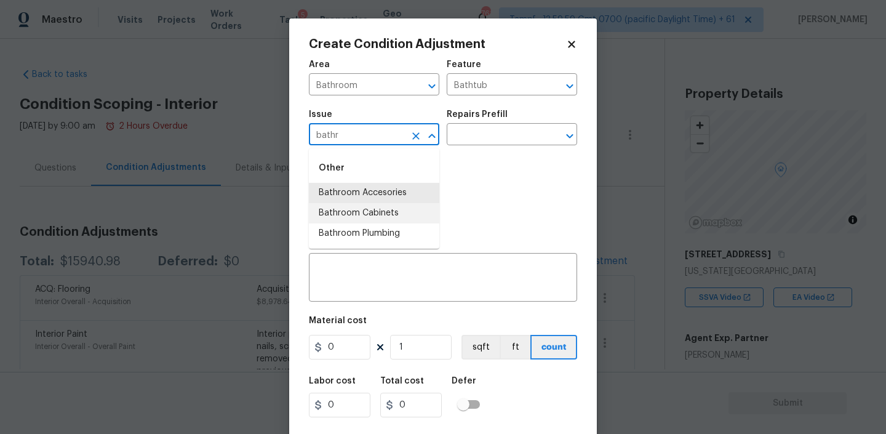
click at [364, 234] on li "Bathroom Plumbing" at bounding box center [374, 233] width 130 height 20
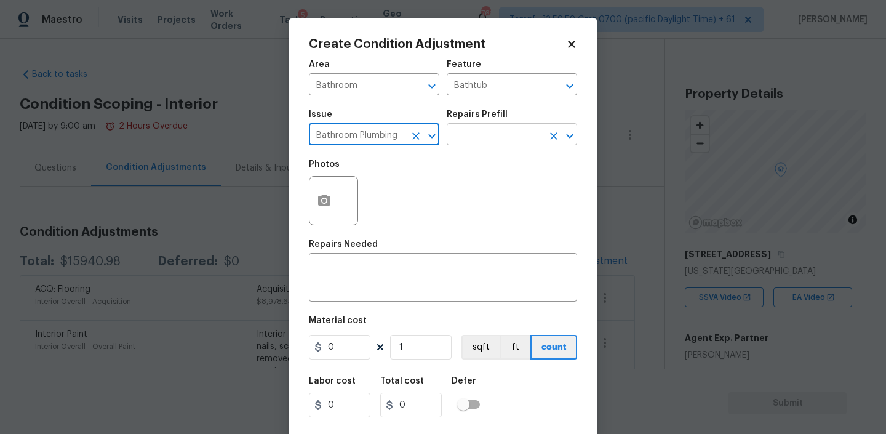
type input "Bathroom Plumbing"
click at [505, 130] on input "text" at bounding box center [495, 135] width 96 height 19
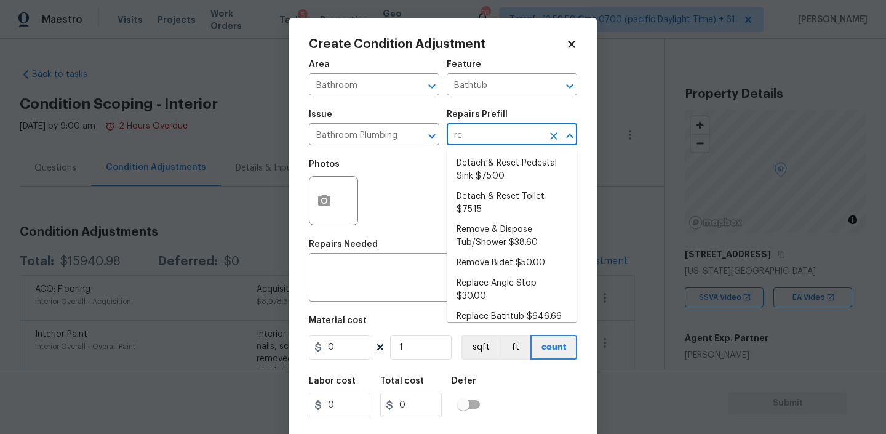
type input "ref"
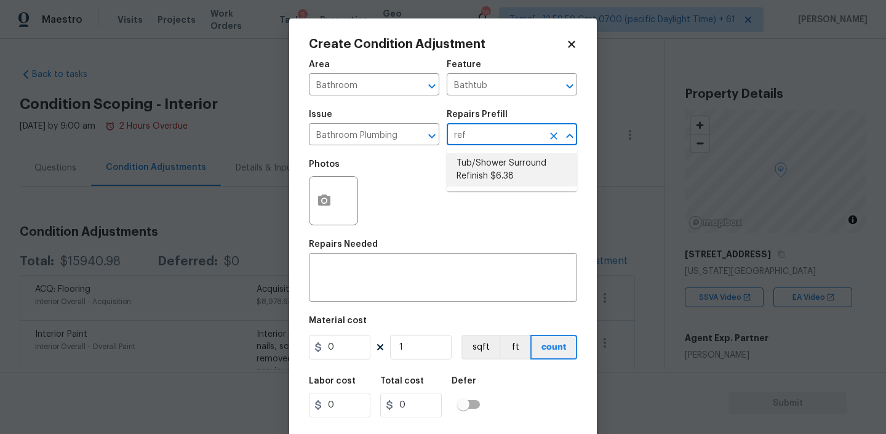
click at [469, 176] on li "Tub/Shower Surround Refinish $6.38" at bounding box center [512, 169] width 130 height 33
type input "Plumbing"
type textarea "Prep, mask, clean and refinish the tub/shower tile surround both all sides ensu…"
type input "6.38"
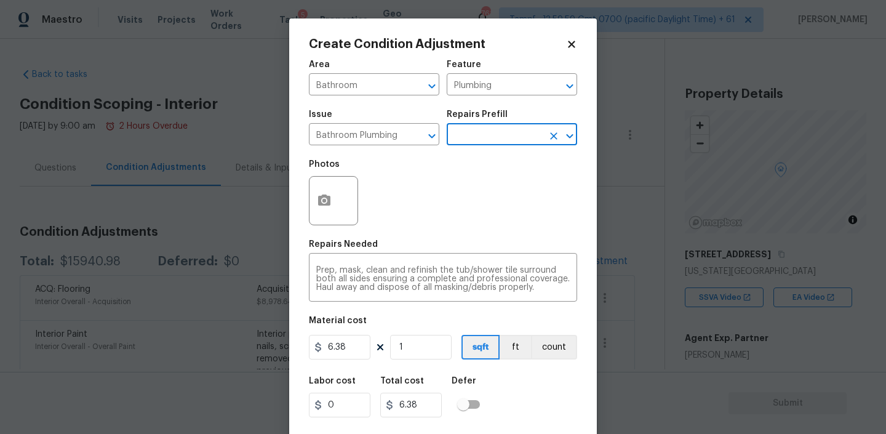
scroll to position [26, 0]
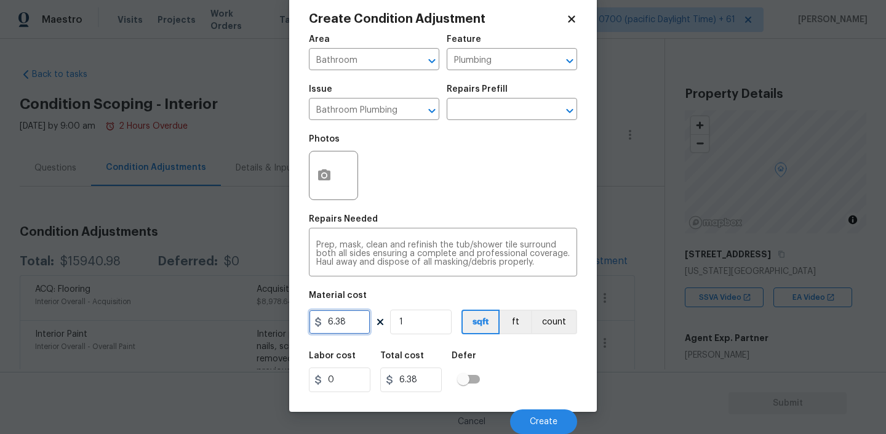
click at [335, 324] on input "6.38" at bounding box center [340, 321] width 62 height 25
type input "350"
click at [540, 378] on div "Labor cost 0 Total cost 350 Defer" at bounding box center [443, 371] width 268 height 55
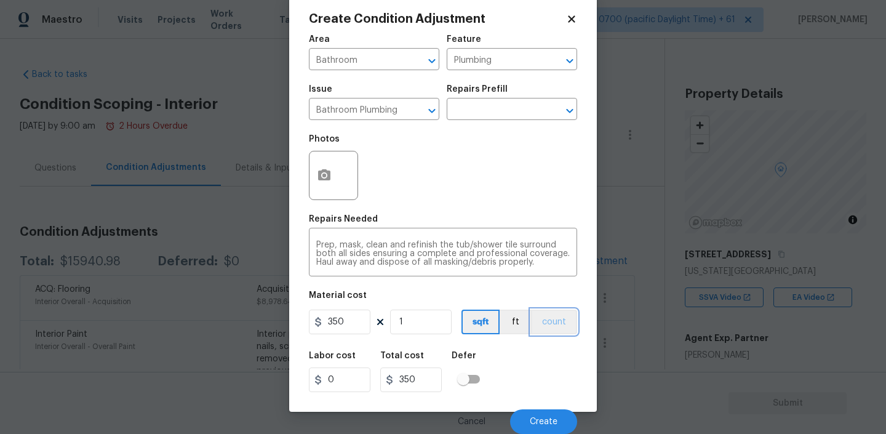
click at [547, 321] on button "count" at bounding box center [554, 321] width 46 height 25
click at [540, 419] on span "Create" at bounding box center [544, 421] width 28 height 9
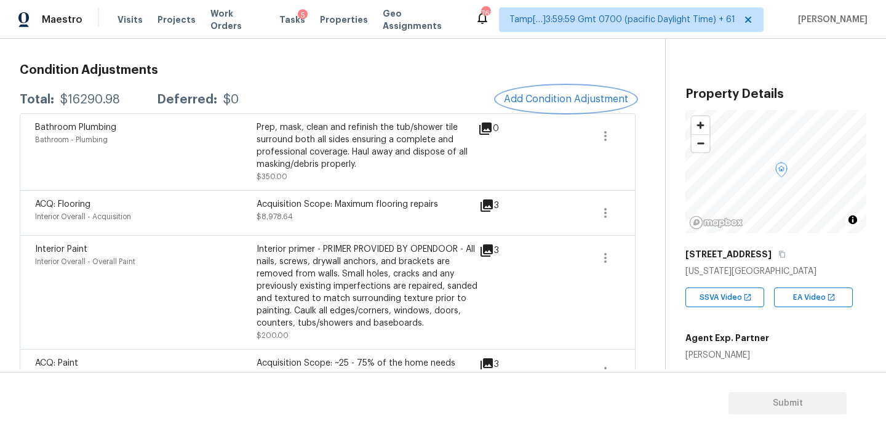
scroll to position [154, 0]
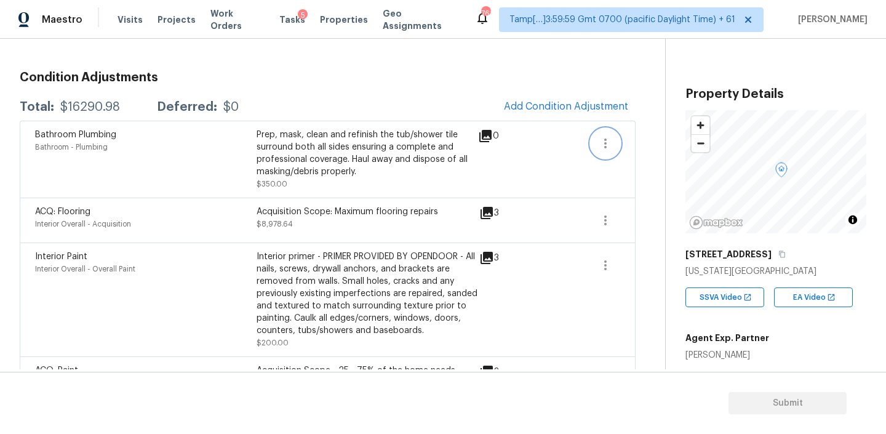
click at [608, 142] on icon "button" at bounding box center [605, 143] width 15 height 15
click at [639, 137] on div "Edit" at bounding box center [676, 141] width 96 height 12
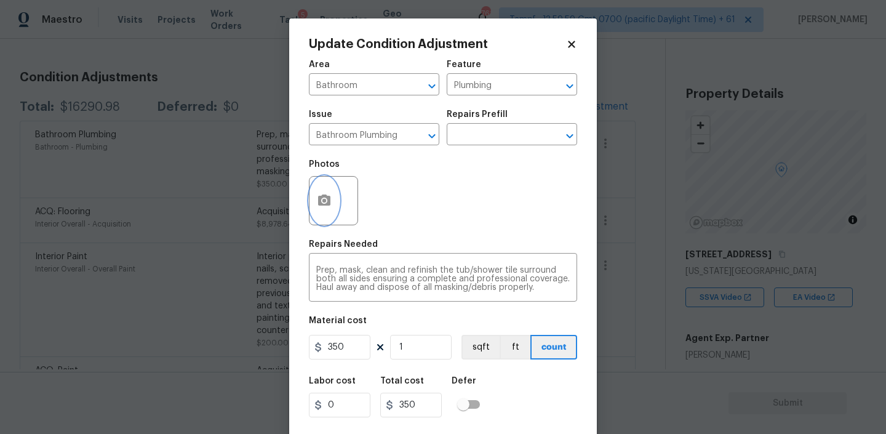
click at [328, 210] on button "button" at bounding box center [324, 201] width 30 height 48
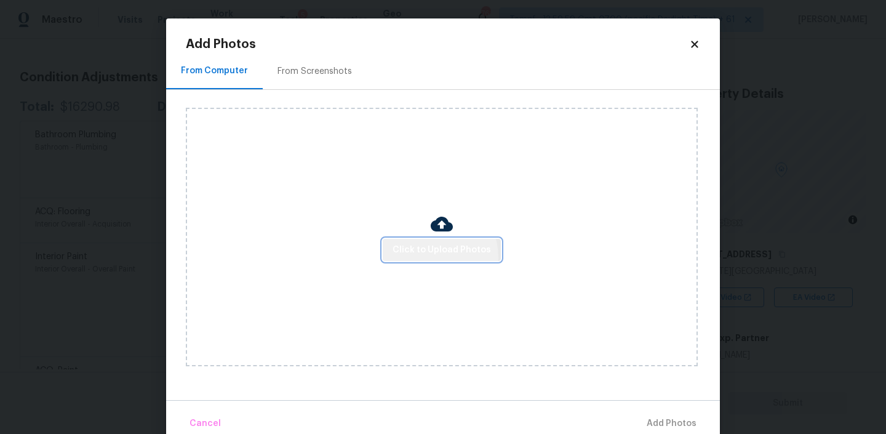
click at [429, 257] on span "Click to Upload Photos" at bounding box center [442, 249] width 98 height 15
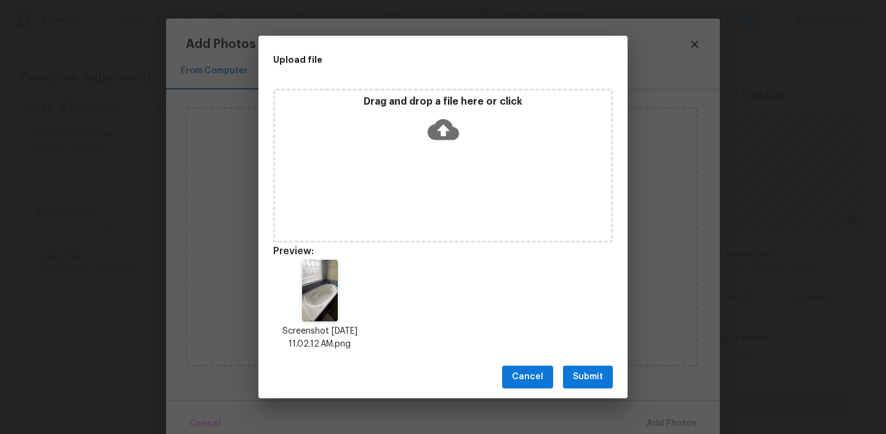
click at [572, 371] on button "Submit" at bounding box center [588, 376] width 50 height 23
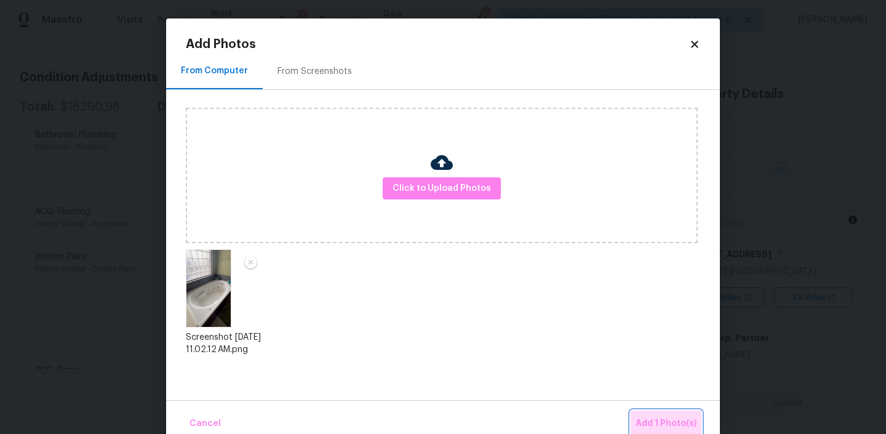
click at [662, 420] on span "Add 1 Photo(s)" at bounding box center [666, 423] width 61 height 15
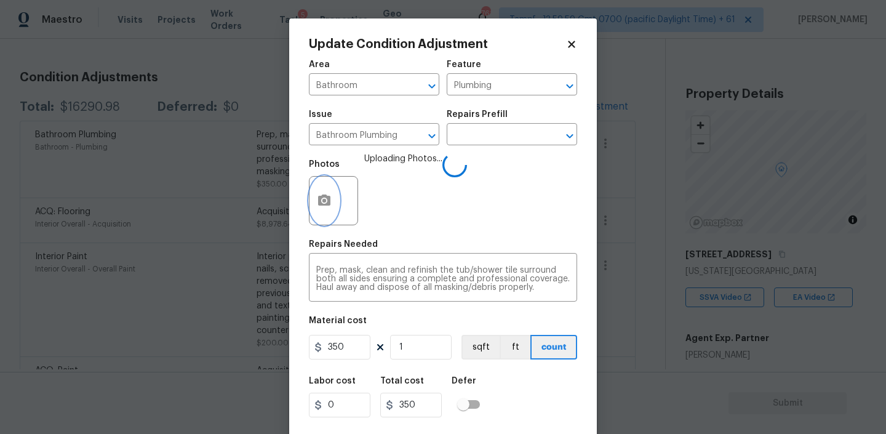
scroll to position [26, 0]
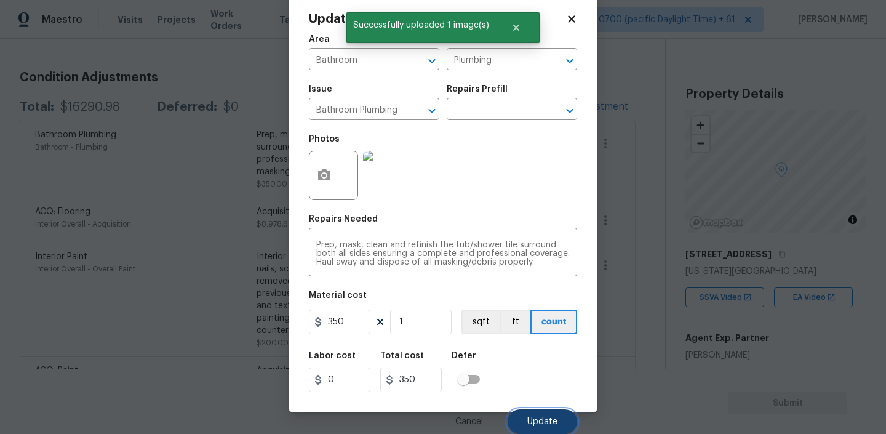
click at [534, 417] on span "Update" at bounding box center [542, 421] width 30 height 9
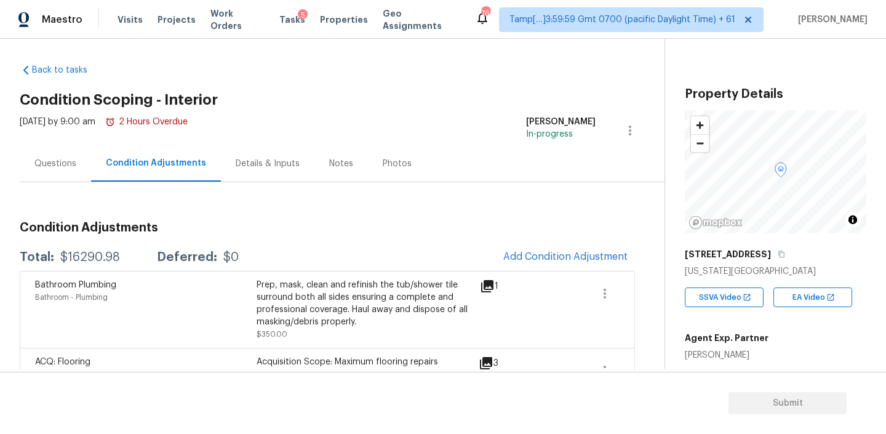
scroll to position [4, 0]
click at [65, 162] on div "Questions" at bounding box center [55, 164] width 42 height 12
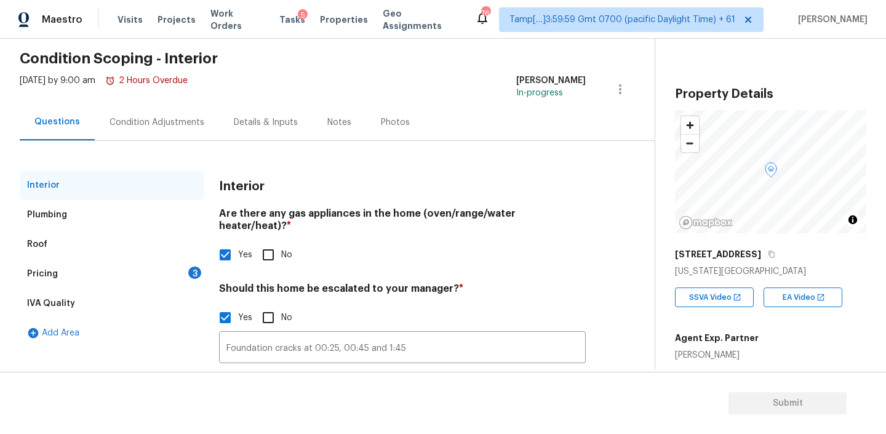
scroll to position [58, 0]
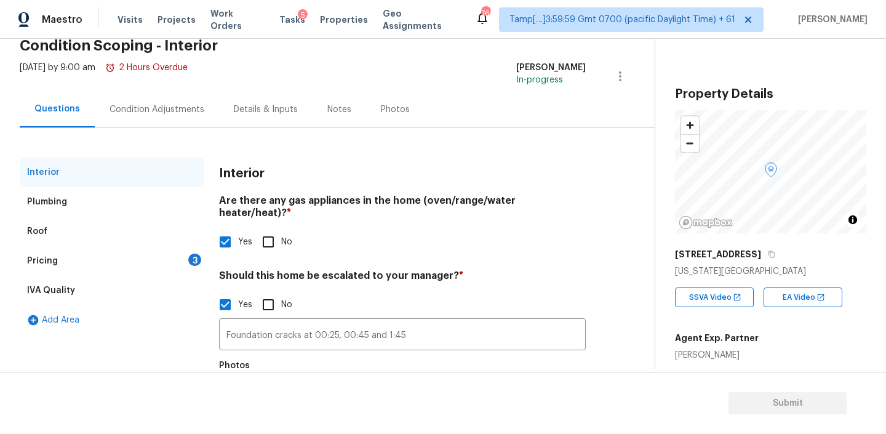
click at [119, 256] on div "Pricing 3" at bounding box center [112, 261] width 185 height 30
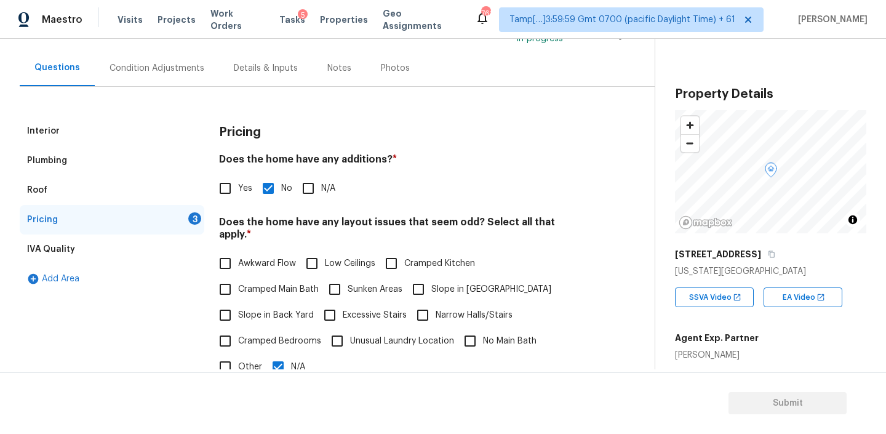
scroll to position [106, 0]
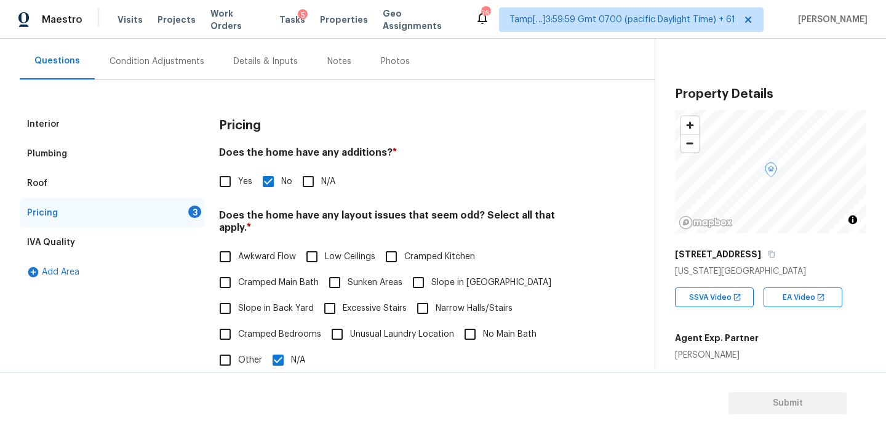
click at [349, 213] on h4 "Does the home have any layout issues that seem odd? Select all that apply. *" at bounding box center [402, 224] width 367 height 30
copy h4 "layout"
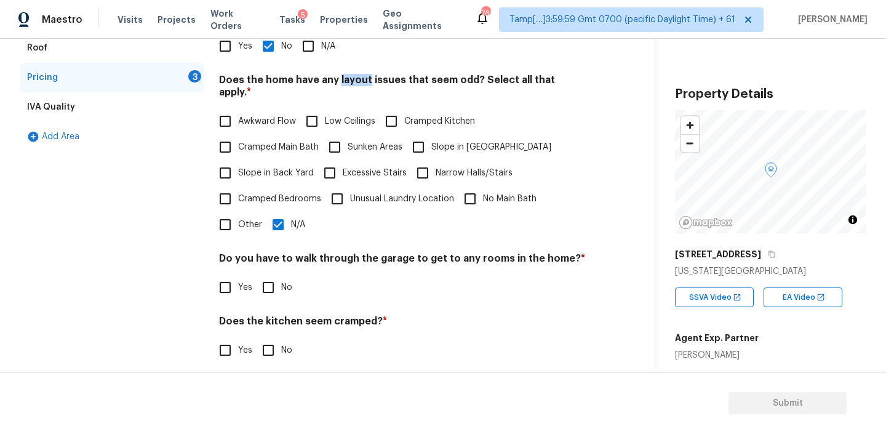
scroll to position [290, 0]
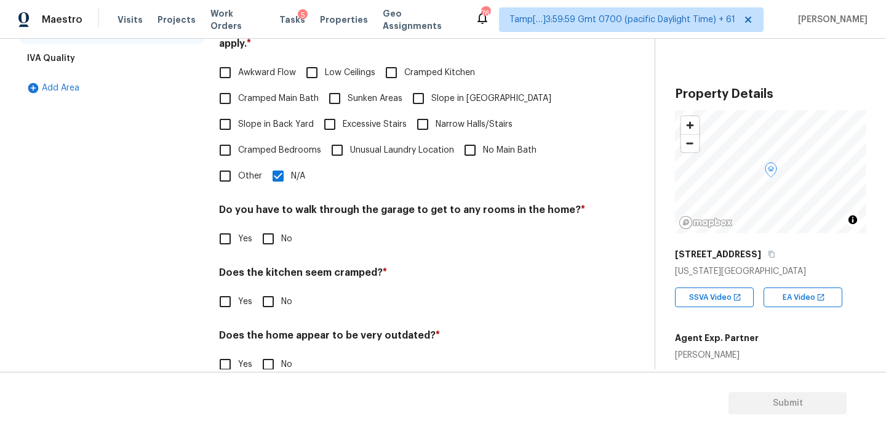
click at [268, 226] on input "No" at bounding box center [268, 239] width 26 height 26
checkbox input "true"
click at [267, 289] on input "No" at bounding box center [268, 302] width 26 height 26
checkbox input "true"
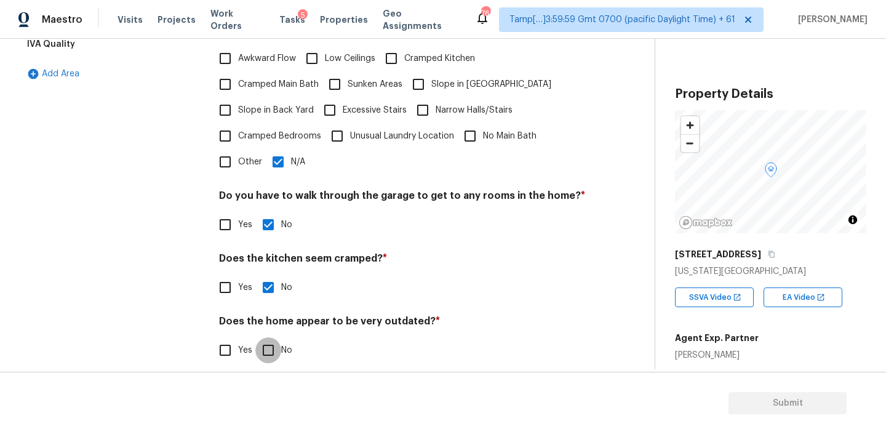
click at [280, 337] on input "No" at bounding box center [268, 350] width 26 height 26
checkbox input "true"
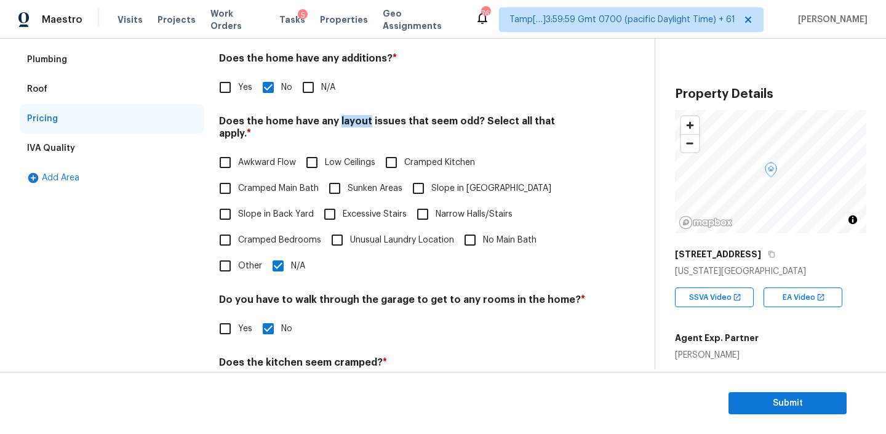
scroll to position [120, 0]
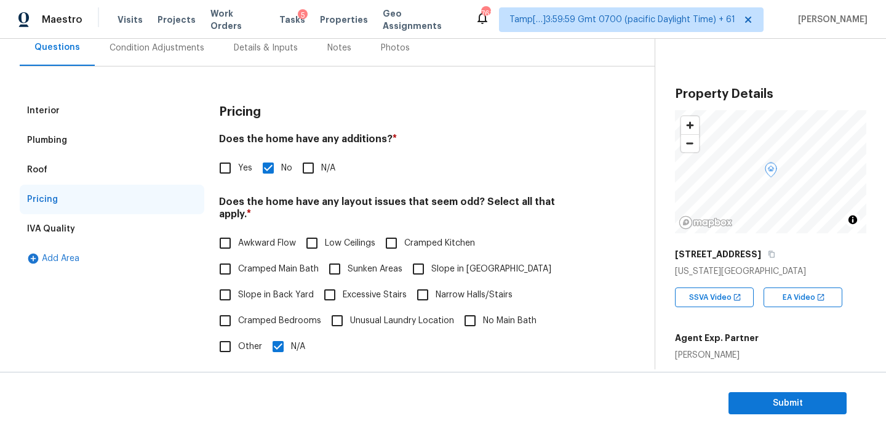
click at [159, 46] on div "Condition Adjustments" at bounding box center [157, 48] width 95 height 12
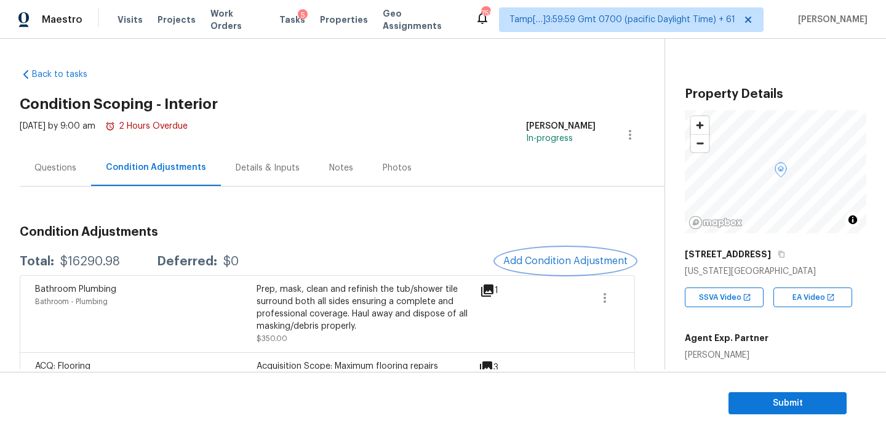
click at [553, 260] on span "Add Condition Adjustment" at bounding box center [565, 260] width 124 height 11
click at [76, 261] on div "$16290.98" at bounding box center [90, 261] width 60 height 12
copy div "$16290.98"
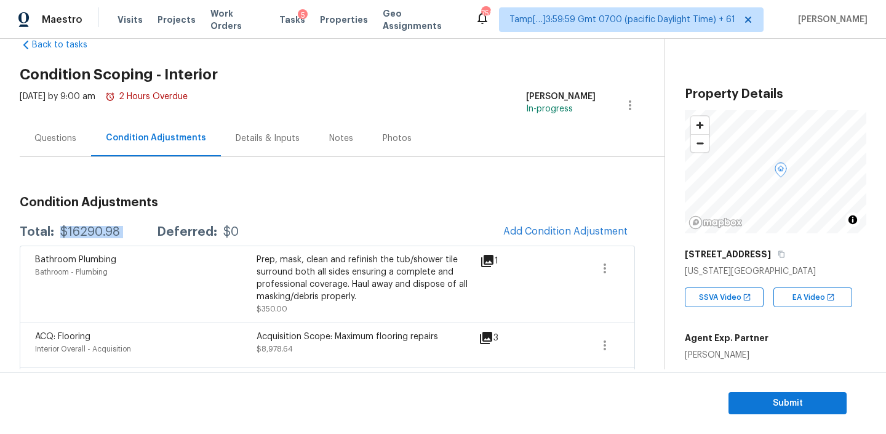
scroll to position [32, 0]
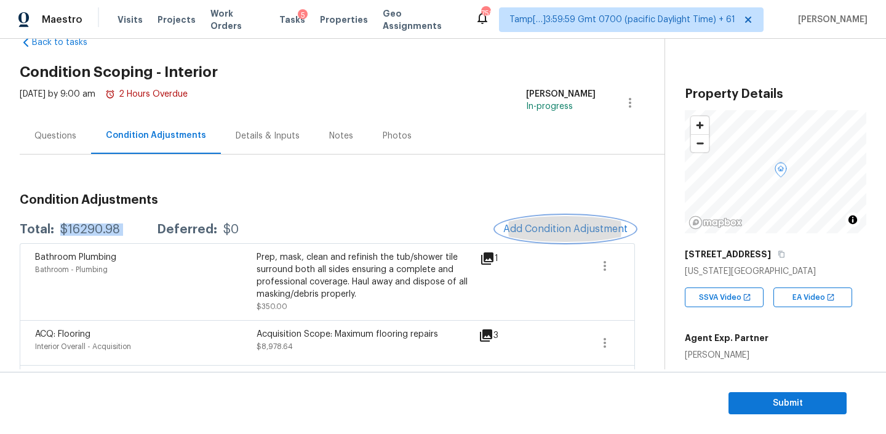
click at [553, 219] on button "Add Condition Adjustment" at bounding box center [565, 229] width 139 height 26
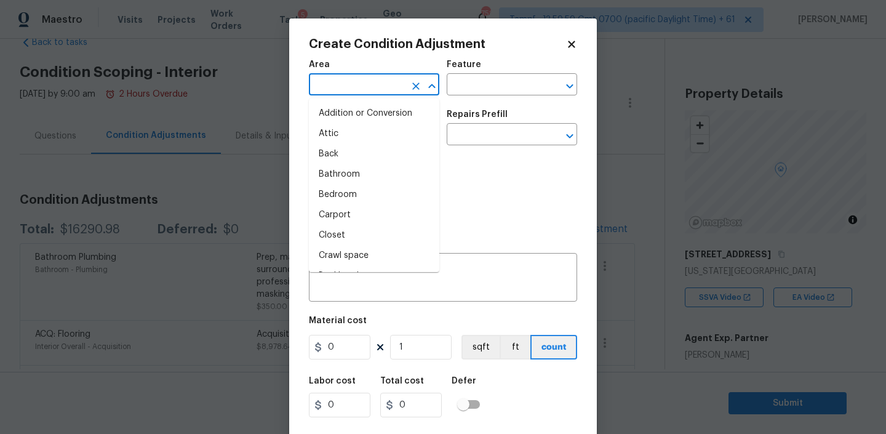
click at [390, 89] on input "text" at bounding box center [357, 85] width 96 height 19
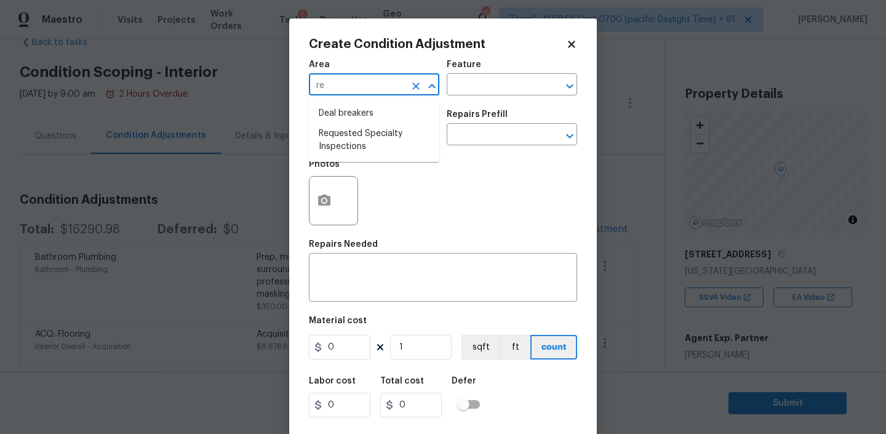
type input "r"
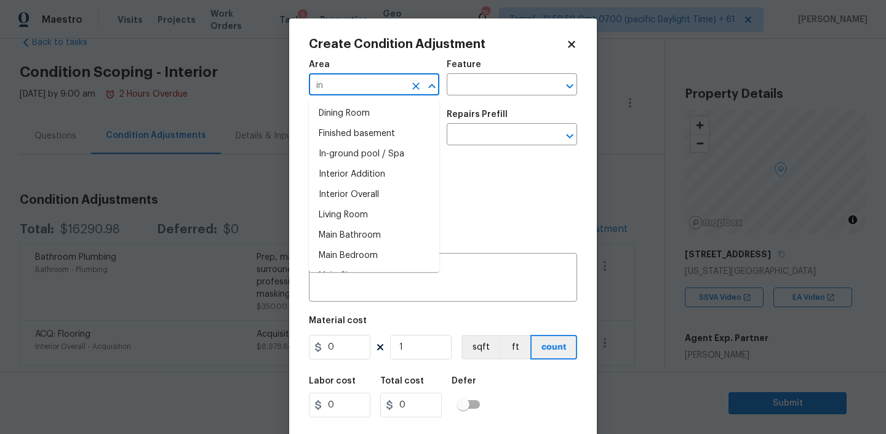
type input "i"
click at [491, 84] on input "text" at bounding box center [495, 85] width 96 height 19
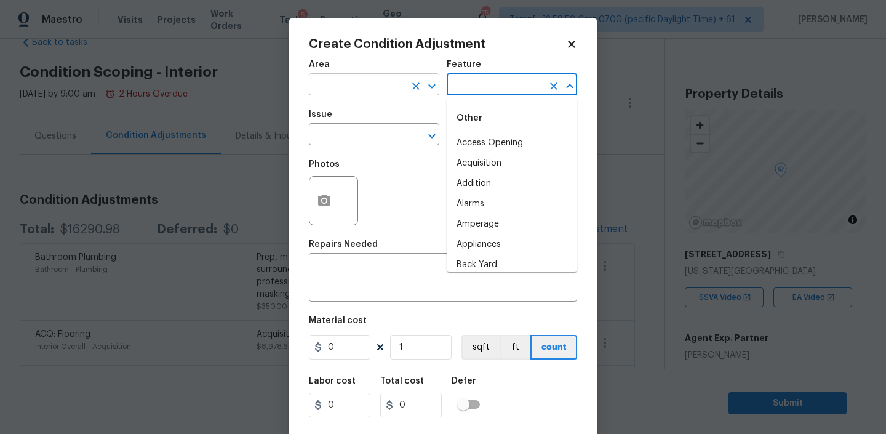
click at [348, 87] on input "text" at bounding box center [357, 85] width 96 height 19
click at [484, 89] on input "text" at bounding box center [495, 85] width 96 height 19
click at [356, 130] on input "text" at bounding box center [357, 135] width 96 height 19
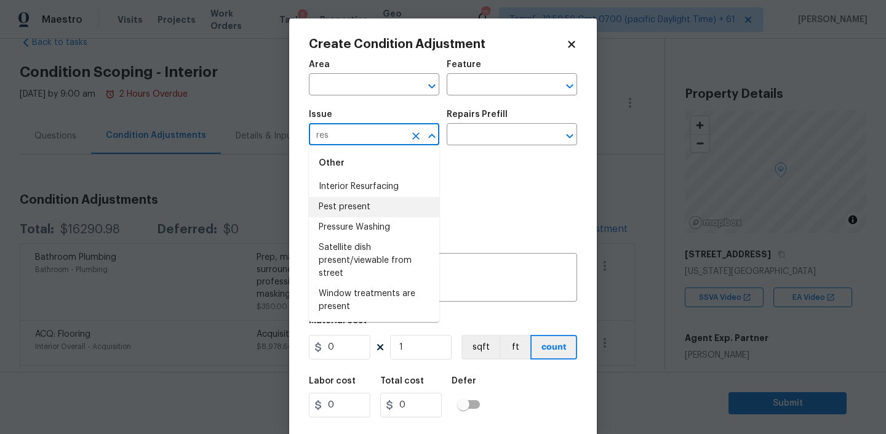
scroll to position [0, 0]
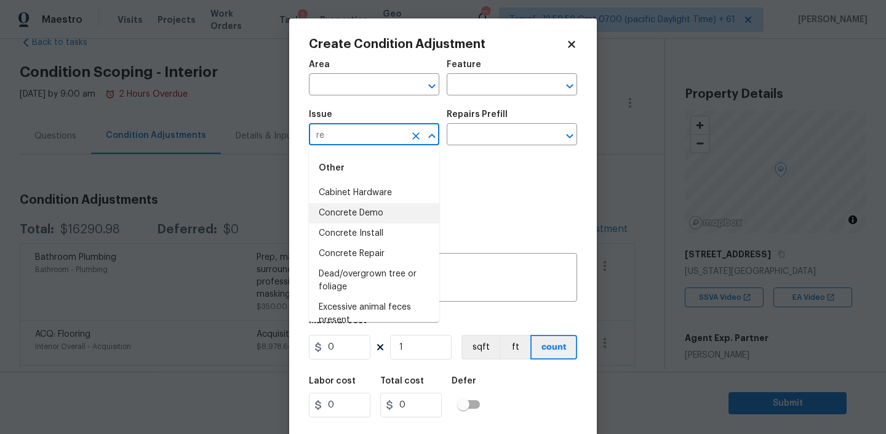
type input "r"
click at [352, 257] on li "Condition charge" at bounding box center [374, 254] width 130 height 20
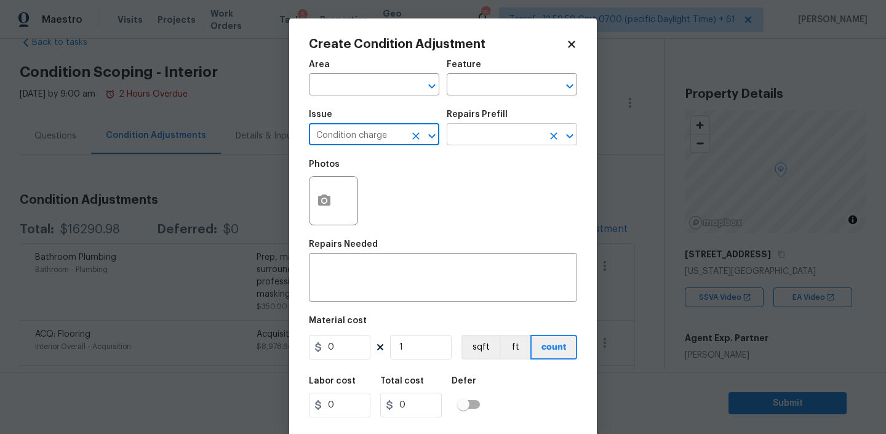
type input "Condition charge"
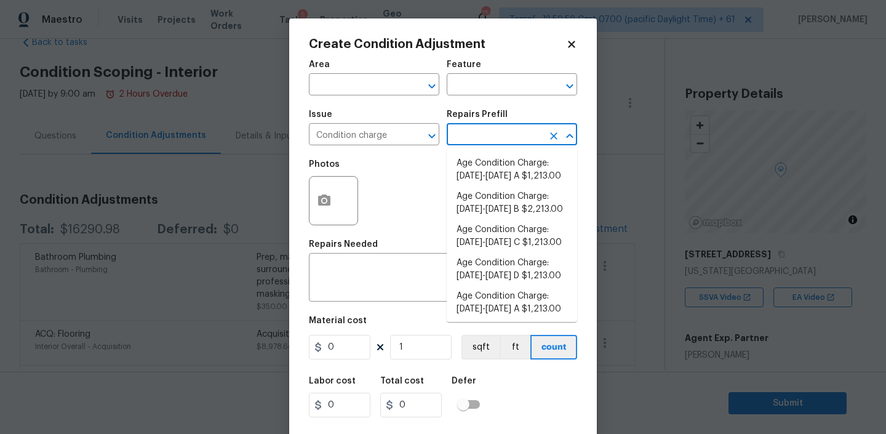
click at [483, 128] on input "text" at bounding box center [495, 135] width 96 height 19
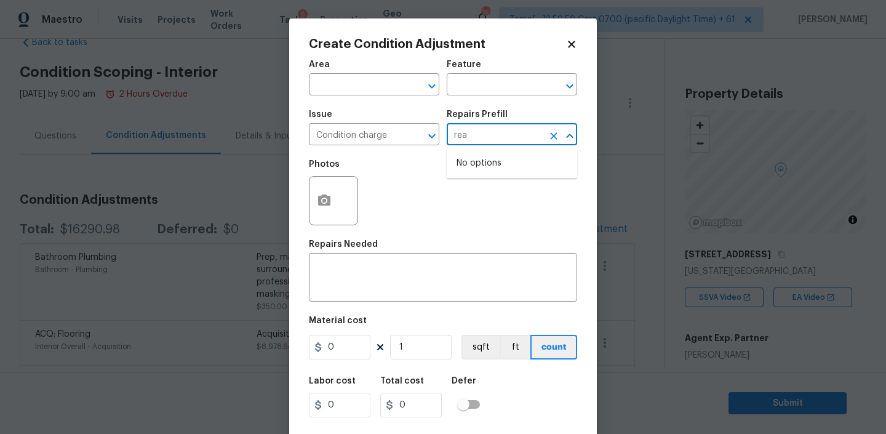
type input "re"
click at [487, 161] on li "Resale Buffer $0.01" at bounding box center [512, 163] width 130 height 20
type input "Home Readiness Packages"
type textarea "Resale Buffer"
type input "0.01"
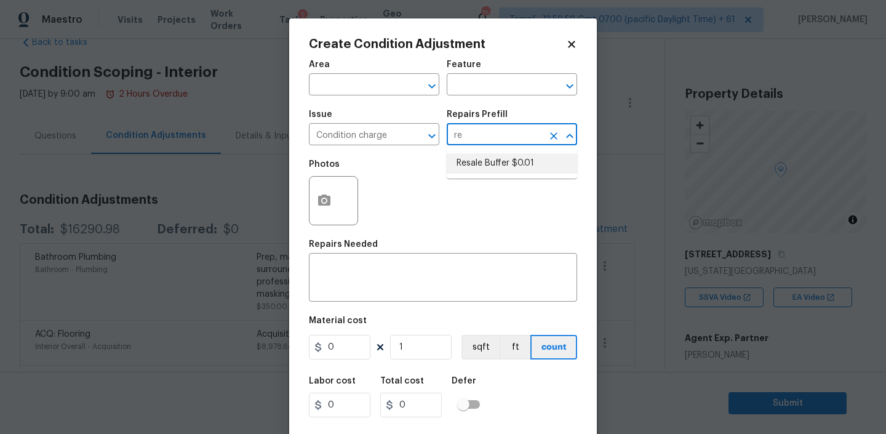
type input "0.01"
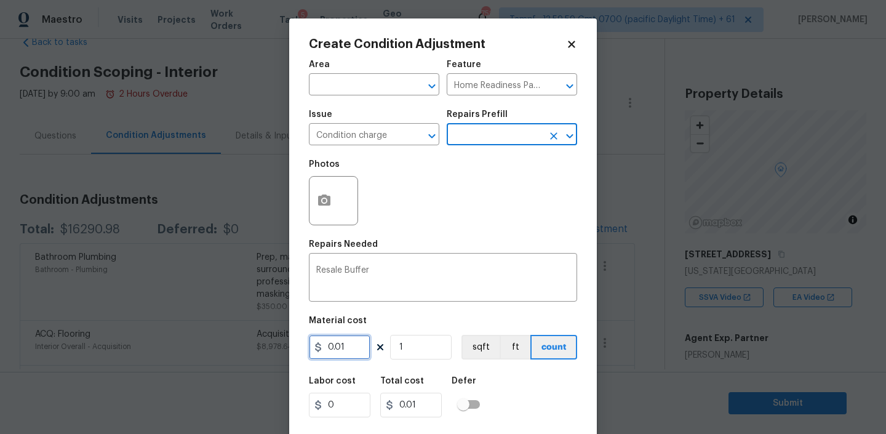
click at [348, 348] on input "0.01" at bounding box center [340, 347] width 62 height 25
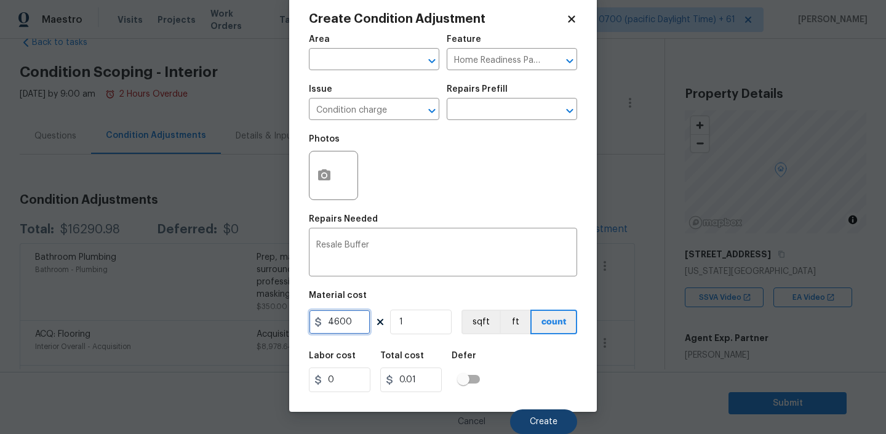
type input "4600"
click at [535, 413] on button "Create" at bounding box center [543, 421] width 67 height 25
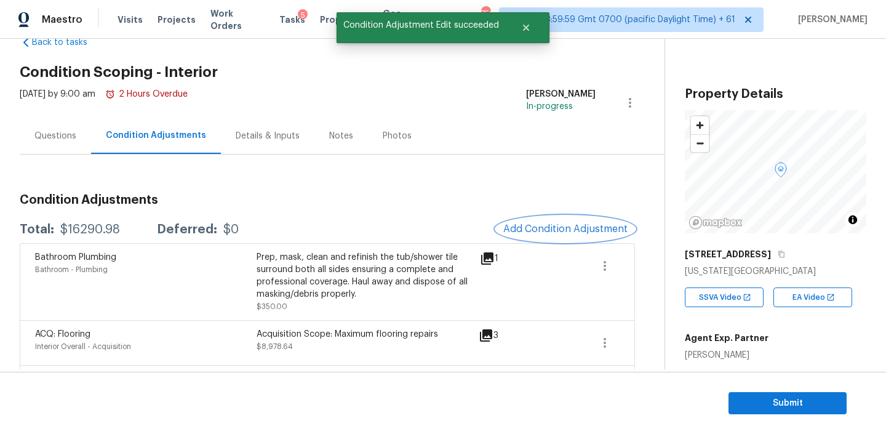
scroll to position [0, 0]
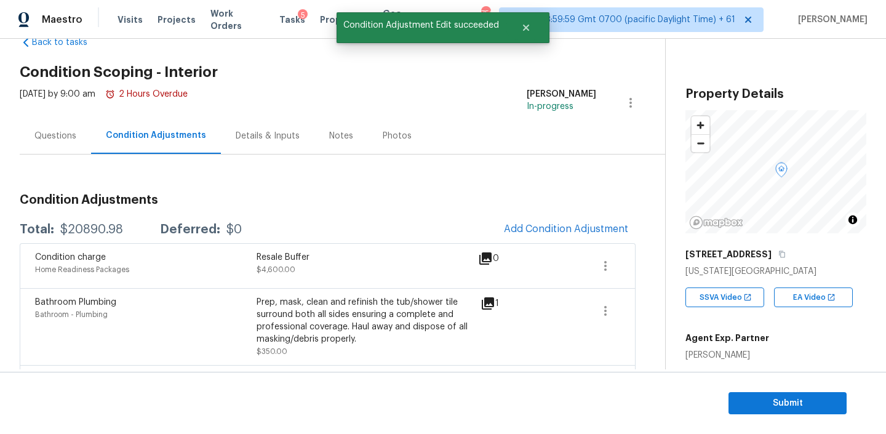
click at [64, 130] on div "Questions" at bounding box center [55, 136] width 42 height 12
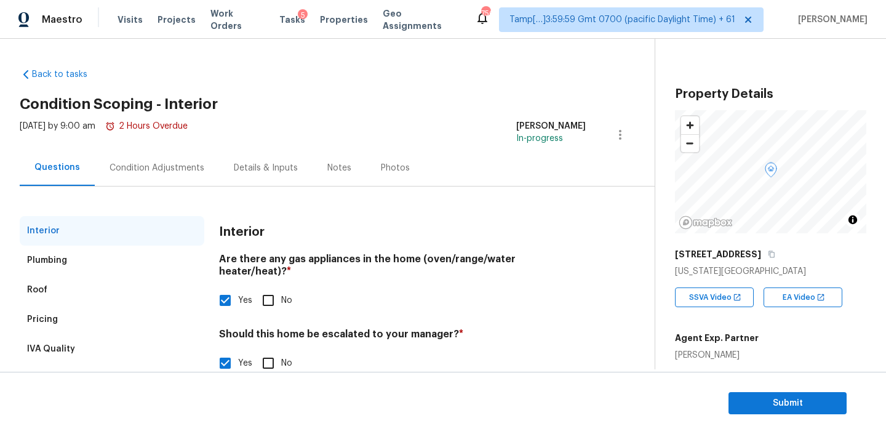
click at [188, 172] on div "Condition Adjustments" at bounding box center [157, 168] width 95 height 12
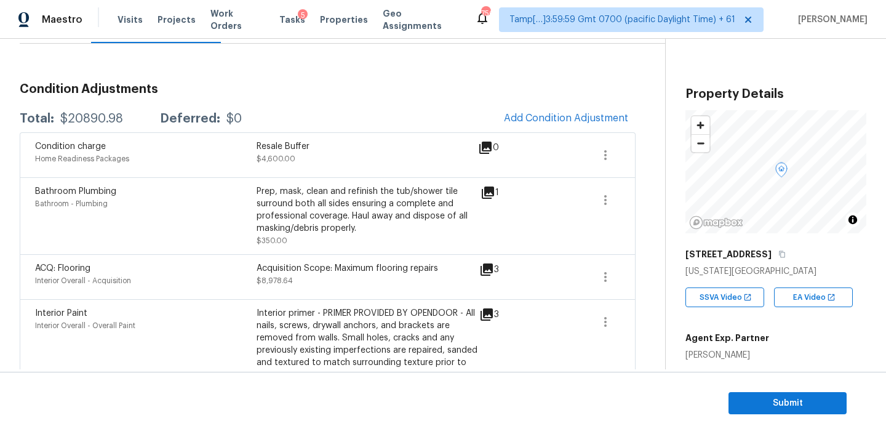
scroll to position [56, 0]
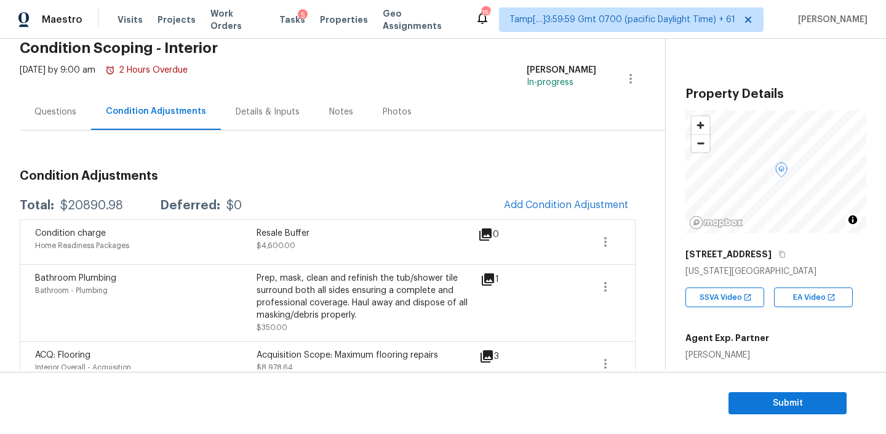
click at [252, 114] on div "Details & Inputs" at bounding box center [268, 112] width 64 height 12
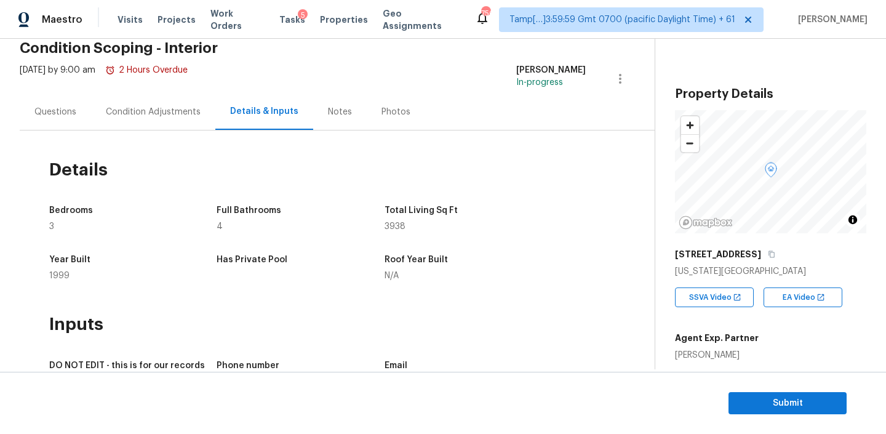
click at [166, 113] on div "Condition Adjustments" at bounding box center [153, 112] width 95 height 12
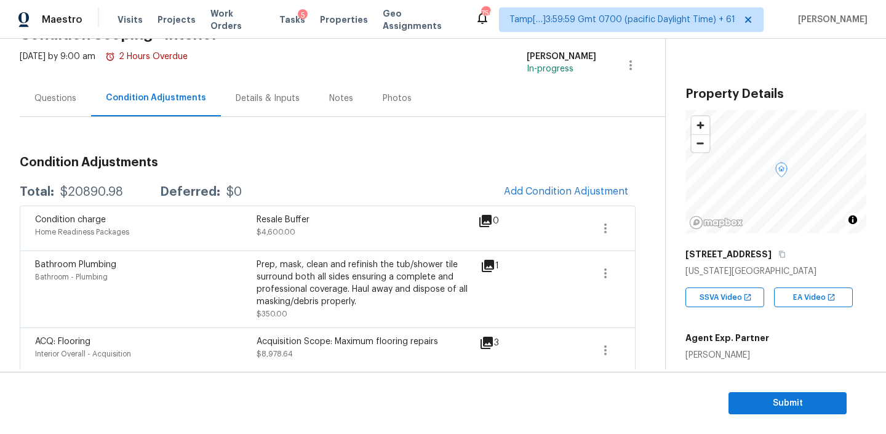
scroll to position [72, 0]
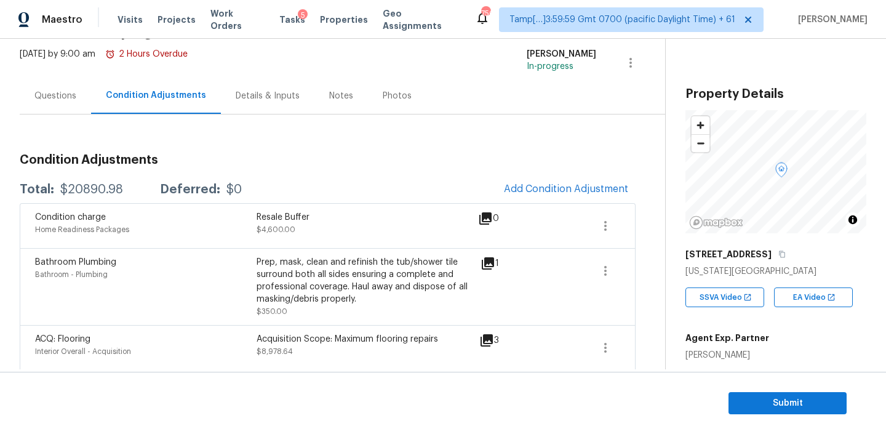
click at [331, 92] on div "Notes" at bounding box center [341, 96] width 24 height 12
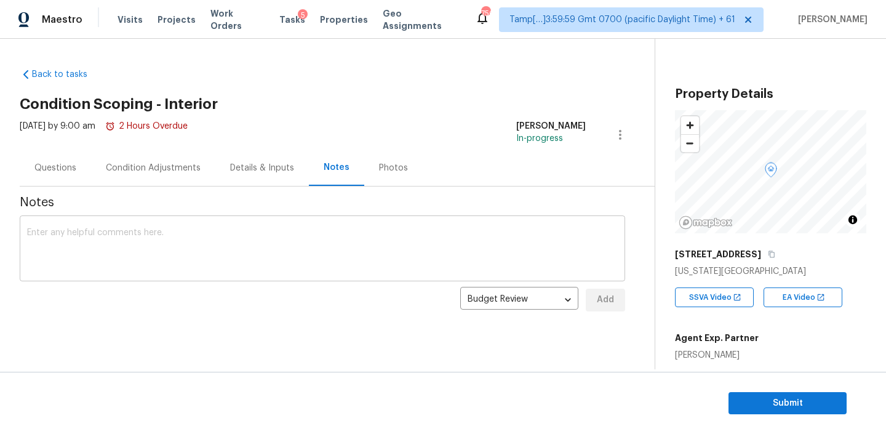
click at [241, 238] on textarea at bounding box center [322, 249] width 591 height 43
click at [153, 157] on div "Condition Adjustments" at bounding box center [153, 168] width 124 height 36
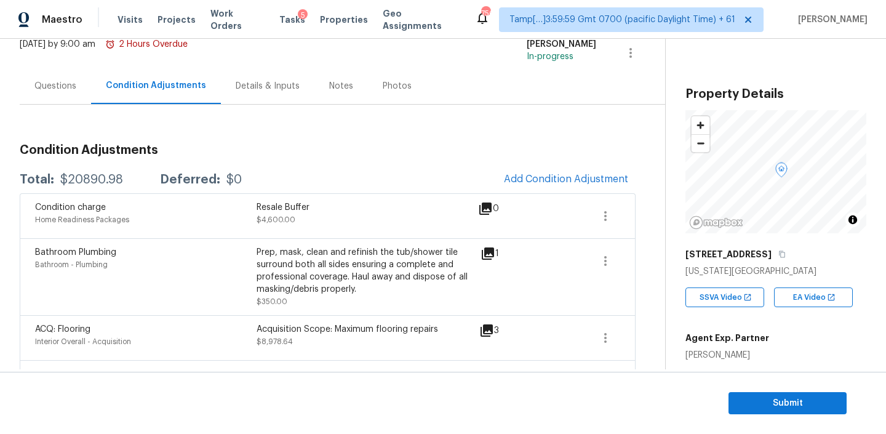
scroll to position [41, 0]
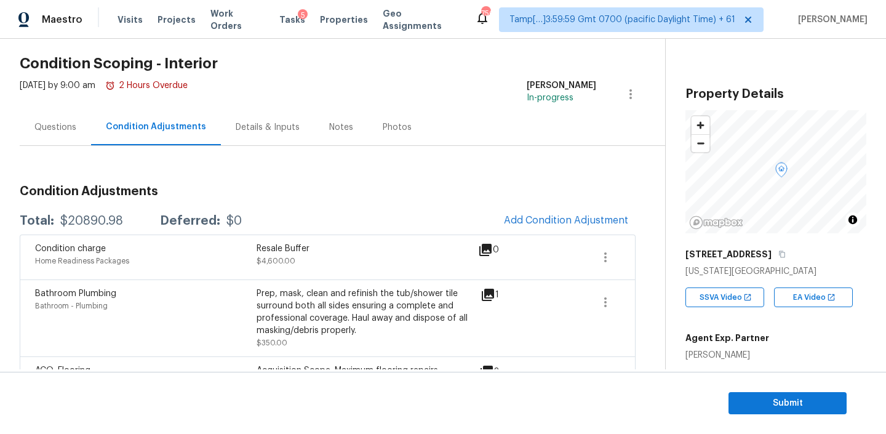
click at [343, 138] on div "Notes" at bounding box center [341, 127] width 54 height 36
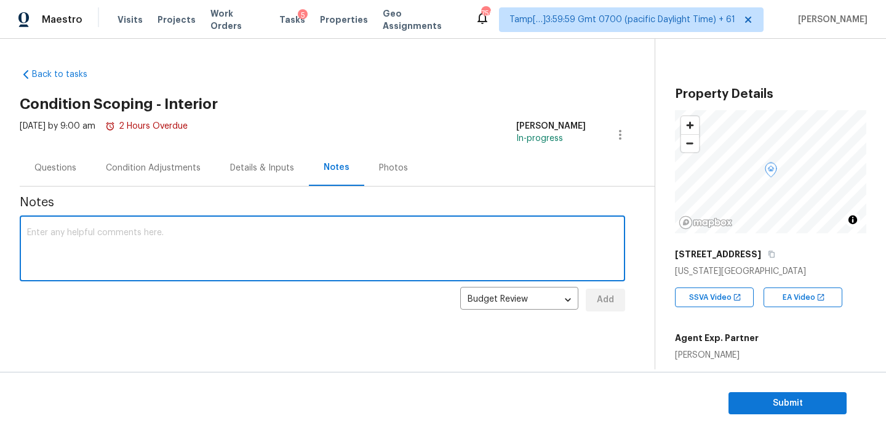
click at [248, 256] on textarea at bounding box center [322, 249] width 591 height 43
paste textarea "HPM Scope Adjustment is negative; please remove $XXX from scope"
click at [172, 232] on textarea "HPM Scope Adjustment is negative; please remove $XXX from scope" at bounding box center [322, 249] width 591 height 43
click at [241, 229] on textarea "HPM Scope Adjustment is negative; please remove $XXX from scope" at bounding box center [322, 249] width 591 height 43
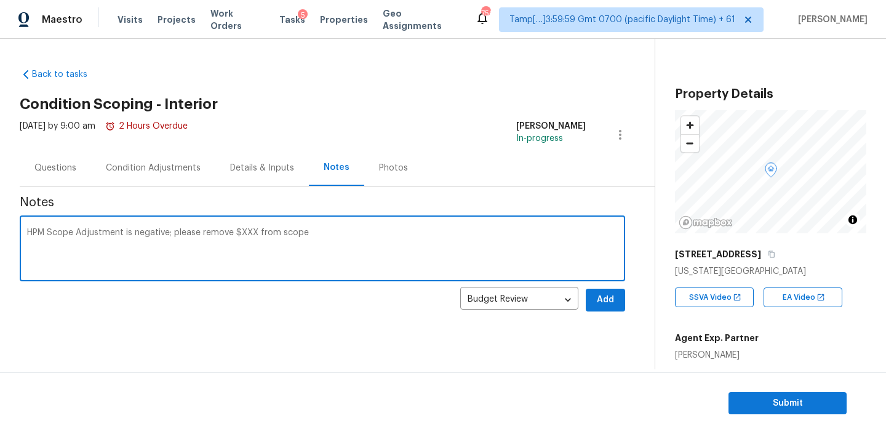
paste textarea "-$10,291"
click at [243, 231] on textarea "HPM Scope Adjustment is negative; please remove $-$10,291 from scope" at bounding box center [322, 249] width 591 height 43
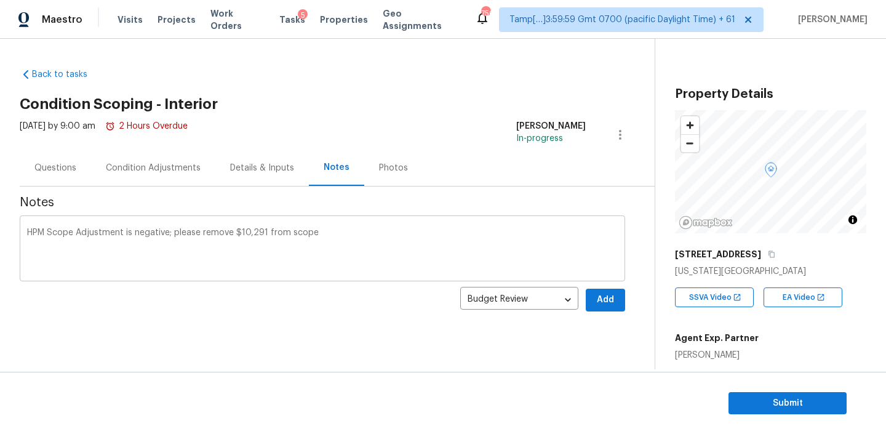
click at [348, 224] on div "HPM Scope Adjustment is negative; please remove $10,291 from scope x ​" at bounding box center [322, 249] width 605 height 63
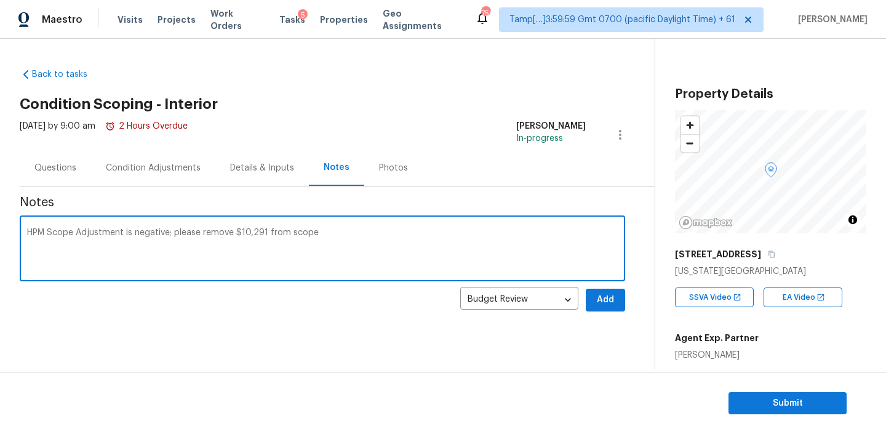
click at [340, 230] on textarea "HPM Scope Adjustment is negative; please remove $10,291 from scope" at bounding box center [322, 249] width 591 height 43
type textarea "HPM Scope Adjustment is negative; please remove $10,291 from scope! Foundation …"
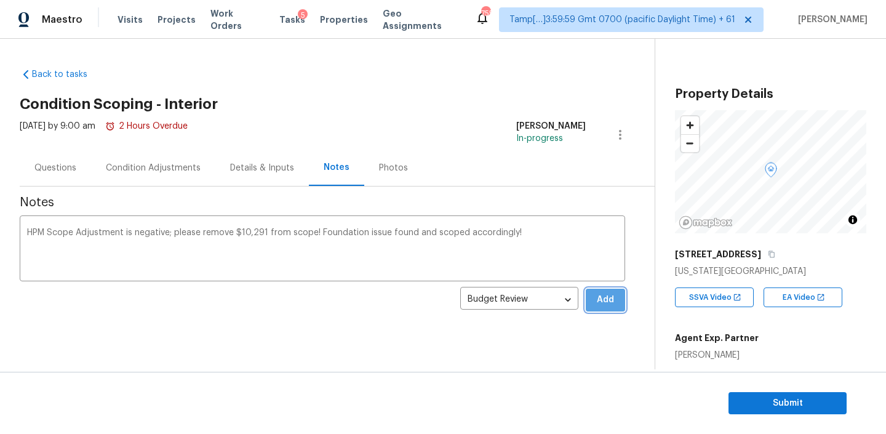
click at [596, 296] on span "Add" at bounding box center [606, 299] width 20 height 15
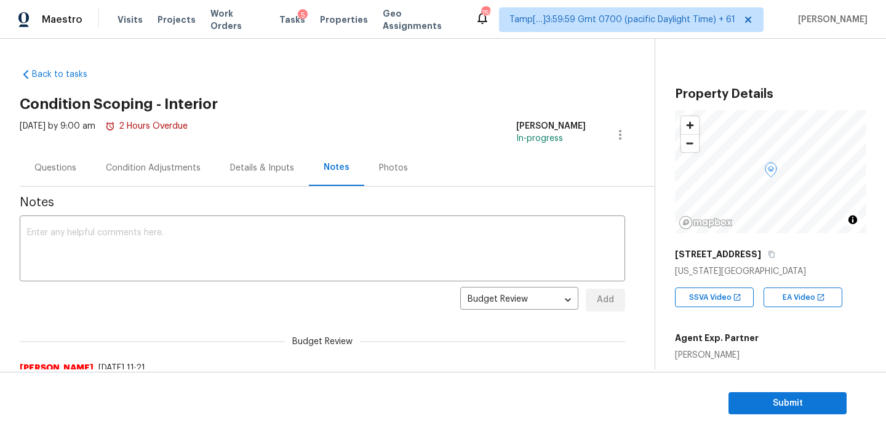
click at [146, 164] on div "Condition Adjustments" at bounding box center [153, 168] width 95 height 12
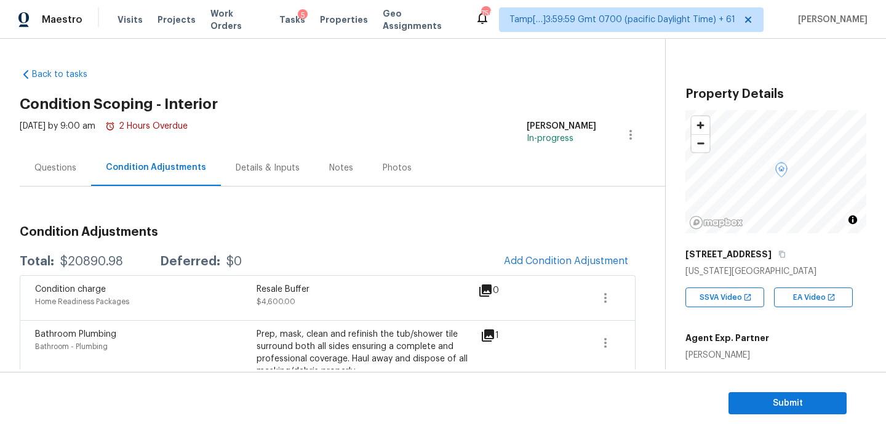
click at [73, 180] on div "Questions" at bounding box center [55, 168] width 71 height 36
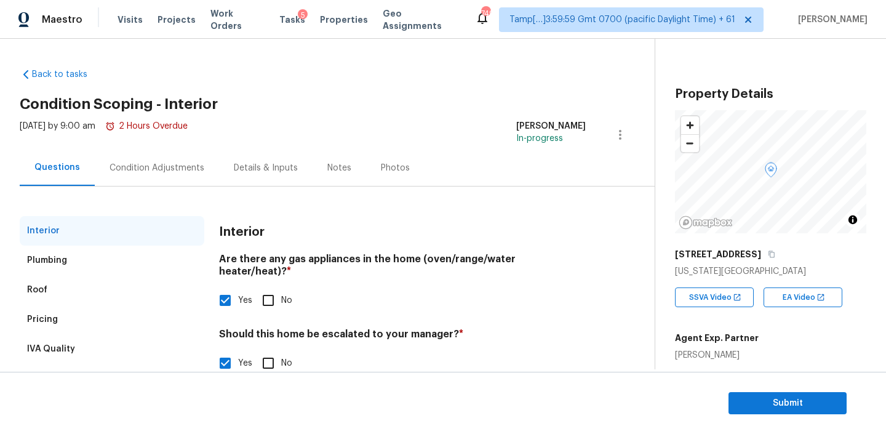
click at [319, 181] on div "Notes" at bounding box center [340, 168] width 54 height 36
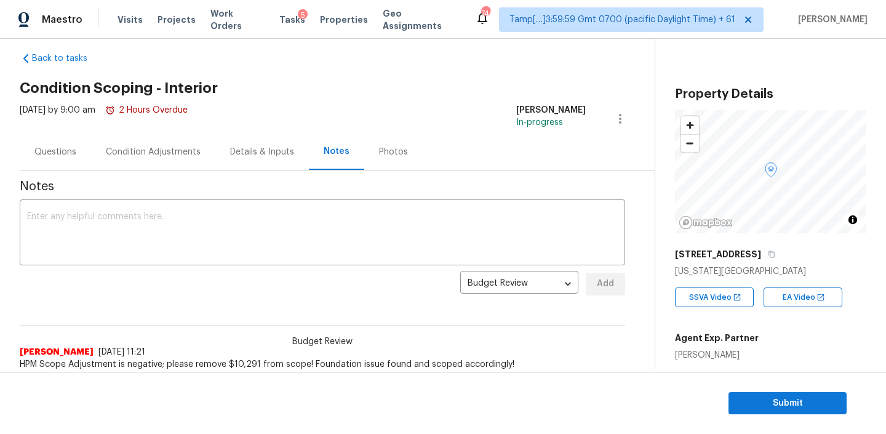
scroll to position [20, 0]
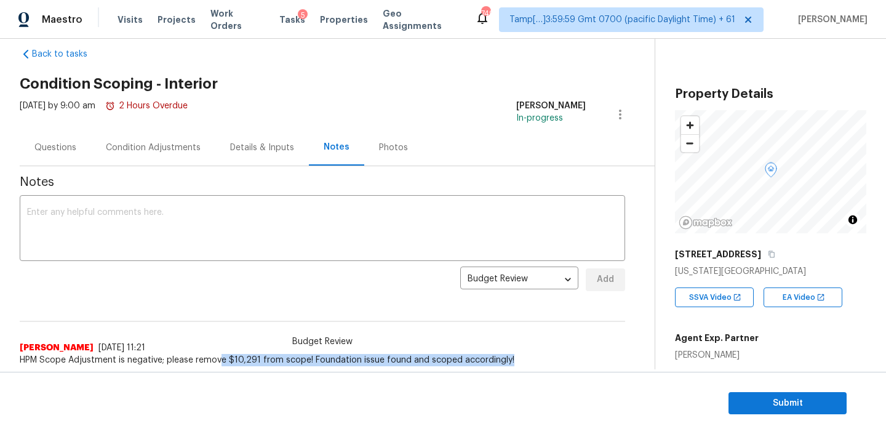
drag, startPoint x: 221, startPoint y: 360, endPoint x: 356, endPoint y: 365, distance: 134.2
click at [356, 365] on div "Back to tasks Condition Scoping - Interior [DATE] by 9:00 am 2 Hours Overdue [P…" at bounding box center [337, 204] width 635 height 332
click at [63, 147] on div "Questions" at bounding box center [55, 148] width 42 height 12
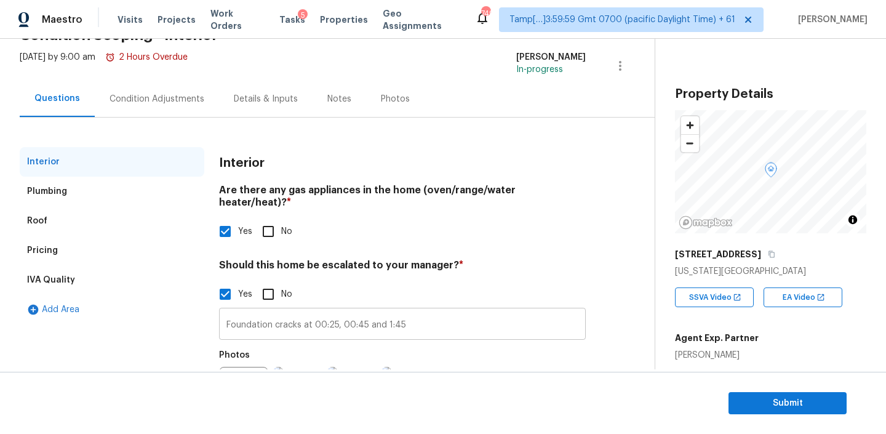
scroll to position [73, 0]
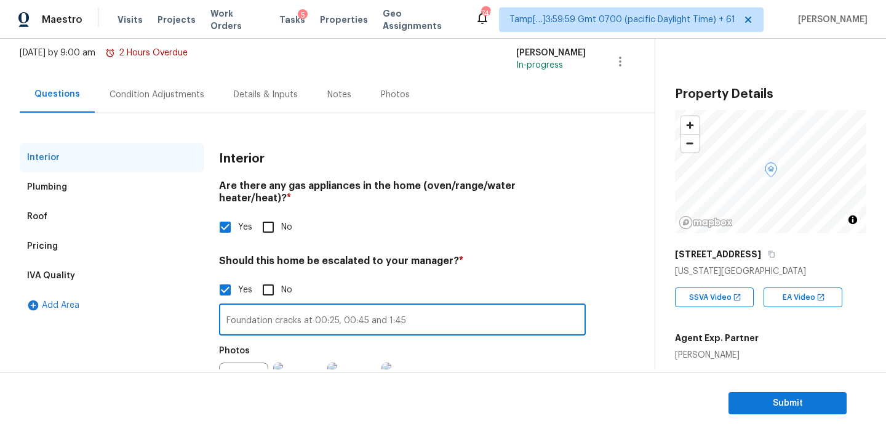
click at [440, 308] on input "Foundation cracks at 00:25, 00:45 and 1:45" at bounding box center [402, 320] width 367 height 29
click at [324, 107] on div "Notes" at bounding box center [340, 94] width 54 height 36
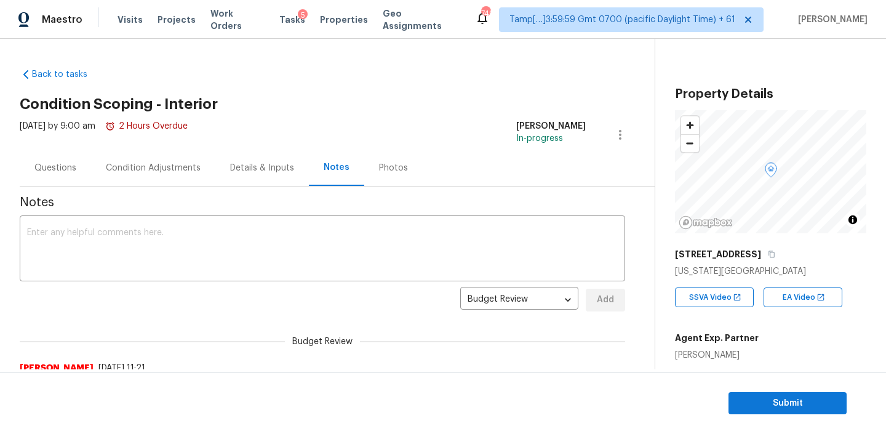
scroll to position [20, 0]
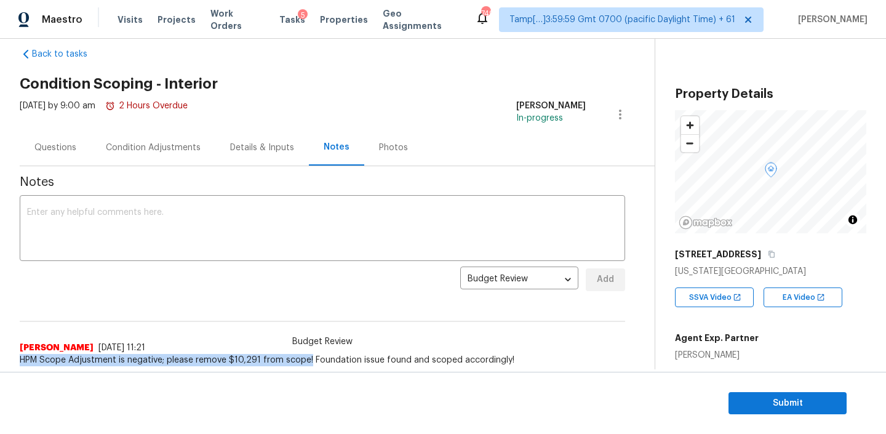
drag, startPoint x: 20, startPoint y: 358, endPoint x: 308, endPoint y: 358, distance: 287.3
click at [308, 358] on span "HPM Scope Adjustment is negative; please remove $10,291 from scope! Foundation …" at bounding box center [322, 360] width 605 height 12
copy span "HPM Scope Adjustment is negative; please remove $10,291 from scope!"
click at [63, 145] on div "Questions" at bounding box center [55, 148] width 42 height 12
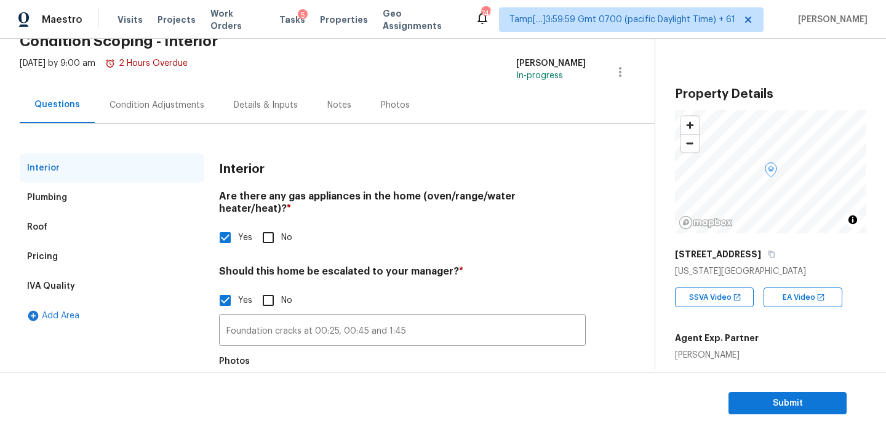
scroll to position [74, 0]
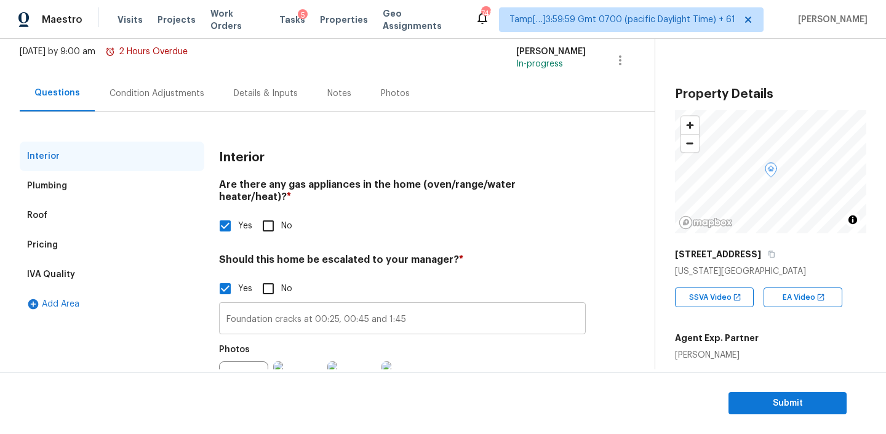
click at [428, 311] on input "Foundation cracks at 00:25, 00:45 and 1:45" at bounding box center [402, 319] width 367 height 29
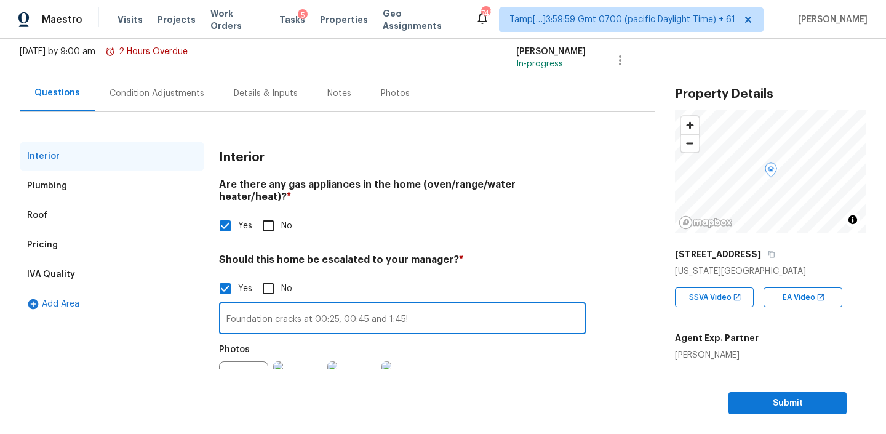
paste input "HPM Scope Adjustment is negative; please remove $10,291 from scope!"
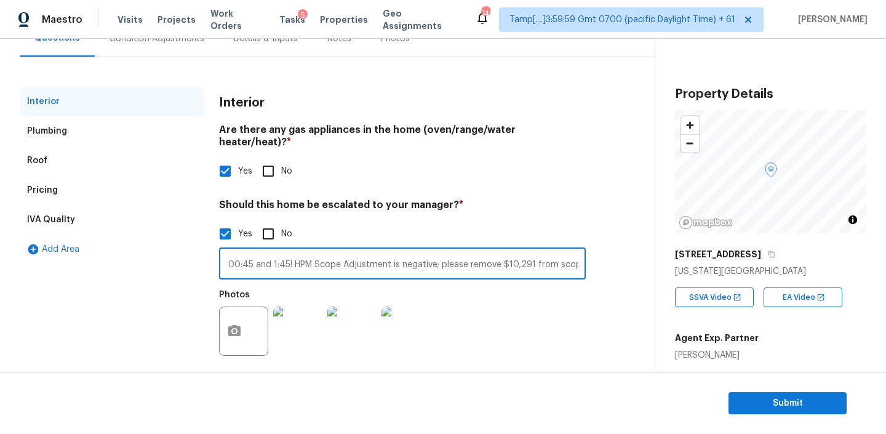
scroll to position [57, 0]
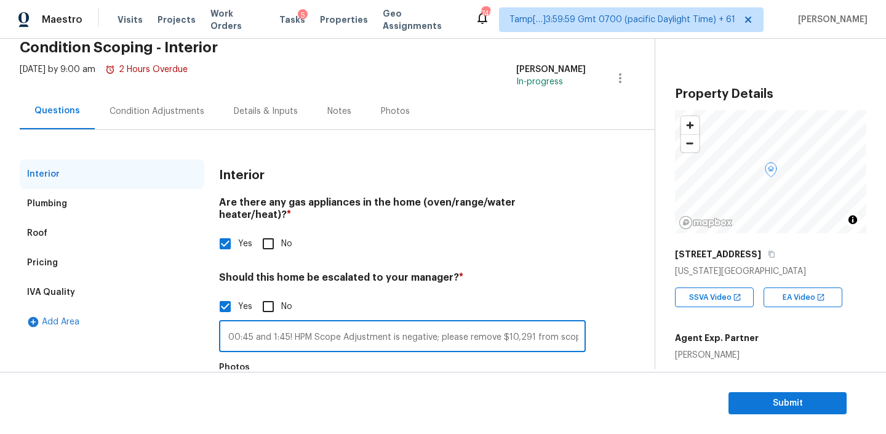
type input "Foundation cracks at 00:25, 00:45 and 1:45! HPM Scope Adjustment is negative; p…"
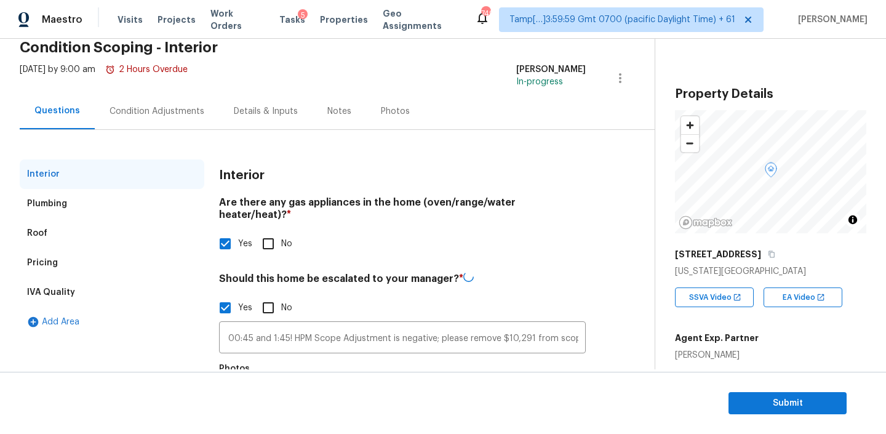
click at [135, 109] on div "Condition Adjustments" at bounding box center [157, 111] width 95 height 12
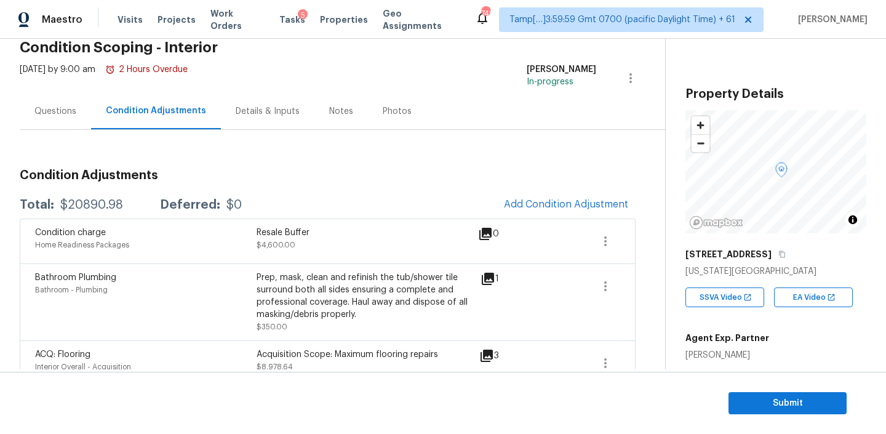
click at [334, 113] on div "Notes" at bounding box center [341, 111] width 24 height 12
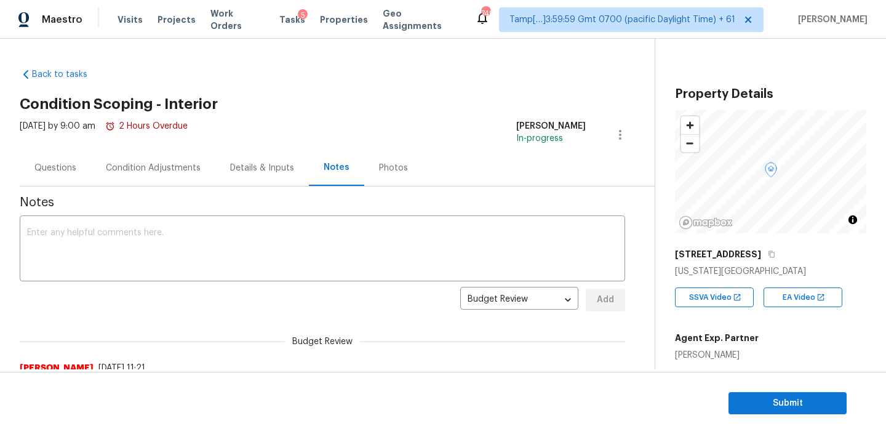
scroll to position [20, 0]
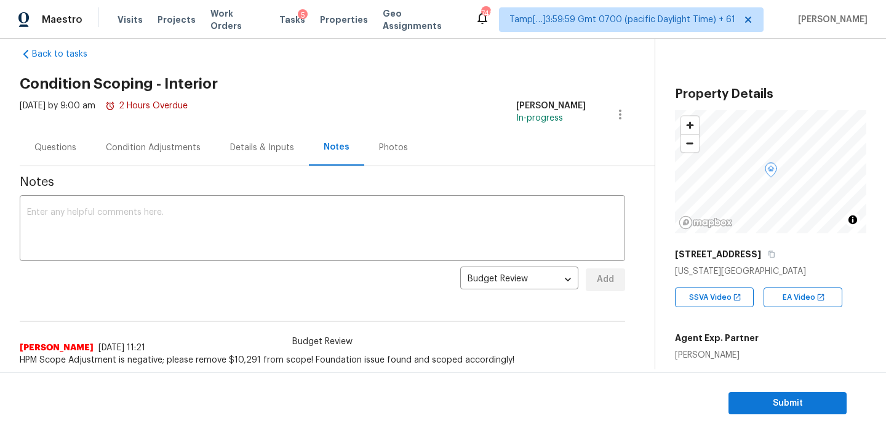
click at [169, 145] on div "Condition Adjustments" at bounding box center [153, 148] width 95 height 12
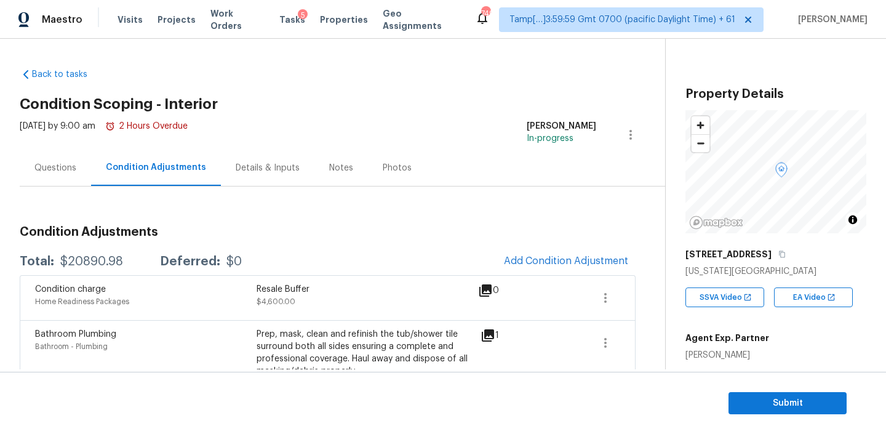
click at [57, 174] on div "Questions" at bounding box center [55, 168] width 71 height 36
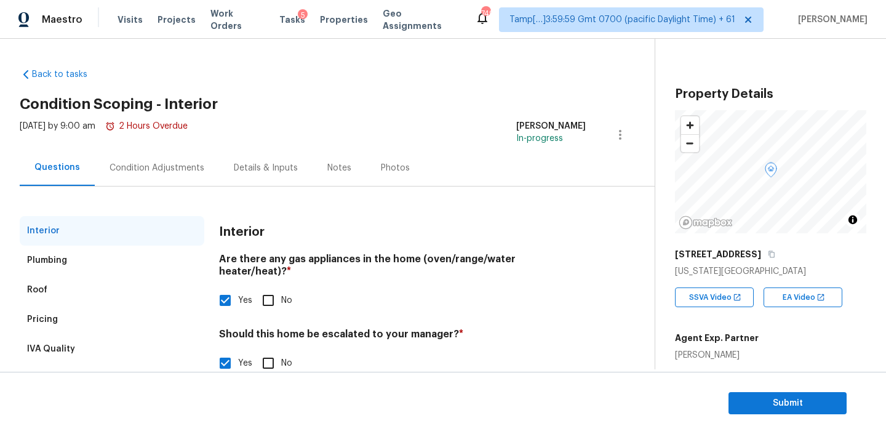
click at [162, 172] on div "Condition Adjustments" at bounding box center [157, 168] width 95 height 12
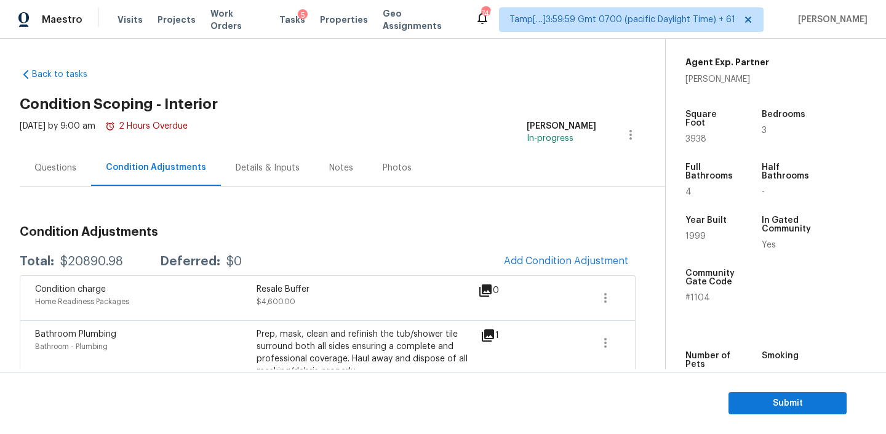
scroll to position [360, 0]
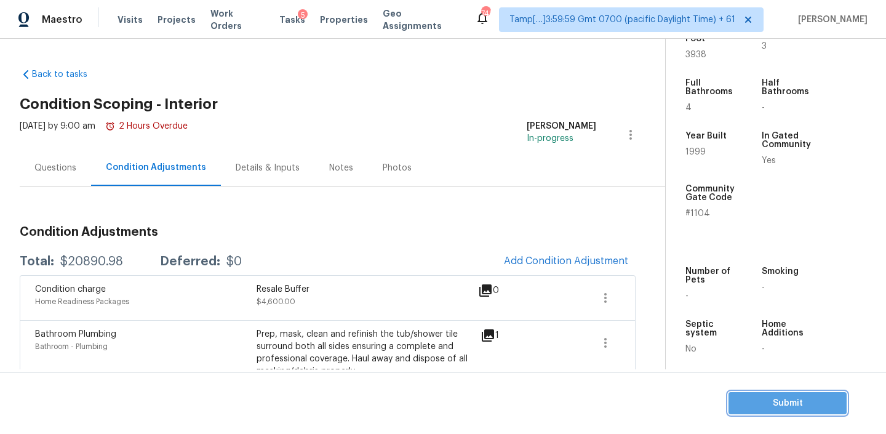
click at [769, 397] on span "Submit" at bounding box center [787, 403] width 98 height 15
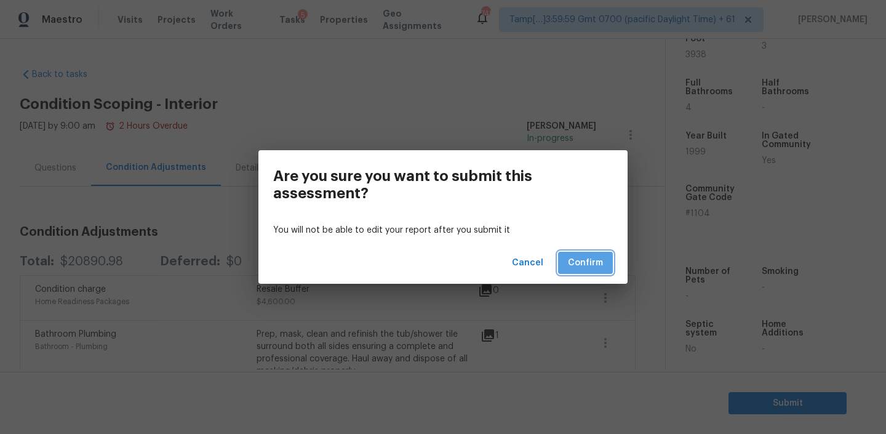
click at [578, 260] on span "Confirm" at bounding box center [585, 262] width 35 height 15
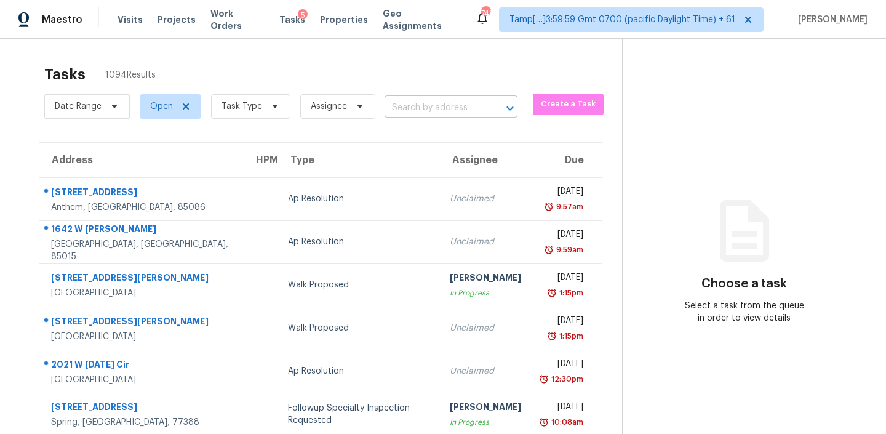
click at [432, 114] on input "text" at bounding box center [434, 107] width 98 height 19
paste input "[STREET_ADDRESS][PERSON_NAME]"
type input "[STREET_ADDRESS][PERSON_NAME]"
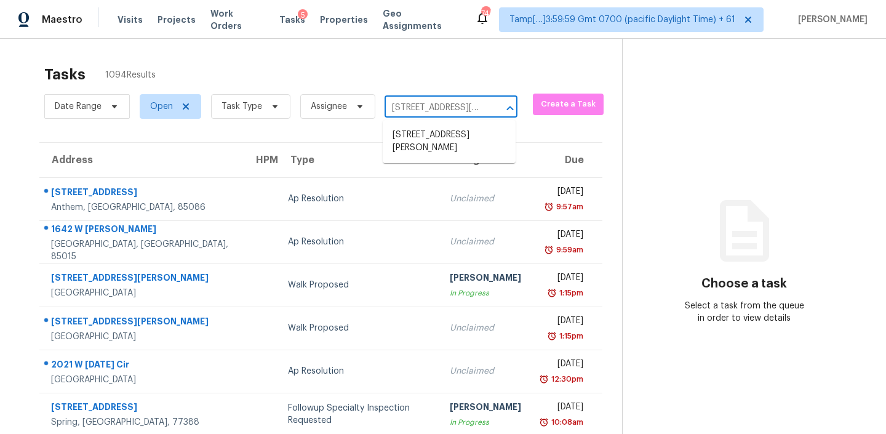
scroll to position [0, 90]
click at [421, 148] on li "[STREET_ADDRESS][PERSON_NAME]" at bounding box center [449, 141] width 133 height 33
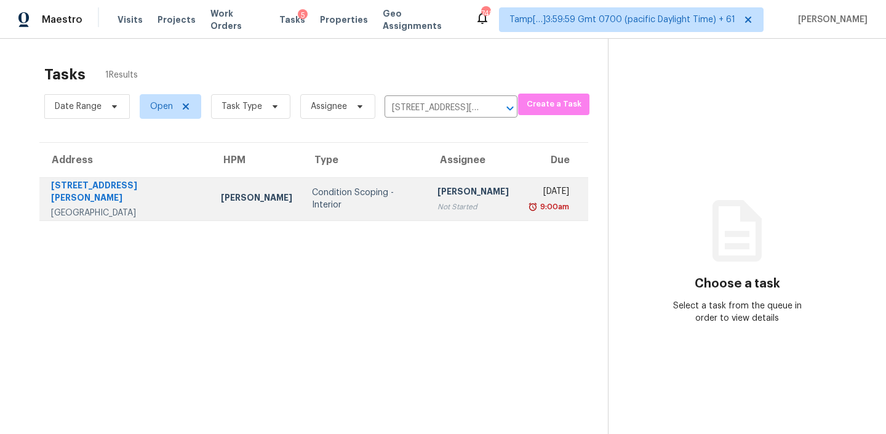
click at [437, 193] on div "[PERSON_NAME]" at bounding box center [472, 192] width 71 height 15
